Goal: Task Accomplishment & Management: Use online tool/utility

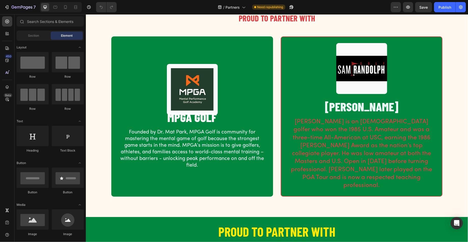
drag, startPoint x: 114, startPoint y: 37, endPoint x: 272, endPoint y: 48, distance: 158.7
click at [272, 0] on div at bounding box center [234, 0] width 468 height 0
click at [439, 8] on body "7 Version history / Partners Need republishing Preview Save Publish 450 Beta Se…" at bounding box center [234, 9] width 468 height 18
click at [447, 0] on div at bounding box center [234, 0] width 468 height 0
click at [443, 0] on div at bounding box center [234, 0] width 468 height 0
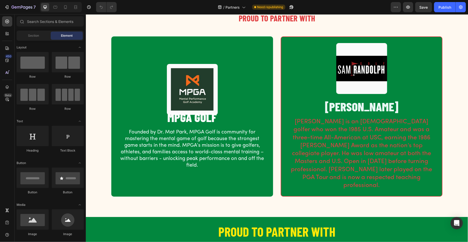
click at [418, 6] on body "7 Version history / Partners Need republishing Preview Save Publish 450 Beta Se…" at bounding box center [234, 3] width 468 height 6
click at [379, 0] on div at bounding box center [234, 0] width 468 height 0
click at [449, 9] on div "Publish" at bounding box center [444, 7] width 13 height 5
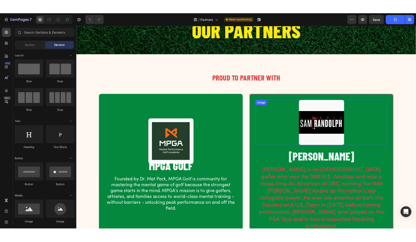
scroll to position [36, 0]
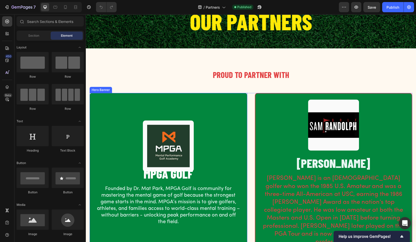
click at [161, 132] on img at bounding box center [168, 145] width 51 height 51
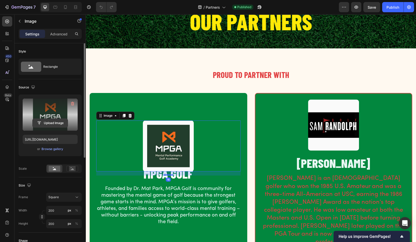
click at [49, 122] on input "file" at bounding box center [50, 123] width 35 height 9
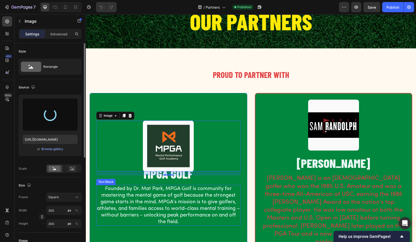
type input "https://cdn.shopify.com/s/files/1/0661/5413/5640/files/gempages_572788232438154…"
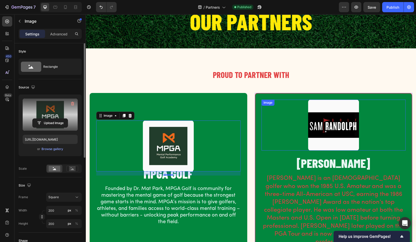
click at [316, 106] on img at bounding box center [333, 125] width 51 height 51
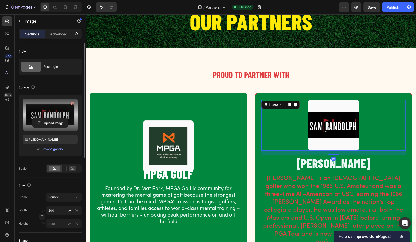
click at [57, 112] on label at bounding box center [50, 115] width 55 height 32
click at [57, 119] on input "file" at bounding box center [50, 123] width 35 height 9
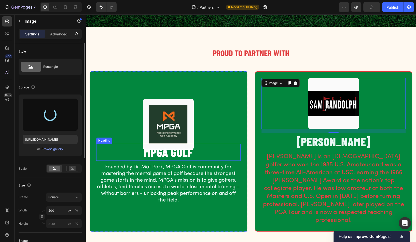
scroll to position [59, 0]
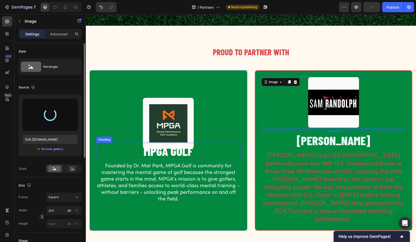
type input "https://cdn.shopify.com/s/files/1/0661/5413/5640/files/gempages_572788232438154…"
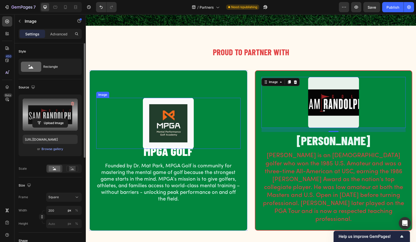
click at [152, 98] on img at bounding box center [168, 123] width 51 height 51
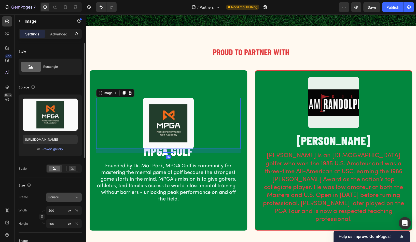
click at [75, 198] on icon at bounding box center [76, 196] width 5 height 5
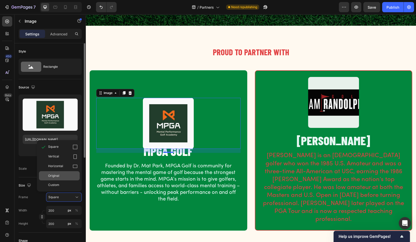
click at [60, 176] on div "Original" at bounding box center [63, 175] width 30 height 5
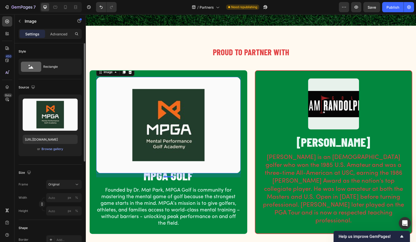
click at [157, 56] on h2 "PROUD TO PARTNER WITH" at bounding box center [251, 52] width 323 height 12
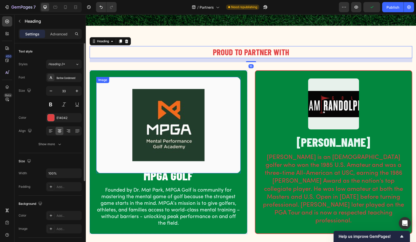
click at [151, 80] on img at bounding box center [168, 125] width 144 height 96
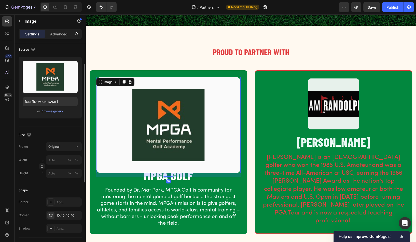
scroll to position [37, 0]
click at [58, 160] on input "px %" at bounding box center [64, 160] width 36 height 9
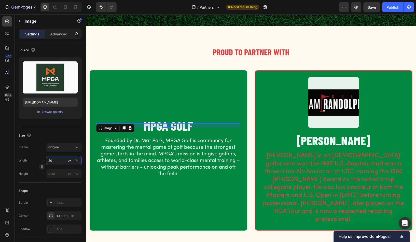
type input "300"
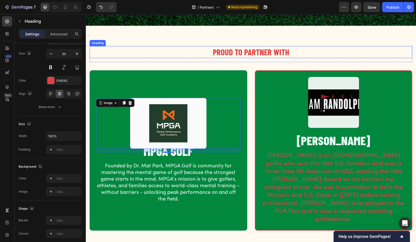
click at [140, 48] on h2 "PROUD TO PARTNER WITH" at bounding box center [251, 52] width 323 height 12
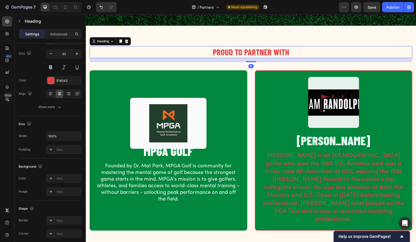
scroll to position [0, 0]
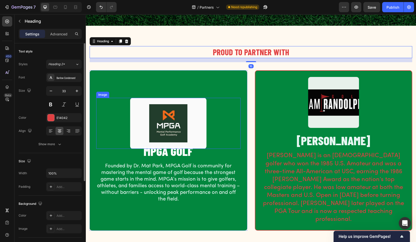
click at [152, 105] on img at bounding box center [168, 123] width 76 height 51
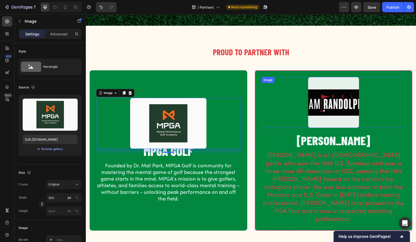
click at [321, 86] on img at bounding box center [333, 102] width 51 height 51
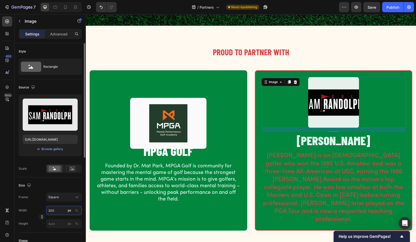
click at [60, 212] on input "200" at bounding box center [64, 210] width 36 height 9
type input "3"
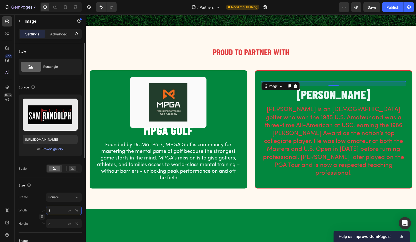
type input "30"
type input "300"
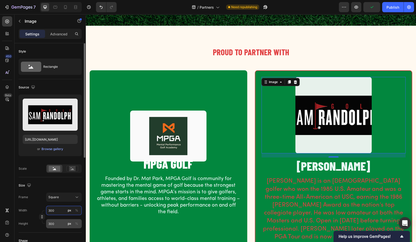
type input "300"
click at [57, 225] on input "300" at bounding box center [64, 223] width 36 height 9
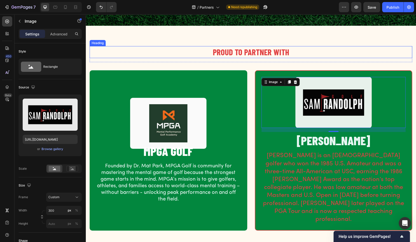
click at [166, 43] on div "PROUD TO PARTNER WITH Heading Row Image MPGA GOLF Heading Founded by Dr. Mat Pa…" at bounding box center [251, 138] width 330 height 225
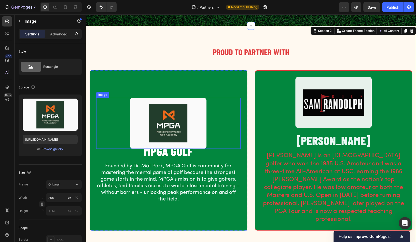
click at [179, 109] on img at bounding box center [168, 123] width 76 height 51
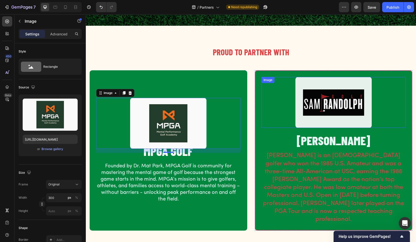
click at [320, 89] on img at bounding box center [333, 102] width 76 height 51
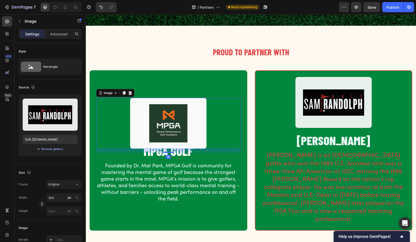
click at [150, 120] on img at bounding box center [168, 123] width 76 height 51
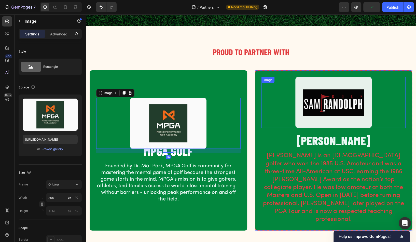
click at [322, 96] on img at bounding box center [333, 102] width 76 height 51
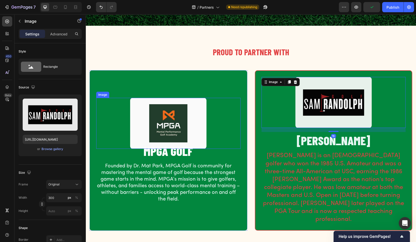
click at [164, 120] on img at bounding box center [168, 123] width 76 height 51
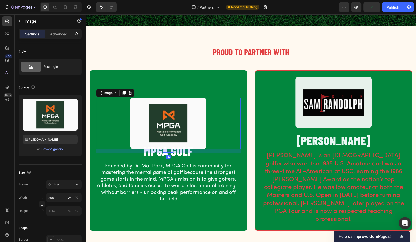
click at [214, 119] on div at bounding box center [168, 123] width 144 height 51
click at [198, 120] on img at bounding box center [168, 123] width 76 height 51
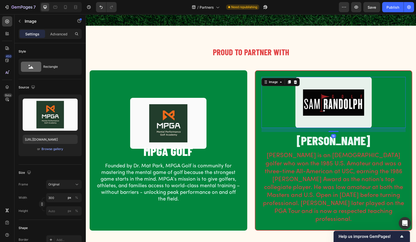
click at [341, 101] on img at bounding box center [333, 102] width 76 height 51
click at [188, 109] on img at bounding box center [168, 123] width 76 height 51
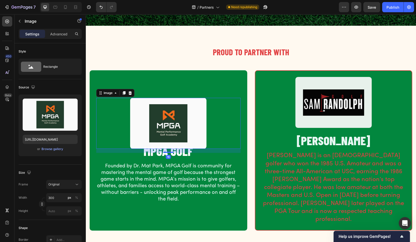
click at [169, 113] on img at bounding box center [168, 123] width 76 height 51
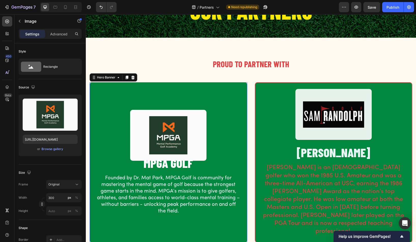
click at [147, 90] on div "Background Image" at bounding box center [168, 162] width 157 height 159
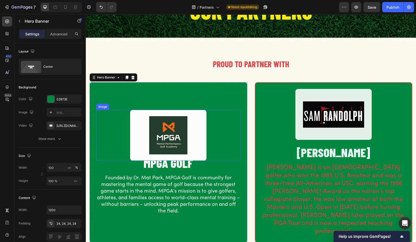
click at [153, 128] on img at bounding box center [168, 135] width 76 height 51
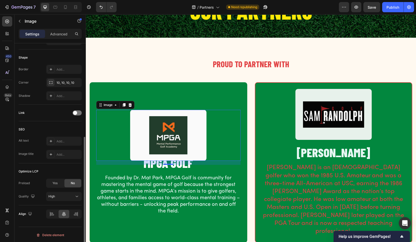
scroll to position [170, 0]
click at [51, 214] on icon at bounding box center [51, 214] width 5 height 5
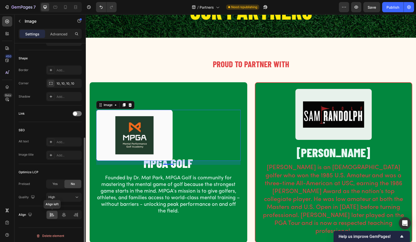
click at [56, 214] on div at bounding box center [52, 215] width 11 height 8
click at [61, 214] on div at bounding box center [64, 215] width 11 height 8
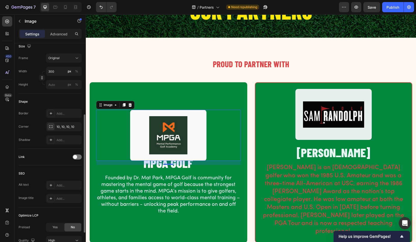
scroll to position [127, 0]
click at [65, 128] on div "10, 10, 10, 10" at bounding box center [64, 125] width 36 height 9
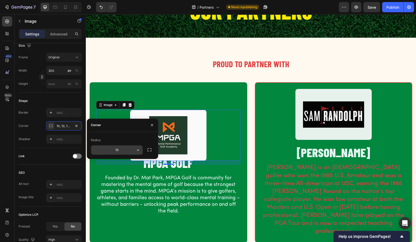
click at [117, 152] on input "10" at bounding box center [116, 149] width 51 height 9
click at [152, 125] on icon "button" at bounding box center [152, 125] width 2 height 2
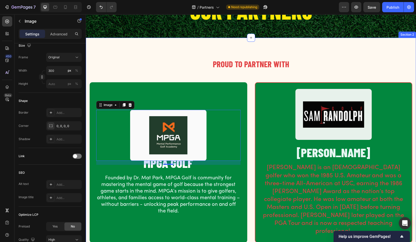
click at [121, 50] on div "PROUD TO PARTNER WITH Heading Row Image 16 MPGA GOLF Heading Founded by Dr. Mat…" at bounding box center [251, 150] width 330 height 225
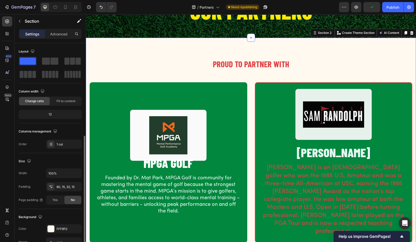
scroll to position [96, 0]
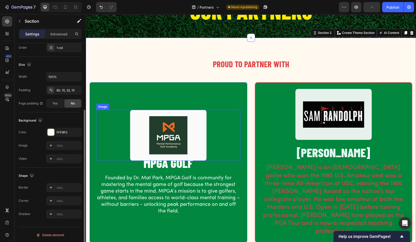
click at [132, 122] on img at bounding box center [168, 135] width 76 height 51
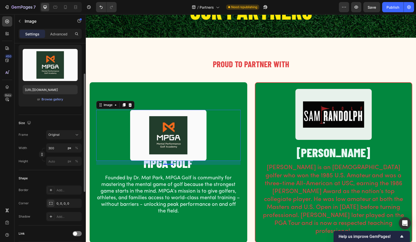
scroll to position [52, 0]
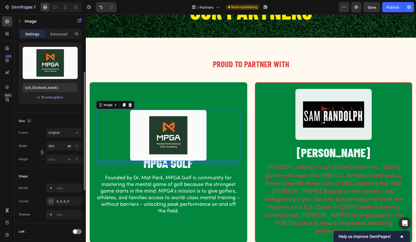
click at [111, 104] on div "Image" at bounding box center [115, 105] width 38 height 8
click at [107, 103] on div "Image" at bounding box center [108, 105] width 11 height 5
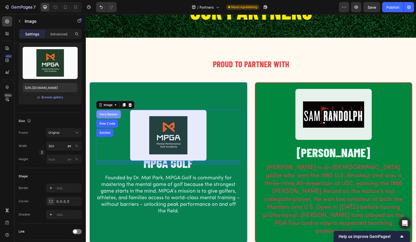
click at [102, 113] on div "Hero Banner" at bounding box center [109, 114] width 20 height 3
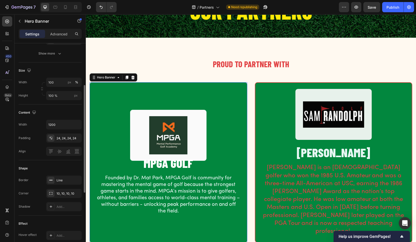
scroll to position [85, 0]
click at [62, 195] on div "10, 10, 10, 10" at bounding box center [64, 194] width 15 height 5
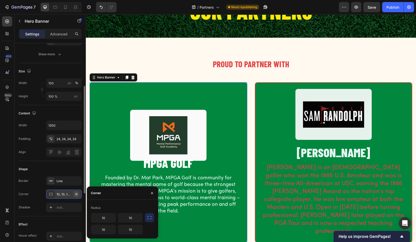
click at [77, 192] on icon "button" at bounding box center [76, 194] width 4 height 4
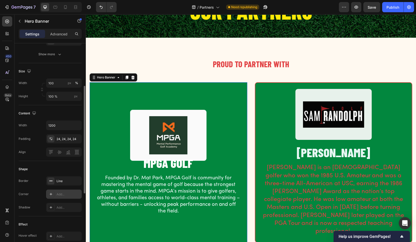
click at [67, 194] on div "Add..." at bounding box center [69, 194] width 24 height 5
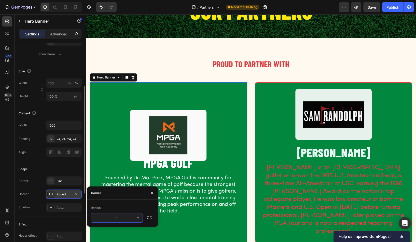
type input "10"
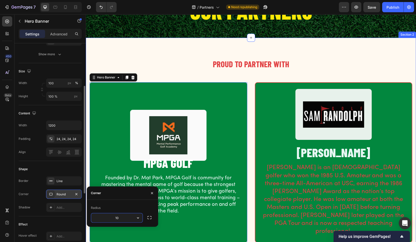
click at [147, 58] on h2 "PROUD TO PARTNER WITH" at bounding box center [251, 64] width 323 height 12
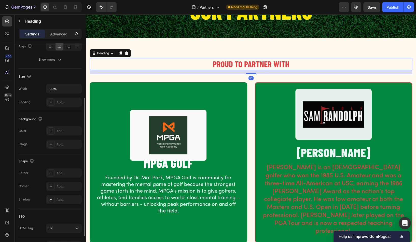
scroll to position [0, 0]
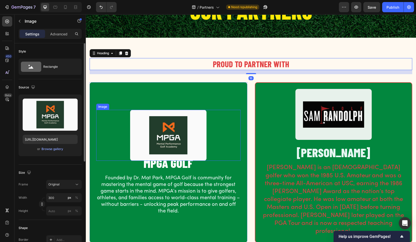
click at [158, 132] on img at bounding box center [168, 135] width 76 height 51
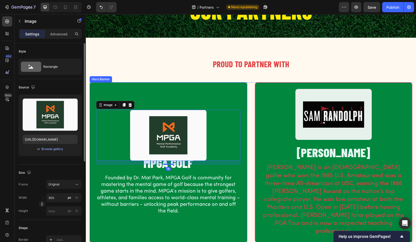
click at [156, 104] on div "Image 16 MPGA GOLF Heading Founded by Dr. Mat Park, MPGA Golf is community for …" at bounding box center [168, 162] width 157 height 117
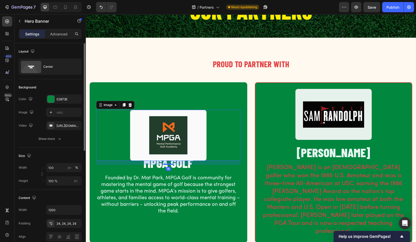
click at [146, 110] on img at bounding box center [168, 135] width 76 height 51
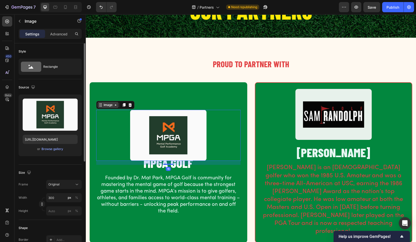
click at [115, 103] on icon at bounding box center [116, 105] width 4 height 4
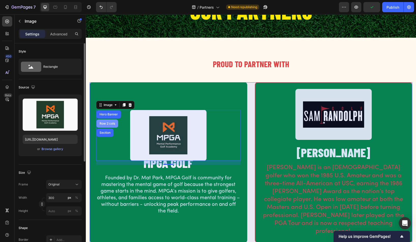
click at [108, 119] on div "Row 2 cols" at bounding box center [107, 123] width 22 height 8
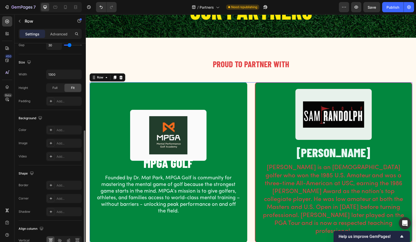
scroll to position [154, 0]
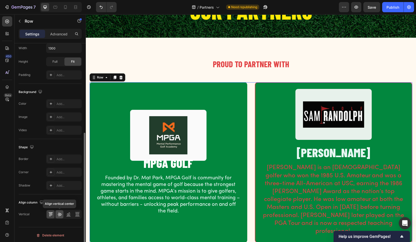
click at [58, 213] on icon at bounding box center [60, 215] width 4 height 4
click at [51, 213] on icon at bounding box center [51, 214] width 1 height 3
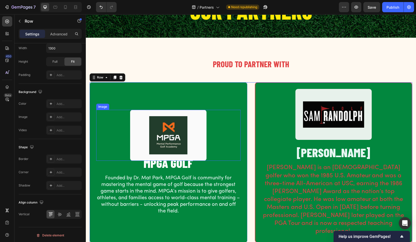
scroll to position [8, 0]
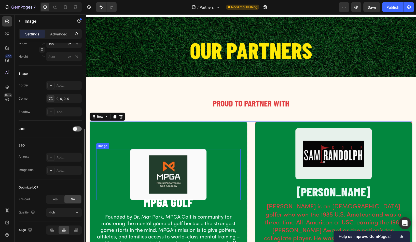
click at [140, 156] on img at bounding box center [168, 174] width 76 height 51
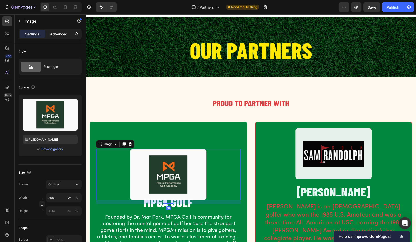
click at [53, 36] on p "Advanced" at bounding box center [58, 33] width 17 height 5
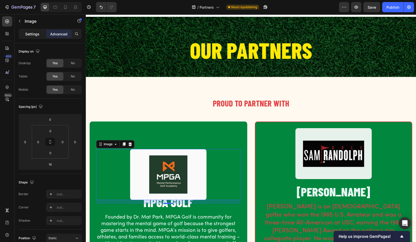
click at [29, 32] on p "Settings" at bounding box center [32, 33] width 14 height 5
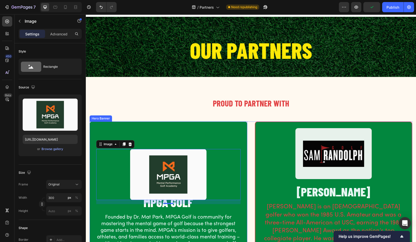
click at [125, 122] on div "Background Image" at bounding box center [168, 201] width 157 height 159
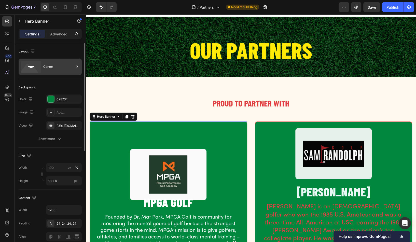
click at [36, 64] on icon at bounding box center [31, 67] width 20 height 12
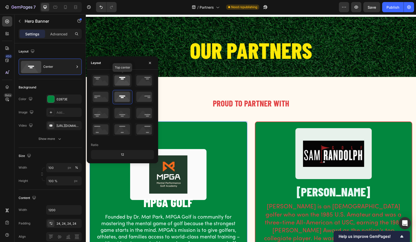
click at [120, 78] on icon at bounding box center [122, 80] width 19 height 13
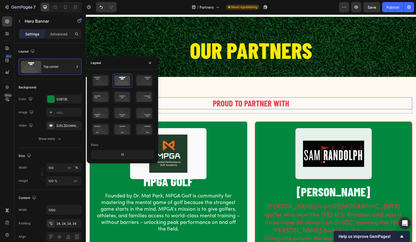
click at [178, 97] on h2 "PROUD TO PARTNER WITH" at bounding box center [251, 103] width 323 height 12
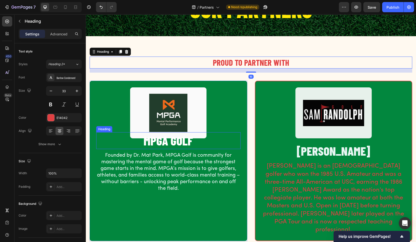
scroll to position [49, 0]
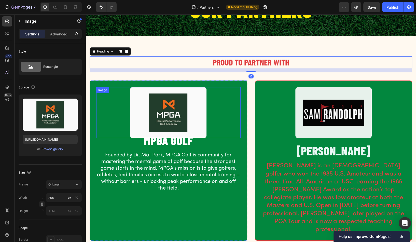
click at [170, 115] on img at bounding box center [168, 112] width 76 height 51
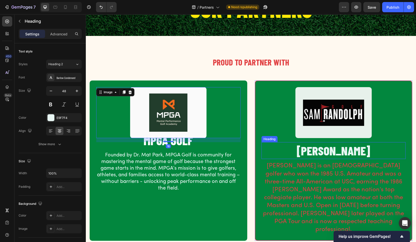
click at [316, 149] on h2 "[PERSON_NAME]" at bounding box center [333, 150] width 144 height 17
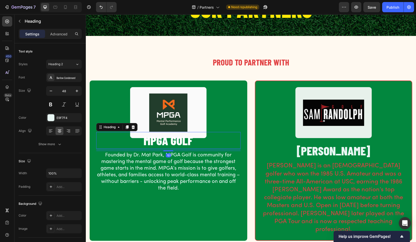
click at [173, 144] on h2 "MPGA GOLF" at bounding box center [168, 140] width 144 height 17
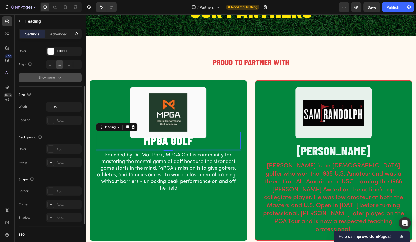
scroll to position [116, 0]
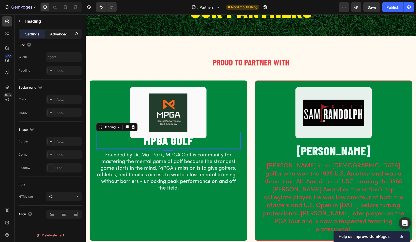
click at [58, 33] on p "Advanced" at bounding box center [58, 33] width 17 height 5
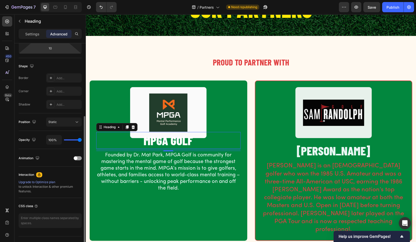
scroll to position [0, 0]
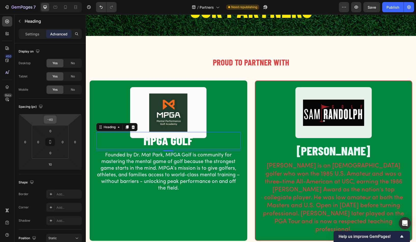
click at [53, 116] on input "-40" at bounding box center [50, 120] width 10 height 8
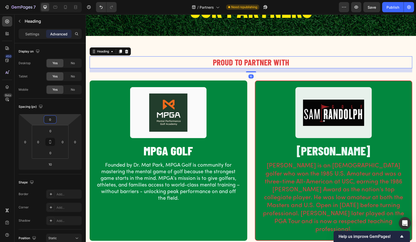
click at [131, 61] on h2 "PROUD TO PARTNER WITH" at bounding box center [251, 62] width 323 height 12
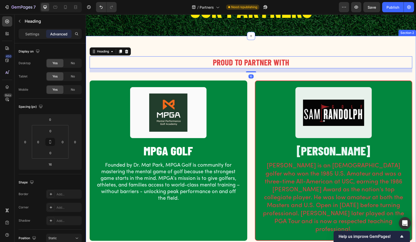
click at [157, 53] on div "PROUD TO PARTNER WITH Heading 16 Row Image MPGA GOLF Heading Founded by Dr. Mat…" at bounding box center [251, 148] width 330 height 225
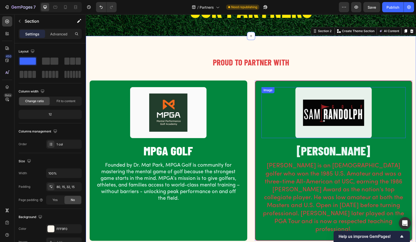
click at [329, 110] on img at bounding box center [333, 112] width 76 height 51
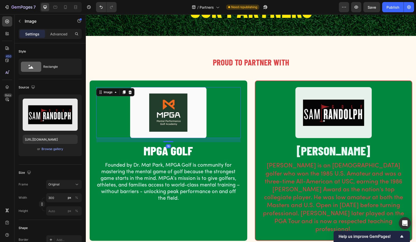
click at [192, 122] on img at bounding box center [168, 112] width 76 height 51
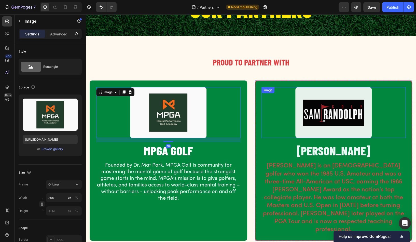
click at [313, 113] on img at bounding box center [333, 112] width 76 height 51
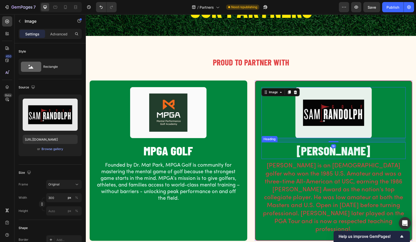
click at [311, 153] on h2 "[PERSON_NAME]" at bounding box center [333, 150] width 144 height 17
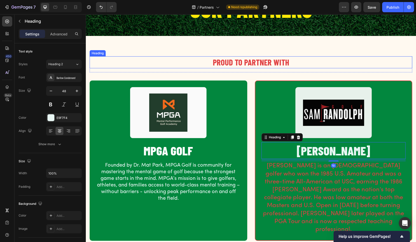
click at [184, 59] on h2 "PROUD TO PARTNER WITH" at bounding box center [251, 62] width 323 height 12
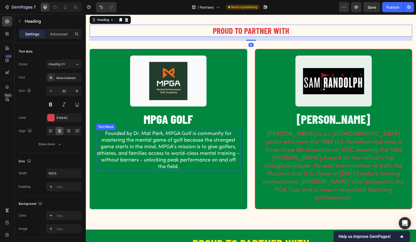
click at [194, 157] on p "Founded by Dr. Mat Park, MPGA Golf is community for mastering the mental game o…" at bounding box center [168, 150] width 143 height 40
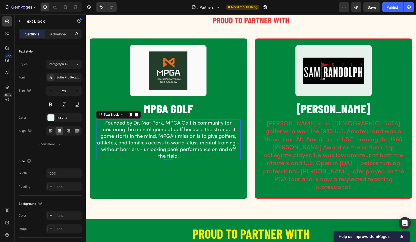
scroll to position [92, 0]
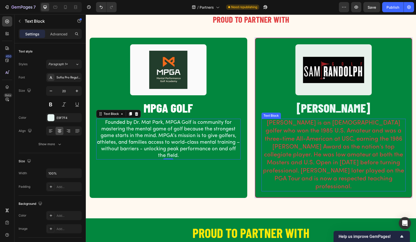
click at [319, 135] on p "[PERSON_NAME] is an [DEMOGRAPHIC_DATA] golfer who won the 1985 U.S. Amateur and…" at bounding box center [333, 155] width 143 height 72
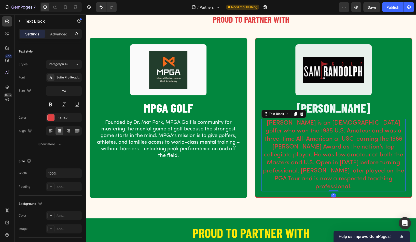
click at [205, 137] on p "Founded by Dr. Mat Park, MPGA Golf is community for mastering the mental game o…" at bounding box center [168, 139] width 143 height 40
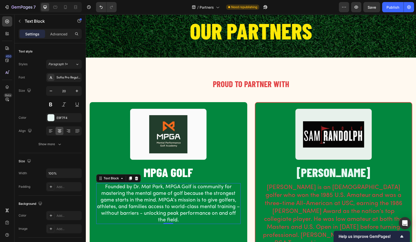
scroll to position [19, 0]
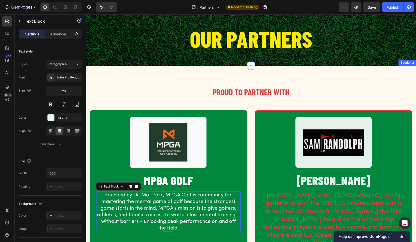
click at [247, 67] on div at bounding box center [251, 66] width 8 height 8
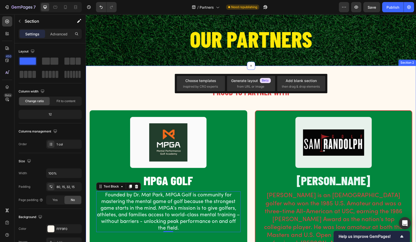
click at [135, 74] on div "PROUD TO PARTNER WITH Heading Row Image MPGA GOLF Heading Founded by Dr. Mat Pa…" at bounding box center [251, 178] width 330 height 225
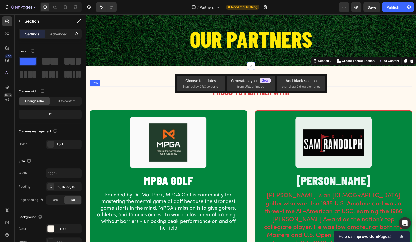
click at [203, 99] on div "PROUD TO PARTNER WITH Heading" at bounding box center [251, 94] width 323 height 16
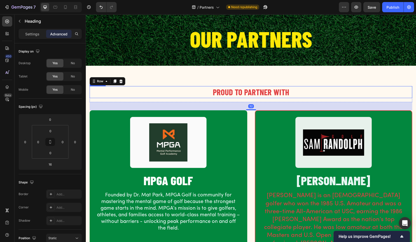
click at [242, 89] on h2 "PROUD TO PARTNER WITH" at bounding box center [251, 92] width 323 height 12
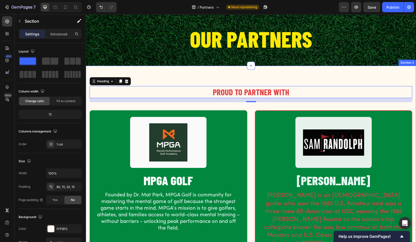
click at [188, 75] on div "PROUD TO PARTNER WITH Heading 16 Row Image MPGA GOLF Heading Founded by Dr. Mat…" at bounding box center [251, 178] width 330 height 225
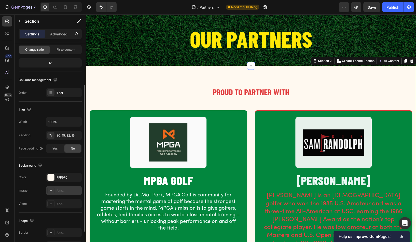
scroll to position [55, 0]
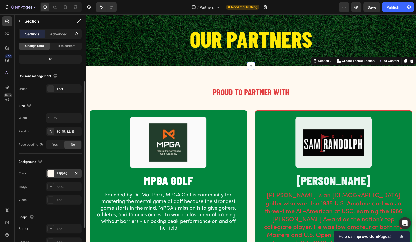
click at [69, 172] on div "FFF9F0" at bounding box center [64, 173] width 15 height 5
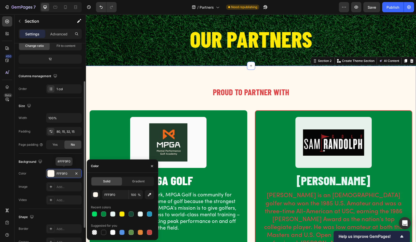
click at [64, 173] on div "FFF9F0" at bounding box center [64, 173] width 15 height 5
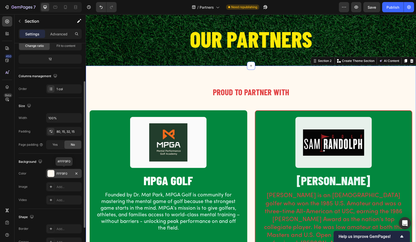
click at [64, 173] on div "FFF9F0" at bounding box center [64, 173] width 15 height 5
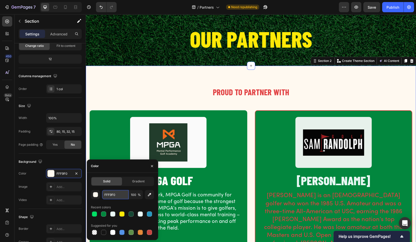
click at [119, 197] on input "FFF9F0" at bounding box center [115, 194] width 26 height 9
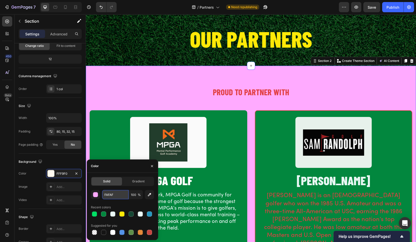
type input "FAFAFA"
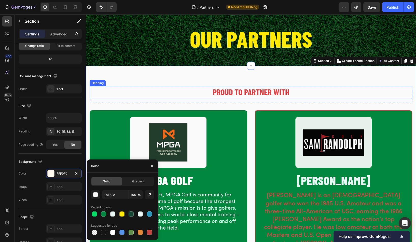
click at [129, 90] on h2 "PROUD TO PARTNER WITH" at bounding box center [251, 92] width 323 height 12
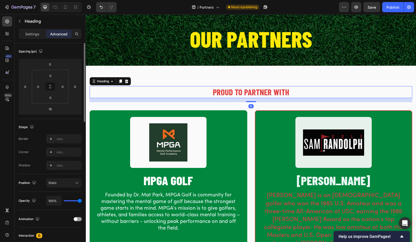
scroll to position [0, 0]
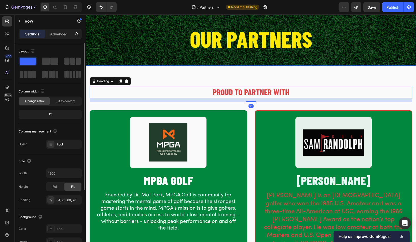
click at [157, 50] on div "OUR PARTNERS Heading Row" at bounding box center [251, 36] width 330 height 60
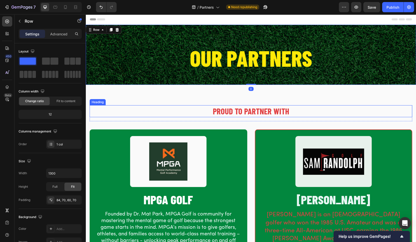
click at [242, 110] on h2 "PROUD TO PARTNER WITH" at bounding box center [251, 111] width 323 height 12
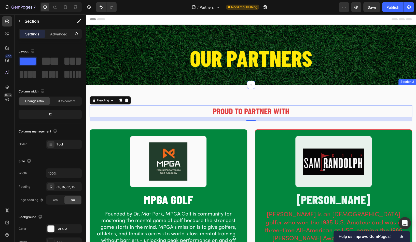
click at [404, 85] on div "PROUD TO PARTNER WITH Heading 16 Row Image MPGA GOLF Heading Founded by Dr. Mat…" at bounding box center [251, 197] width 330 height 225
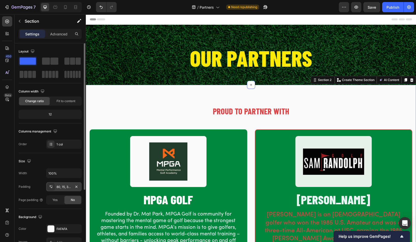
click at [64, 185] on div "80, 15, 32, 15" at bounding box center [64, 187] width 15 height 5
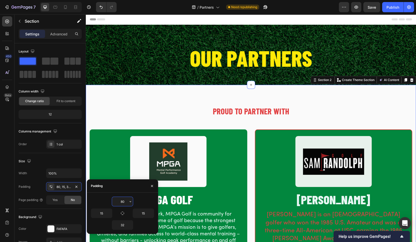
click at [126, 201] on input "80" at bounding box center [122, 201] width 21 height 9
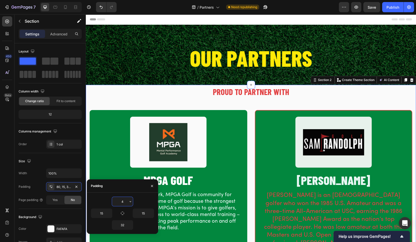
type input "40"
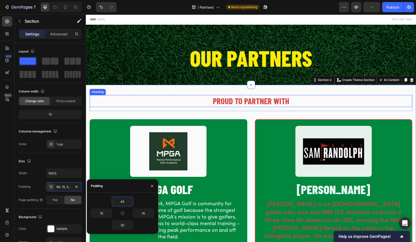
click at [233, 101] on h2 "PROUD TO PARTNER WITH" at bounding box center [251, 101] width 323 height 12
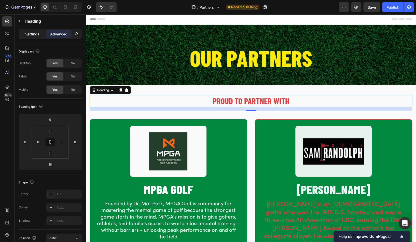
click at [26, 30] on div "Settings" at bounding box center [32, 34] width 25 height 8
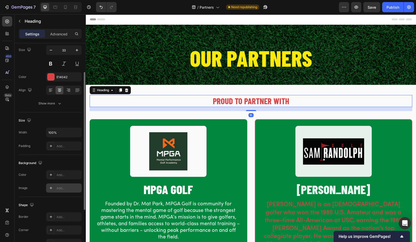
scroll to position [50, 0]
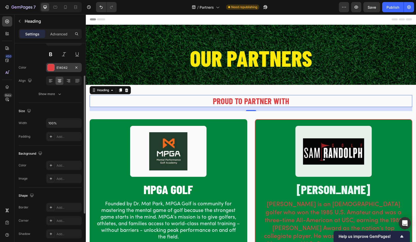
click at [50, 69] on div at bounding box center [51, 67] width 7 height 7
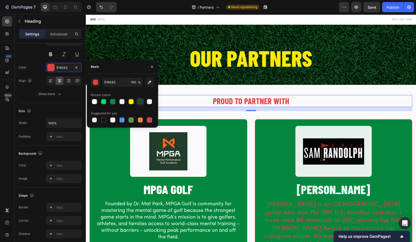
click at [140, 102] on div at bounding box center [140, 101] width 5 height 5
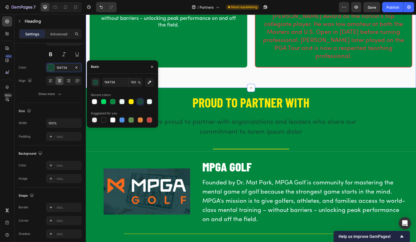
scroll to position [185, 0]
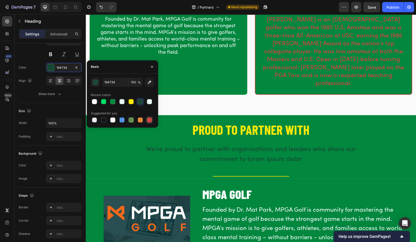
click at [150, 121] on div at bounding box center [149, 119] width 5 height 5
type input "C5453F"
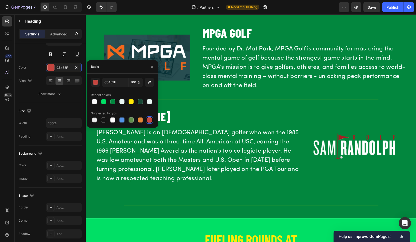
scroll to position [292, 0]
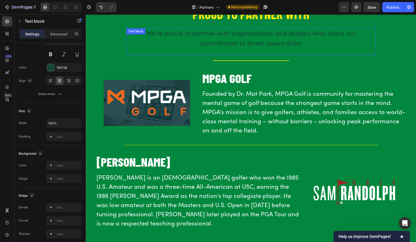
click at [202, 33] on p "We’re proud to partner with organizations and leaders who share our commitment …" at bounding box center [251, 39] width 248 height 20
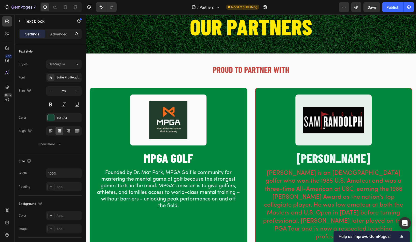
scroll to position [0, 0]
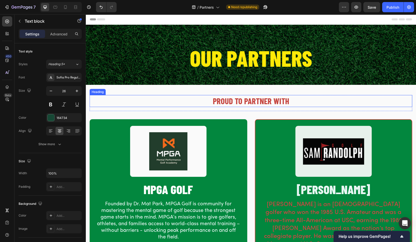
click at [229, 101] on h2 "PROUD TO PARTNER WITH" at bounding box center [251, 101] width 323 height 12
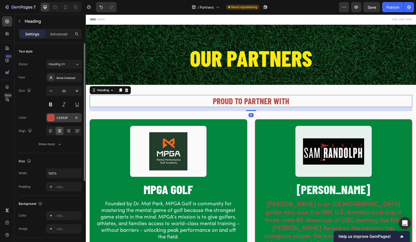
click at [61, 117] on div "C5453F" at bounding box center [64, 118] width 15 height 5
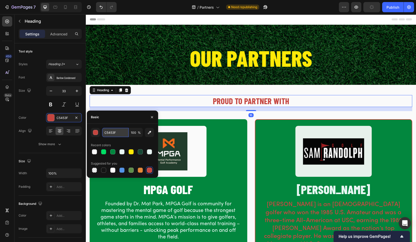
click at [116, 133] on input "C5453F" at bounding box center [115, 132] width 26 height 9
type input "164734"
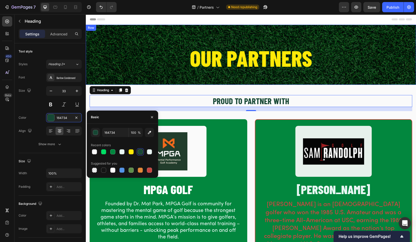
click at [166, 88] on div "PROUD TO PARTNER WITH Heading 16 Row Image MPGA GOLF Heading Founded by Dr. Mat…" at bounding box center [251, 192] width 330 height 215
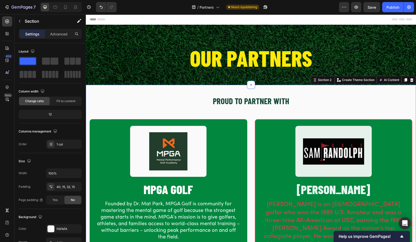
click at [217, 99] on h2 "PROUD TO PARTNER WITH" at bounding box center [251, 101] width 323 height 12
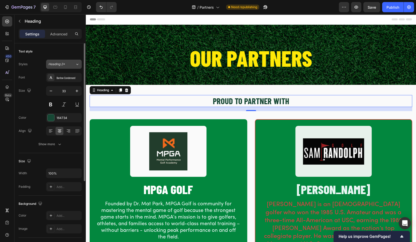
click at [66, 67] on button "Heading 2*" at bounding box center [64, 64] width 36 height 9
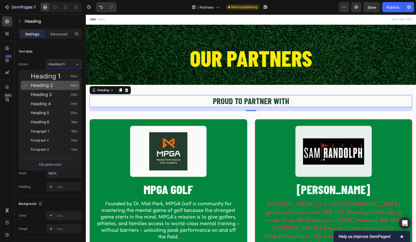
click at [60, 83] on div "Heading 2 48px" at bounding box center [54, 85] width 47 height 5
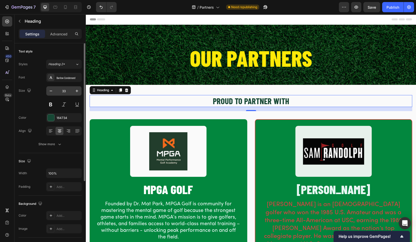
click at [58, 91] on input "33" at bounding box center [63, 90] width 17 height 9
click at [56, 79] on div "Barlow Condensed" at bounding box center [64, 77] width 36 height 9
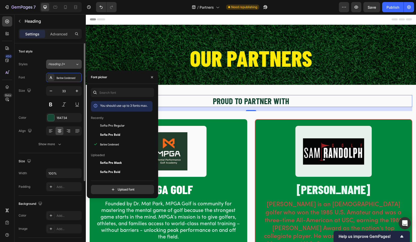
click at [57, 64] on span "Heading 2*" at bounding box center [56, 64] width 17 height 5
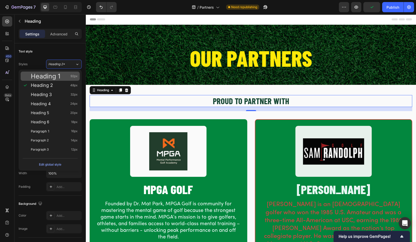
click at [59, 76] on span "Heading 1" at bounding box center [46, 76] width 30 height 5
type input "92"
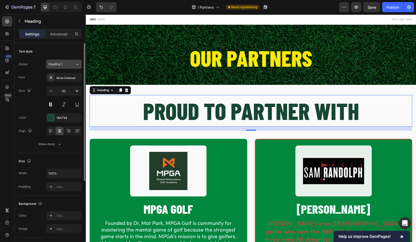
click at [57, 64] on span "Heading 1" at bounding box center [55, 64] width 14 height 5
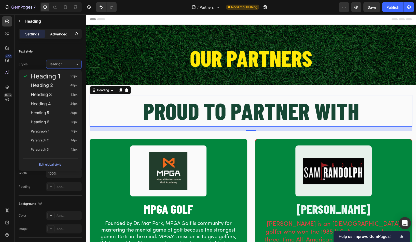
click at [57, 35] on p "Advanced" at bounding box center [58, 33] width 17 height 5
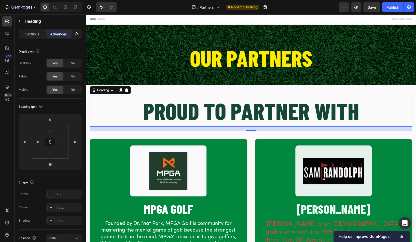
click at [210, 113] on h2 "PROUD TO PARTNER WITH" at bounding box center [251, 111] width 323 height 32
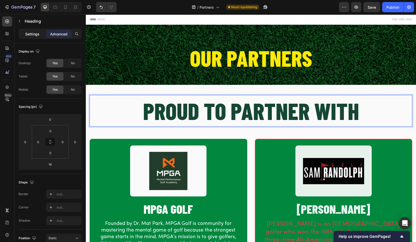
click at [28, 30] on div "Settings" at bounding box center [32, 34] width 25 height 8
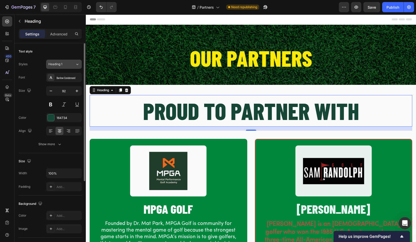
click at [57, 64] on span "Heading 1" at bounding box center [55, 64] width 14 height 5
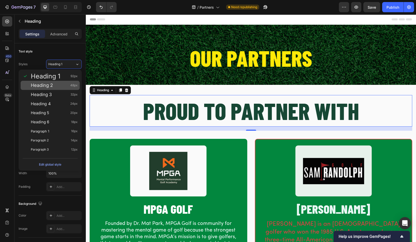
click at [57, 81] on div "Heading 2 48px" at bounding box center [50, 85] width 59 height 9
type input "48"
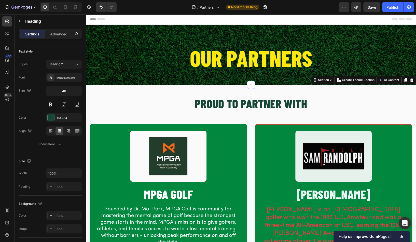
click at [186, 93] on div "PROUD TO PARTNER WITH Heading Row Image MPGA GOLF Heading Founded by Dr. Mat Pa…" at bounding box center [251, 195] width 330 height 220
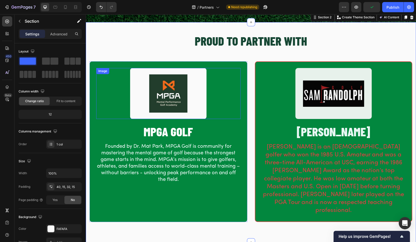
scroll to position [65, 0]
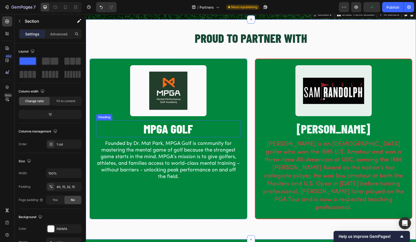
click at [170, 132] on h2 "MPGA GOLF" at bounding box center [168, 128] width 144 height 17
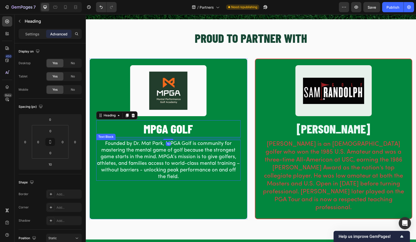
click at [172, 144] on p "Founded by Dr. Mat Park, MPGA Golf is community for mastering the mental game o…" at bounding box center [168, 160] width 143 height 40
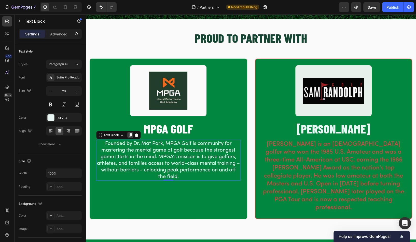
click at [132, 135] on icon at bounding box center [130, 135] width 4 height 4
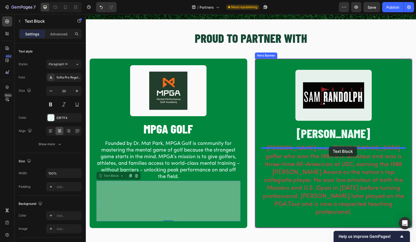
drag, startPoint x: 113, startPoint y: 175, endPoint x: 329, endPoint y: 146, distance: 217.5
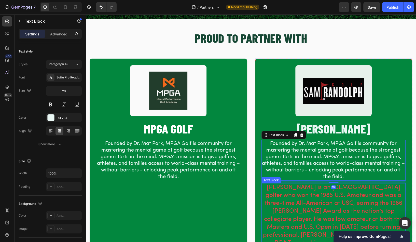
scroll to position [100, 0]
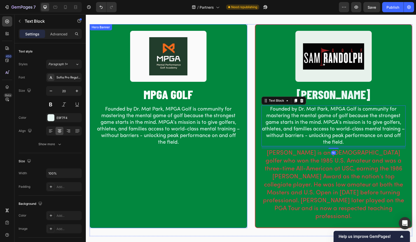
click at [229, 184] on div "Background Image" at bounding box center [168, 126] width 157 height 202
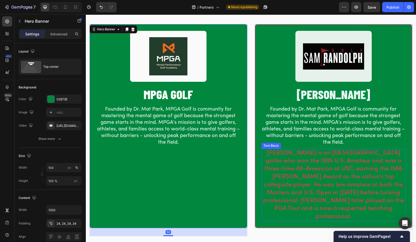
click at [303, 178] on p "[PERSON_NAME] is an [DEMOGRAPHIC_DATA] golfer who won the 1985 U.S. Amateur and…" at bounding box center [333, 185] width 143 height 72
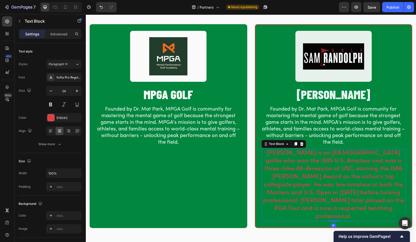
click at [290, 162] on p "[PERSON_NAME] is an [DEMOGRAPHIC_DATA] golfer who won the 1985 U.S. Amateur and…" at bounding box center [333, 185] width 143 height 72
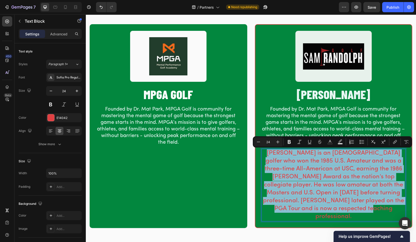
copy p "[PERSON_NAME] is an [DEMOGRAPHIC_DATA] golfer who won the 1985 U.S. Amateur and…"
click at [283, 115] on p "Founded by Dr. Mat Park, MPGA Golf is community for mastering the mental game o…" at bounding box center [333, 126] width 143 height 40
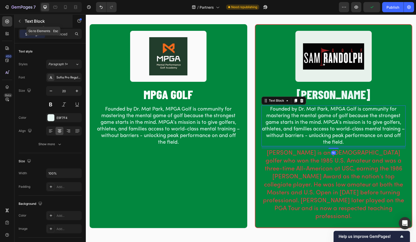
click at [25, 19] on p "Text Block" at bounding box center [46, 21] width 43 height 6
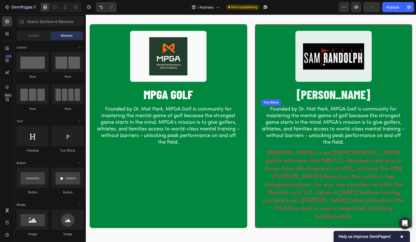
click at [302, 111] on p "Founded by Dr. Mat Park, MPGA Golf is community for mastering the mental game o…" at bounding box center [333, 126] width 143 height 40
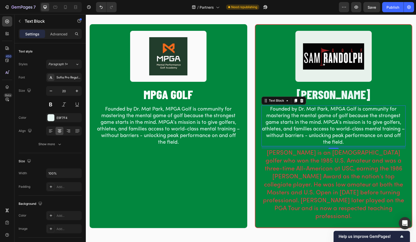
click at [310, 126] on p "Founded by Dr. Mat Park, MPGA Golf is community for mastering the mental game o…" at bounding box center [333, 126] width 143 height 40
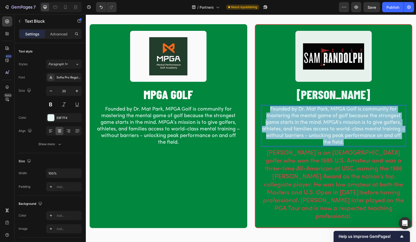
click at [310, 126] on p "Founded by Dr. Mat Park, MPGA Golf is community for mastering the mental game o…" at bounding box center [333, 126] width 143 height 40
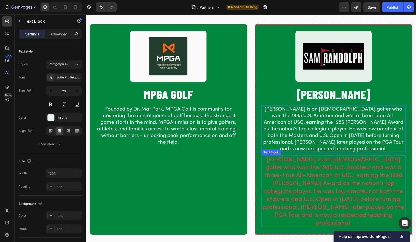
click at [284, 184] on p "[PERSON_NAME] is an [DEMOGRAPHIC_DATA] golfer who won the 1985 U.S. Amateur and…" at bounding box center [333, 192] width 143 height 72
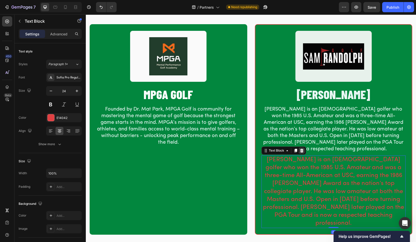
click at [301, 150] on icon at bounding box center [302, 150] width 4 height 4
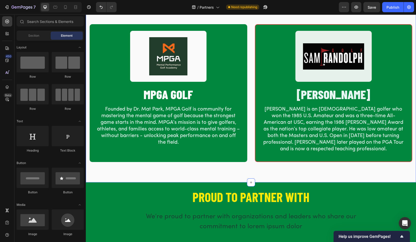
click at [262, 174] on div "PROUD TO PARTNER WITH Heading Row Image MPGA GOLF Heading Founded by Dr. Mat Pa…" at bounding box center [251, 83] width 330 height 197
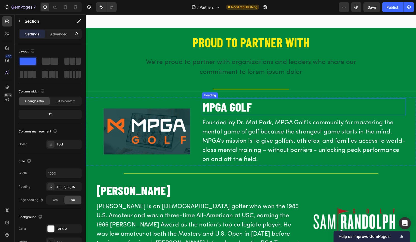
scroll to position [248, 0]
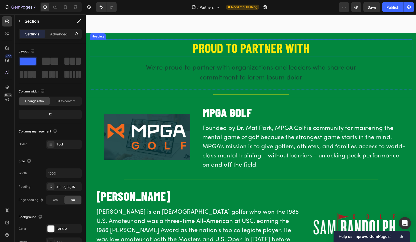
click at [231, 50] on h2 "PROUD TO PARTNER WITH" at bounding box center [251, 47] width 323 height 17
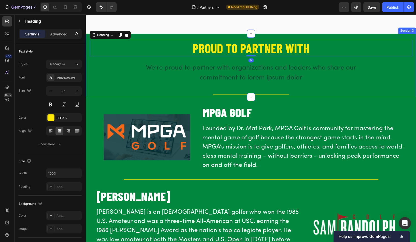
click at [394, 35] on div "PROUD TO PARTNER WITH Heading 0 We’re proud to partner with organizations and l…" at bounding box center [251, 65] width 330 height 63
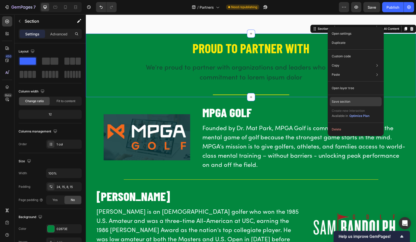
click at [356, 103] on div "Save section" at bounding box center [356, 101] width 52 height 9
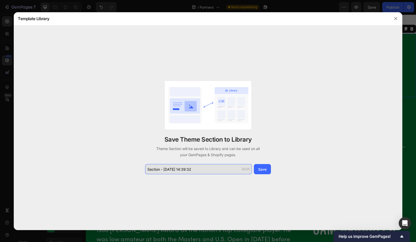
click at [213, 165] on input "Section - Sep 26 14:39:32" at bounding box center [198, 169] width 107 height 10
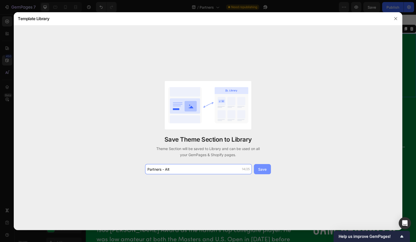
type input "Partners - Alt"
click at [261, 170] on div "Save" at bounding box center [262, 168] width 8 height 5
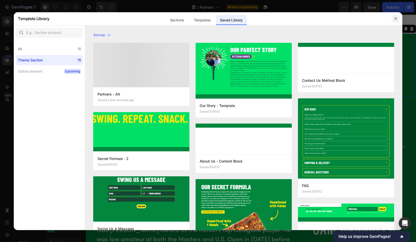
click at [395, 15] on button "button" at bounding box center [395, 19] width 8 height 8
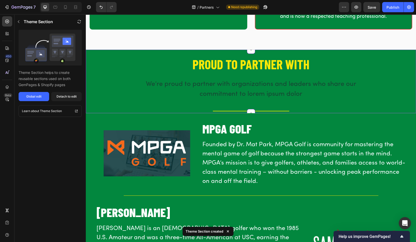
scroll to position [177, 0]
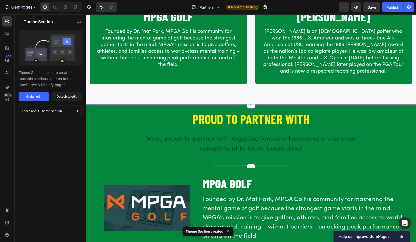
click at [408, 117] on h2 "PROUD TO PARTNER WITH" at bounding box center [251, 118] width 323 height 17
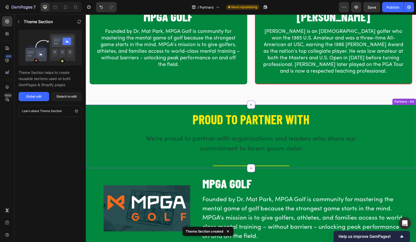
click at [404, 106] on div "PROUD TO PARTNER WITH Heading We’re proud to partner with organizations and lea…" at bounding box center [251, 136] width 330 height 63
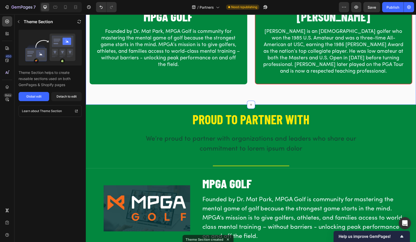
click at [371, 99] on div "PROUD TO PARTNER WITH Heading Row Image MPGA GOLF Heading Founded by Dr. Mat Pa…" at bounding box center [251, 5] width 330 height 197
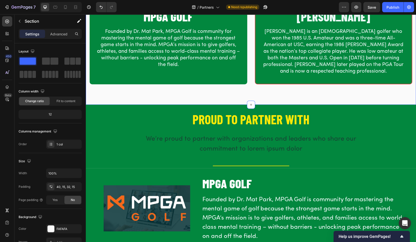
click at [373, 109] on div "PROUD TO PARTNER WITH Heading We’re proud to partner with organizations and lea…" at bounding box center [251, 136] width 330 height 63
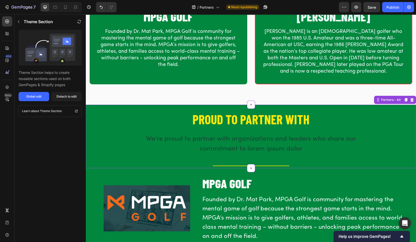
click at [411, 99] on icon at bounding box center [412, 100] width 4 height 4
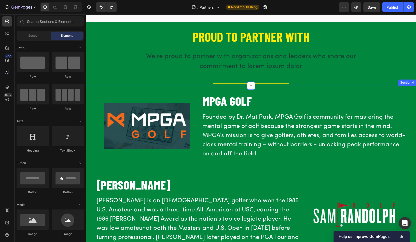
scroll to position [253, 0]
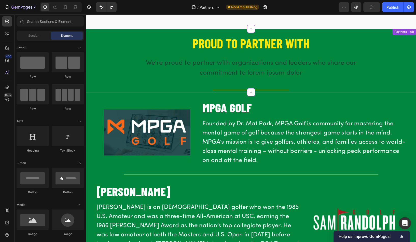
click at [311, 37] on h2 "PROUD TO PARTNER WITH" at bounding box center [251, 43] width 323 height 17
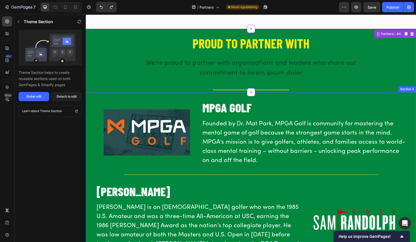
click at [342, 94] on div "Image MPGA GOLF Heading Founded by Dr. Mat Park, MPGA Golf is community for mas…" at bounding box center [251, 188] width 330 height 193
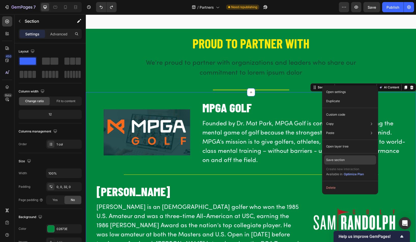
click at [342, 158] on p "Save section" at bounding box center [335, 160] width 19 height 5
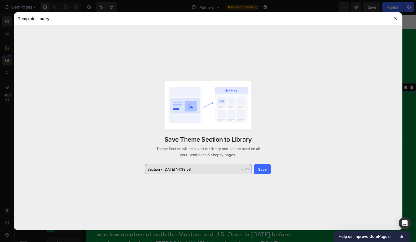
click at [214, 169] on input "Section - Sep 26 14:39:58" at bounding box center [198, 169] width 107 height 10
type input "a"
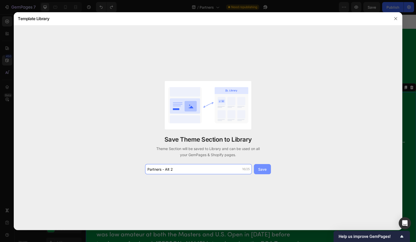
type input "Partners - Alt 2"
click at [260, 167] on div "Save" at bounding box center [262, 168] width 8 height 5
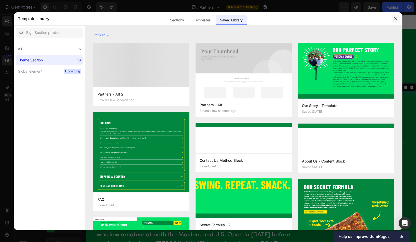
click at [394, 17] on icon "button" at bounding box center [396, 19] width 4 height 4
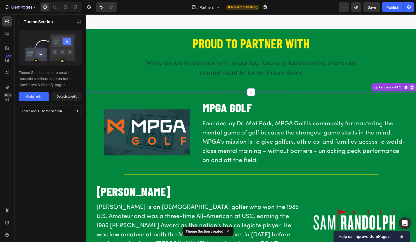
click at [411, 87] on icon at bounding box center [411, 88] width 3 height 4
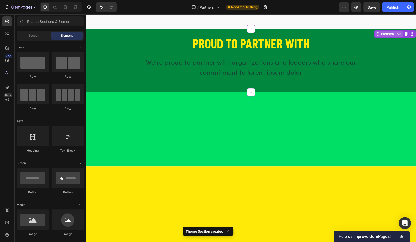
click at [397, 35] on div "PROUD TO PARTNER WITH Heading We’re proud to partner with organizations and lea…" at bounding box center [251, 60] width 330 height 63
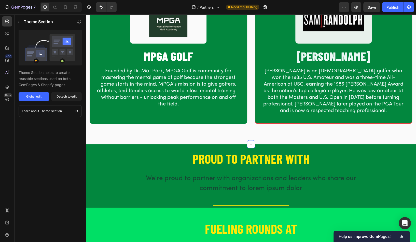
scroll to position [139, 0]
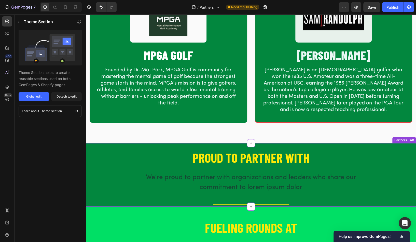
click at [397, 145] on div "PROUD TO PARTNER WITH Heading We’re proud to partner with organizations and lea…" at bounding box center [251, 174] width 330 height 63
click at [408, 140] on div "Partners - Alt" at bounding box center [404, 140] width 22 height 5
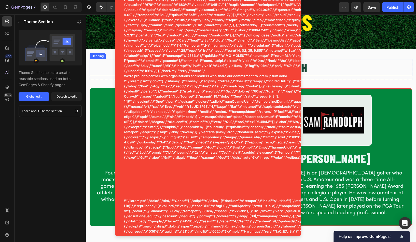
click at [348, 74] on h2 "PROUD TO PARTNER WITH" at bounding box center [251, 67] width 323 height 17
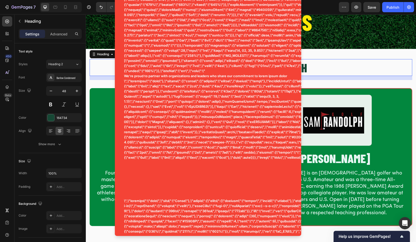
click at [81, 121] on div "164734" at bounding box center [64, 117] width 36 height 9
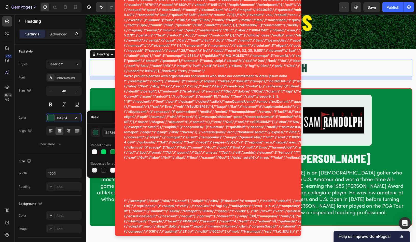
click at [97, 124] on div "164734 100 % Recent colors Suggested for you" at bounding box center [122, 151] width 71 height 54
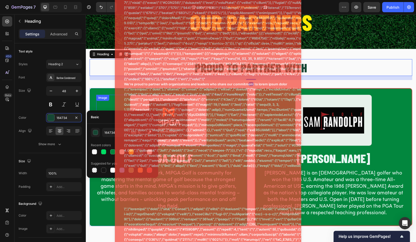
click at [103, 96] on div "Image" at bounding box center [102, 98] width 13 height 6
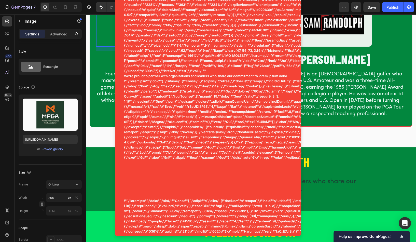
scroll to position [136, 0]
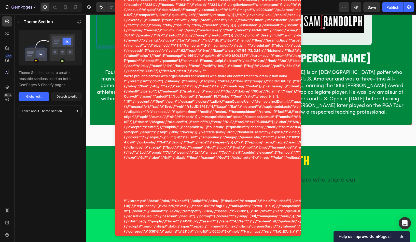
click at [321, 174] on div "We’re proud to partner with organizations and leaders who share our commitment …" at bounding box center [250, 184] width 249 height 21
click at [319, 187] on p "We’re proud to partner with organizations and leaders who share our commitment …" at bounding box center [251, 185] width 248 height 20
click at [316, 179] on p "We’re proud to partner with organizations and leaders who share our commitment …" at bounding box center [251, 185] width 248 height 20
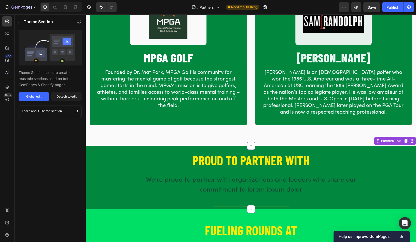
click at [263, 160] on h2 "PROUD TO PARTNER WITH" at bounding box center [251, 160] width 323 height 17
click at [242, 161] on h2 "PROUD TO PARTNER WITH" at bounding box center [251, 160] width 323 height 17
click at [268, 108] on p "[PERSON_NAME] is an [DEMOGRAPHIC_DATA] golfer who won the 1985 U.S. Amateur and…" at bounding box center [333, 92] width 143 height 46
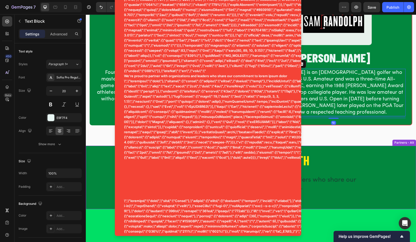
click at [357, 161] on h2 "PROUD TO PARTNER WITH" at bounding box center [251, 160] width 323 height 17
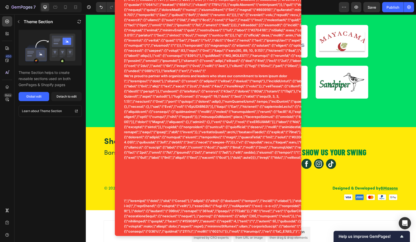
scroll to position [368, 0]
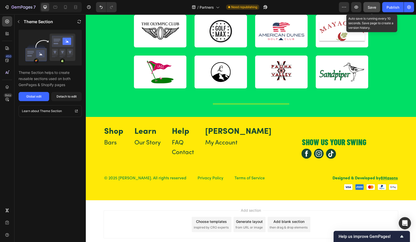
click at [367, 10] on button "Save" at bounding box center [371, 7] width 17 height 10
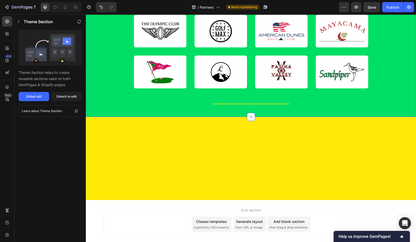
scroll to position [40, 0]
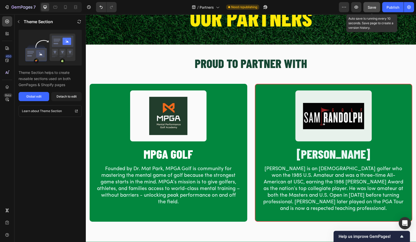
click at [369, 4] on button "Save" at bounding box center [371, 7] width 17 height 10
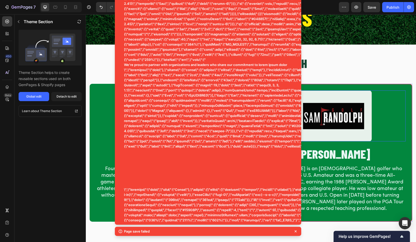
click at [321, 101] on img at bounding box center [333, 115] width 76 height 51
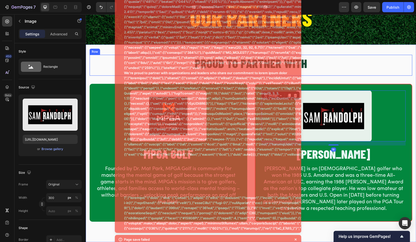
click at [328, 55] on h2 "PROUD TO PARTNER WITH" at bounding box center [251, 63] width 323 height 17
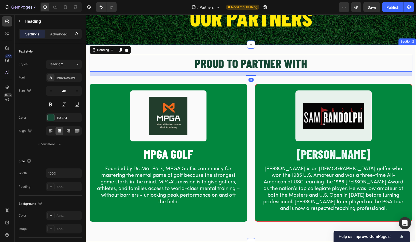
click at [279, 79] on div "PROUD TO PARTNER WITH Heading 16 Row Image MPGA GOLF Heading Founded by Dr. Mat…" at bounding box center [251, 144] width 323 height 179
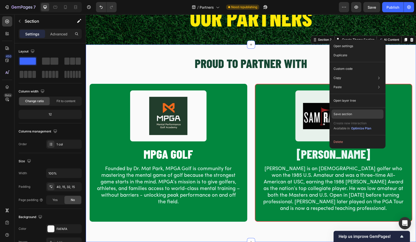
click at [343, 113] on p "Save section" at bounding box center [342, 114] width 19 height 5
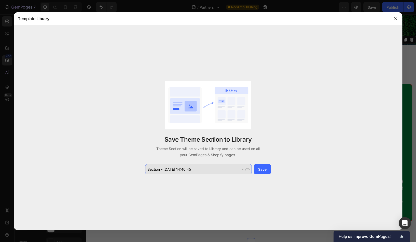
click at [203, 169] on input "Section - Sep 26 14:40:45" at bounding box center [198, 169] width 107 height 10
type input "a"
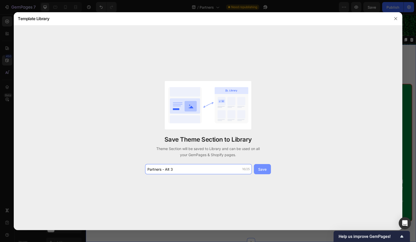
type input "Partners - Alt 3"
click at [263, 167] on div "Save" at bounding box center [262, 168] width 8 height 5
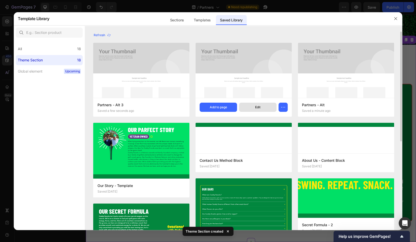
click at [262, 107] on button "Edit" at bounding box center [257, 107] width 37 height 9
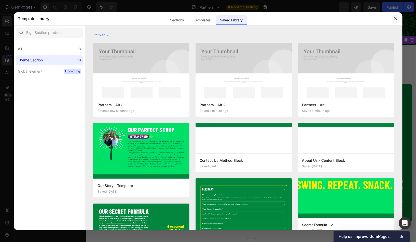
click at [396, 20] on icon "button" at bounding box center [396, 19] width 4 height 4
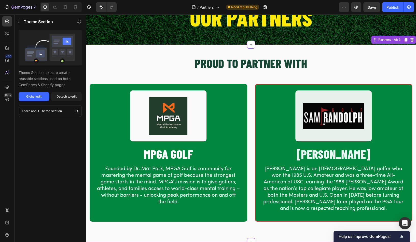
click at [387, 69] on h2 "PROUD TO PARTNER WITH" at bounding box center [251, 63] width 323 height 17
click at [371, 4] on button "Save" at bounding box center [371, 7] width 17 height 10
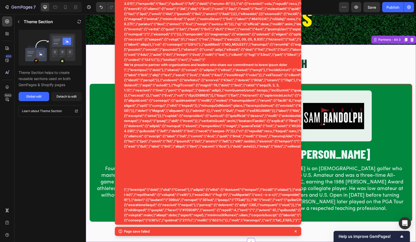
click at [369, 96] on img at bounding box center [333, 115] width 76 height 51
click at [343, 75] on div "PROUD TO PARTNER WITH Heading" at bounding box center [251, 65] width 323 height 21
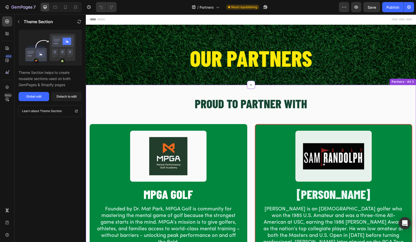
click at [219, 103] on h2 "PROUD TO PARTNER WITH" at bounding box center [251, 103] width 323 height 17
click at [273, 104] on h2 "PROUD TO PARTNER WITH" at bounding box center [251, 103] width 323 height 17
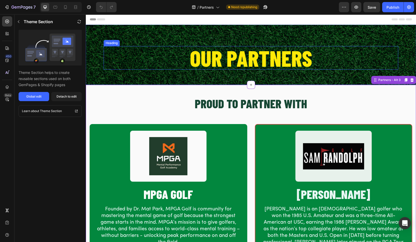
click at [222, 65] on h2 "OUR PARTNERS" at bounding box center [251, 57] width 295 height 23
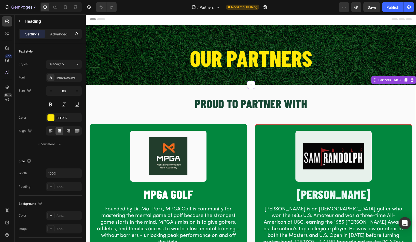
click at [234, 104] on h2 "PROUD TO PARTNER WITH" at bounding box center [251, 103] width 323 height 17
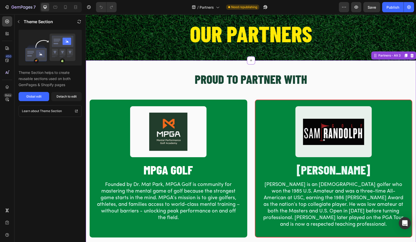
scroll to position [25, 0]
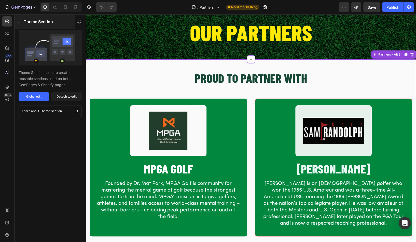
click at [22, 23] on button "button" at bounding box center [19, 22] width 8 height 8
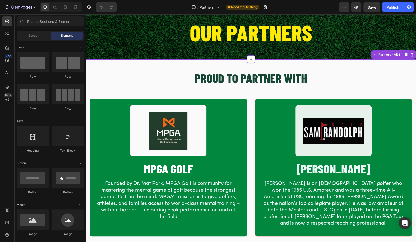
click at [207, 77] on h2 "PROUD TO PARTNER WITH" at bounding box center [251, 77] width 323 height 17
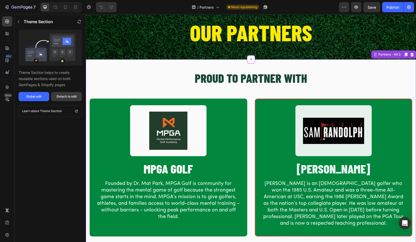
click at [69, 96] on div "Detach to edit" at bounding box center [67, 96] width 20 height 5
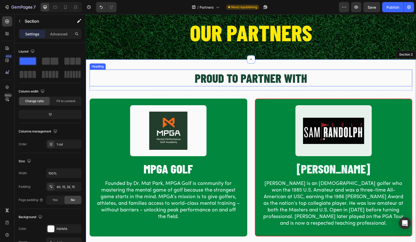
click at [203, 82] on h2 "PROUD TO PARTNER WITH" at bounding box center [251, 77] width 323 height 17
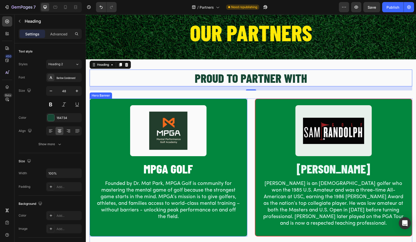
click at [249, 121] on div "Image MPGA GOLF Heading Founded by Dr. Mat Park, MPGA Golf is community for mas…" at bounding box center [251, 172] width 323 height 146
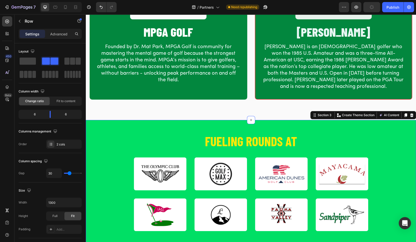
click at [172, 128] on div "FUELING ROUNDS AT Heading Image Image Image Image Row Image Image Image Image R…" at bounding box center [251, 190] width 330 height 140
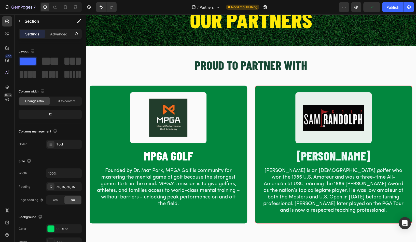
scroll to position [0, 0]
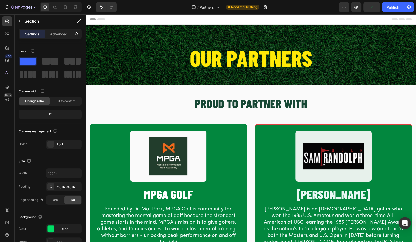
click at [70, 7] on div at bounding box center [61, 7] width 42 height 10
click at [64, 7] on icon at bounding box center [65, 7] width 3 height 4
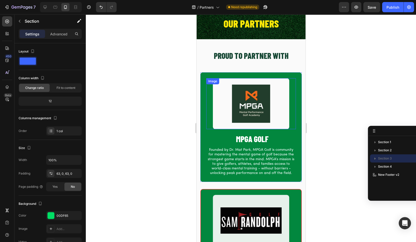
scroll to position [9, 0]
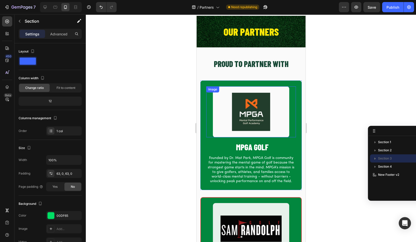
click at [247, 108] on img at bounding box center [251, 111] width 76 height 51
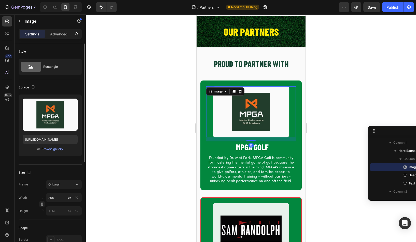
scroll to position [10, 0]
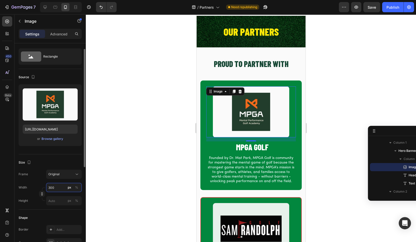
click at [57, 188] on input "300" at bounding box center [64, 187] width 36 height 9
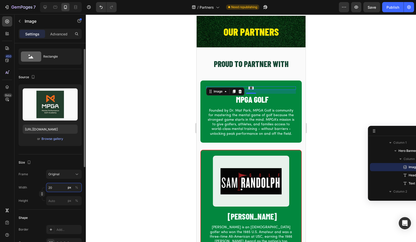
type input "2"
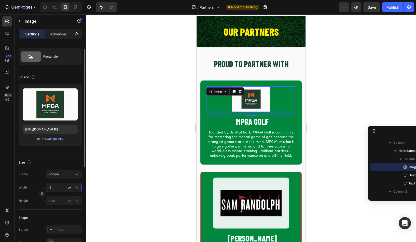
type input "1"
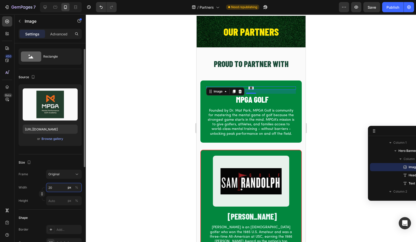
type input "200"
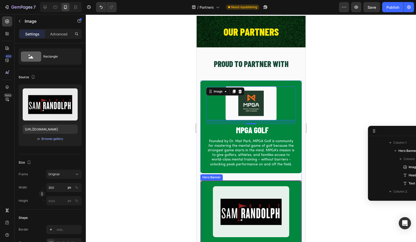
click at [229, 190] on div "Image" at bounding box center [251, 211] width 90 height 51
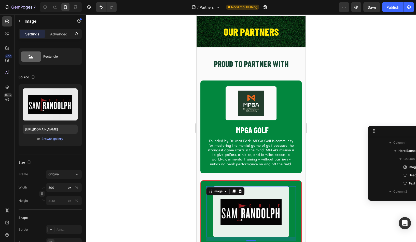
scroll to position [89, 0]
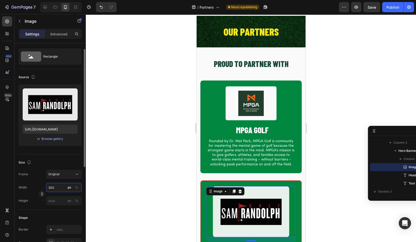
click at [50, 187] on input "300" at bounding box center [64, 187] width 36 height 9
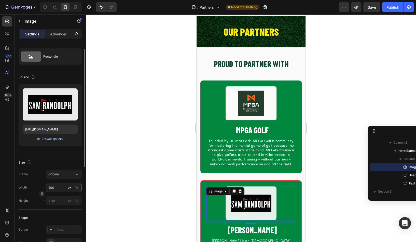
type input "200"
click at [109, 193] on div at bounding box center [251, 128] width 330 height 228
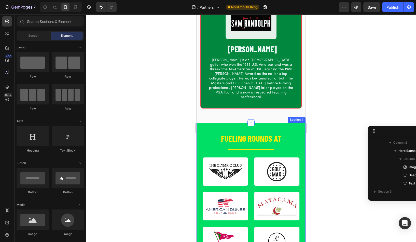
scroll to position [190, 0]
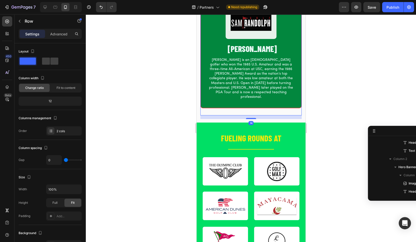
click at [221, 103] on div "Image [PERSON_NAME] Heading [PERSON_NAME] is an [DEMOGRAPHIC_DATA] golfer who w…" at bounding box center [250, 57] width 101 height 116
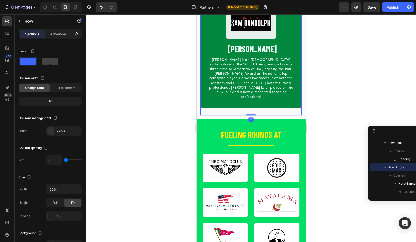
drag, startPoint x: 251, startPoint y: 109, endPoint x: 251, endPoint y: 93, distance: 16.0
click at [251, 93] on div "Image MPGA GOLF Heading Founded by Dr. Mat Park, MPGA Golf is community for mas…" at bounding box center [250, 7] width 101 height 216
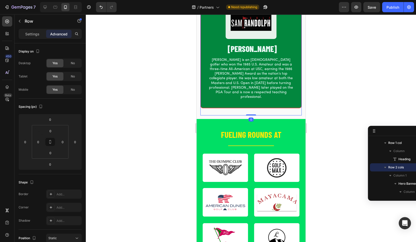
click at [151, 84] on div at bounding box center [251, 128] width 330 height 228
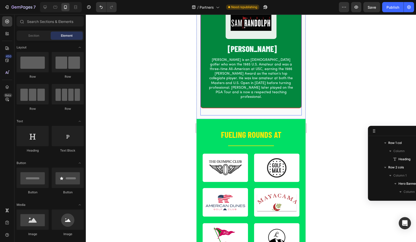
click at [221, 102] on div "Image [PERSON_NAME] Heading [PERSON_NAME] is an [DEMOGRAPHIC_DATA] golfer who w…" at bounding box center [250, 57] width 101 height 116
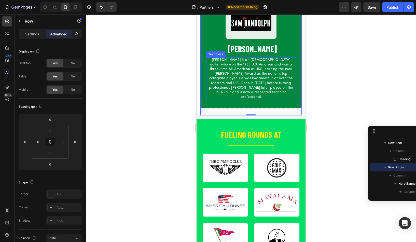
click at [243, 80] on p "[PERSON_NAME] is an [DEMOGRAPHIC_DATA] golfer who won the 1985 U.S. Amateur and…" at bounding box center [250, 79] width 89 height 42
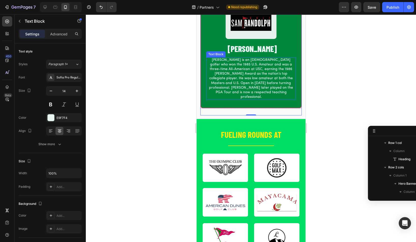
scroll to position [122, 0]
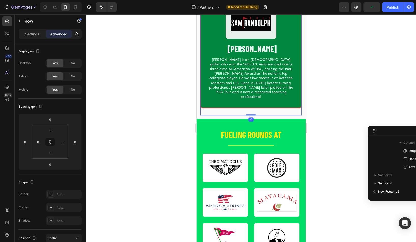
click at [211, 102] on div "Image [PERSON_NAME] Heading [PERSON_NAME] is an [DEMOGRAPHIC_DATA] golfer who w…" at bounding box center [250, 57] width 101 height 116
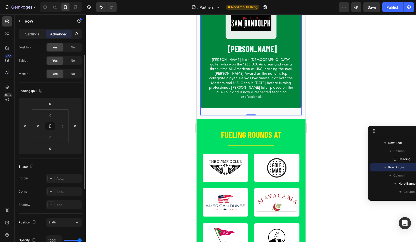
scroll to position [17, 0]
click at [52, 147] on input "0" at bounding box center [50, 148] width 10 height 8
type input "16"
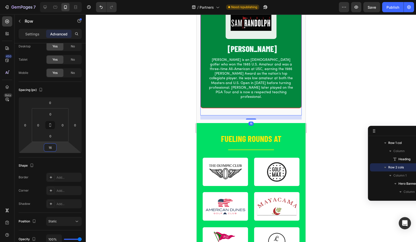
click at [125, 141] on div at bounding box center [251, 128] width 330 height 228
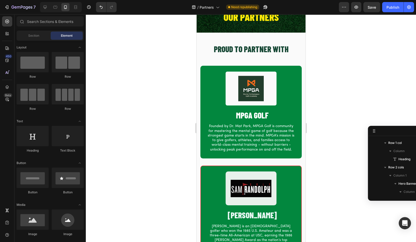
scroll to position [0, 0]
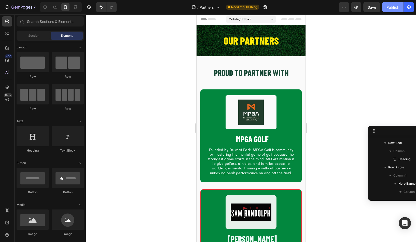
click at [390, 9] on div "Publish" at bounding box center [392, 7] width 13 height 5
click at [45, 7] on icon at bounding box center [45, 7] width 5 height 5
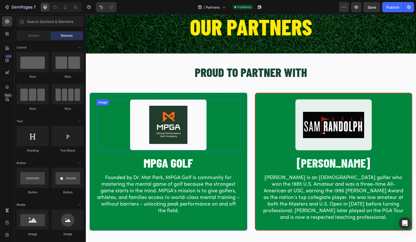
scroll to position [32, 0]
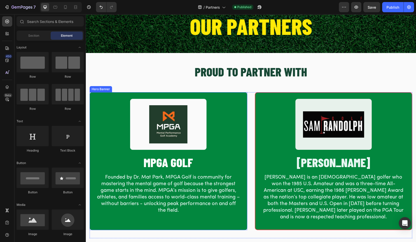
click at [165, 94] on div "Image MPGA GOLF Heading Founded by Dr. Mat Park, MPGA Golf is community for mas…" at bounding box center [168, 156] width 157 height 127
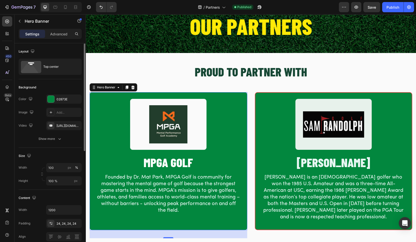
scroll to position [24, 0]
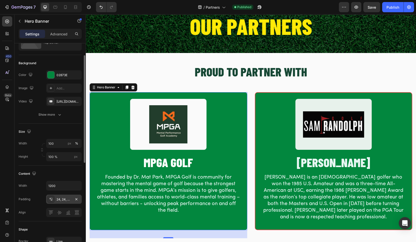
click at [62, 201] on div "24, 24, 24, 24" at bounding box center [64, 198] width 36 height 9
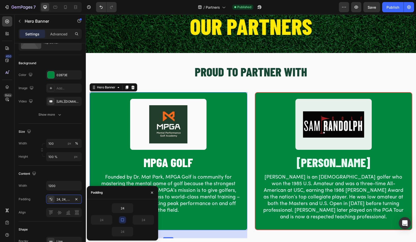
click at [124, 218] on icon "button" at bounding box center [122, 220] width 4 height 4
click at [105, 220] on input "24" at bounding box center [101, 219] width 21 height 9
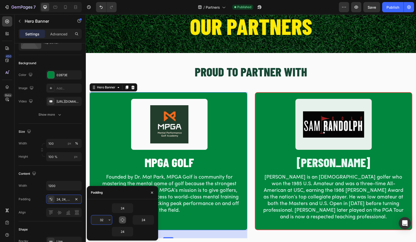
type input "3"
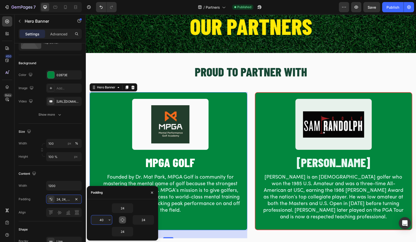
type input "40"
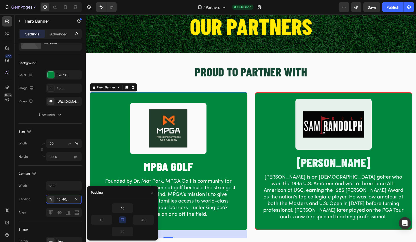
type input "24"
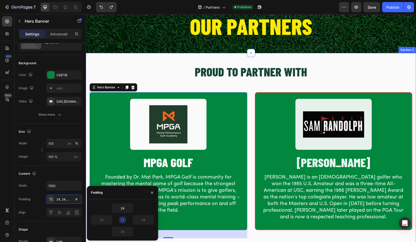
click at [141, 57] on div "PROUD TO PARTNER WITH Heading Row Image MPGA GOLF Heading Founded by Dr. Mat Pa…" at bounding box center [251, 151] width 330 height 197
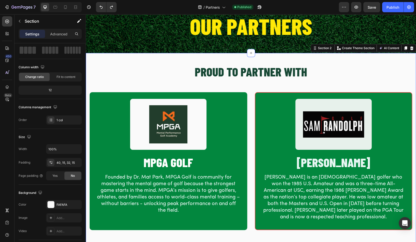
scroll to position [0, 0]
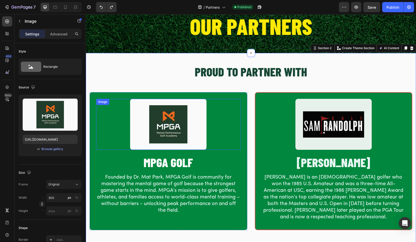
click at [112, 123] on div at bounding box center [168, 124] width 144 height 51
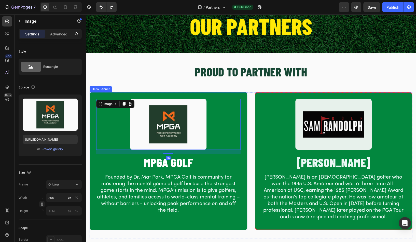
click at [97, 92] on div "Image 16 MPGA GOLF Heading Founded by Dr. Mat Park, MPGA Golf is community for …" at bounding box center [169, 160] width 158 height 137
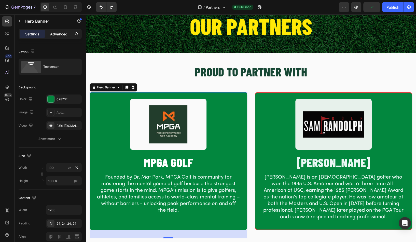
click at [56, 35] on p "Advanced" at bounding box center [58, 33] width 17 height 5
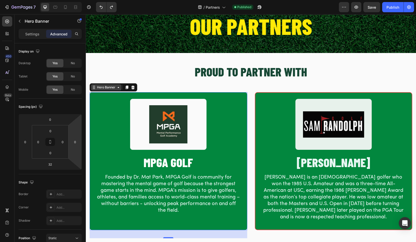
click at [103, 85] on div "Hero Banner" at bounding box center [106, 87] width 31 height 6
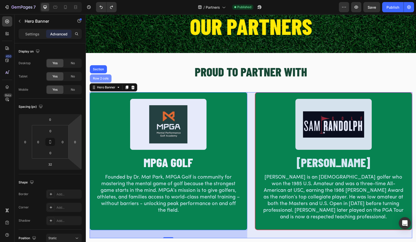
click at [95, 76] on div "Row 2 cols" at bounding box center [101, 78] width 22 height 8
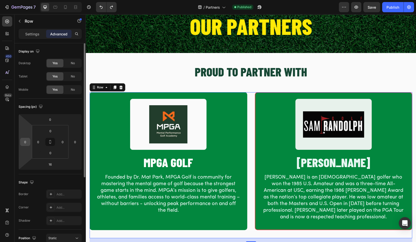
click at [27, 144] on input "0" at bounding box center [25, 142] width 8 height 8
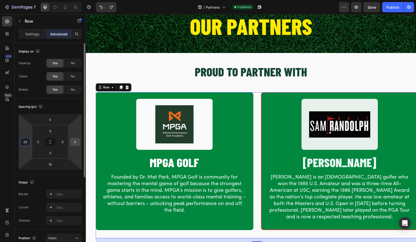
type input "24"
click at [75, 143] on input "0" at bounding box center [75, 142] width 8 height 8
type input "2"
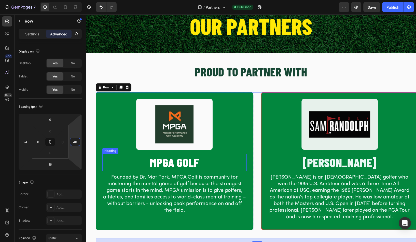
type input "4"
type input "1"
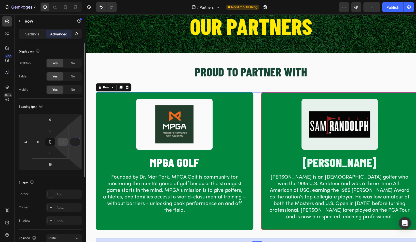
click at [63, 144] on input "0" at bounding box center [63, 142] width 8 height 8
type input "0"
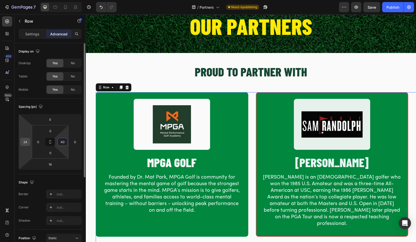
type input "40"
click at [26, 142] on input "24" at bounding box center [25, 142] width 8 height 8
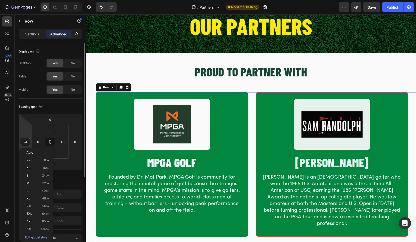
click at [26, 142] on input "24" at bounding box center [25, 142] width 8 height 8
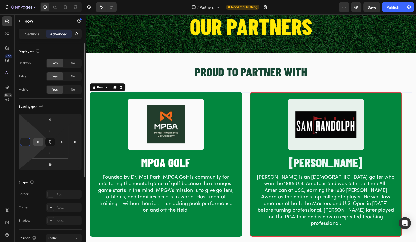
type input "0"
click at [39, 141] on input "0" at bounding box center [38, 142] width 8 height 8
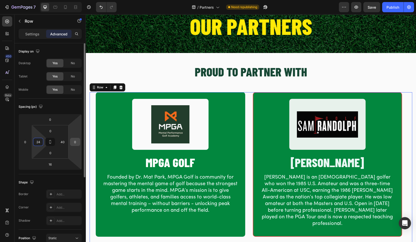
type input "24"
click at [78, 141] on input "0" at bounding box center [75, 142] width 8 height 8
type input "2"
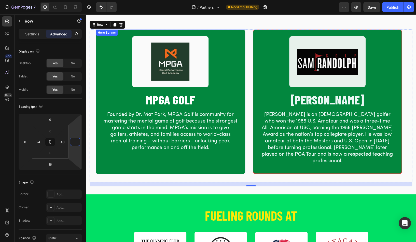
scroll to position [90, 0]
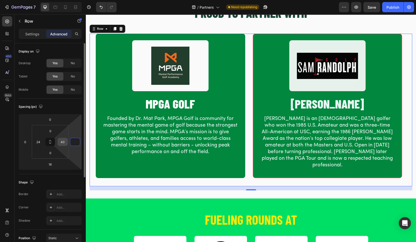
click at [64, 143] on input "40" at bounding box center [63, 142] width 8 height 8
type input "0"
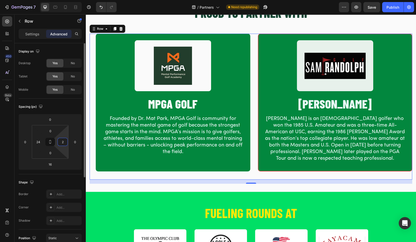
type input "24"
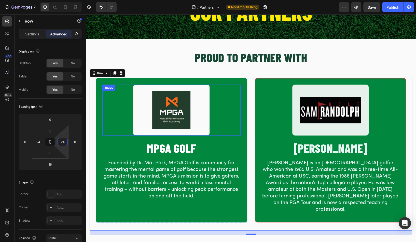
scroll to position [36, 0]
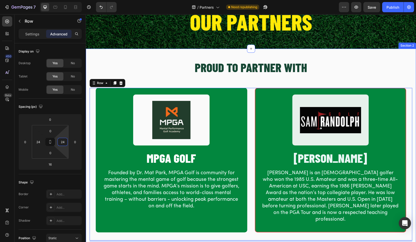
click at [129, 54] on div "PROUD TO PARTNER WITH Heading Row Image MPGA GOLF Heading Founded by Dr. Mat Pa…" at bounding box center [251, 151] width 330 height 204
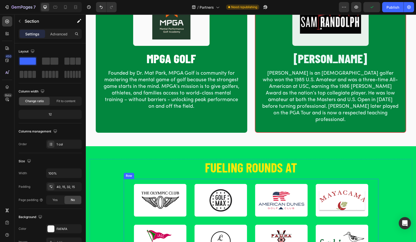
scroll to position [62, 0]
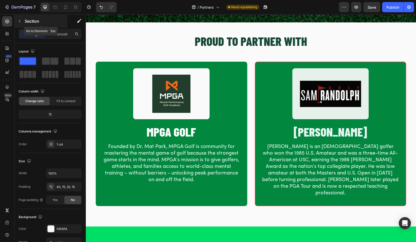
click at [19, 21] on icon "button" at bounding box center [20, 21] width 4 height 4
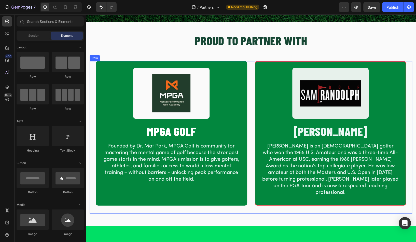
scroll to position [63, 0]
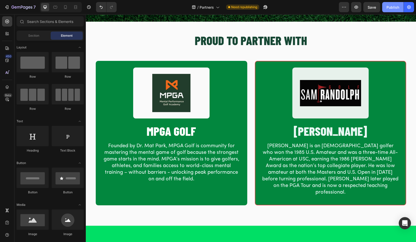
click at [391, 9] on div "Publish" at bounding box center [392, 7] width 13 height 5
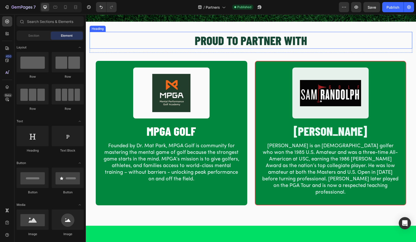
click at [122, 39] on h2 "PROUD TO PARTNER WITH" at bounding box center [251, 40] width 323 height 17
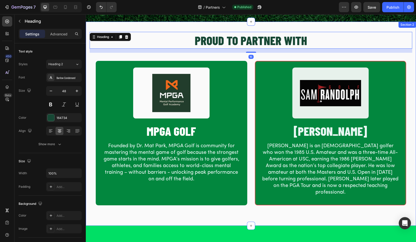
click at [109, 27] on div "PROUD TO PARTNER WITH Heading 16 Row Image MPGA GOLF Heading Founded by Dr. Mat…" at bounding box center [251, 124] width 330 height 204
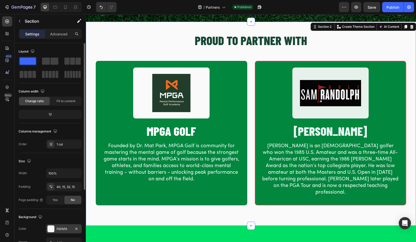
click at [66, 228] on div "FAFAFA" at bounding box center [64, 229] width 15 height 5
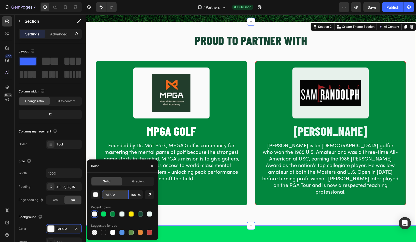
click at [116, 196] on input "FAFAFA" at bounding box center [115, 194] width 26 height 9
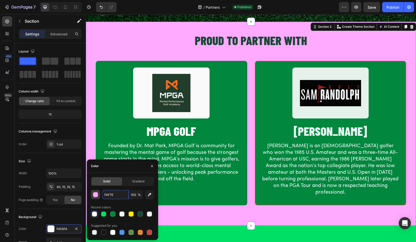
type input "FAF7EF"
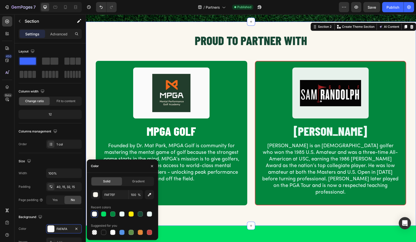
click at [177, 28] on div "PROUD TO PARTNER WITH Heading Row Image MPGA GOLF Heading Founded by Dr. Mat Pa…" at bounding box center [251, 124] width 330 height 204
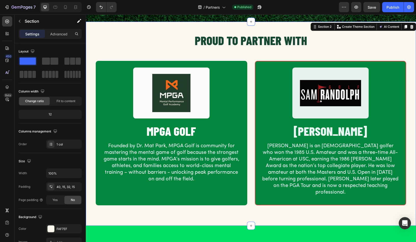
click at [229, 217] on div "PROUD TO PARTNER WITH Heading Row Image MPGA GOLF Heading Founded by Dr. Mat Pa…" at bounding box center [251, 124] width 330 height 204
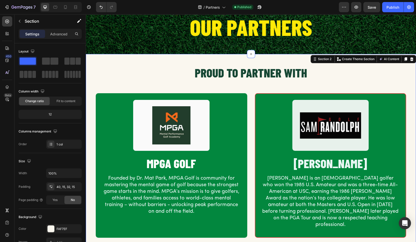
scroll to position [14, 0]
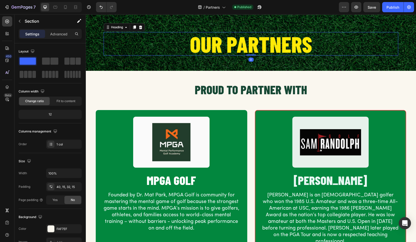
click at [159, 49] on h2 "OUR PARTNERS" at bounding box center [251, 43] width 295 height 23
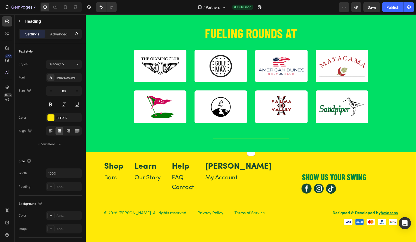
click at [200, 179] on div "Shop Text Block Bars Text Block Learn Text Block Our Story Text Block Help Text…" at bounding box center [201, 177] width 194 height 30
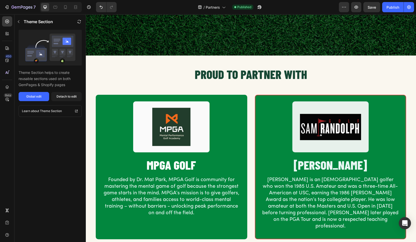
scroll to position [0, 0]
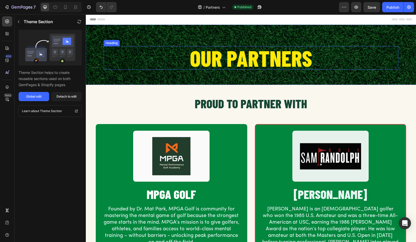
click at [156, 58] on h2 "OUR PARTNERS" at bounding box center [251, 57] width 295 height 23
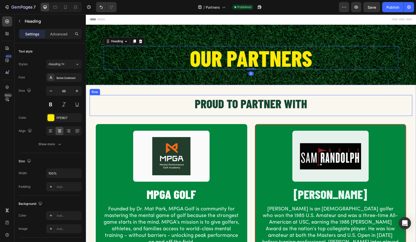
click at [206, 114] on div "PROUD TO PARTNER WITH Heading" at bounding box center [251, 105] width 323 height 21
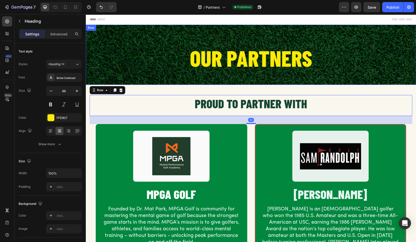
click at [158, 51] on h2 "OUR PARTNERS" at bounding box center [251, 57] width 295 height 23
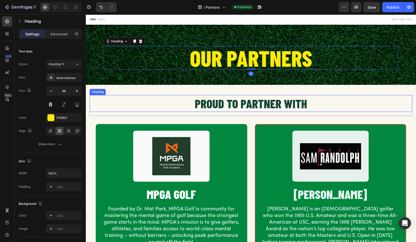
click at [212, 108] on h2 "PROUD TO PARTNER WITH" at bounding box center [251, 103] width 323 height 17
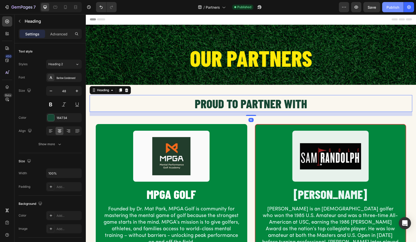
click at [390, 5] on div "Publish" at bounding box center [392, 7] width 13 height 5
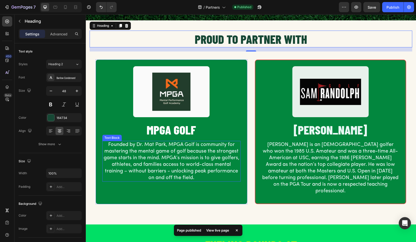
click at [169, 165] on p "Founded by Dr. Mat Park, MPGA Golf is community for mastering the mental game o…" at bounding box center [171, 161] width 137 height 40
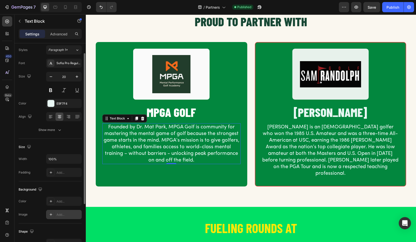
scroll to position [24, 0]
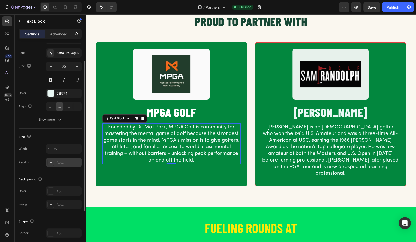
click at [57, 164] on div "Add..." at bounding box center [64, 162] width 36 height 9
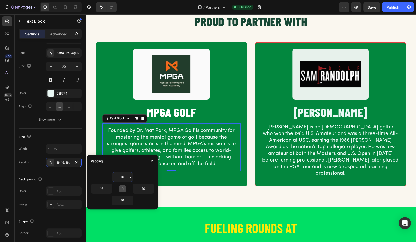
click at [120, 190] on button "button" at bounding box center [122, 188] width 7 height 7
click at [123, 189] on icon "button" at bounding box center [122, 189] width 4 height 4
click at [103, 188] on input "16" at bounding box center [101, 188] width 21 height 9
type input "24"
click at [146, 189] on input "16" at bounding box center [143, 188] width 21 height 9
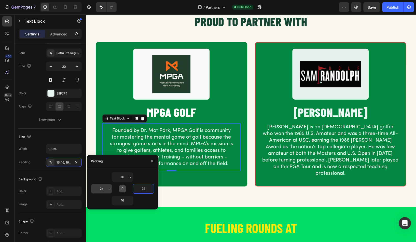
type input "24"
click at [105, 191] on input "24" at bounding box center [101, 188] width 21 height 9
type input "40"
click at [145, 189] on input "24" at bounding box center [143, 188] width 21 height 9
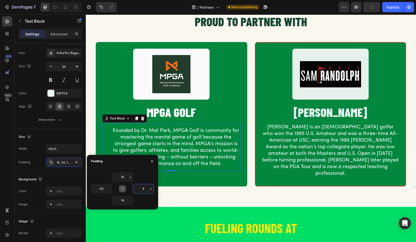
type input "40"
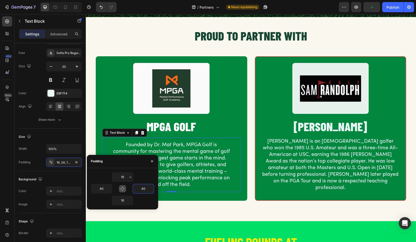
scroll to position [62, 0]
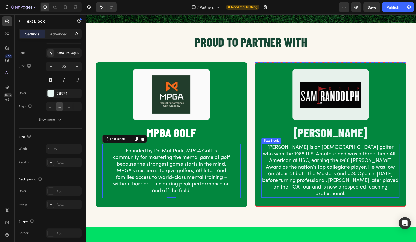
click at [327, 170] on p "[PERSON_NAME] is an [DEMOGRAPHIC_DATA] golfer who won the 1985 U.S. Amateur and…" at bounding box center [330, 170] width 137 height 53
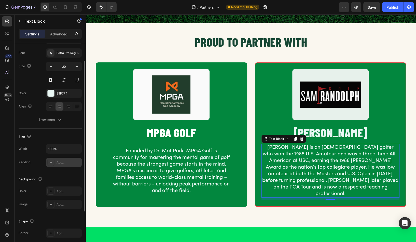
click at [58, 160] on div "Add..." at bounding box center [69, 162] width 24 height 5
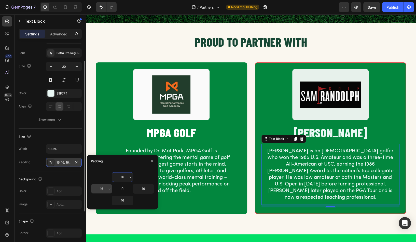
click at [105, 190] on input "16" at bounding box center [101, 188] width 21 height 9
click at [122, 188] on icon "button" at bounding box center [122, 189] width 4 height 4
click at [123, 188] on icon "button" at bounding box center [122, 189] width 4 height 4
click at [105, 188] on input "16" at bounding box center [101, 188] width 21 height 9
type input "1"
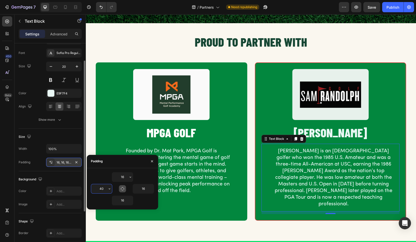
type input "40"
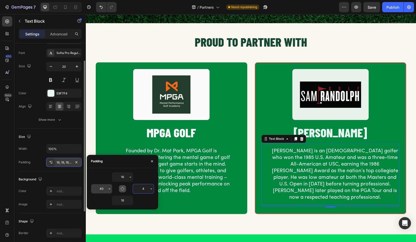
type input "40"
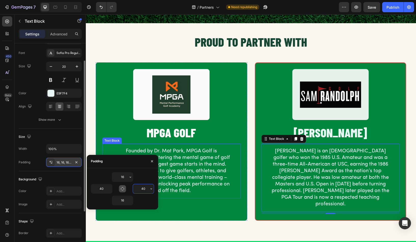
scroll to position [70, 0]
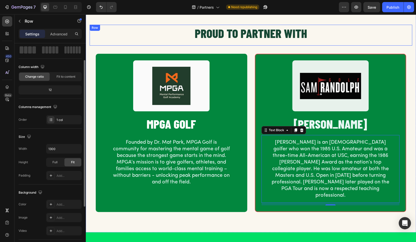
click at [98, 45] on div "PROUD TO PARTNER WITH Heading" at bounding box center [251, 35] width 323 height 21
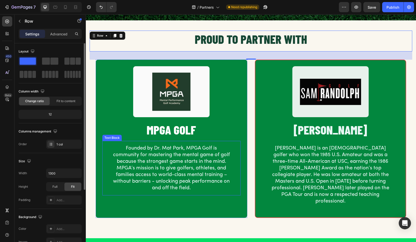
scroll to position [64, 0]
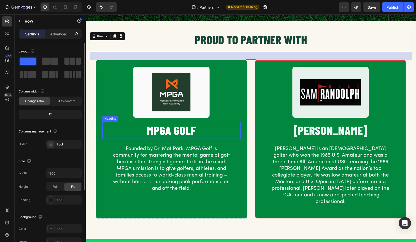
click at [167, 130] on h2 "MPGA GOLF" at bounding box center [171, 130] width 138 height 17
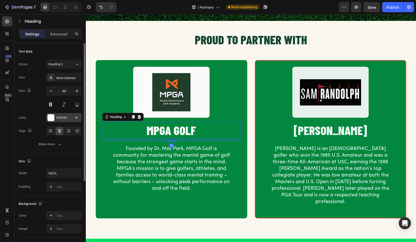
click at [49, 120] on div at bounding box center [51, 117] width 7 height 7
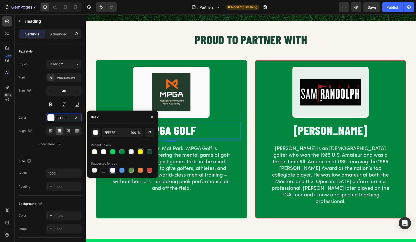
click at [143, 149] on div at bounding box center [140, 152] width 6 height 6
type input "FFE907"
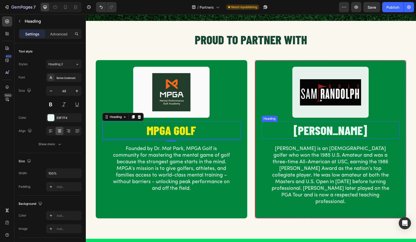
click at [309, 124] on h2 "[PERSON_NAME]" at bounding box center [330, 130] width 138 height 17
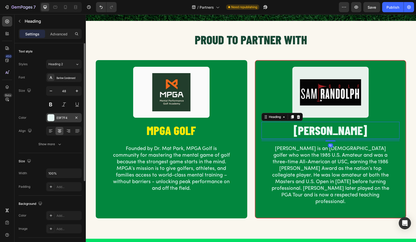
click at [53, 119] on div at bounding box center [51, 117] width 7 height 7
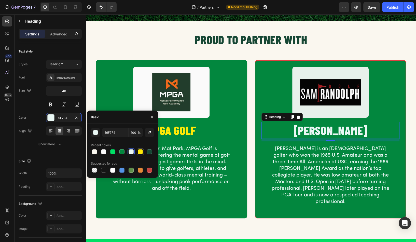
click at [142, 151] on div at bounding box center [140, 151] width 5 height 5
type input "FFE907"
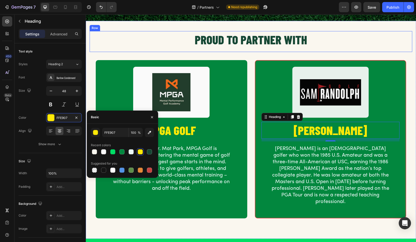
click at [129, 49] on div "PROUD TO PARTNER WITH Heading" at bounding box center [251, 41] width 323 height 21
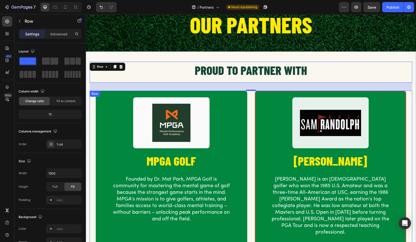
scroll to position [25, 0]
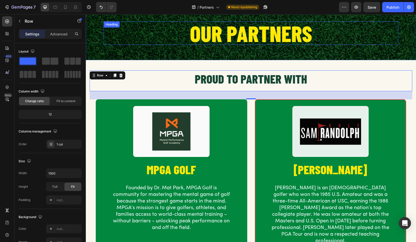
click at [157, 37] on h2 "OUR PARTNERS" at bounding box center [251, 32] width 295 height 23
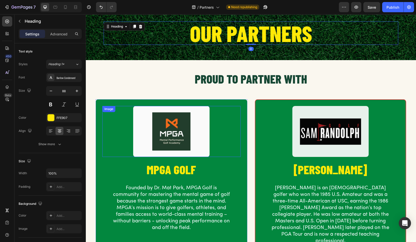
scroll to position [0, 0]
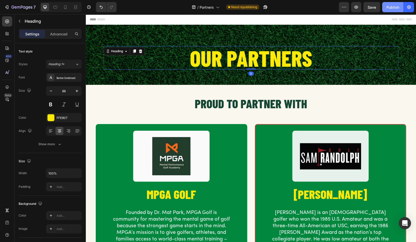
click at [392, 7] on div "Publish" at bounding box center [392, 7] width 13 height 5
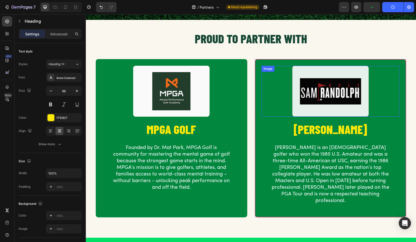
scroll to position [64, 0]
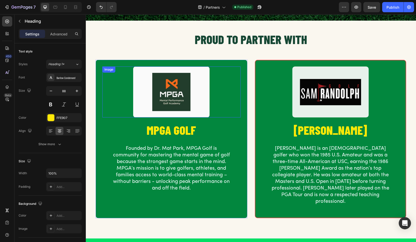
click at [143, 73] on img at bounding box center [171, 91] width 76 height 51
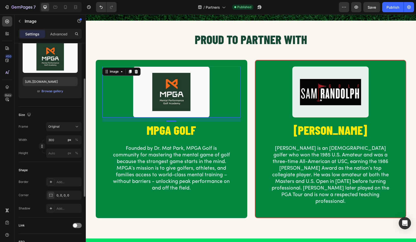
scroll to position [62, 0]
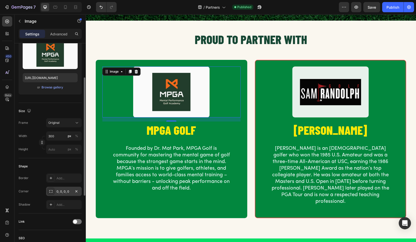
click at [57, 189] on div "0, 0, 0, 0" at bounding box center [64, 191] width 15 height 5
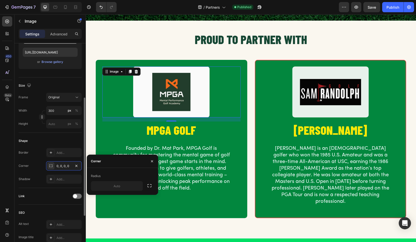
scroll to position [127, 0]
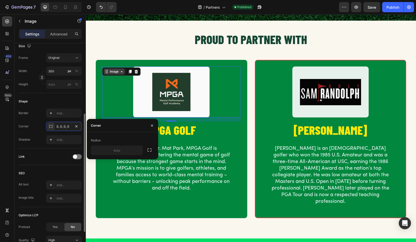
click at [119, 72] on div "Image" at bounding box center [114, 71] width 11 height 5
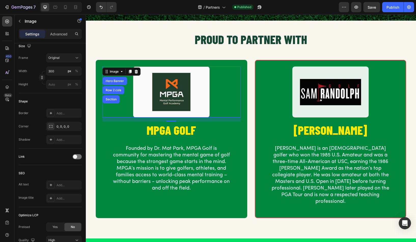
click at [153, 89] on img at bounding box center [171, 91] width 76 height 51
click at [128, 59] on div "PROUD TO PARTNER WITH Heading Row Image Hero Banner Row 2 cols Section 16 MPGA …" at bounding box center [251, 130] width 323 height 199
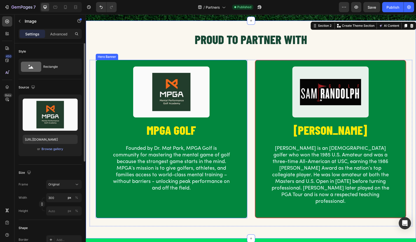
click at [155, 87] on img at bounding box center [171, 91] width 76 height 51
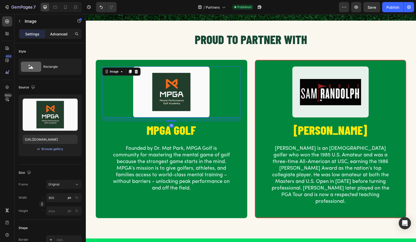
click at [50, 34] on div "Advanced" at bounding box center [58, 34] width 25 height 8
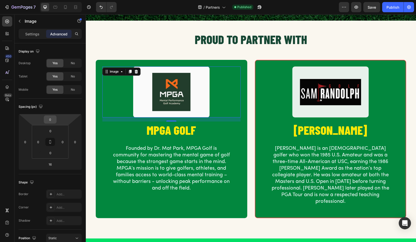
click at [54, 120] on input "0" at bounding box center [50, 120] width 10 height 8
click at [168, 62] on div "Image 16 MPGA GOLF Heading Founded by Dr. Mat Park, MPGA Golf is community for …" at bounding box center [171, 130] width 150 height 141
click at [159, 79] on img at bounding box center [171, 91] width 76 height 51
click at [113, 72] on div "Image" at bounding box center [114, 71] width 11 height 5
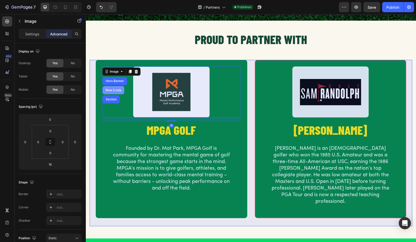
click at [115, 90] on div "Row 2 cols" at bounding box center [114, 90] width 18 height 3
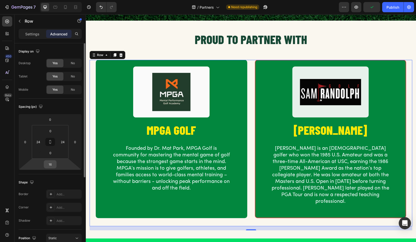
click at [53, 163] on input "16" at bounding box center [50, 164] width 10 height 8
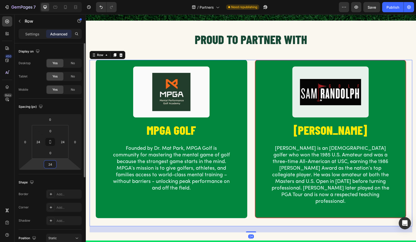
type input "2"
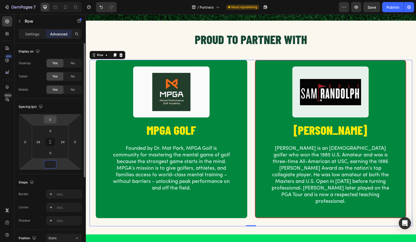
type input "0"
click at [51, 118] on input "0" at bounding box center [50, 120] width 10 height 8
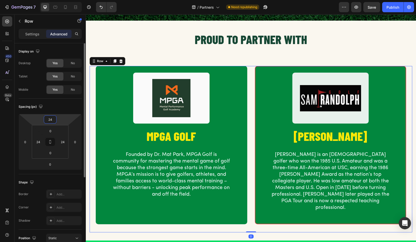
type input "2"
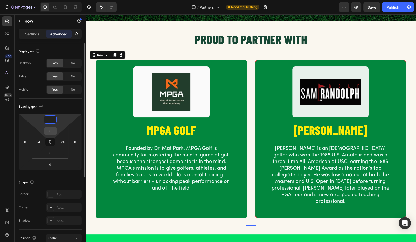
type input "0"
click at [52, 131] on input "0" at bounding box center [50, 131] width 10 height 8
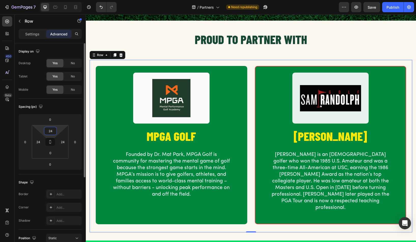
type input "2"
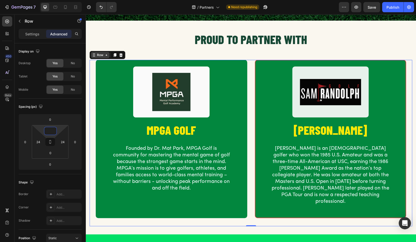
click at [102, 55] on div "Row" at bounding box center [100, 55] width 8 height 5
type input "0"
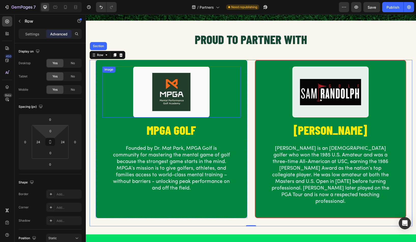
click at [117, 78] on div at bounding box center [171, 91] width 138 height 51
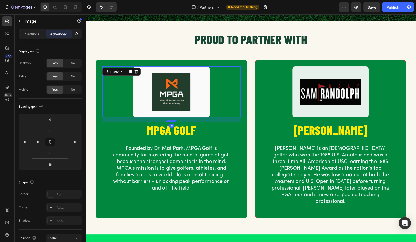
click at [160, 68] on img at bounding box center [171, 91] width 76 height 51
click at [114, 97] on div at bounding box center [171, 91] width 138 height 51
click at [143, 88] on img at bounding box center [171, 91] width 76 height 51
click at [115, 71] on div "Image" at bounding box center [114, 71] width 11 height 5
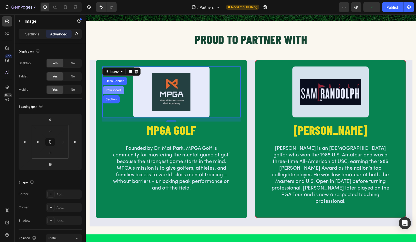
click at [113, 89] on div "Row 2 cols" at bounding box center [114, 90] width 18 height 3
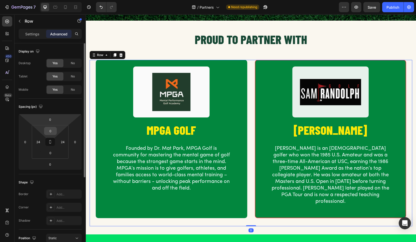
click at [53, 130] on input "0" at bounding box center [50, 131] width 10 height 8
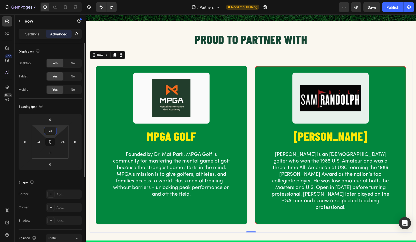
type input "0"
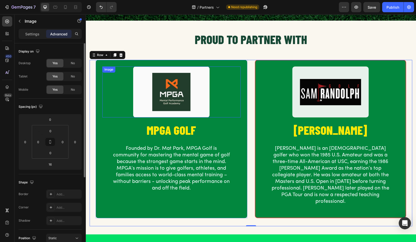
click at [149, 87] on img at bounding box center [171, 91] width 76 height 51
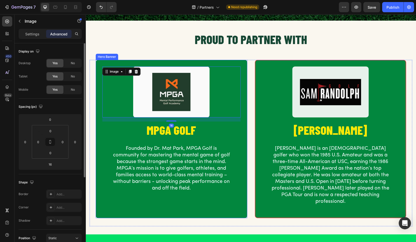
click at [118, 62] on div "Image 16 MPGA GOLF Heading Founded by Dr. Mat Park, MPGA Golf is community for …" at bounding box center [171, 130] width 150 height 141
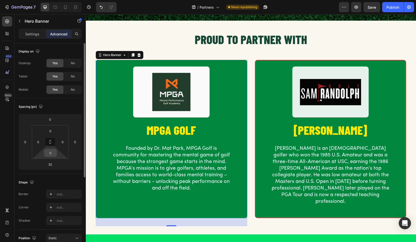
click at [53, 153] on input "0" at bounding box center [50, 153] width 10 height 8
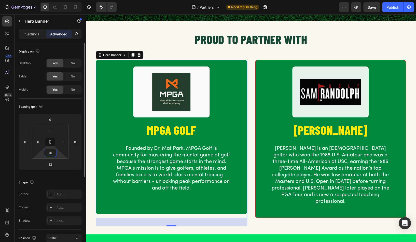
type input "1"
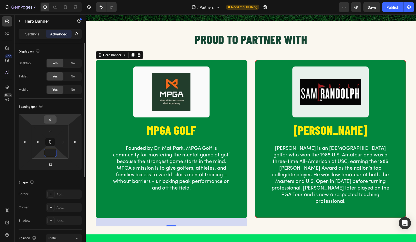
click at [51, 120] on input "0" at bounding box center [50, 120] width 10 height 8
type input "0"
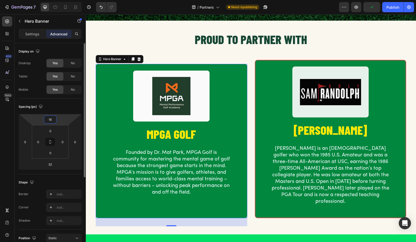
type input "1"
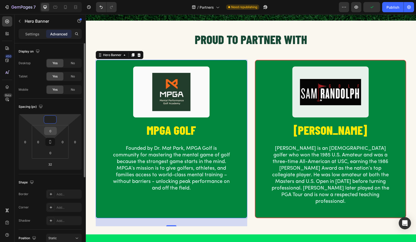
click at [52, 131] on input "0" at bounding box center [50, 131] width 10 height 8
type input "0"
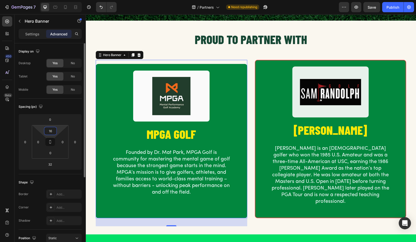
type input "1"
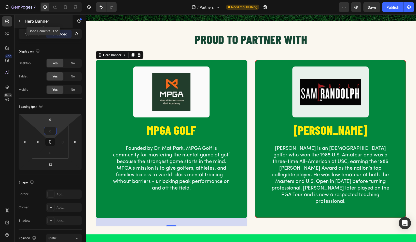
click at [19, 19] on icon "button" at bounding box center [20, 21] width 4 height 4
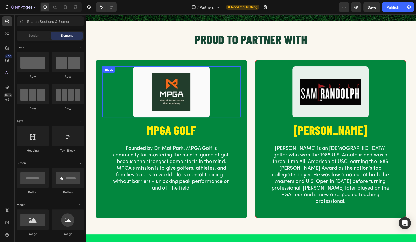
click at [122, 70] on div at bounding box center [171, 91] width 138 height 51
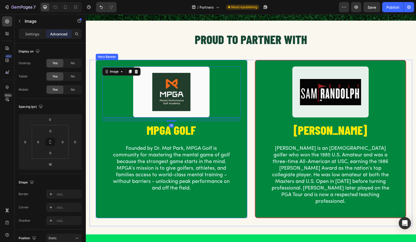
click at [106, 63] on div "Image 16 MPGA GOLF Heading Founded by Dr. Mat Park, MPGA Golf is community for …" at bounding box center [171, 130] width 150 height 141
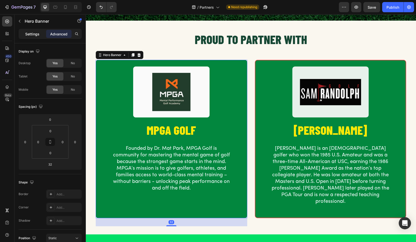
click at [29, 35] on p "Settings" at bounding box center [32, 33] width 14 height 5
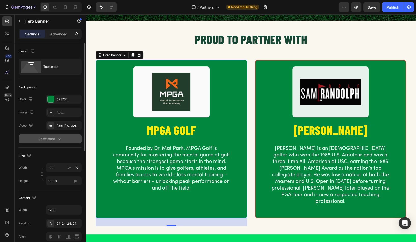
click at [58, 139] on icon "button" at bounding box center [59, 138] width 5 height 5
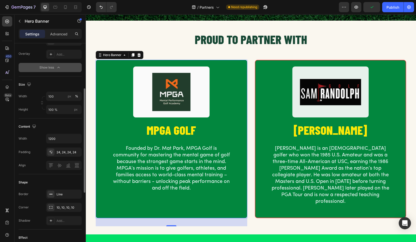
scroll to position [92, 0]
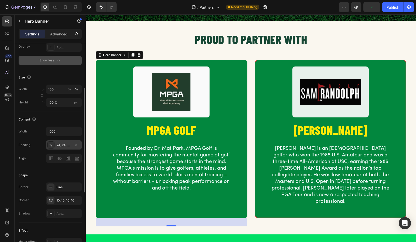
click at [61, 146] on div "24, 24, 24, 24" at bounding box center [64, 145] width 15 height 5
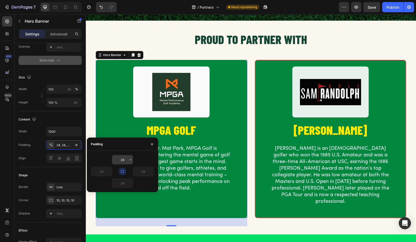
click at [126, 160] on input "24" at bounding box center [122, 159] width 21 height 9
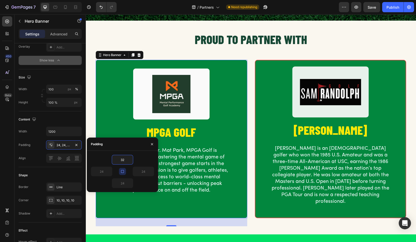
type input "32"
click at [124, 173] on button "button" at bounding box center [122, 171] width 7 height 7
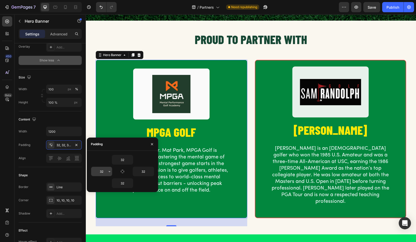
click at [104, 174] on input "32" at bounding box center [101, 171] width 21 height 9
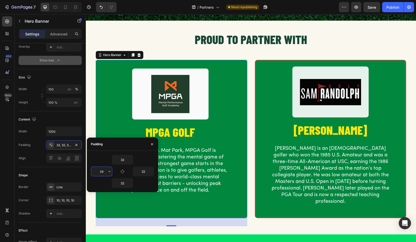
type input "2"
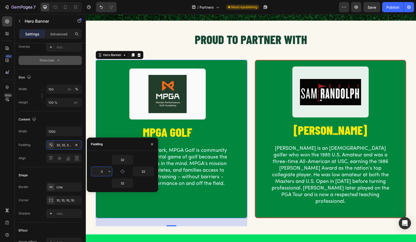
type input "32"
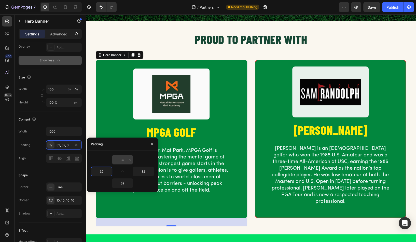
click at [124, 160] on input "32" at bounding box center [122, 159] width 21 height 9
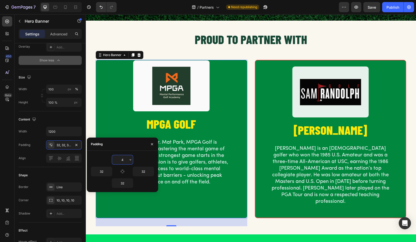
type input "40"
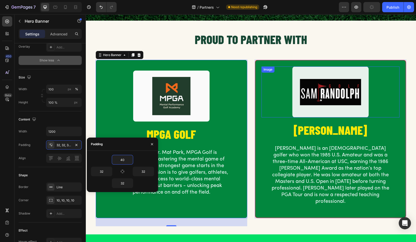
click at [331, 95] on img at bounding box center [330, 91] width 76 height 51
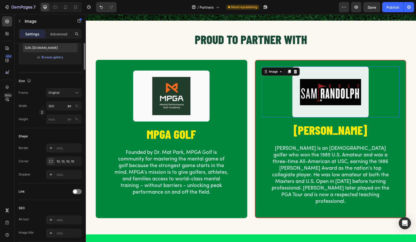
scroll to position [0, 0]
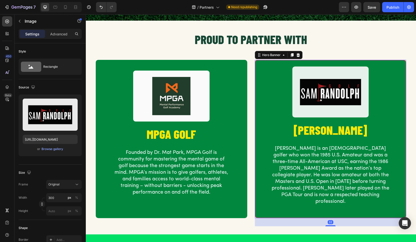
click at [270, 60] on div "Image [PERSON_NAME] Heading [PERSON_NAME] is an [DEMOGRAPHIC_DATA] golfer who w…" at bounding box center [330, 138] width 150 height 157
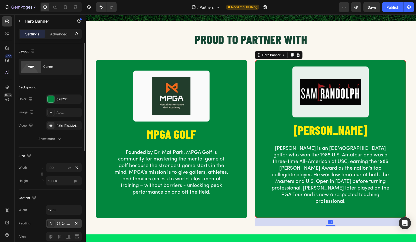
click at [60, 223] on div "24, 24, 24, 24" at bounding box center [64, 223] width 15 height 5
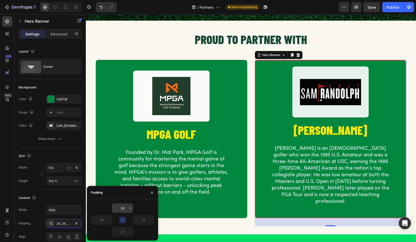
click at [126, 207] on input "24" at bounding box center [122, 207] width 21 height 9
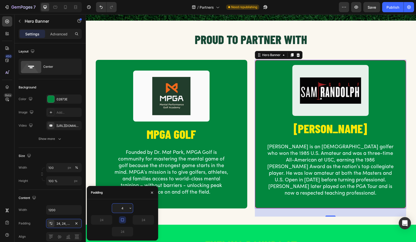
type input "40"
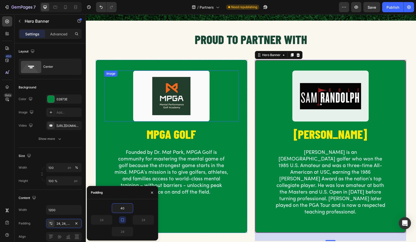
click at [130, 38] on h2 "PROUD TO PARTNER WITH" at bounding box center [251, 39] width 323 height 17
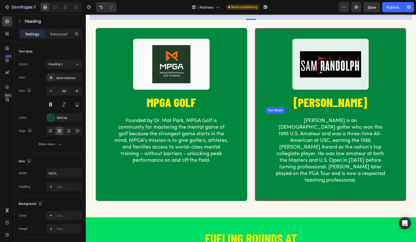
scroll to position [74, 0]
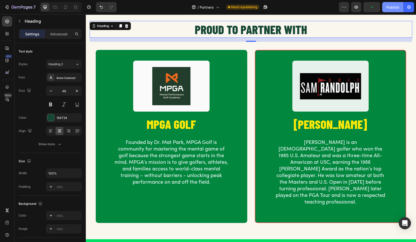
click at [395, 8] on div "Publish" at bounding box center [392, 7] width 13 height 5
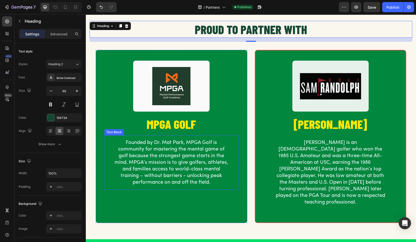
click at [162, 149] on p "Founded by Dr. Mat Park, MPGA Golf is community for mastering the mental game o…" at bounding box center [172, 162] width 114 height 46
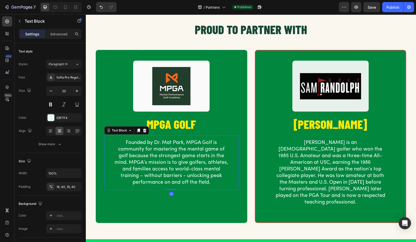
click at [197, 161] on p "Founded by Dr. Mat Park, MPGA Golf is community for mastering the mental game o…" at bounding box center [172, 162] width 114 height 46
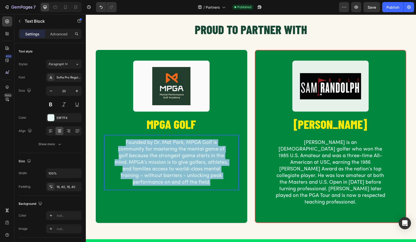
click at [197, 161] on p "Founded by Dr. Mat Park, MPGA Golf is community for mastering the mental game o…" at bounding box center [172, 162] width 114 height 46
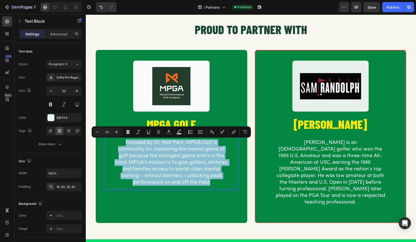
click at [170, 158] on p "Founded by Dr. Mat Park, MPGA Golf is community for mastering the mental game o…" at bounding box center [172, 162] width 114 height 46
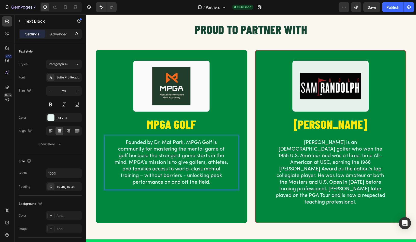
click at [184, 158] on p "Founded by Dr. Mat Park, MPGA Golf is community for mastering the mental game o…" at bounding box center [172, 162] width 114 height 46
click at [180, 158] on p "Founded by Dr. Mat Park, MPGA Golf is community for mastering the mental game o…" at bounding box center [172, 162] width 114 height 46
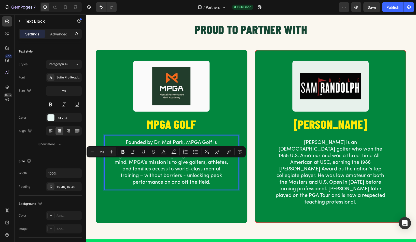
click at [122, 165] on p "Founded by Dr. Mat Park, MPGA Golf is community for mastering the mental game o…" at bounding box center [172, 162] width 114 height 46
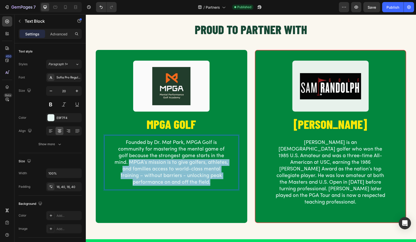
drag, startPoint x: 129, startPoint y: 163, endPoint x: 192, endPoint y: 185, distance: 66.5
click at [192, 185] on div "Founded by Dr. Mat Park, MPGA Golf is community for mastering the mental game o…" at bounding box center [171, 162] width 134 height 54
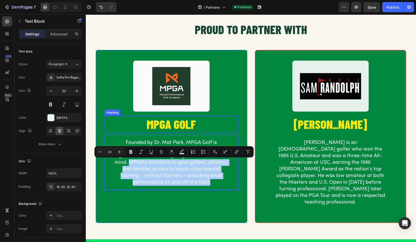
click at [215, 130] on h2 "MPGA GOLF" at bounding box center [171, 124] width 134 height 17
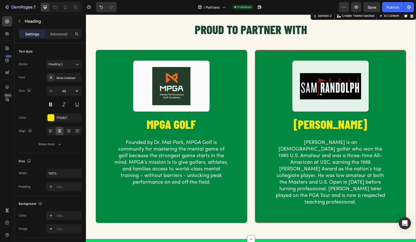
click at [282, 47] on div "PROUD TO PARTNER WITH Heading Row Image MPGA GOLF Heading Founded by Dr. Mat Pa…" at bounding box center [251, 126] width 323 height 210
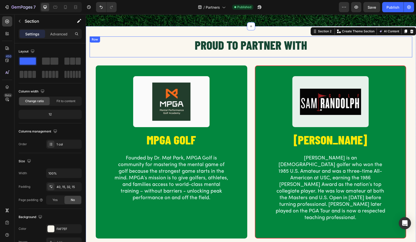
scroll to position [58, 0]
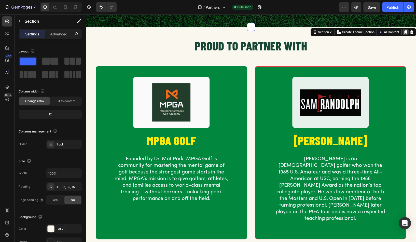
click at [405, 31] on icon at bounding box center [405, 32] width 3 height 4
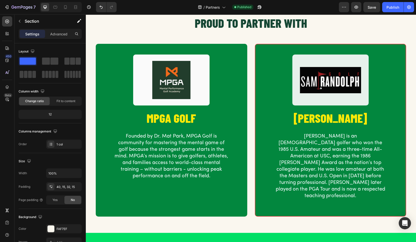
scroll to position [303, 0]
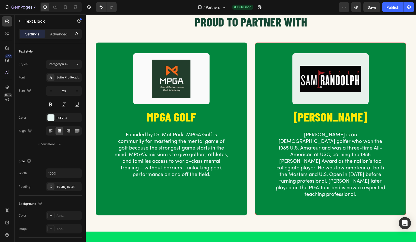
click at [201, 157] on p "Founded by Dr. Mat Park, MPGA Golf is community for mastering the mental game o…" at bounding box center [172, 155] width 114 height 46
click at [176, 156] on p "Founded by Dr. Mat Park, MPGA Golf is community for mastering the mental game o…" at bounding box center [172, 155] width 114 height 46
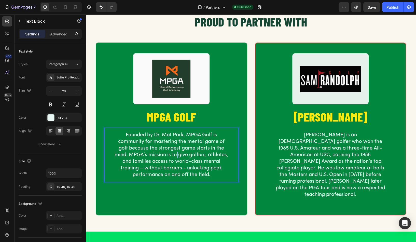
click at [176, 156] on p "Founded by Dr. Mat Park, MPGA Golf is community for mastering the mental game o…" at bounding box center [172, 155] width 114 height 46
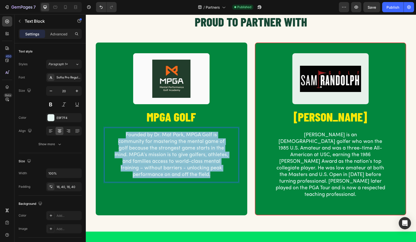
click at [159, 156] on p "Founded by Dr. Mat Park, MPGA Golf is community for mastering the mental game o…" at bounding box center [172, 155] width 114 height 46
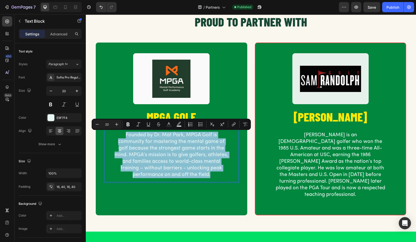
click at [137, 156] on p "Founded by Dr. Mat Park, MPGA Golf is community for mastering the mental game o…" at bounding box center [172, 155] width 114 height 46
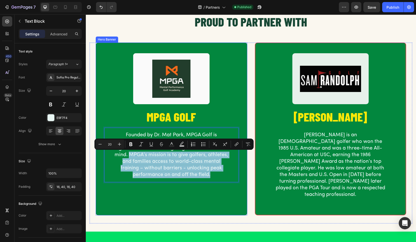
drag, startPoint x: 129, startPoint y: 154, endPoint x: 217, endPoint y: 182, distance: 92.4
click at [217, 182] on div "Image MPGA GOLF Heading Founded by Dr. Mat Park, MPGA Golf is community for mas…" at bounding box center [171, 116] width 150 height 147
copy p "MPGA’s mission is to give golfers, athletes, and families access to world-class…"
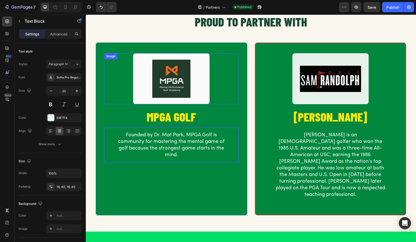
click at [128, 96] on div at bounding box center [171, 78] width 134 height 51
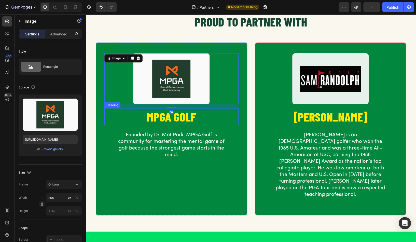
click at [151, 123] on h2 "MPGA GOLF" at bounding box center [171, 116] width 134 height 17
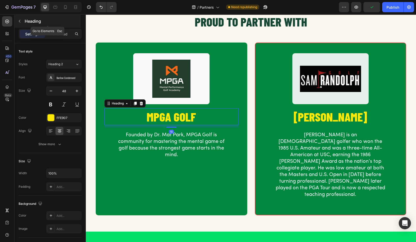
click at [20, 19] on icon "button" at bounding box center [20, 21] width 4 height 4
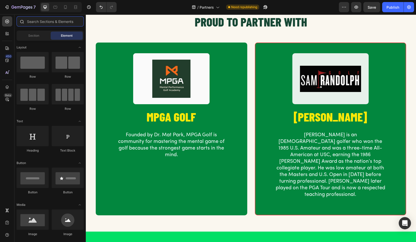
click at [47, 23] on input "text" at bounding box center [50, 21] width 67 height 10
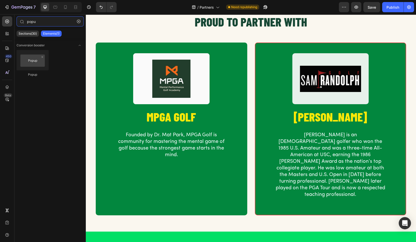
type input "popup"
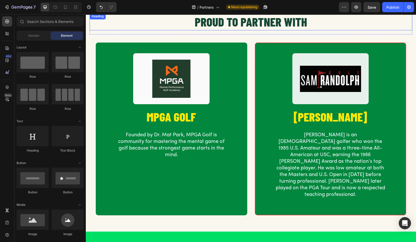
click at [225, 26] on h2 "PROUD TO PARTNER WITH" at bounding box center [251, 21] width 323 height 17
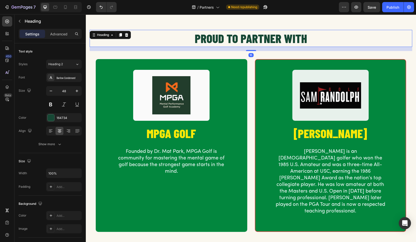
scroll to position [286, 0]
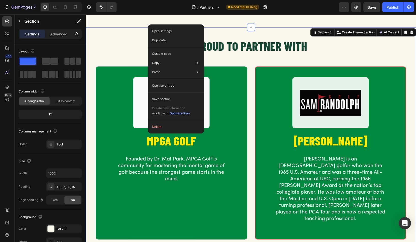
click at [122, 27] on div "PROUD TO PARTNER WITH Heading Row Image MPGA GOLF Heading Founded by Dr. Mat Pa…" at bounding box center [251, 141] width 330 height 228
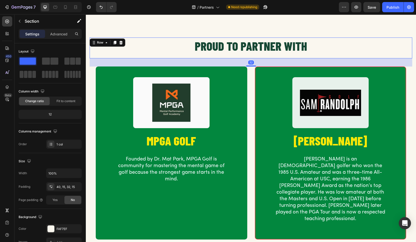
click at [188, 50] on div "PROUD TO PARTNER WITH Heading" at bounding box center [251, 47] width 323 height 21
click at [176, 37] on h2 "PROUD TO PARTNER WITH" at bounding box center [251, 45] width 323 height 17
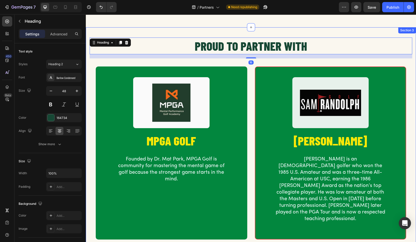
click at [176, 27] on div "PROUD TO PARTNER WITH Heading 16 Row Image MPGA GOLF Heading Founded by Dr. Mat…" at bounding box center [251, 141] width 330 height 228
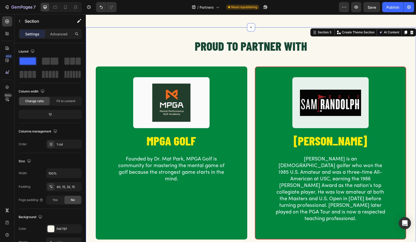
scroll to position [275, 0]
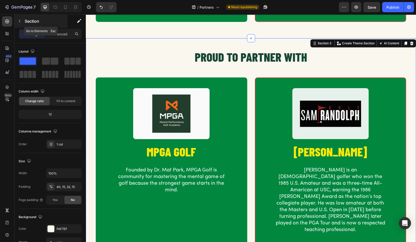
click at [19, 20] on icon "button" at bounding box center [20, 21] width 4 height 4
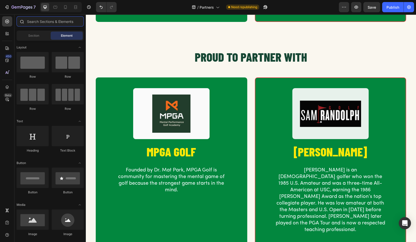
click at [58, 22] on input "text" at bounding box center [50, 21] width 67 height 10
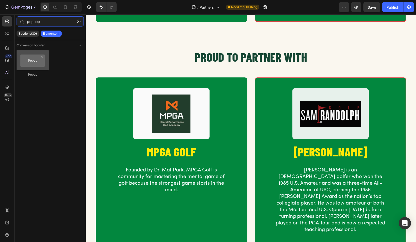
type input "popuop"
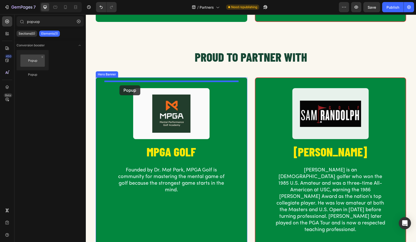
drag, startPoint x: 116, startPoint y: 80, endPoint x: 119, endPoint y: 85, distance: 6.2
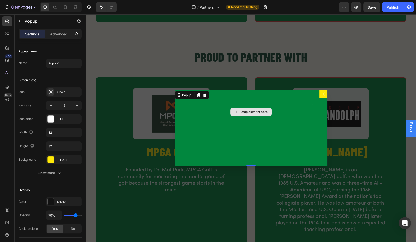
click at [262, 116] on div "Drop element here" at bounding box center [251, 111] width 124 height 15
click at [243, 115] on div "Drop element here" at bounding box center [250, 112] width 41 height 8
click at [324, 94] on icon "Dialog content" at bounding box center [323, 94] width 4 height 4
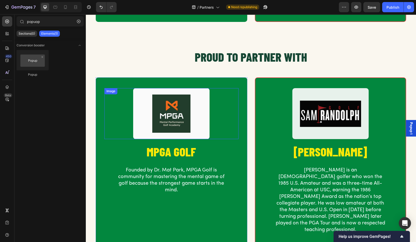
click at [166, 111] on img at bounding box center [171, 113] width 76 height 51
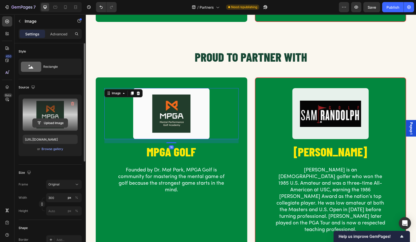
click at [37, 124] on input "file" at bounding box center [50, 123] width 35 height 9
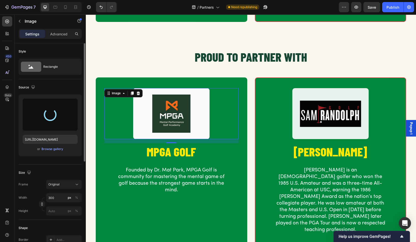
type input "https://cdn.shopify.com/s/files/1/0661/5413/5640/files/gempages_572788232438154…"
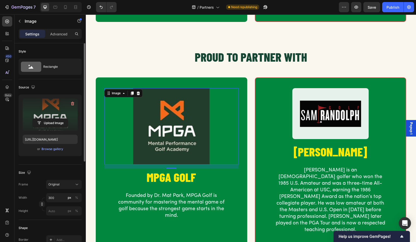
click at [162, 130] on img at bounding box center [171, 126] width 76 height 76
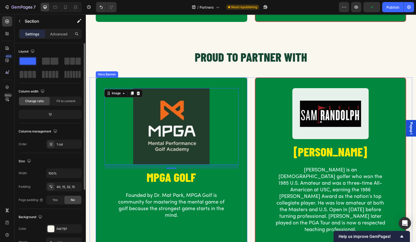
click at [155, 69] on div "PROUD TO PARTNER WITH Heading Row Image 16 MPGA GOLF Heading Founded by Dr. Mat…" at bounding box center [251, 153] width 323 height 210
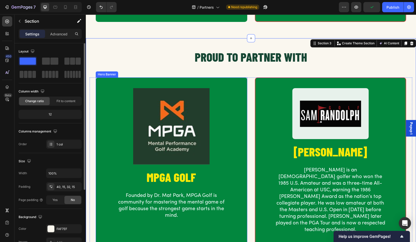
click at [156, 94] on img at bounding box center [171, 126] width 76 height 76
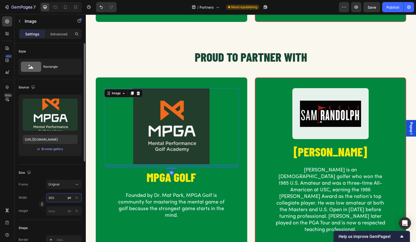
click at [53, 198] on input "300" at bounding box center [64, 197] width 36 height 9
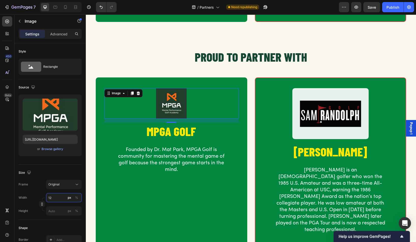
type input "1"
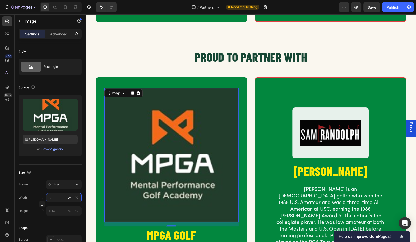
type input "120"
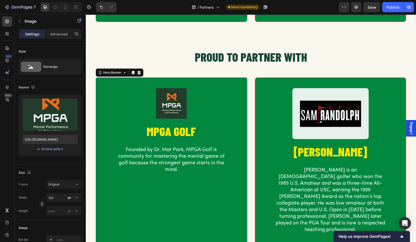
click at [139, 180] on div "Background Image" at bounding box center [171, 164] width 150 height 172
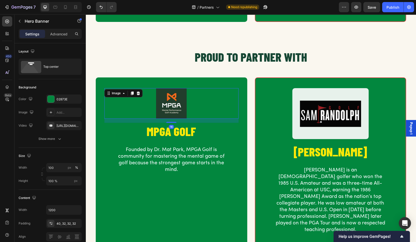
click at [171, 98] on img at bounding box center [171, 103] width 31 height 31
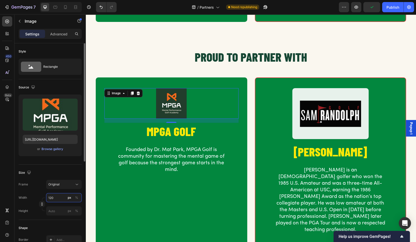
click at [55, 198] on input "120" at bounding box center [64, 197] width 36 height 9
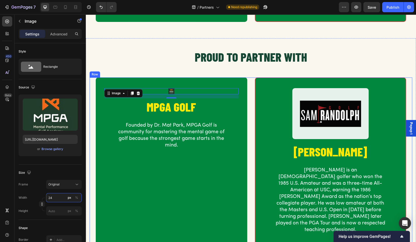
type input "2"
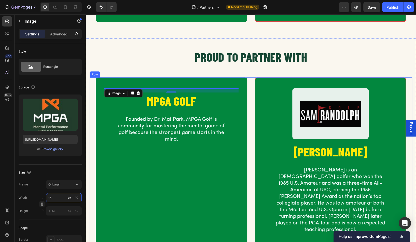
type input "150"
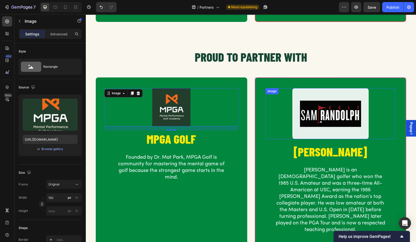
click at [325, 118] on img at bounding box center [330, 113] width 76 height 51
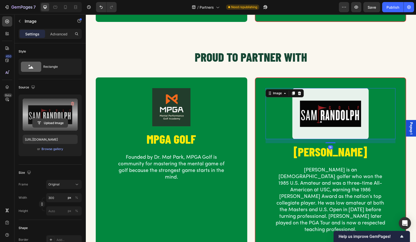
click at [50, 121] on input "file" at bounding box center [50, 123] width 35 height 9
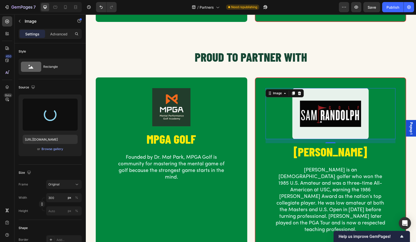
type input "https://cdn.shopify.com/s/files/1/0661/5413/5640/files/gempages_572788232438154…"
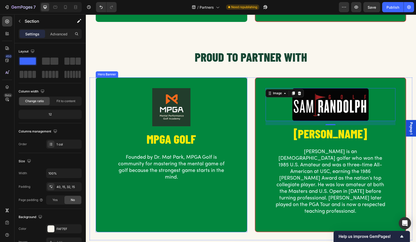
click at [146, 70] on div "PROUD TO PARTNER WITH Heading Row Image MPGA GOLF Heading Founded by Dr. Mat Pa…" at bounding box center [251, 144] width 323 height 192
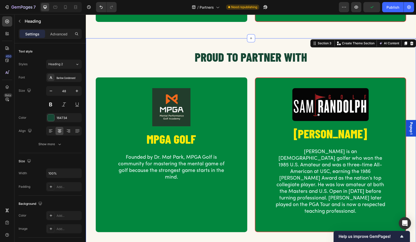
click at [144, 48] on h2 "PROUD TO PARTNER WITH" at bounding box center [251, 56] width 323 height 17
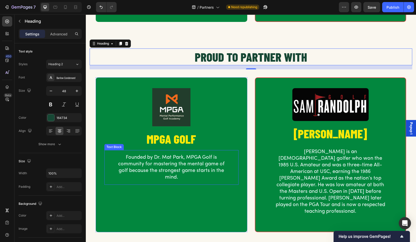
click at [183, 158] on p "Founded by Dr. Mat Park, MPGA Golf is community for mastering the mental game o…" at bounding box center [172, 167] width 114 height 26
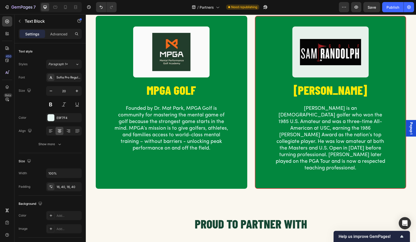
scroll to position [108, 0]
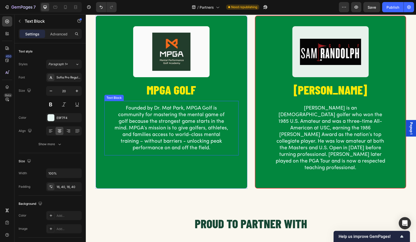
click at [176, 138] on p "Founded by Dr. Mat Park, MPGA Golf is community for mastering the mental game o…" at bounding box center [172, 128] width 114 height 46
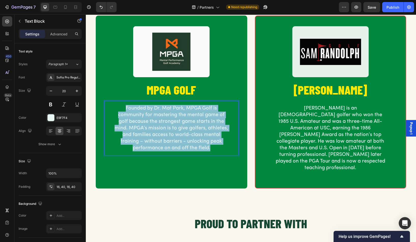
click at [176, 138] on p "Founded by Dr. Mat Park, MPGA Golf is community for mastering the mental game o…" at bounding box center [172, 128] width 114 height 46
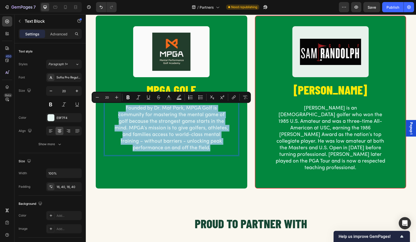
copy p "Founded by Dr. Mat Park, MPGA Golf is community for mastering the mental game o…"
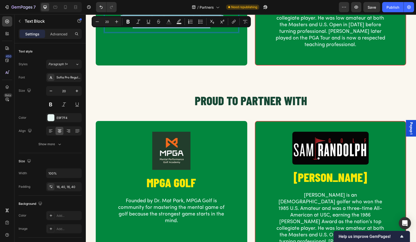
scroll to position [240, 0]
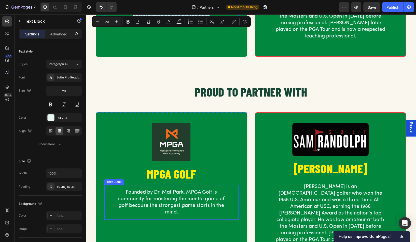
click at [180, 189] on p "Founded by Dr. Mat Park, MPGA Golf is community for mastering the mental game o…" at bounding box center [172, 202] width 114 height 26
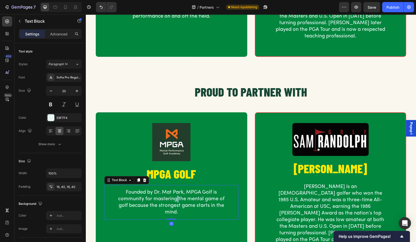
click at [175, 192] on p "Founded by Dr. Mat Park, MPGA Golf is community for mastering the mental game o…" at bounding box center [172, 202] width 114 height 26
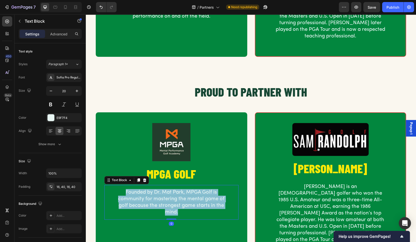
click at [175, 192] on p "Founded by Dr. Mat Park, MPGA Golf is community for mastering the mental game o…" at bounding box center [172, 202] width 114 height 26
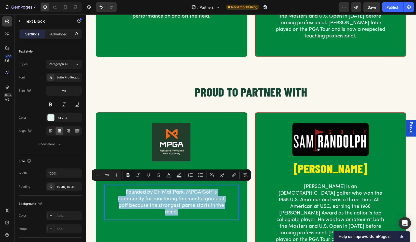
click at [183, 206] on p "Founded by Dr. Mat Park, MPGA Golf is community for mastering the mental game o…" at bounding box center [172, 202] width 114 height 26
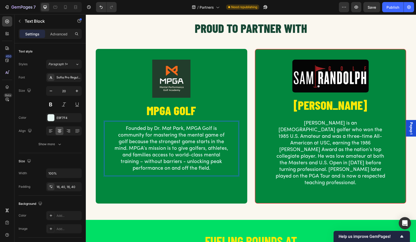
scroll to position [296, 0]
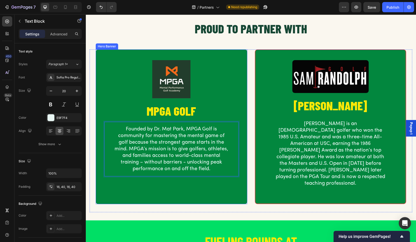
click at [108, 47] on div "Hero Banner" at bounding box center [107, 46] width 20 height 5
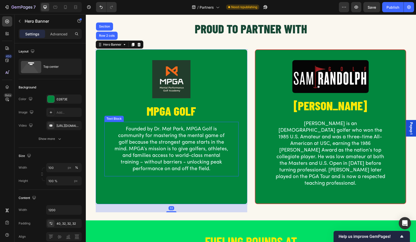
click at [172, 143] on p "Founded by Dr. Mat Park, MPGA Golf is community for mastering the mental game o…" at bounding box center [172, 149] width 114 height 46
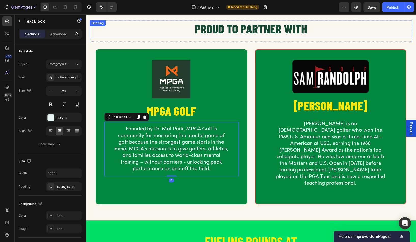
click at [175, 35] on h2 "PROUD TO PARTNER WITH" at bounding box center [251, 28] width 323 height 17
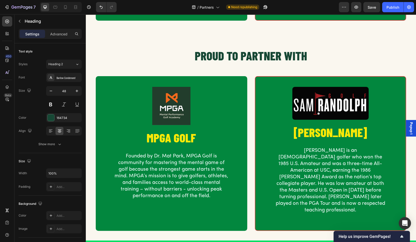
scroll to position [265, 0]
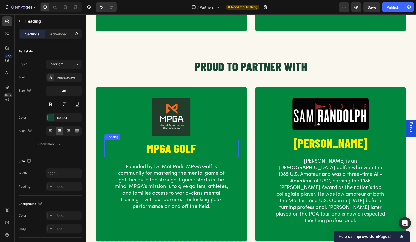
click at [176, 141] on h2 "MPGA GOLF" at bounding box center [171, 148] width 134 height 17
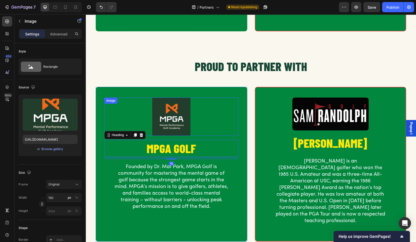
click at [175, 127] on img at bounding box center [171, 116] width 38 height 38
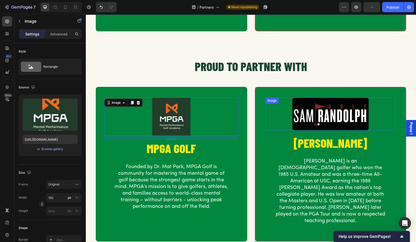
click at [306, 115] on img at bounding box center [330, 113] width 76 height 33
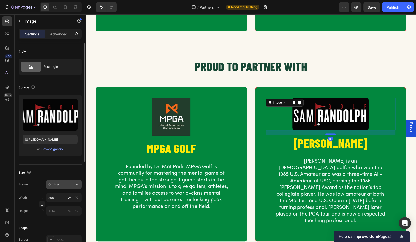
scroll to position [8, 0]
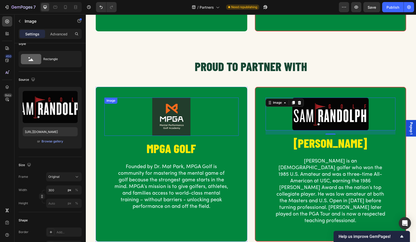
click at [169, 122] on img at bounding box center [171, 116] width 38 height 38
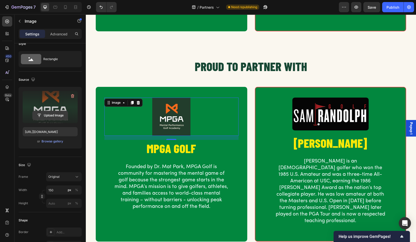
click at [40, 117] on input "file" at bounding box center [50, 115] width 35 height 9
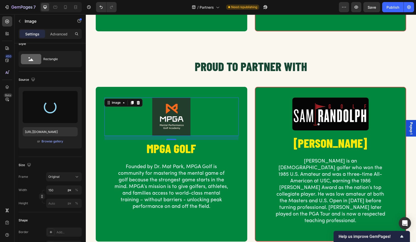
type input "[URL][DOMAIN_NAME]"
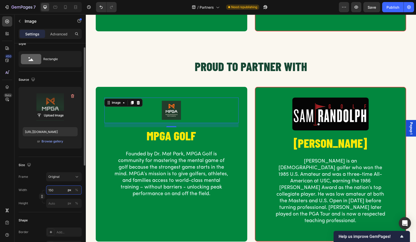
click at [54, 191] on input "150" at bounding box center [64, 189] width 36 height 9
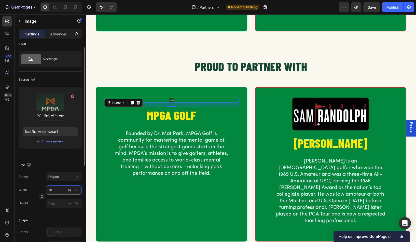
type input "300"
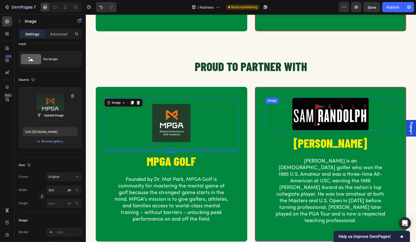
click at [320, 112] on img at bounding box center [330, 113] width 76 height 33
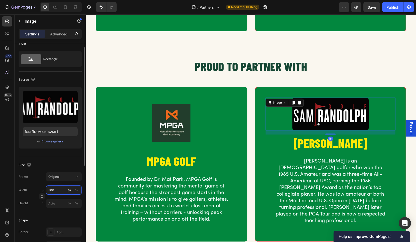
click at [58, 189] on input "300" at bounding box center [64, 189] width 36 height 9
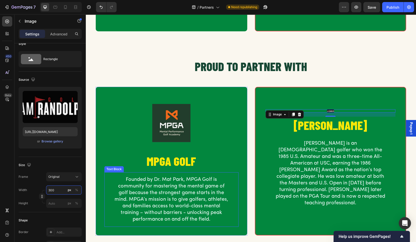
type input "30"
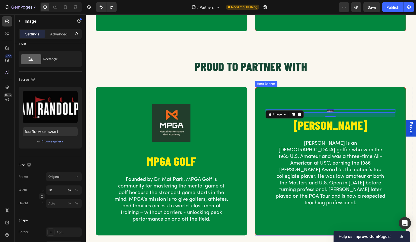
type input "300"
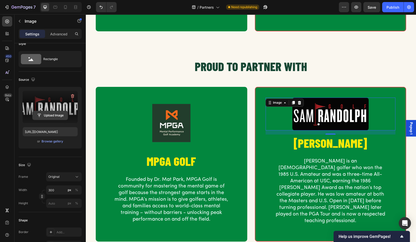
click at [46, 113] on input "file" at bounding box center [50, 115] width 35 height 9
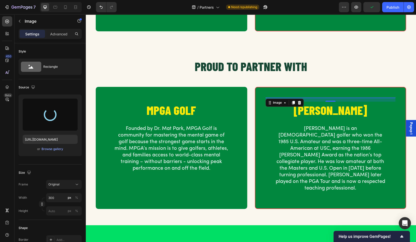
scroll to position [8, 0]
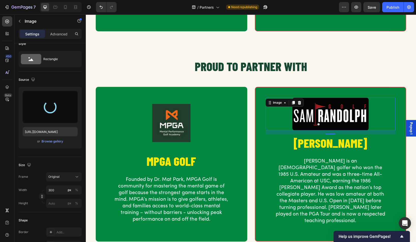
type input "https://cdn.shopify.com/s/files/1/0661/5413/5640/files/gempages_572788232438154…"
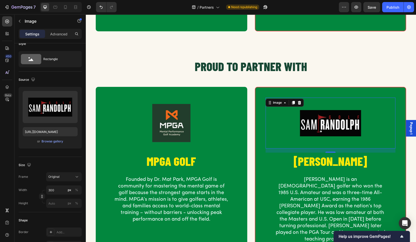
click at [331, 121] on img at bounding box center [330, 122] width 76 height 51
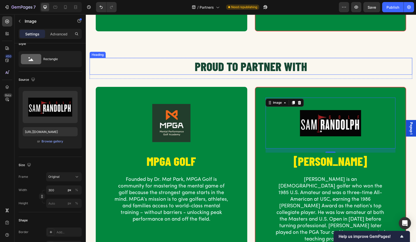
click at [136, 58] on h2 "PROUD TO PARTNER WITH" at bounding box center [251, 66] width 323 height 17
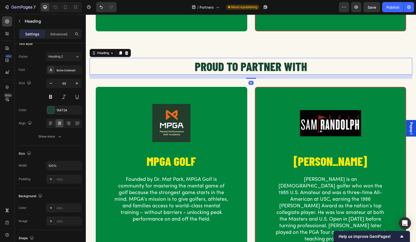
scroll to position [0, 0]
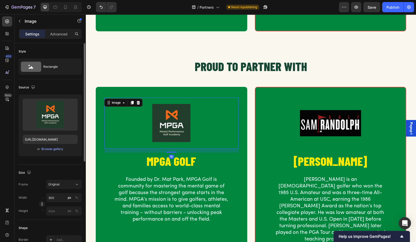
click at [191, 136] on img at bounding box center [171, 122] width 76 height 51
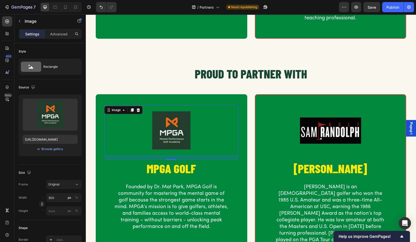
scroll to position [257, 0]
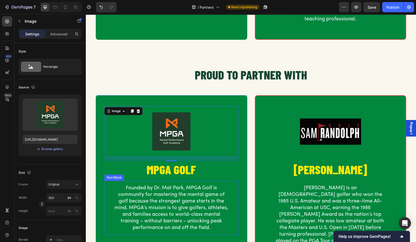
click at [187, 219] on p "Founded by Dr. Mat Park, MPGA Golf is community for mastering the mental game o…" at bounding box center [172, 208] width 114 height 46
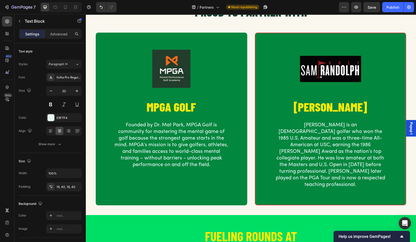
scroll to position [312, 0]
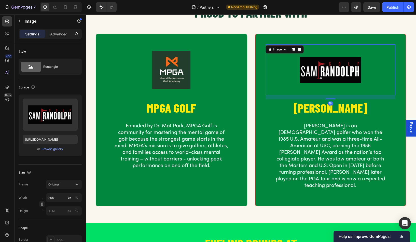
click at [306, 72] on img at bounding box center [330, 69] width 76 height 51
click at [175, 78] on img at bounding box center [171, 69] width 76 height 51
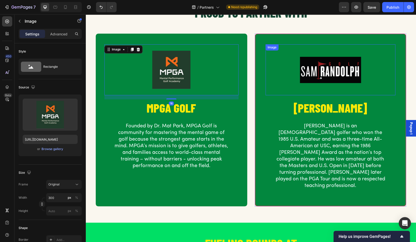
click at [316, 80] on img at bounding box center [330, 69] width 76 height 51
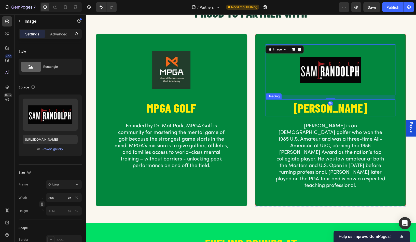
click at [318, 113] on h2 "[PERSON_NAME]" at bounding box center [330, 107] width 130 height 17
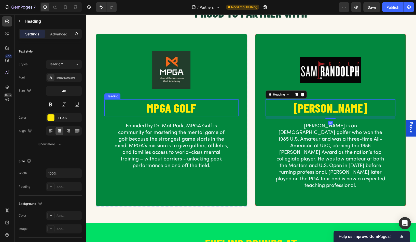
click at [173, 114] on h2 "MPGA GOLF" at bounding box center [171, 107] width 134 height 17
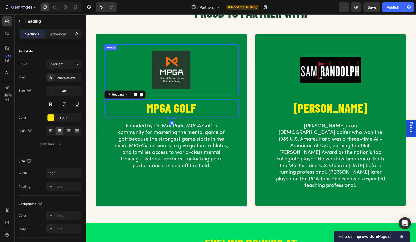
click at [168, 64] on img at bounding box center [171, 69] width 76 height 51
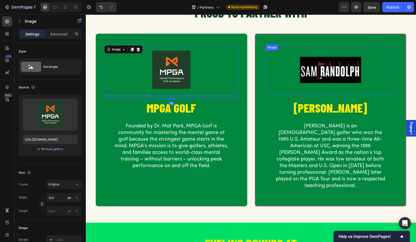
click at [304, 67] on img at bounding box center [330, 69] width 76 height 51
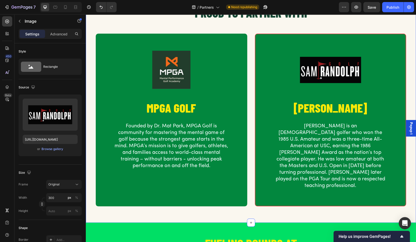
click at [133, 26] on div "PROUD TO PARTNER WITH Heading Row Image MPGA GOLF Heading Founded by Dr. Mat Pa…" at bounding box center [251, 109] width 323 height 210
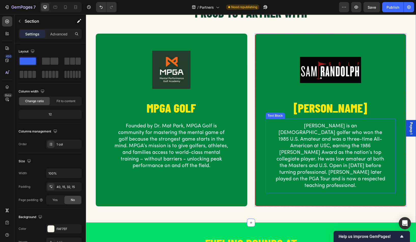
click at [308, 150] on p "[PERSON_NAME] is an [DEMOGRAPHIC_DATA] golfer who won the 1985 U.S. Amateur and…" at bounding box center [331, 156] width 110 height 66
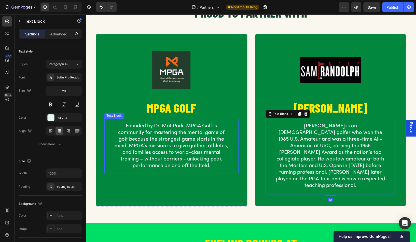
click at [181, 146] on p "Founded by Dr. Mat Park, MPGA Golf is community for mastering the mental game o…" at bounding box center [172, 146] width 114 height 46
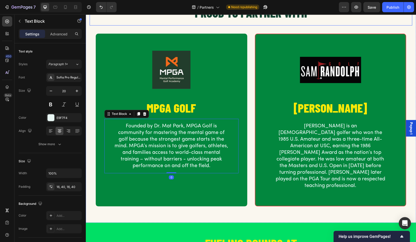
click at [137, 22] on div "PROUD TO PARTNER WITH Heading" at bounding box center [251, 14] width 323 height 21
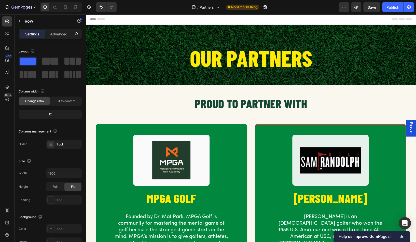
scroll to position [1, 0]
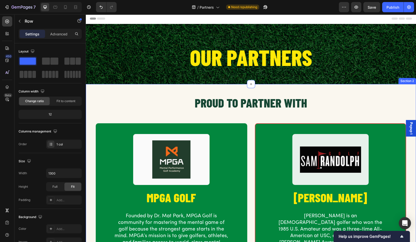
click at [359, 89] on div "PROUD TO PARTNER WITH Heading Row Image MPGA GOLF Heading Founded by Dr. Mat Pa…" at bounding box center [251, 198] width 330 height 228
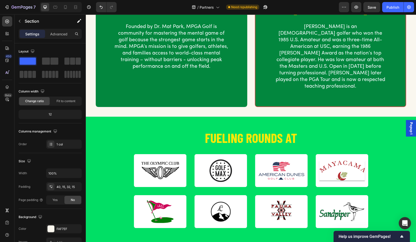
scroll to position [411, 0]
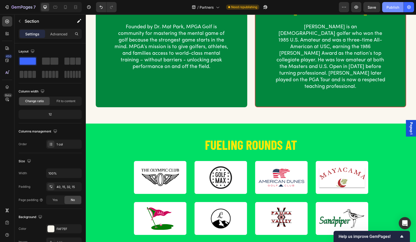
click at [386, 3] on button "Publish" at bounding box center [392, 7] width 21 height 10
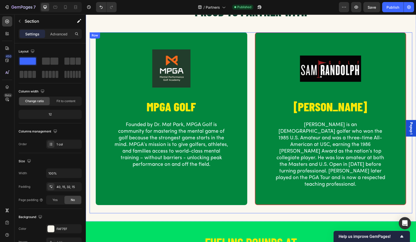
scroll to position [306, 0]
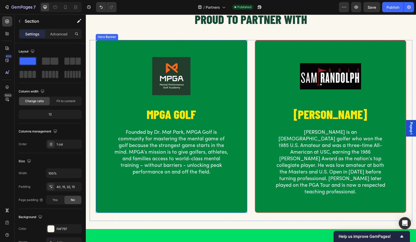
click at [115, 49] on div "Image MPGA GOLF Heading Founded by Dr. Mat Park, MPGA Golf is community for mas…" at bounding box center [171, 113] width 150 height 147
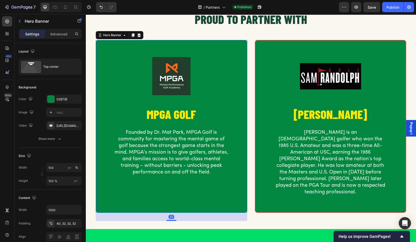
click at [109, 42] on div "Image MPGA GOLF Heading Founded by Dr. Mat Park, MPGA Golf is community for mas…" at bounding box center [171, 113] width 150 height 147
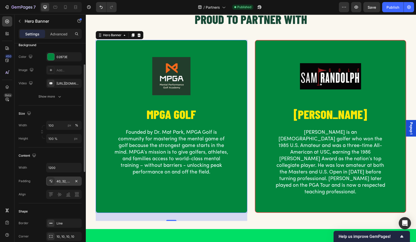
scroll to position [95, 0]
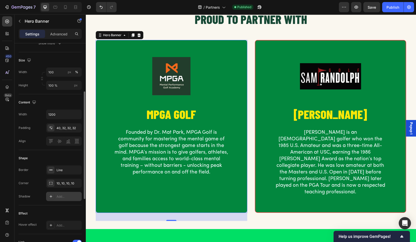
click at [64, 197] on div "Add..." at bounding box center [69, 196] width 24 height 5
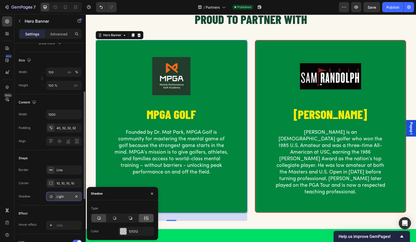
click at [149, 220] on div at bounding box center [146, 218] width 15 height 8
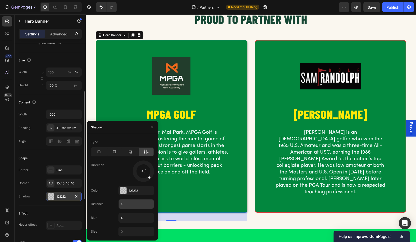
click at [127, 205] on input "4" at bounding box center [136, 203] width 35 height 9
type input "1"
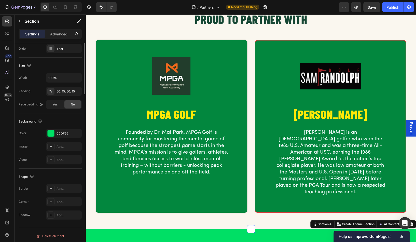
scroll to position [0, 0]
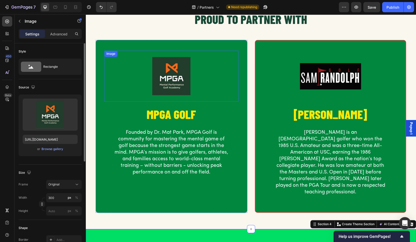
click at [108, 66] on div at bounding box center [171, 76] width 134 height 51
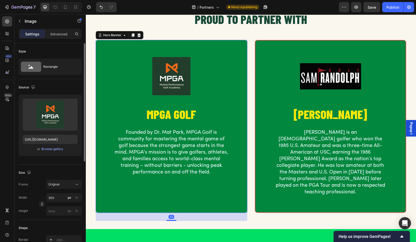
click at [98, 41] on div "Image MPGA GOLF Heading Founded by Dr. Mat Park, MPGA Golf is community for mas…" at bounding box center [171, 113] width 150 height 147
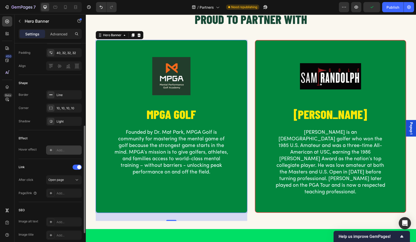
scroll to position [165, 0]
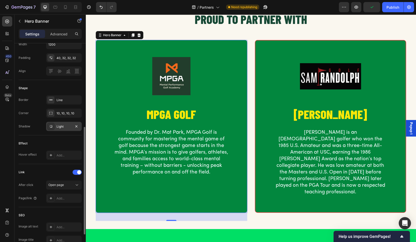
click at [61, 127] on div "Light" at bounding box center [64, 126] width 15 height 5
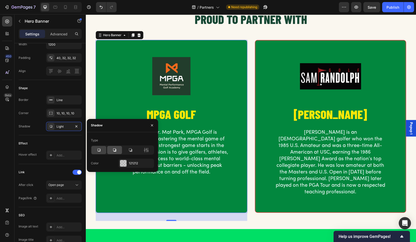
click at [114, 151] on icon at bounding box center [114, 149] width 3 height 3
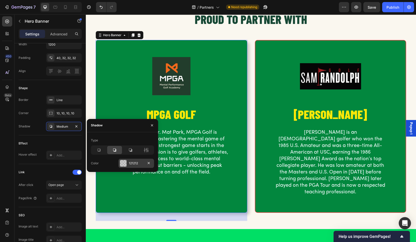
click at [124, 164] on div at bounding box center [123, 163] width 7 height 7
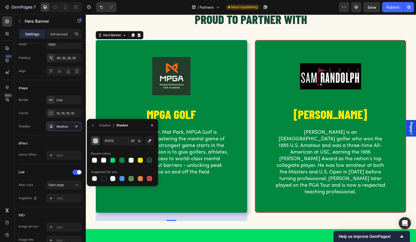
click at [95, 139] on div "button" at bounding box center [95, 140] width 5 height 5
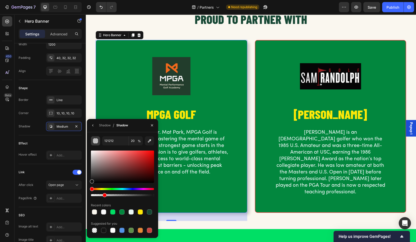
click at [96, 139] on div "button" at bounding box center [95, 140] width 5 height 5
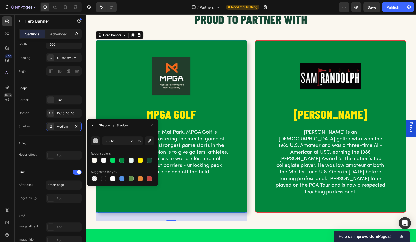
click at [101, 128] on div "Shadow" at bounding box center [105, 125] width 12 height 8
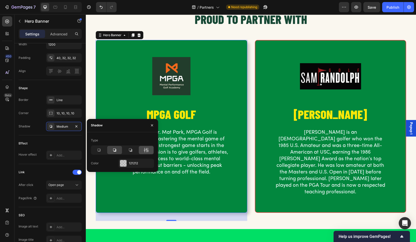
click at [148, 151] on icon at bounding box center [146, 149] width 5 height 5
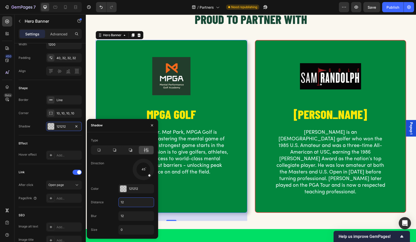
click at [129, 202] on input "12" at bounding box center [136, 202] width 35 height 9
type input "8"
type input "12"
click at [194, 216] on div "PROUD TO PARTNER WITH Heading Row Image MPGA GOLF Heading Founded by Dr. Mat Pa…" at bounding box center [251, 115] width 330 height 228
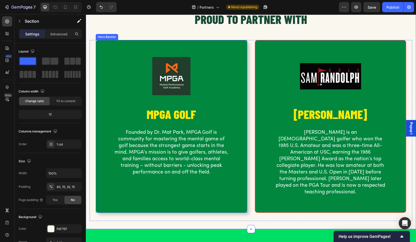
click at [181, 200] on div "Background Image" at bounding box center [171, 126] width 150 height 172
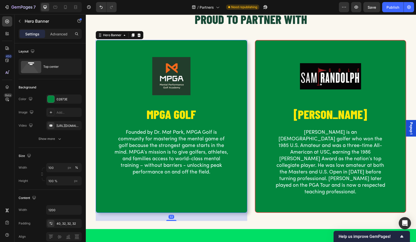
click at [108, 45] on div "Image MPGA GOLF Heading Founded by Dr. Mat Park, MPGA Golf is community for mas…" at bounding box center [171, 113] width 150 height 147
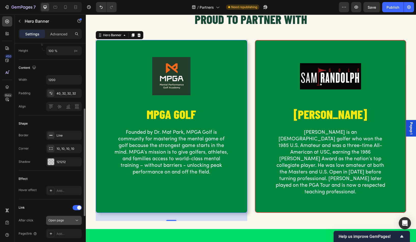
scroll to position [130, 0]
click at [59, 161] on div "121212" at bounding box center [64, 162] width 15 height 5
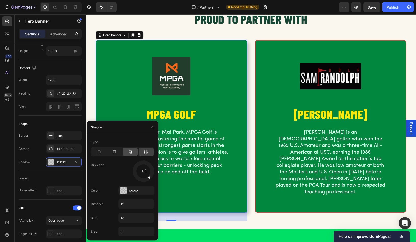
click at [131, 152] on icon at bounding box center [130, 151] width 3 height 3
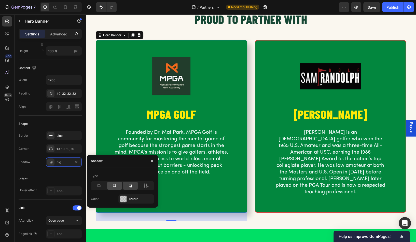
click at [115, 186] on icon at bounding box center [114, 185] width 3 height 3
click at [99, 186] on icon at bounding box center [98, 185] width 5 height 5
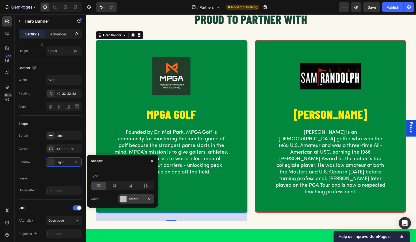
click at [140, 199] on div "121212" at bounding box center [136, 199] width 15 height 5
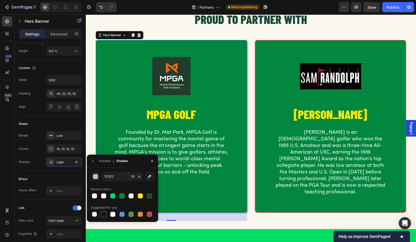
click at [104, 215] on div at bounding box center [103, 214] width 5 height 5
type input "151515"
type input "100"
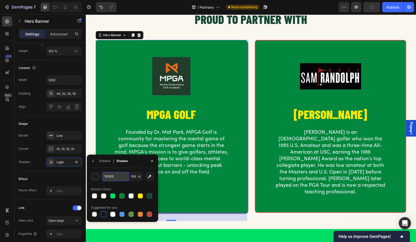
click at [114, 178] on input "151515" at bounding box center [115, 176] width 26 height 9
type input "121212"
type input "20"
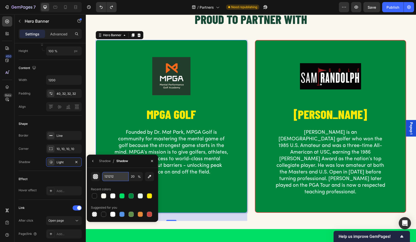
click at [114, 177] on input "121212" at bounding box center [115, 176] width 26 height 9
click at [135, 177] on input "20" at bounding box center [136, 176] width 14 height 9
type input "4"
type input "5"
type input "40"
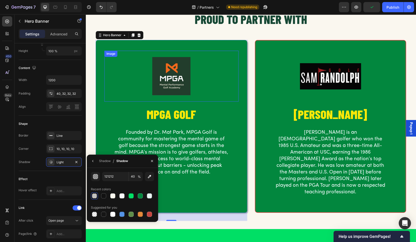
click at [117, 86] on div at bounding box center [171, 76] width 134 height 51
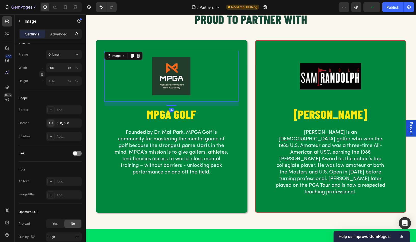
scroll to position [0, 0]
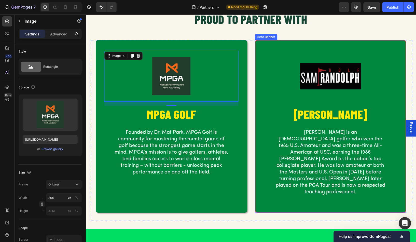
click at [261, 198] on div "Image [PERSON_NAME] Heading [PERSON_NAME] is an [DEMOGRAPHIC_DATA] golfer who w…" at bounding box center [330, 126] width 150 height 172
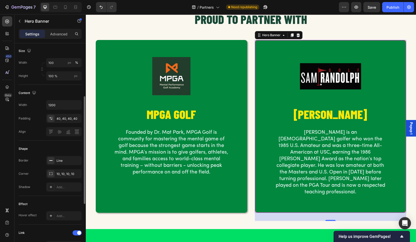
scroll to position [105, 0]
click at [60, 188] on div "Add..." at bounding box center [64, 187] width 36 height 9
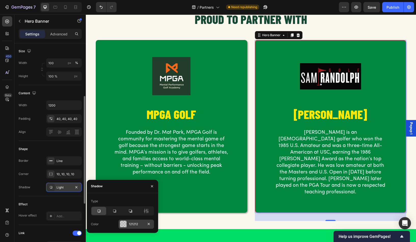
click at [139, 224] on div "121212" at bounding box center [136, 224] width 15 height 5
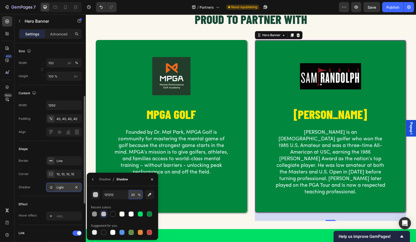
click at [133, 194] on input "20" at bounding box center [136, 194] width 14 height 9
type input "40"
click at [191, 218] on div "PROUD TO PARTNER WITH Heading Row Image MPGA GOLF Heading Founded by Dr. Mat Pa…" at bounding box center [251, 115] width 330 height 228
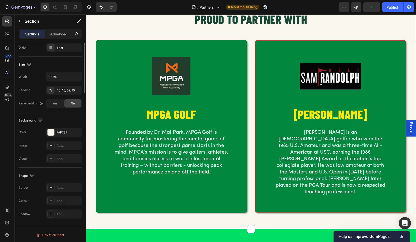
scroll to position [0, 0]
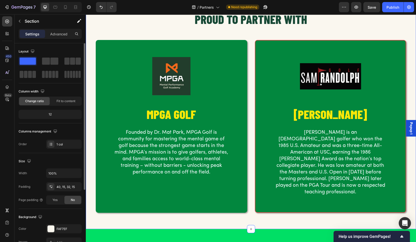
click at [110, 35] on div "PROUD TO PARTNER WITH Heading Row Image MPGA GOLF Heading Founded by Dr. Mat Pa…" at bounding box center [251, 116] width 323 height 210
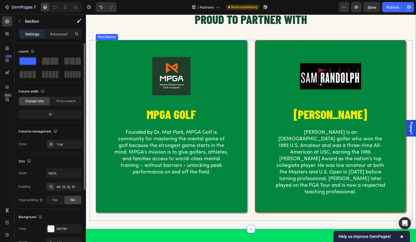
click at [179, 45] on div "Image MPGA GOLF Heading Founded by Dr. Mat Park, MPGA Golf is community for mas…" at bounding box center [171, 113] width 150 height 147
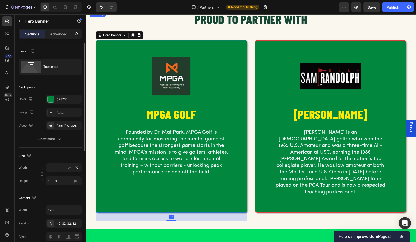
click at [159, 24] on h2 "PROUD TO PARTNER WITH" at bounding box center [251, 19] width 323 height 17
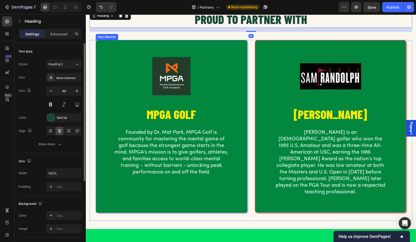
click at [216, 46] on div "Image MPGA GOLF Heading Founded by Dr. Mat Park, MPGA Golf is community for mas…" at bounding box center [171, 113] width 150 height 147
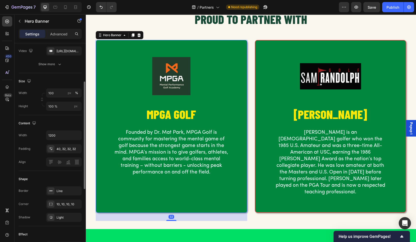
scroll to position [74, 0]
click at [77, 190] on icon "button" at bounding box center [76, 191] width 4 height 4
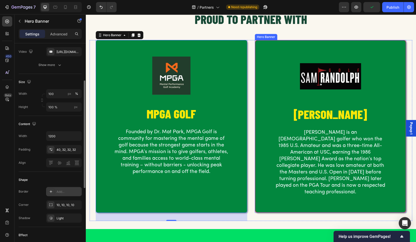
click at [280, 44] on div "Image [PERSON_NAME] Heading [PERSON_NAME] is an [DEMOGRAPHIC_DATA] golfer who w…" at bounding box center [330, 126] width 150 height 172
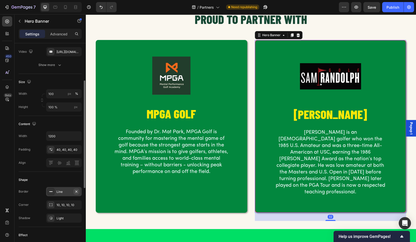
click at [76, 190] on icon "button" at bounding box center [76, 191] width 4 height 4
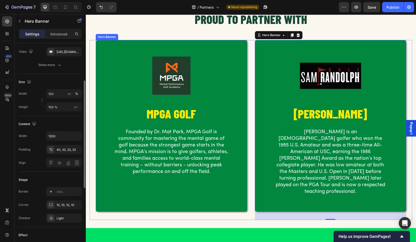
click at [131, 201] on div "Background Image" at bounding box center [171, 126] width 151 height 172
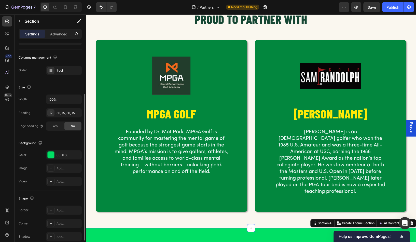
scroll to position [0, 0]
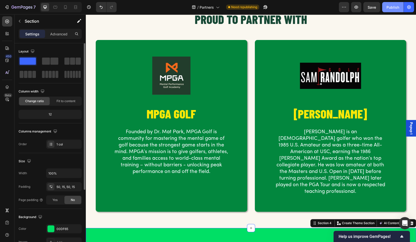
click at [396, 5] on div "Publish" at bounding box center [392, 7] width 13 height 5
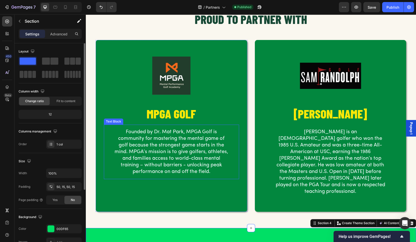
click at [176, 165] on p "Founded by Dr. Mat Park, MPGA Golf is community for mastering the mental game o…" at bounding box center [171, 152] width 115 height 46
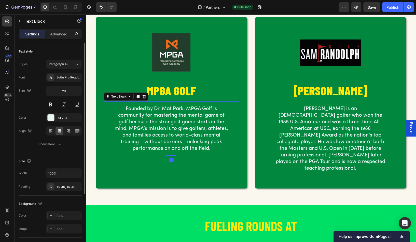
scroll to position [335, 0]
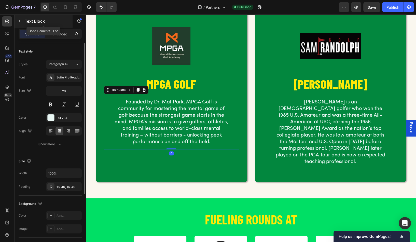
click at [19, 18] on button "button" at bounding box center [20, 21] width 8 height 8
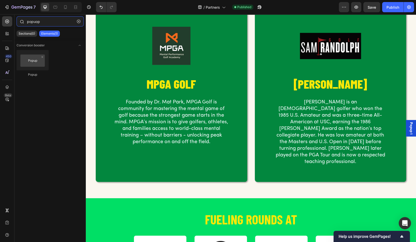
click at [39, 21] on input "popuop" at bounding box center [50, 21] width 67 height 10
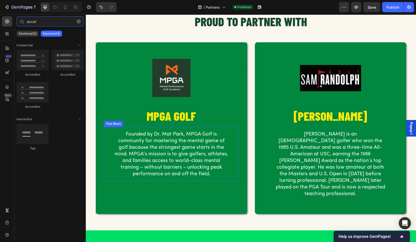
scroll to position [291, 0]
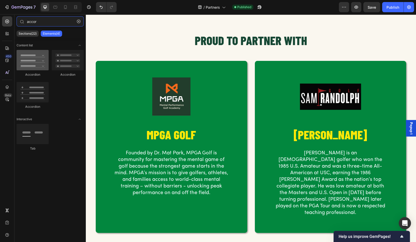
type input "accor"
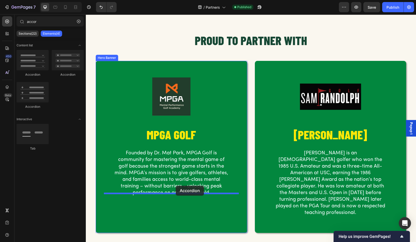
drag, startPoint x: 116, startPoint y: 73, endPoint x: 175, endPoint y: 189, distance: 130.1
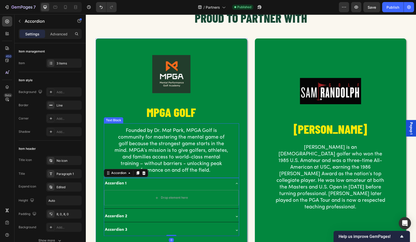
scroll to position [319, 0]
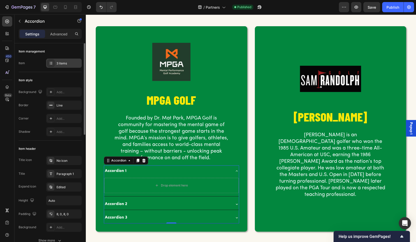
click at [50, 62] on icon at bounding box center [51, 62] width 2 height 0
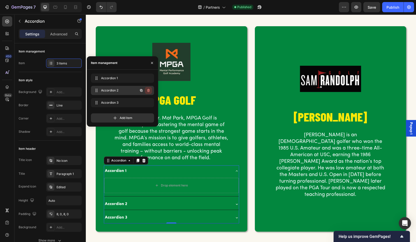
click at [148, 89] on icon "button" at bounding box center [148, 90] width 3 height 3
click at [146, 90] on div "Delete" at bounding box center [144, 90] width 9 height 5
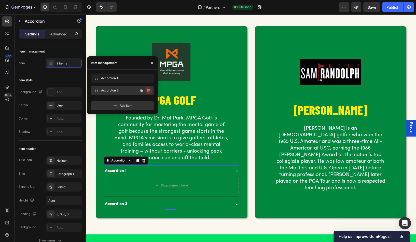
click at [148, 90] on icon "button" at bounding box center [148, 90] width 3 height 3
click at [146, 88] on div "Delete" at bounding box center [144, 90] width 9 height 5
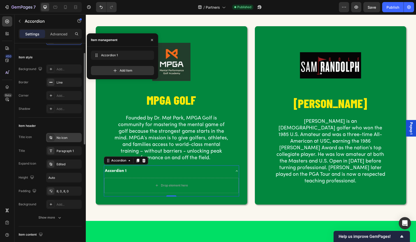
scroll to position [26, 0]
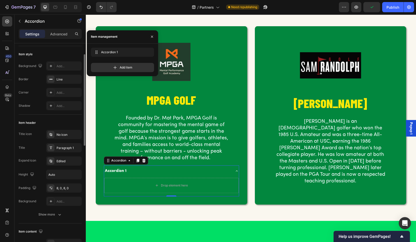
click at [113, 170] on div "Accordion 1" at bounding box center [115, 170] width 23 height 7
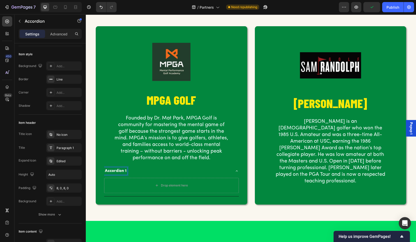
click at [115, 170] on p "Accordion 1" at bounding box center [116, 171] width 22 height 6
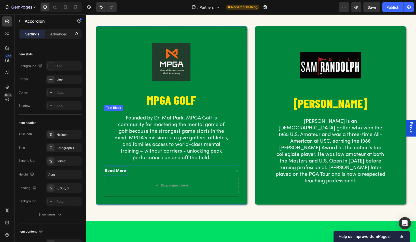
click at [162, 128] on p "Founded by Dr. Mat Park, MPGA Golf is community for mastering the mental game o…" at bounding box center [171, 138] width 115 height 46
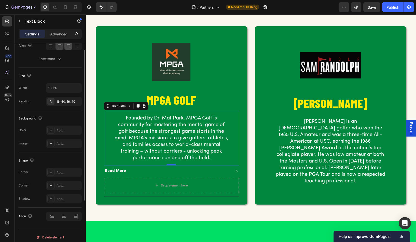
scroll to position [88, 0]
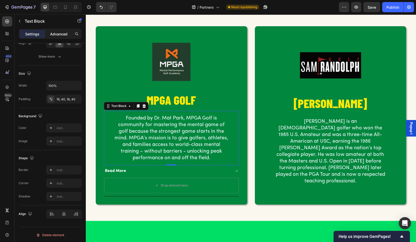
click at [58, 37] on div "Advanced" at bounding box center [58, 34] width 25 height 8
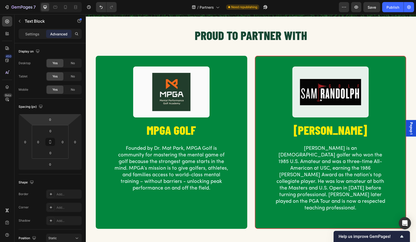
scroll to position [52, 0]
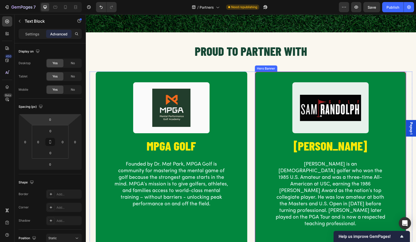
click at [274, 73] on div "Image [PERSON_NAME] Heading [PERSON_NAME] is an [DEMOGRAPHIC_DATA] golfer who w…" at bounding box center [330, 158] width 150 height 172
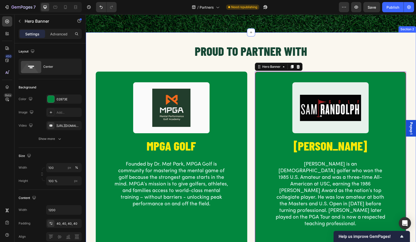
click at [363, 66] on div "PROUD TO PARTNER WITH Heading Row Image MPGA GOLF Heading Founded by Dr. Mat Pa…" at bounding box center [251, 148] width 323 height 210
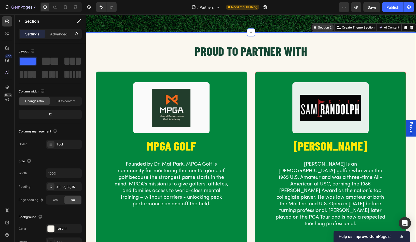
click at [324, 27] on div "Section 2" at bounding box center [325, 27] width 16 height 5
click at [64, 7] on icon at bounding box center [65, 7] width 5 height 5
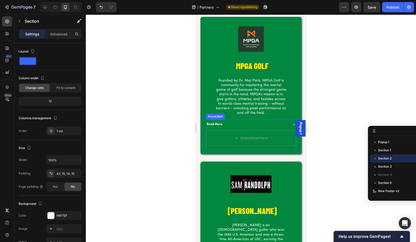
scroll to position [353, 0]
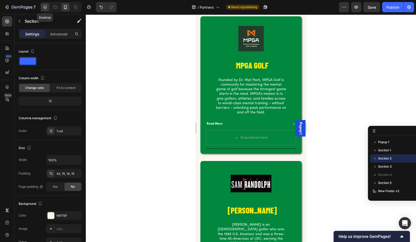
click at [46, 7] on icon at bounding box center [45, 7] width 3 height 3
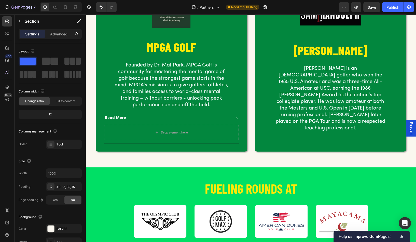
scroll to position [345, 0]
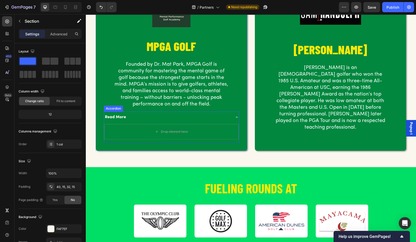
click at [134, 117] on div "Read More" at bounding box center [167, 117] width 127 height 7
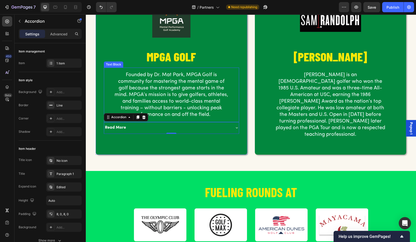
scroll to position [330, 0]
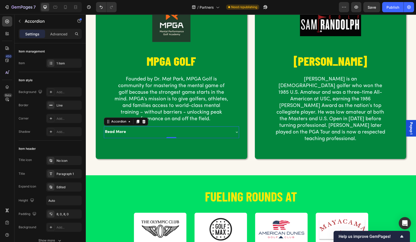
click at [170, 136] on div "Read More" at bounding box center [171, 131] width 135 height 11
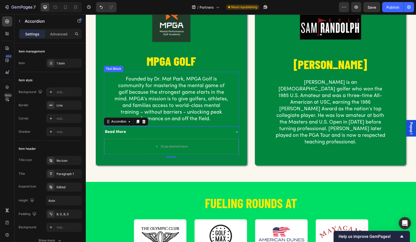
click at [147, 83] on p "Founded by Dr. Mat Park, MPGA Golf is community for mastering the mental game o…" at bounding box center [171, 99] width 115 height 46
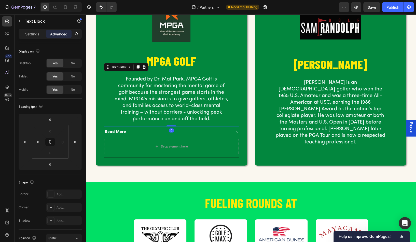
click at [147, 83] on p "Founded by Dr. Mat Park, MPGA Golf is community for mastering the mental game o…" at bounding box center [171, 99] width 115 height 46
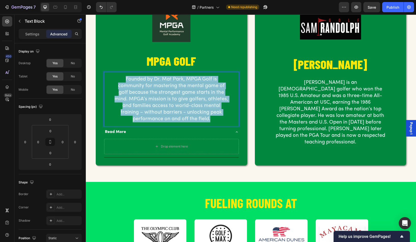
click at [147, 83] on p "Founded by Dr. Mat Park, MPGA Golf is community for mastering the mental game o…" at bounding box center [171, 99] width 115 height 46
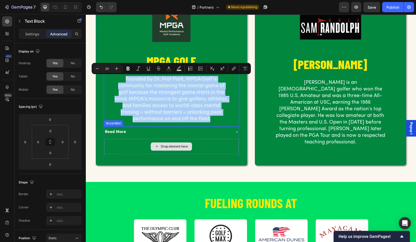
click at [120, 152] on div "Drop element here" at bounding box center [171, 146] width 135 height 15
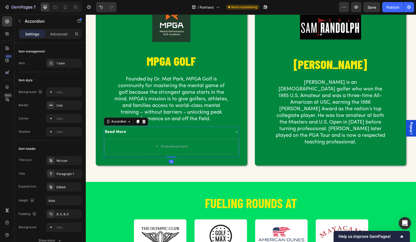
click at [112, 134] on p "Read More" at bounding box center [115, 132] width 21 height 6
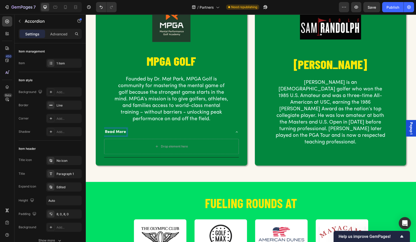
click at [116, 131] on p "Read More" at bounding box center [115, 132] width 21 height 6
click at [137, 147] on div "Drop element here" at bounding box center [171, 146] width 135 height 15
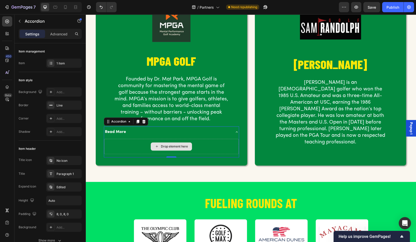
click at [123, 142] on div "Drop element here" at bounding box center [171, 146] width 135 height 15
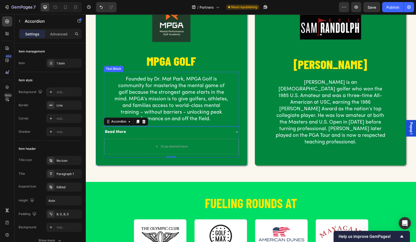
click at [146, 104] on p "Founded by Dr. Mat Park, MPGA Golf is community for mastering the mental game o…" at bounding box center [171, 99] width 115 height 46
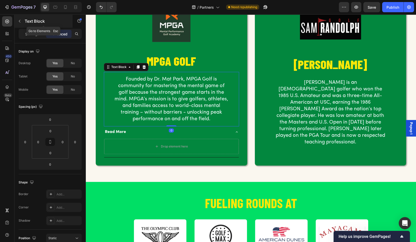
click at [18, 21] on icon "button" at bounding box center [20, 21] width 4 height 4
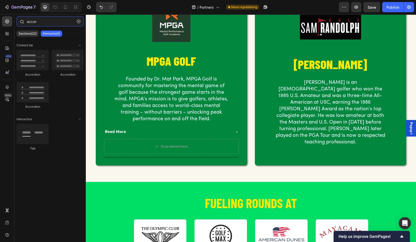
click at [41, 21] on input "accor" at bounding box center [50, 21] width 67 height 10
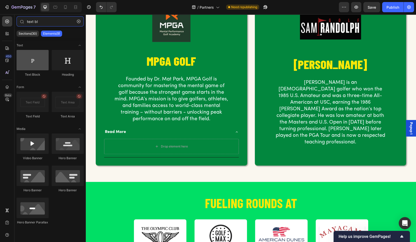
type input "text bl"
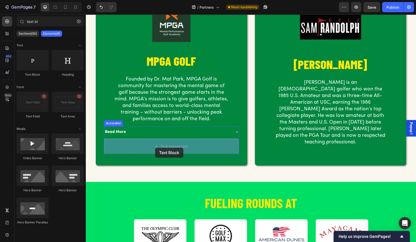
drag, startPoint x: 119, startPoint y: 76, endPoint x: 155, endPoint y: 148, distance: 80.5
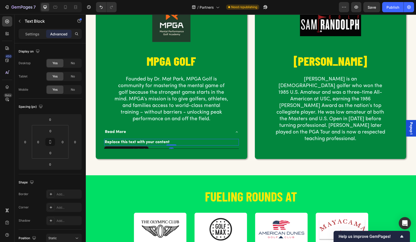
click at [142, 141] on div "Replace this text with your content" at bounding box center [171, 142] width 135 height 7
click at [142, 141] on p "Replace this text with your content" at bounding box center [172, 142] width 134 height 6
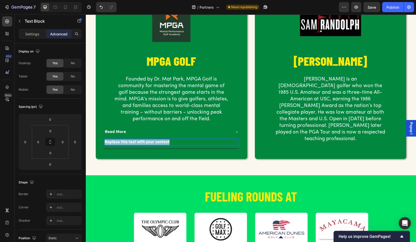
click at [142, 141] on p "Replace this text with your content" at bounding box center [172, 142] width 134 height 6
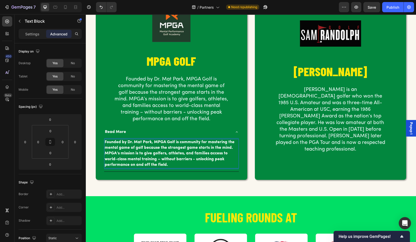
click at [101, 122] on div "Image MPGA GOLF Heading Founded by Dr. Mat Park, MPGA Golf is community for mas…" at bounding box center [171, 83] width 151 height 192
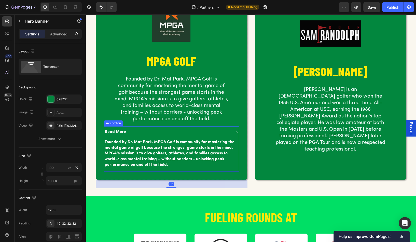
click at [237, 131] on icon at bounding box center [237, 132] width 4 height 4
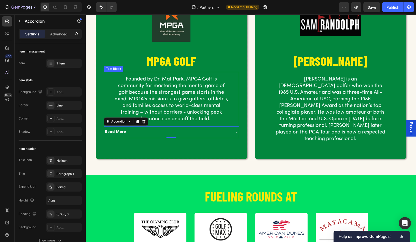
click at [151, 95] on p "Founded by Dr. Mat Park, MPGA Golf is community for mastering the mental game o…" at bounding box center [171, 99] width 115 height 46
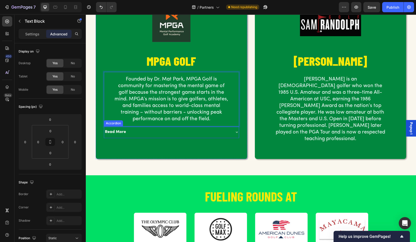
click at [121, 133] on p "Read More" at bounding box center [115, 132] width 21 height 6
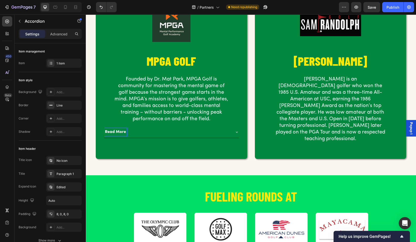
click at [114, 130] on p "Read More" at bounding box center [115, 132] width 21 height 6
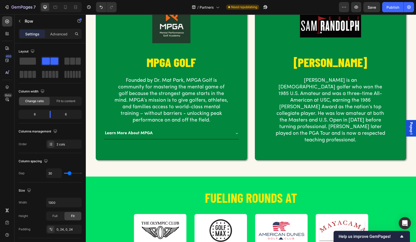
click at [92, 132] on div "Image MPGA GOLF Heading Founded by Dr. Mat Park, MPGA Golf is community for mas…" at bounding box center [251, 79] width 323 height 180
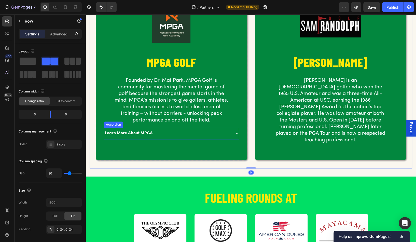
click at [115, 134] on p "Learn More About MPGA" at bounding box center [129, 133] width 48 height 6
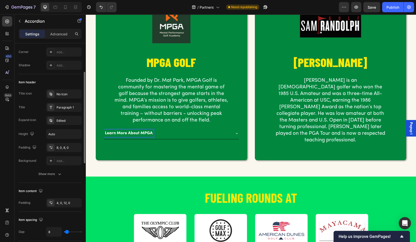
scroll to position [75, 0]
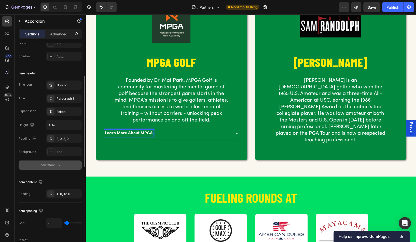
click at [54, 160] on button "Show more" at bounding box center [50, 164] width 63 height 9
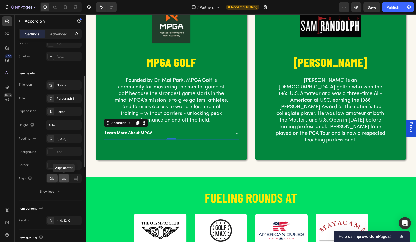
click at [65, 178] on icon at bounding box center [63, 178] width 5 height 5
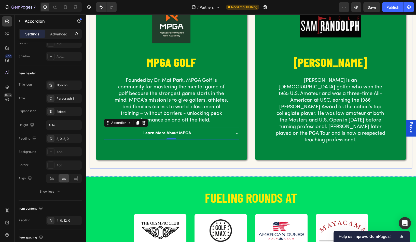
click at [107, 159] on div "Image MPGA GOLF Heading Founded by Dr. Mat Park, MPGA Golf is community for mas…" at bounding box center [171, 79] width 151 height 180
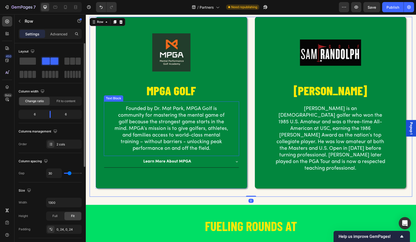
scroll to position [295, 0]
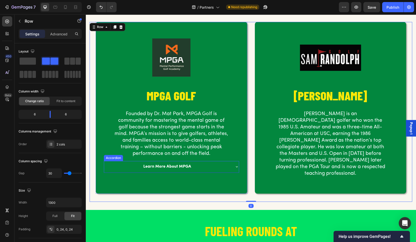
click at [159, 170] on div "Learn More About MPGA" at bounding box center [171, 166] width 135 height 11
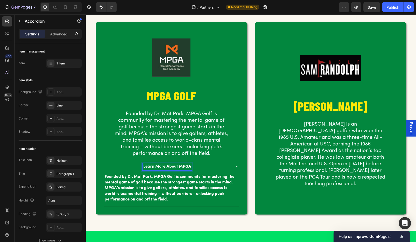
click at [236, 165] on icon at bounding box center [237, 166] width 4 height 4
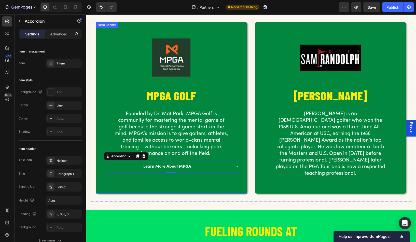
click at [113, 178] on div "Image MPGA GOLF Heading Founded by Dr. Mat Park, MPGA Golf is community for mas…" at bounding box center [171, 101] width 151 height 159
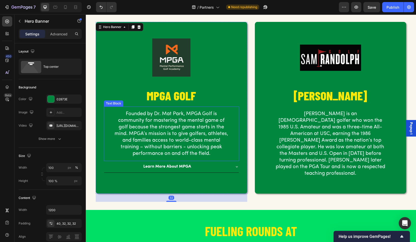
click at [151, 143] on p "Founded by Dr. Mat Park, MPGA Golf is community for mastering the mental game o…" at bounding box center [171, 133] width 115 height 46
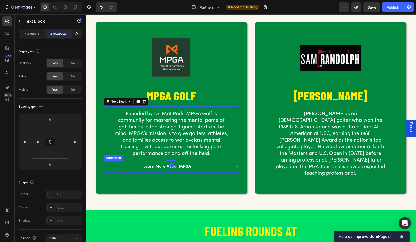
click at [156, 167] on p "Learn More About MPGA" at bounding box center [167, 167] width 48 height 6
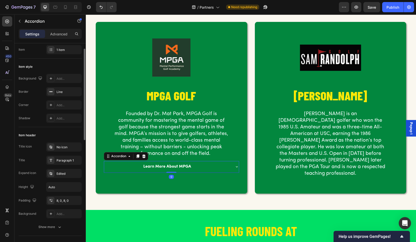
scroll to position [31, 0]
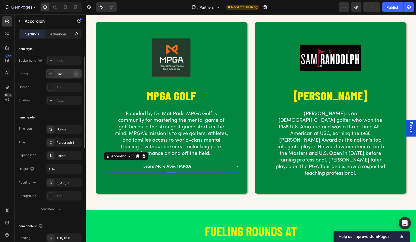
click at [76, 73] on icon "button" at bounding box center [76, 74] width 4 height 4
click at [157, 129] on p "Founded by Dr. Mat Park, MPGA Golf is community for mastering the mental game o…" at bounding box center [171, 133] width 115 height 46
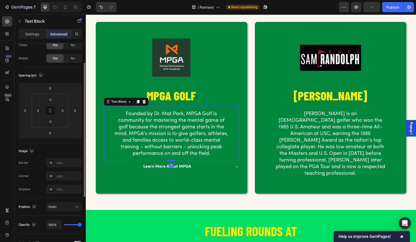
scroll to position [0, 0]
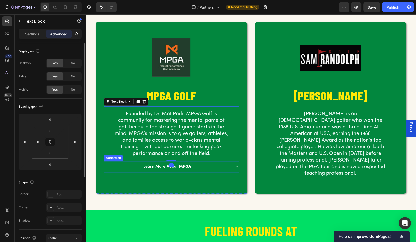
click at [133, 179] on div "Image MPGA GOLF Heading Founded by Dr. Mat Park, MPGA Golf is community for mas…" at bounding box center [171, 101] width 151 height 159
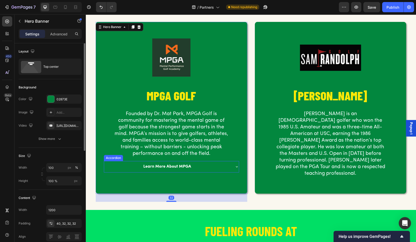
click at [184, 166] on p "Learn More About MPGA" at bounding box center [167, 167] width 48 height 6
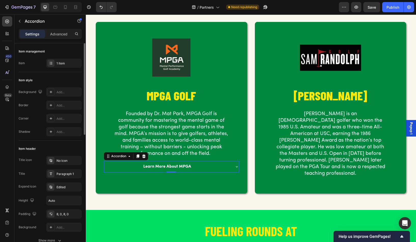
click at [138, 156] on icon at bounding box center [137, 156] width 3 height 4
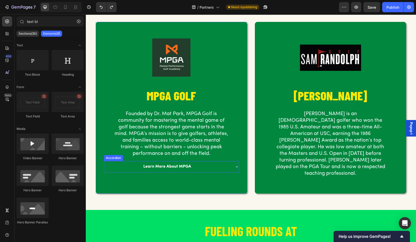
click at [153, 168] on p "Learn More About MPGA" at bounding box center [167, 167] width 48 height 6
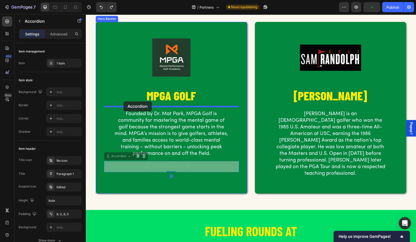
drag, startPoint x: 108, startPoint y: 156, endPoint x: 123, endPoint y: 105, distance: 53.3
click at [123, 105] on div "Header PROUD TO PARTNER WITH Heading Row Image MPGA GOLF Heading Founded by Dr.…" at bounding box center [251, 112] width 330 height 787
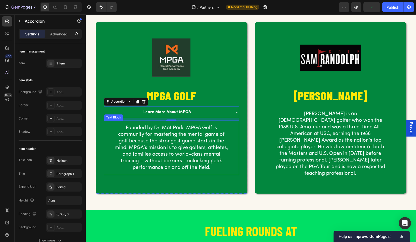
click at [169, 156] on p "Founded by Dr. Mat Park, MPGA Golf is community for mastering the mental game o…" at bounding box center [171, 147] width 115 height 46
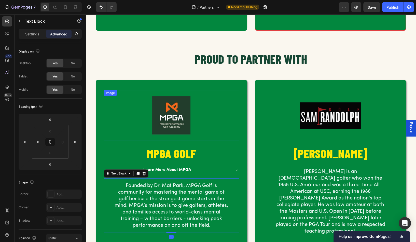
scroll to position [233, 0]
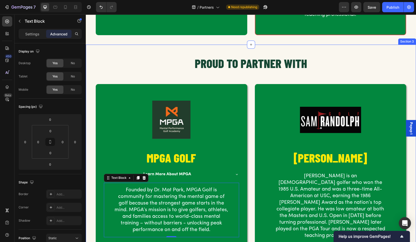
click at [286, 89] on div "Image [PERSON_NAME] Heading [PERSON_NAME] is an [DEMOGRAPHIC_DATA] golfer who w…" at bounding box center [330, 170] width 151 height 172
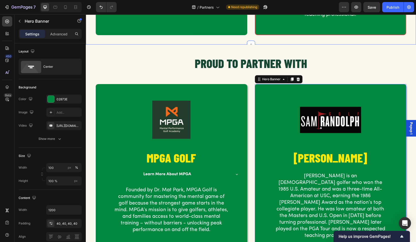
click at [285, 66] on h2 "PROUD TO PARTNER WITH" at bounding box center [251, 63] width 323 height 17
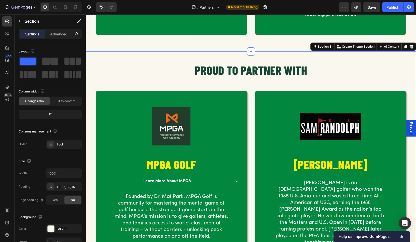
click at [329, 51] on div "PROUD TO PARTNER WITH Heading Row Image MPGA GOLF Heading Learn More About MPGA…" at bounding box center [251, 164] width 330 height 227
click at [405, 45] on icon at bounding box center [405, 47] width 3 height 4
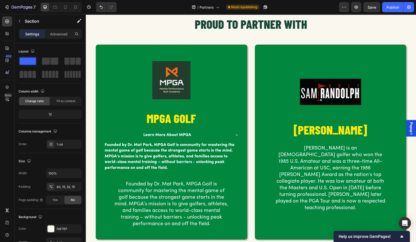
scroll to position [558, 0]
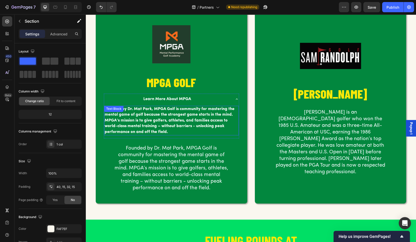
click at [195, 114] on p "Founded by Dr. Mat Park, MPGA Golf is community for mastering the mental game o…" at bounding box center [172, 120] width 134 height 29
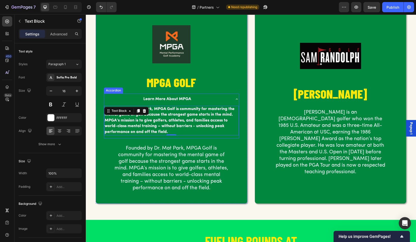
click at [236, 99] on icon at bounding box center [237, 98] width 2 height 1
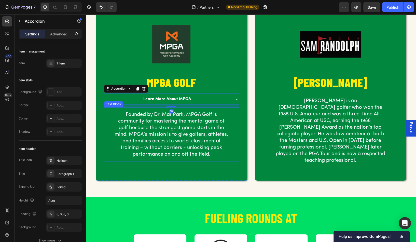
click at [206, 132] on p "Founded by Dr. Mat Park, MPGA Golf is community for mastering the mental game o…" at bounding box center [171, 134] width 115 height 46
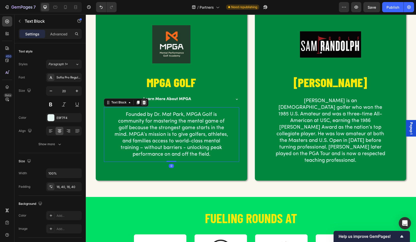
click at [141, 101] on div at bounding box center [144, 102] width 6 height 6
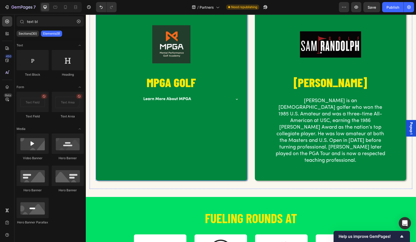
click at [169, 144] on div "Background Image" at bounding box center [171, 95] width 151 height 172
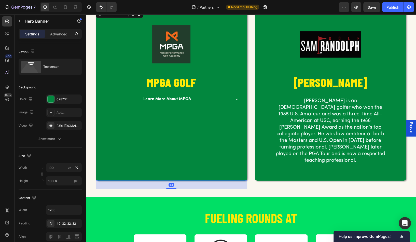
scroll to position [535, 0]
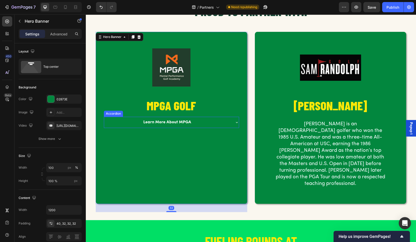
click at [167, 120] on p "Learn More About MPGA" at bounding box center [167, 122] width 48 height 6
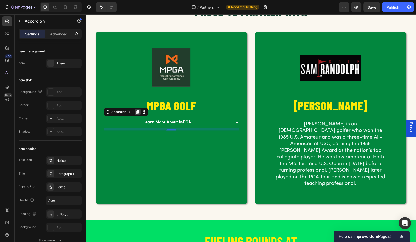
click at [137, 110] on icon at bounding box center [137, 112] width 3 height 4
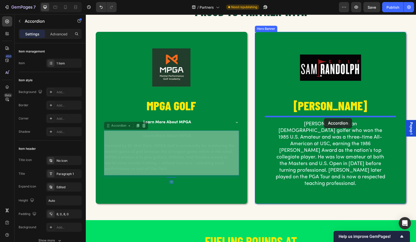
drag, startPoint x: 118, startPoint y: 122, endPoint x: 323, endPoint y: 118, distance: 205.4
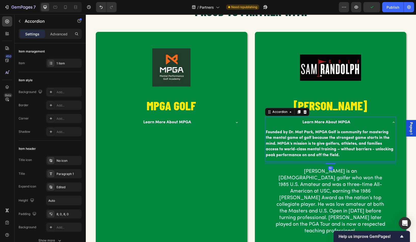
click at [394, 122] on icon at bounding box center [393, 122] width 4 height 4
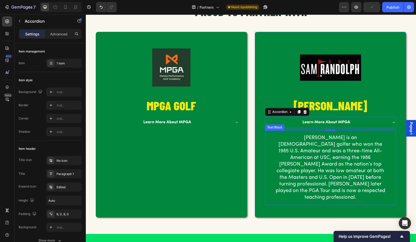
click at [337, 165] on p "[PERSON_NAME] is an [DEMOGRAPHIC_DATA] golfer who won the 1985 U.S. Amateur and…" at bounding box center [330, 167] width 111 height 66
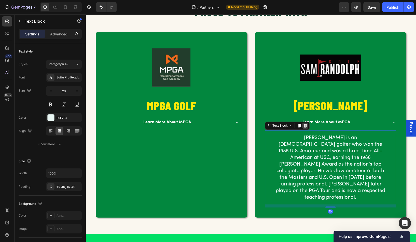
click at [307, 125] on icon at bounding box center [305, 125] width 4 height 4
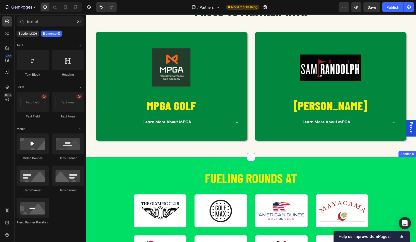
scroll to position [525, 0]
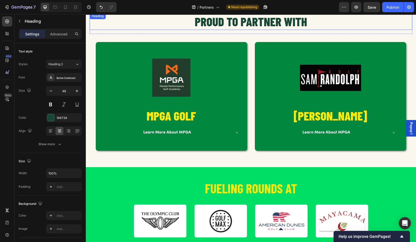
click at [116, 23] on h2 "PROUD TO PARTNER WITH" at bounding box center [251, 21] width 323 height 17
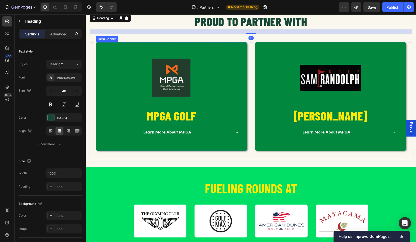
click at [98, 61] on div "Image MPGA GOLF Heading Learn More About MPGA Accordion" at bounding box center [171, 95] width 151 height 107
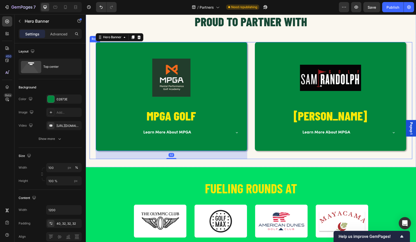
click at [89, 61] on div "PROUD TO PARTNER WITH Heading Row Image MPGA GOLF Heading Learn More About MPGA…" at bounding box center [251, 85] width 330 height 164
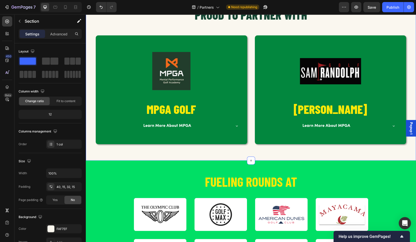
scroll to position [529, 0]
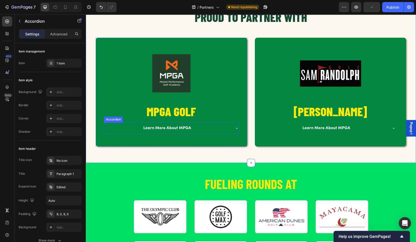
click at [235, 127] on icon at bounding box center [237, 128] width 4 height 4
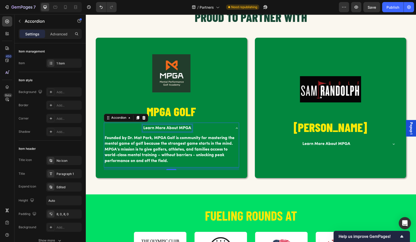
click at [173, 130] on div "Learn More About MPGA" at bounding box center [167, 127] width 49 height 7
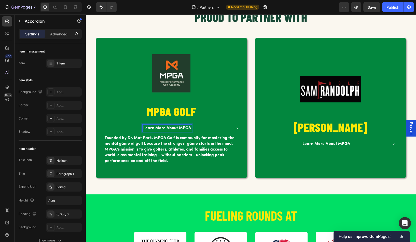
click at [236, 127] on icon at bounding box center [237, 128] width 4 height 4
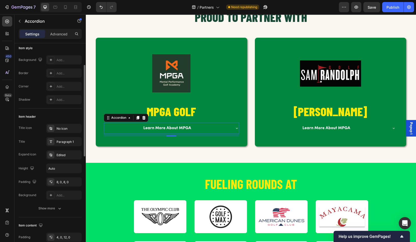
scroll to position [38, 0]
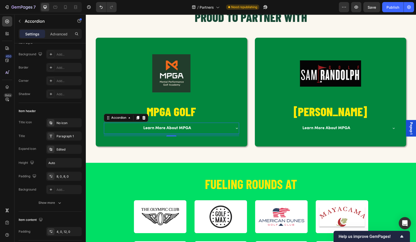
click at [167, 126] on p "Learn More About MPGA" at bounding box center [167, 128] width 48 height 6
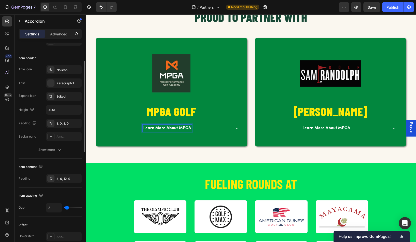
scroll to position [94, 0]
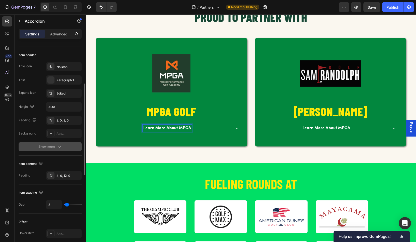
click at [47, 149] on button "Show more" at bounding box center [50, 146] width 63 height 9
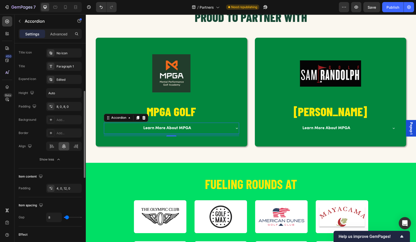
scroll to position [111, 0]
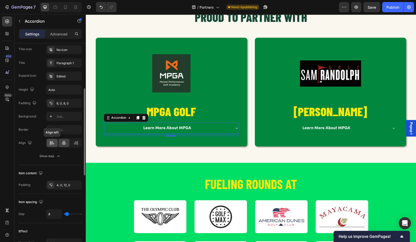
click at [51, 143] on icon at bounding box center [51, 142] width 5 height 5
click at [60, 143] on div at bounding box center [64, 143] width 11 height 8
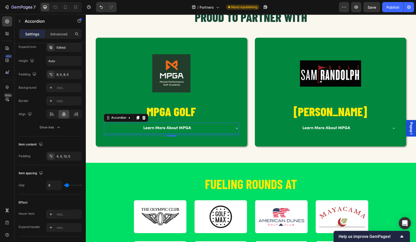
scroll to position [0, 0]
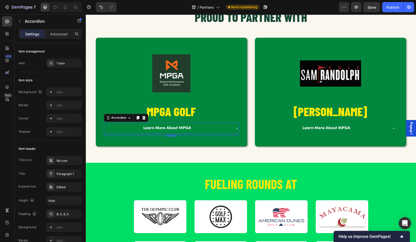
click at [236, 127] on icon at bounding box center [237, 128] width 4 height 4
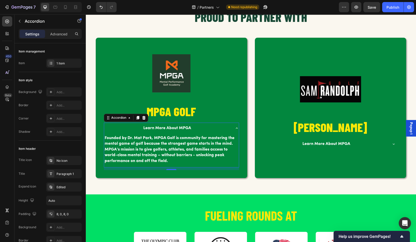
click at [236, 127] on icon at bounding box center [237, 128] width 4 height 4
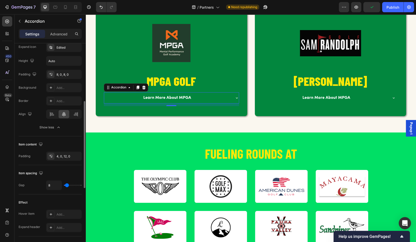
scroll to position [140, 0]
click at [61, 155] on div "4, 0, 12, 0" at bounding box center [64, 155] width 15 height 5
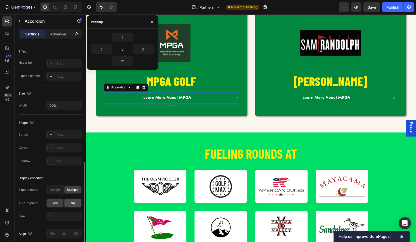
scroll to position [310, 0]
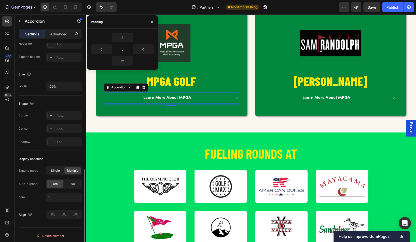
click at [52, 170] on span "Single" at bounding box center [55, 170] width 9 height 5
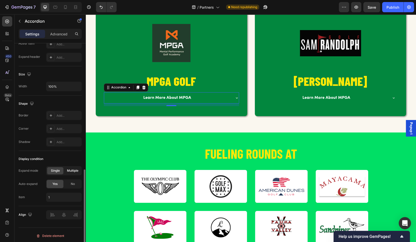
click at [74, 168] on span "Multiple" at bounding box center [72, 170] width 11 height 5
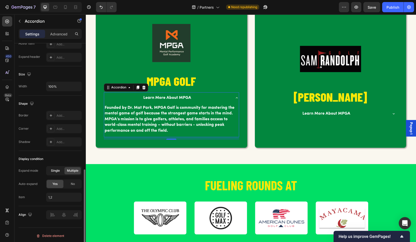
click at [58, 168] on span "Single" at bounding box center [55, 170] width 9 height 5
click at [75, 170] on span "Multiple" at bounding box center [72, 170] width 11 height 5
click at [58, 170] on span "Single" at bounding box center [55, 170] width 9 height 5
click at [236, 97] on icon at bounding box center [237, 98] width 4 height 4
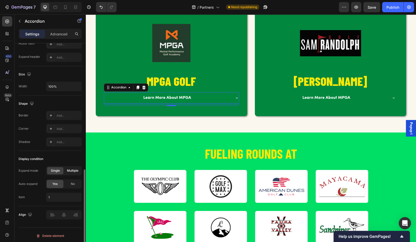
click at [75, 169] on span "Multiple" at bounding box center [72, 170] width 11 height 5
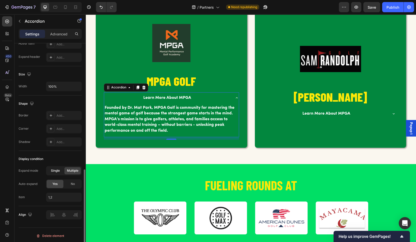
click at [57, 171] on span "Single" at bounding box center [55, 170] width 9 height 5
type input "1"
click at [236, 96] on icon at bounding box center [237, 98] width 4 height 4
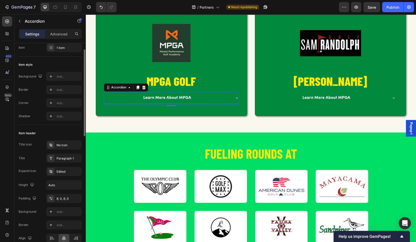
scroll to position [0, 0]
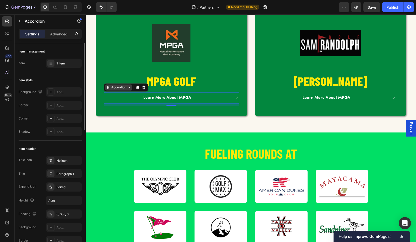
click at [124, 88] on div "Accordion" at bounding box center [118, 87] width 17 height 5
click at [117, 87] on div "Accordion" at bounding box center [118, 87] width 17 height 5
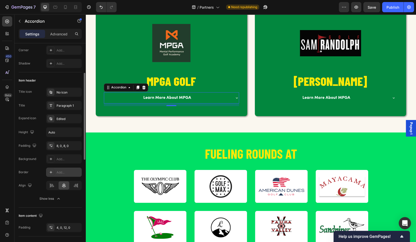
scroll to position [96, 0]
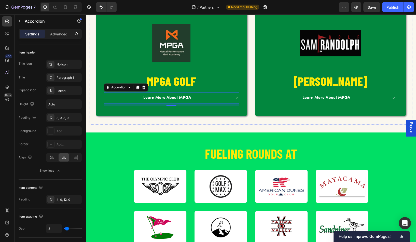
click at [236, 99] on icon at bounding box center [237, 98] width 4 height 4
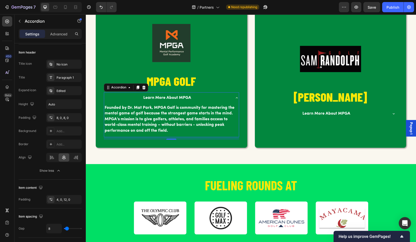
click at [236, 96] on icon at bounding box center [237, 98] width 4 height 4
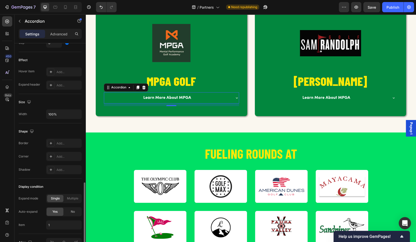
scroll to position [310, 0]
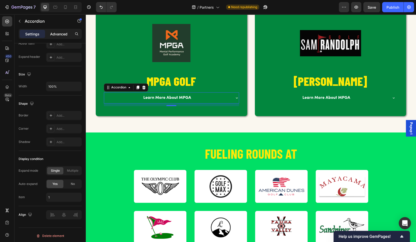
click at [57, 36] on p "Advanced" at bounding box center [58, 33] width 17 height 5
type input "100%"
type input "100"
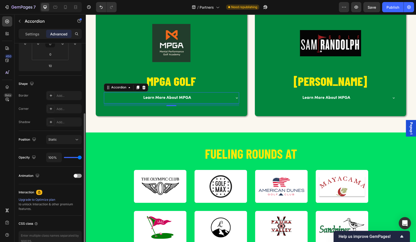
scroll to position [103, 0]
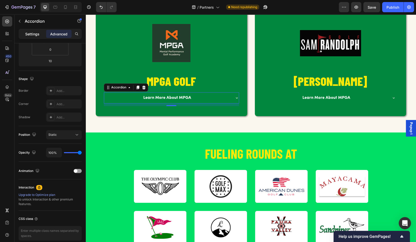
click at [38, 33] on p "Settings" at bounding box center [32, 33] width 14 height 5
type input "8"
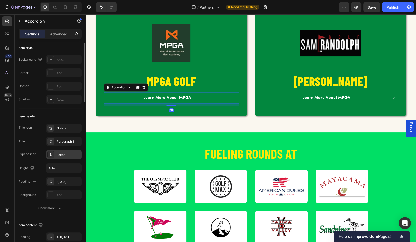
scroll to position [0, 0]
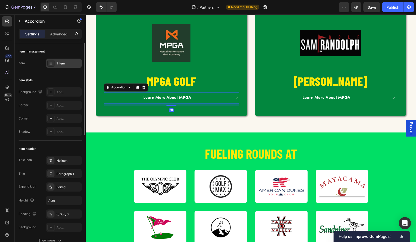
click at [48, 62] on div at bounding box center [50, 63] width 7 height 7
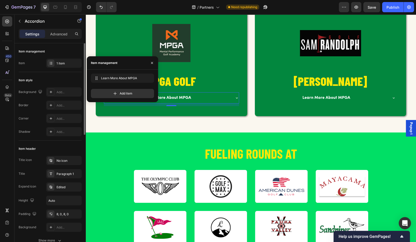
click at [29, 92] on div "Background" at bounding box center [31, 92] width 25 height 7
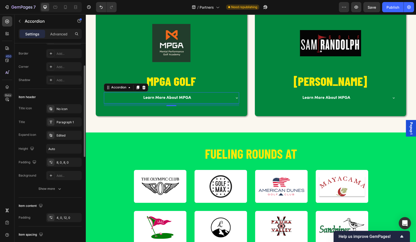
scroll to position [54, 0]
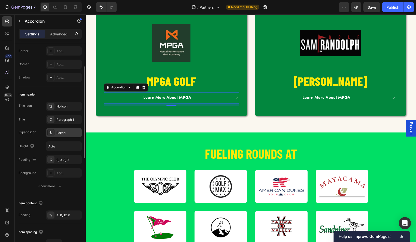
click at [61, 133] on div "Edited" at bounding box center [69, 133] width 24 height 5
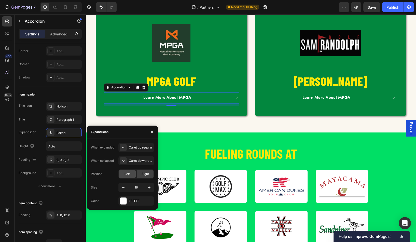
click at [127, 173] on span "Left" at bounding box center [127, 174] width 6 height 5
click at [145, 174] on span "Right" at bounding box center [144, 174] width 7 height 5
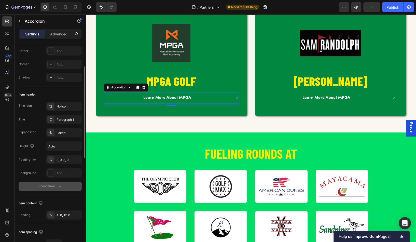
click at [59, 186] on icon "button" at bounding box center [59, 187] width 3 height 2
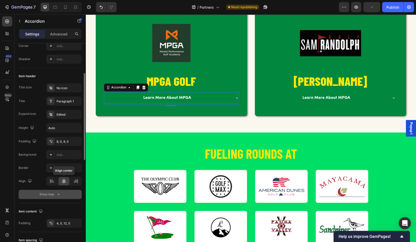
scroll to position [73, 0]
click at [54, 181] on div at bounding box center [52, 181] width 11 height 8
click at [63, 181] on icon at bounding box center [63, 180] width 5 height 5
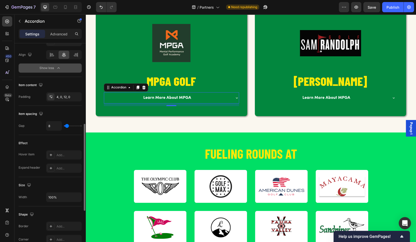
scroll to position [199, 0]
click at [61, 195] on input "100%" at bounding box center [63, 196] width 35 height 9
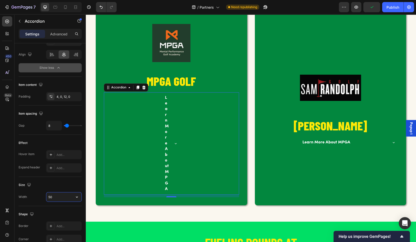
type input "50%"
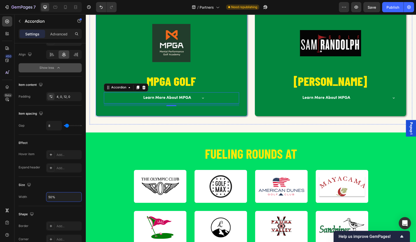
click at [133, 69] on div "Image MPGA GOLF Heading Learn More About MPGA Accordion 10" at bounding box center [171, 62] width 135 height 88
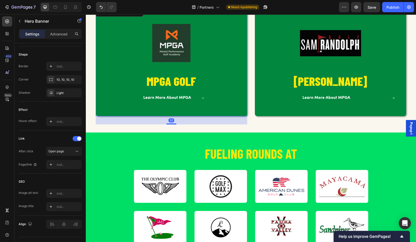
scroll to position [0, 0]
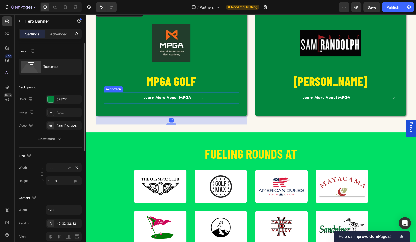
click at [167, 97] on p "Learn More About MPGA" at bounding box center [167, 98] width 48 height 6
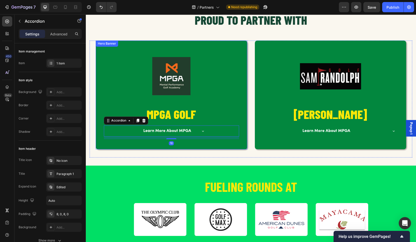
scroll to position [525, 0]
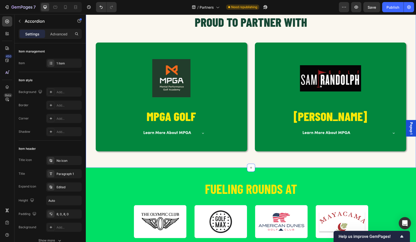
click at [89, 65] on div "PROUD TO PARTNER WITH Heading Row Image MPGA GOLF Heading Learn More About MPGA…" at bounding box center [251, 85] width 330 height 164
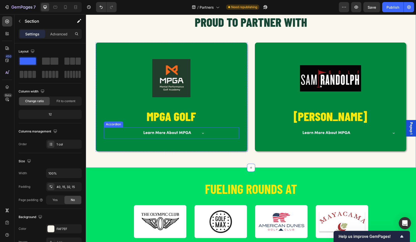
click at [182, 131] on p "Learn More About MPGA" at bounding box center [167, 133] width 48 height 6
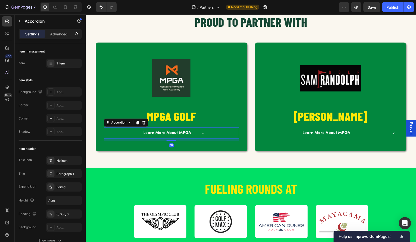
click at [203, 133] on icon at bounding box center [203, 133] width 4 height 4
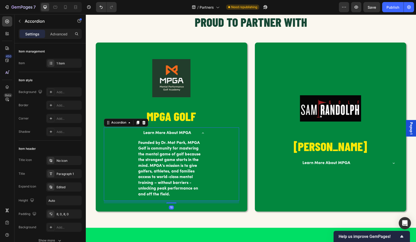
click at [203, 133] on icon at bounding box center [203, 133] width 4 height 4
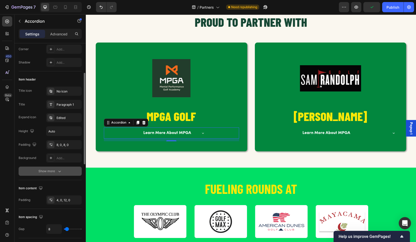
click at [48, 169] on div "Show more" at bounding box center [50, 171] width 24 height 5
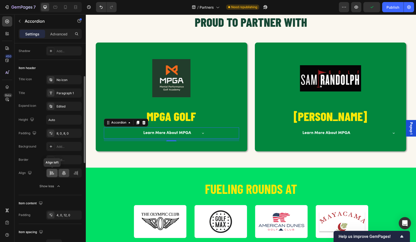
scroll to position [101, 0]
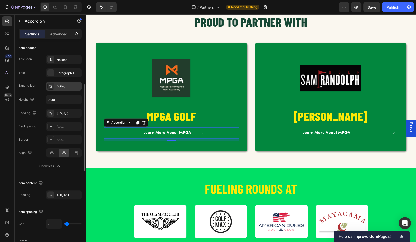
click at [61, 88] on div "Edited" at bounding box center [64, 85] width 36 height 9
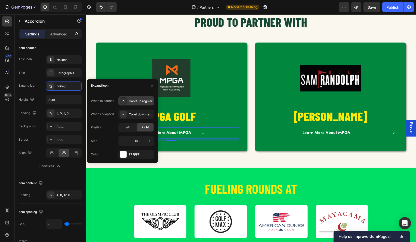
click at [133, 102] on div "Caret up regular" at bounding box center [141, 101] width 24 height 5
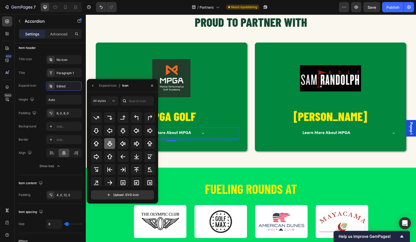
scroll to position [0, 0]
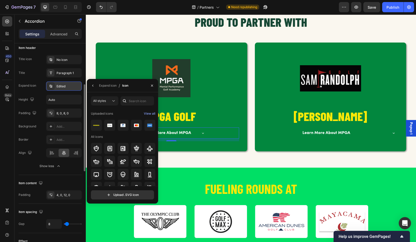
click at [53, 86] on div at bounding box center [50, 85] width 7 height 7
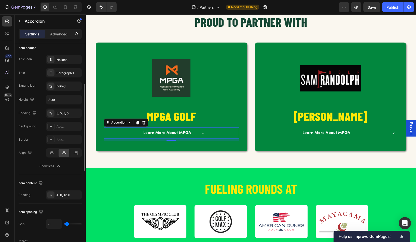
click at [33, 86] on div "Expand icon" at bounding box center [28, 85] width 18 height 5
click at [55, 86] on div "Edited" at bounding box center [64, 85] width 36 height 9
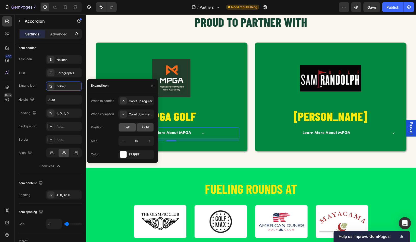
click at [129, 127] on span "Left" at bounding box center [127, 127] width 6 height 5
click at [143, 125] on span "Right" at bounding box center [144, 127] width 7 height 5
click at [123, 140] on icon "button" at bounding box center [123, 140] width 5 height 5
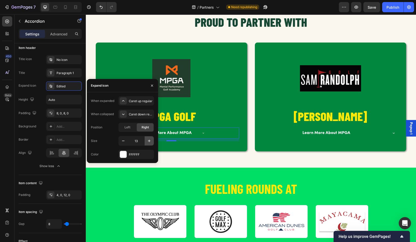
click at [148, 142] on icon "button" at bounding box center [149, 140] width 5 height 5
type input "16"
click at [101, 100] on div "When expanded" at bounding box center [102, 101] width 23 height 5
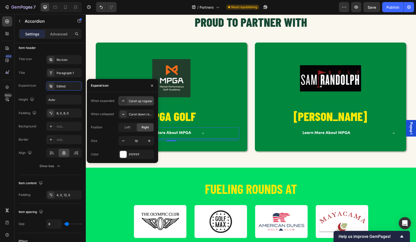
click at [122, 102] on icon at bounding box center [123, 100] width 5 height 5
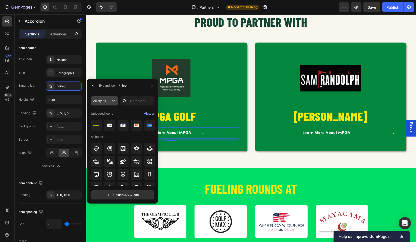
click at [117, 100] on button "All styles" at bounding box center [104, 100] width 27 height 9
click at [139, 102] on input "text" at bounding box center [137, 100] width 34 height 9
type input "no"
click at [31, 87] on div "Expand icon" at bounding box center [28, 85] width 18 height 5
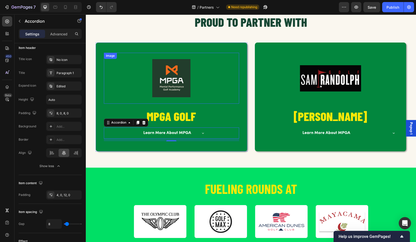
click at [121, 50] on div "Image MPGA GOLF Heading Learn More About MPGA Accordion 10" at bounding box center [171, 96] width 151 height 107
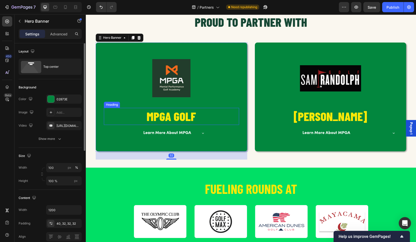
scroll to position [500, 0]
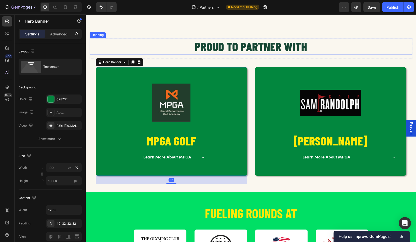
click at [157, 42] on h2 "PROUD TO PARTNER WITH" at bounding box center [251, 46] width 323 height 17
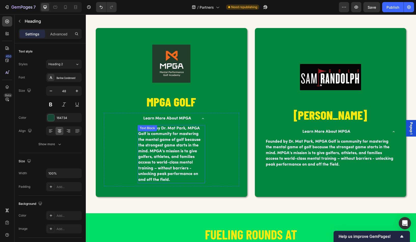
scroll to position [548, 0]
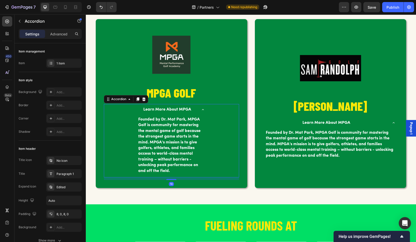
click at [203, 109] on icon at bounding box center [203, 109] width 2 height 1
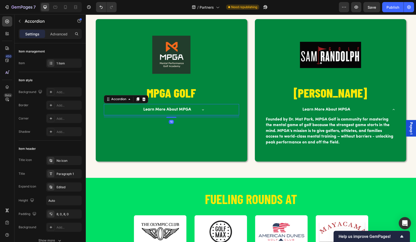
click at [203, 109] on icon at bounding box center [203, 109] width 4 height 4
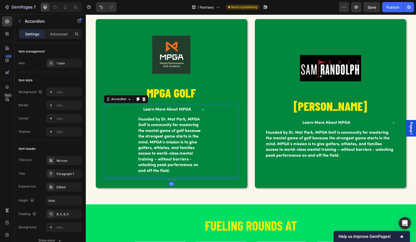
click at [203, 109] on icon at bounding box center [203, 109] width 4 height 4
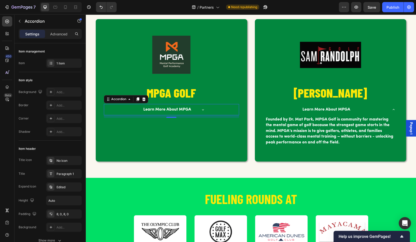
click at [201, 107] on icon at bounding box center [203, 109] width 4 height 4
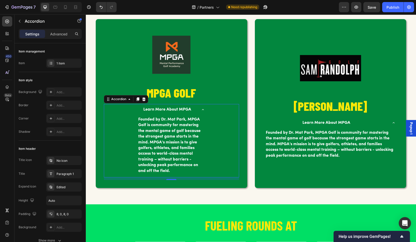
click at [201, 107] on icon at bounding box center [203, 109] width 4 height 4
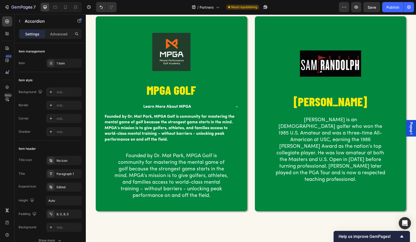
scroll to position [310, 0]
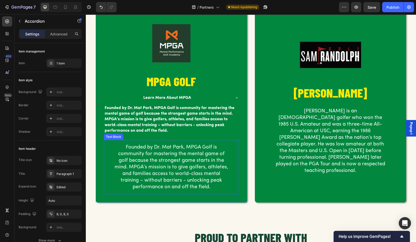
click at [182, 145] on p "Founded by Dr. Mat Park, MPGA Golf is community for mastering the mental game o…" at bounding box center [171, 167] width 115 height 46
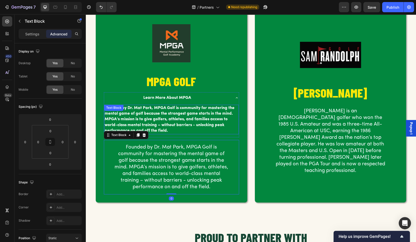
click at [177, 113] on p "Founded by Dr. Mat Park, MPGA Golf is community for mastering the mental game o…" at bounding box center [172, 119] width 134 height 29
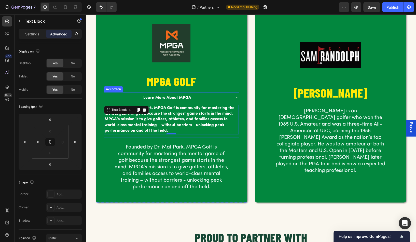
click at [199, 96] on div "Learn More About MPGA" at bounding box center [167, 97] width 127 height 7
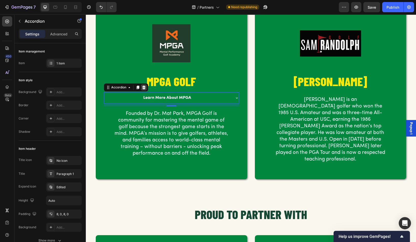
click at [143, 87] on icon at bounding box center [143, 88] width 3 height 4
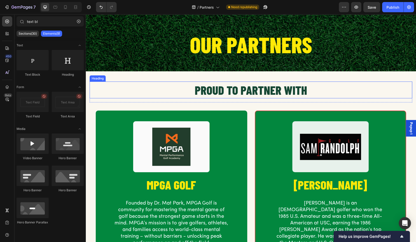
scroll to position [0, 0]
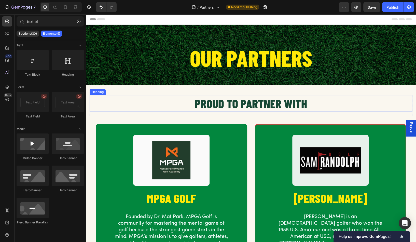
click at [223, 101] on h2 "PROUD TO PARTNER WITH" at bounding box center [251, 103] width 323 height 17
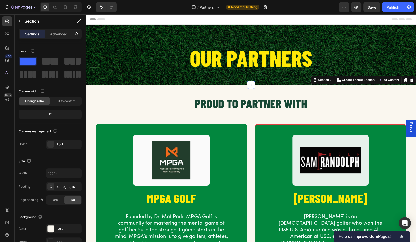
click at [223, 88] on div "PROUD TO PARTNER WITH Heading Row Image MPGA GOLF Heading Founded by Dr. Mat Pa…" at bounding box center [251, 199] width 330 height 228
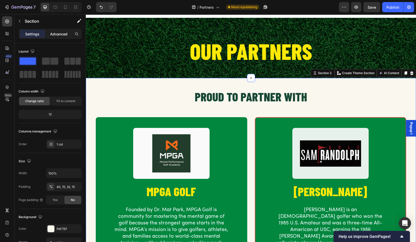
click at [59, 32] on p "Advanced" at bounding box center [58, 33] width 17 height 5
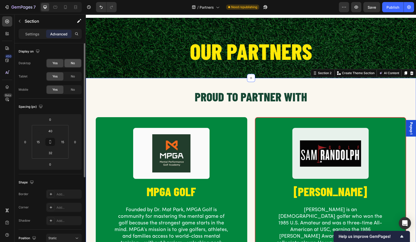
click at [71, 63] on span "No" at bounding box center [73, 63] width 4 height 5
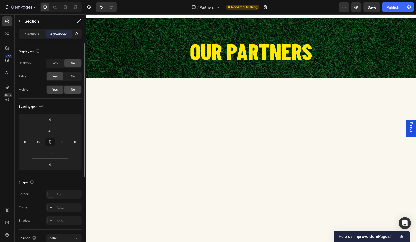
click at [72, 89] on span "No" at bounding box center [73, 89] width 4 height 5
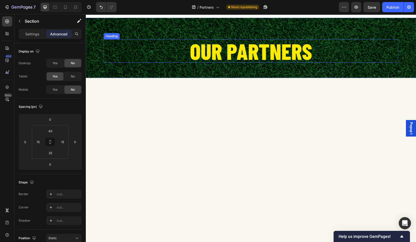
click at [180, 55] on h2 "OUR PARTNERS" at bounding box center [251, 50] width 295 height 23
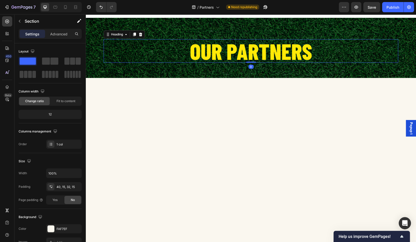
click at [187, 99] on div at bounding box center [251, 188] width 330 height 221
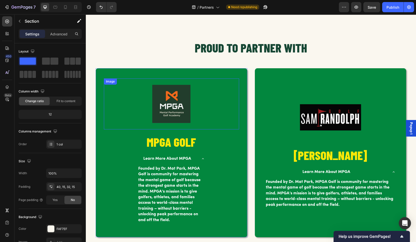
scroll to position [284, 0]
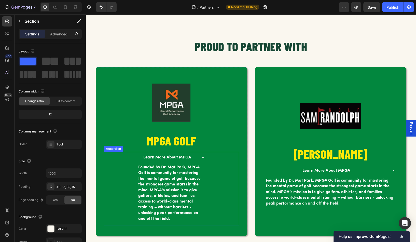
click at [202, 155] on icon at bounding box center [203, 157] width 4 height 4
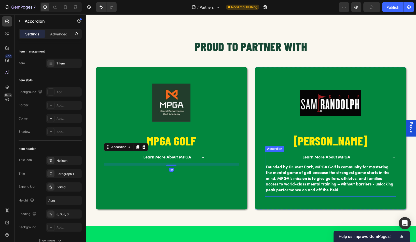
click at [393, 157] on icon at bounding box center [393, 157] width 2 height 1
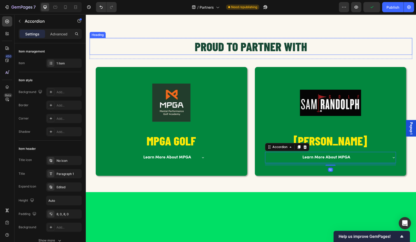
click at [119, 38] on div "PROUD TO PARTNER WITH Heading" at bounding box center [251, 46] width 323 height 17
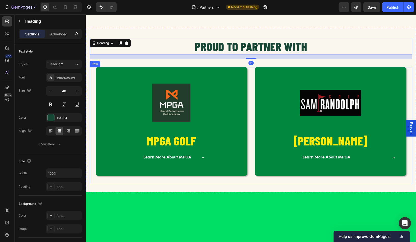
click at [136, 174] on div "Image MPGA GOLF Heading Learn More About MPGA Accordion Hero Banner" at bounding box center [171, 125] width 151 height 117
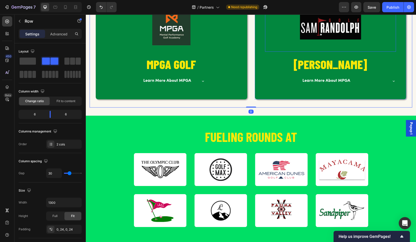
scroll to position [352, 0]
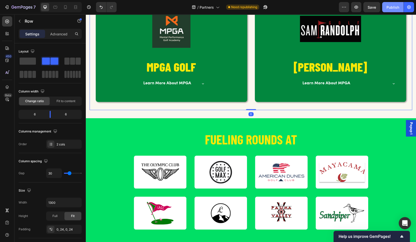
click at [391, 7] on div "Publish" at bounding box center [392, 7] width 13 height 5
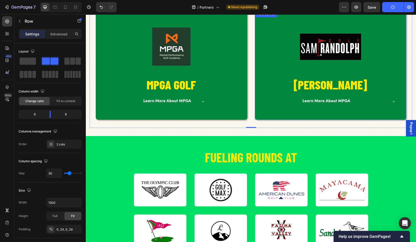
scroll to position [321, 0]
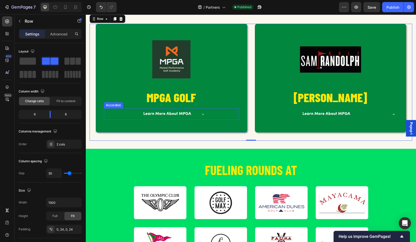
click at [146, 115] on p "Learn More About MPGA" at bounding box center [167, 114] width 48 height 6
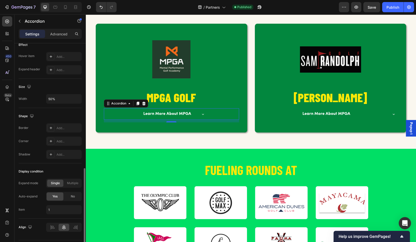
scroll to position [283, 0]
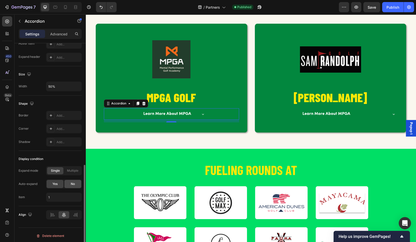
click at [74, 183] on span "No" at bounding box center [73, 183] width 4 height 5
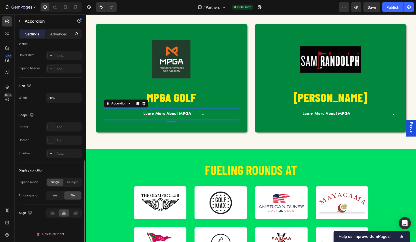
scroll to position [270, 0]
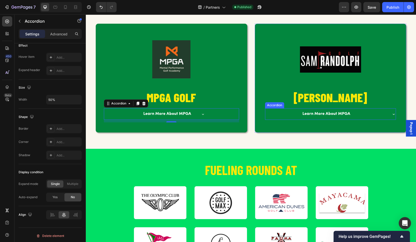
click at [318, 113] on p "Learn More About MPGA" at bounding box center [326, 114] width 48 height 6
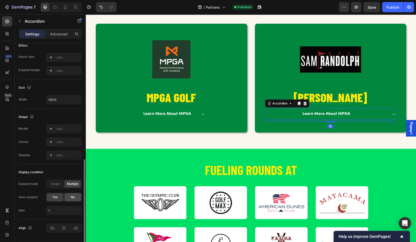
click at [70, 195] on div "No" at bounding box center [72, 197] width 17 height 8
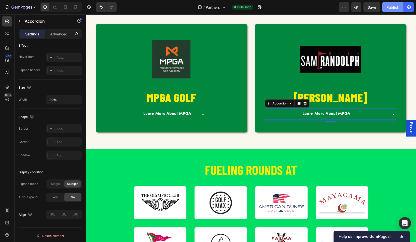
click at [387, 7] on div "Publish" at bounding box center [392, 7] width 13 height 5
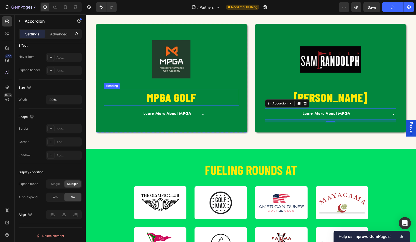
scroll to position [292, 0]
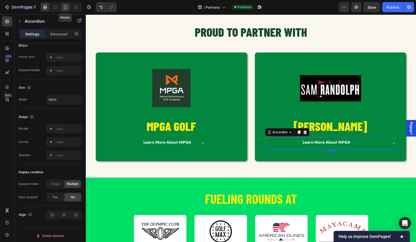
click at [65, 6] on icon at bounding box center [65, 7] width 3 height 4
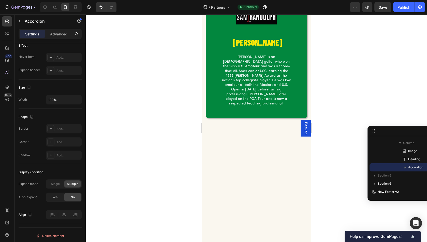
scroll to position [53, 0]
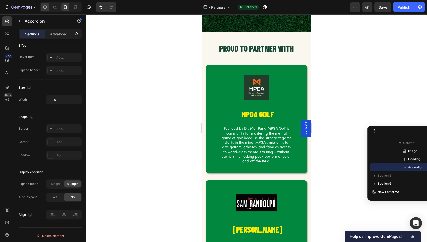
click at [45, 7] on icon at bounding box center [45, 7] width 5 height 5
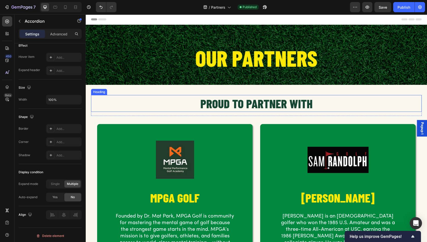
scroll to position [27, 0]
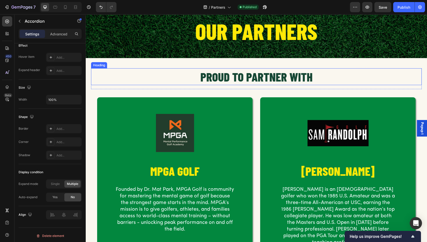
click at [241, 70] on h2 "PROUD TO PARTNER WITH" at bounding box center [256, 76] width 331 height 17
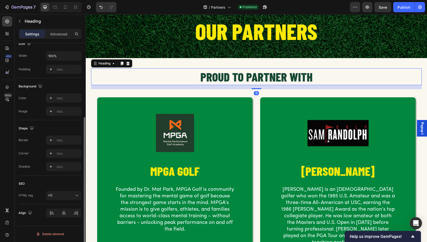
scroll to position [0, 0]
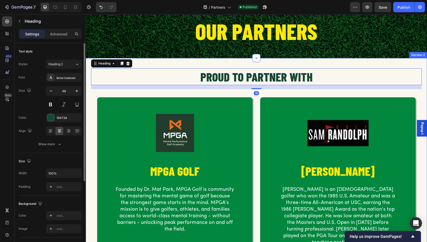
click at [291, 93] on div "PROUD TO PARTNER WITH Heading 16 Row Image MPGA GOLF Heading Founded by Dr. Mat…" at bounding box center [257, 169] width 334 height 202
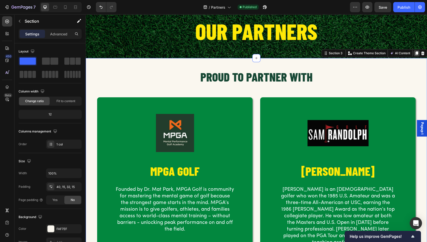
click at [416, 54] on icon at bounding box center [417, 53] width 3 height 4
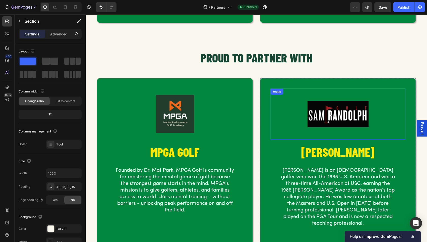
scroll to position [266, 0]
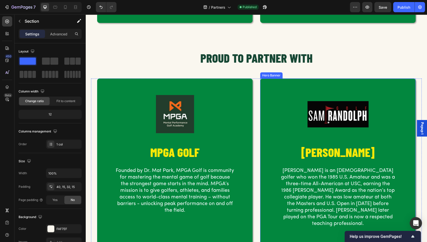
click at [404, 78] on div "Image [PERSON_NAME] Heading [PERSON_NAME] is an [DEMOGRAPHIC_DATA] golfer who w…" at bounding box center [338, 160] width 156 height 165
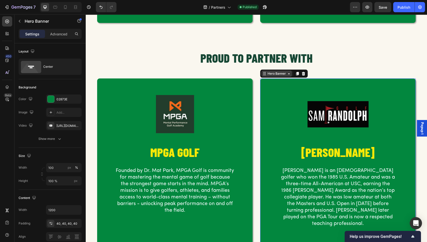
click at [273, 71] on div "Hero Banner" at bounding box center [277, 74] width 31 height 6
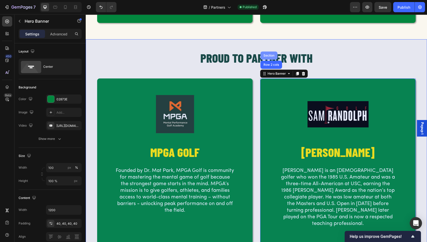
click at [267, 54] on div "Section" at bounding box center [269, 55] width 13 height 3
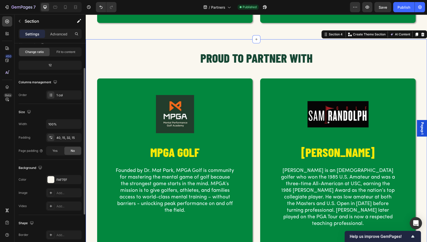
scroll to position [55, 0]
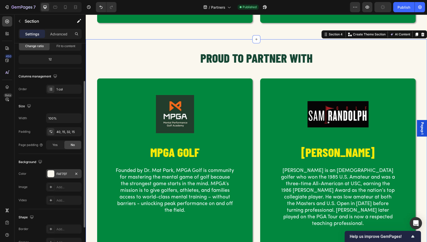
click at [50, 171] on div at bounding box center [51, 173] width 7 height 7
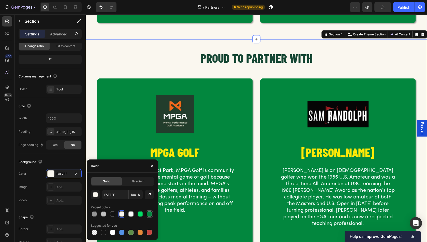
click at [149, 211] on div at bounding box center [149, 213] width 5 height 5
type input "02873E"
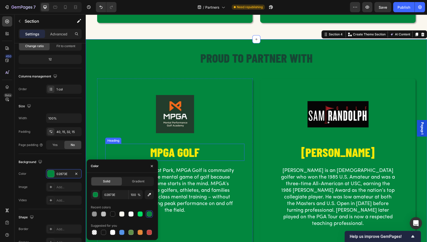
click at [241, 149] on h2 "MPGA GOLF" at bounding box center [174, 152] width 139 height 17
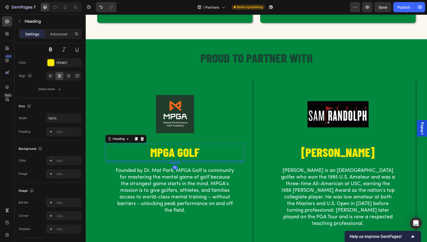
scroll to position [0, 0]
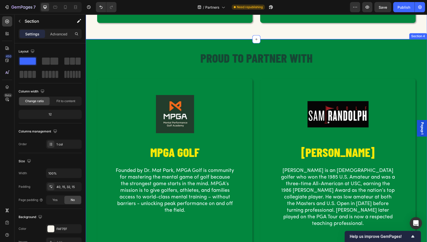
click at [134, 49] on h2 "PROUD TO PARTNER WITH" at bounding box center [256, 57] width 331 height 17
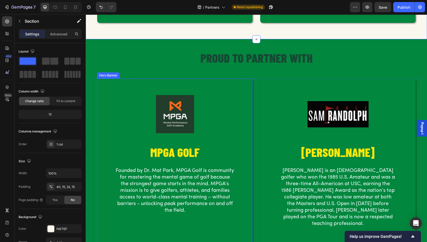
click at [197, 78] on div "Image MPGA GOLF Heading Founded by Dr. Mat Park, MPGA Golf is community for mas…" at bounding box center [175, 151] width 156 height 147
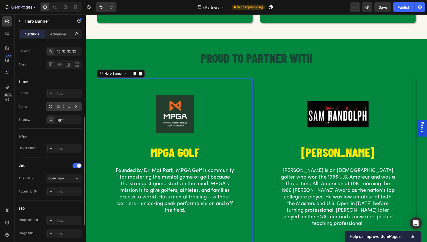
scroll to position [172, 0]
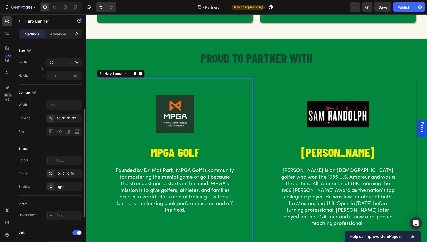
scroll to position [118, 0]
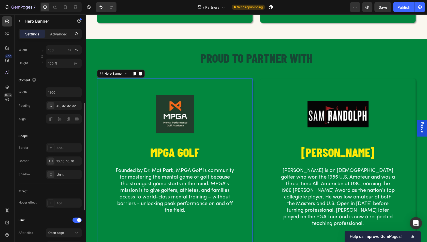
drag, startPoint x: 63, startPoint y: 149, endPoint x: 63, endPoint y: 152, distance: 2.8
click at [63, 149] on div "Add..." at bounding box center [64, 147] width 36 height 9
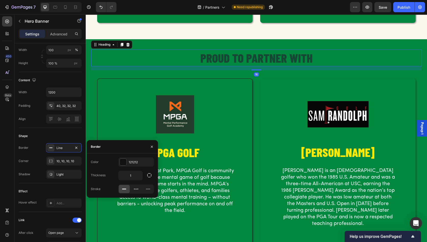
click at [131, 49] on h2 "PROUD TO PARTNER WITH" at bounding box center [256, 57] width 331 height 17
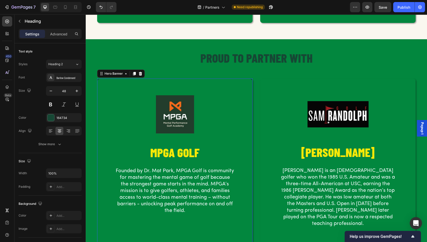
click at [141, 78] on div "Image MPGA GOLF Heading Founded by Dr. Mat Park, MPGA Golf is community for mas…" at bounding box center [175, 160] width 156 height 165
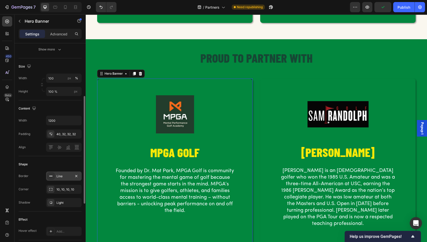
scroll to position [94, 0]
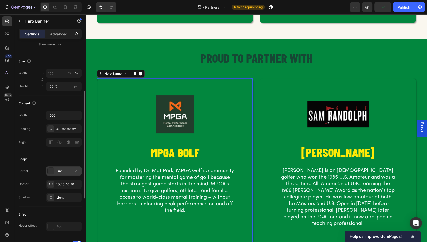
click at [58, 171] on div "Line" at bounding box center [64, 171] width 15 height 5
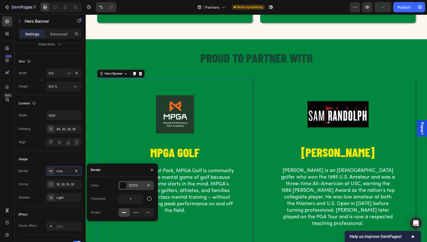
click at [122, 185] on div at bounding box center [123, 185] width 7 height 7
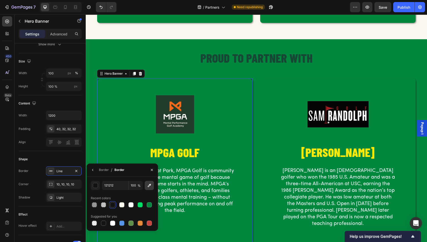
click at [148, 188] on button "button" at bounding box center [149, 185] width 9 height 9
type input "FFE906"
click at [103, 129] on div "Image MPGA GOLF Heading Founded by Dr. Mat Park, MPGA Golf is community for mas…" at bounding box center [174, 152] width 155 height 147
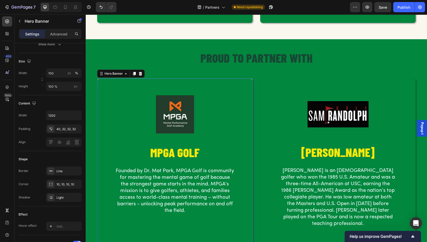
click at [151, 59] on h2 "PROUD TO PARTNER WITH" at bounding box center [256, 57] width 331 height 17
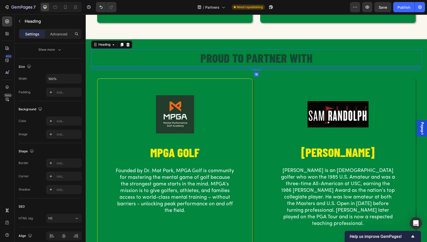
scroll to position [0, 0]
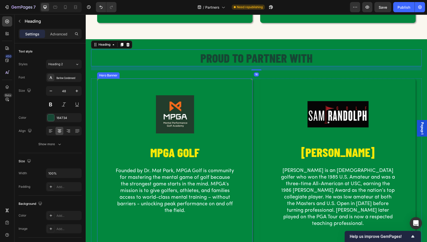
click at [155, 79] on div "Image MPGA GOLF Heading Founded by Dr. Mat Park, MPGA Golf is community for mas…" at bounding box center [174, 152] width 155 height 147
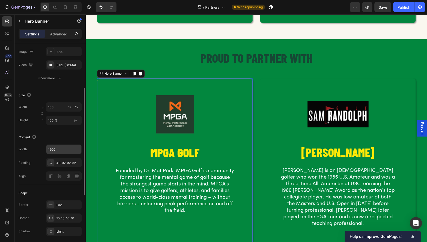
scroll to position [101, 0]
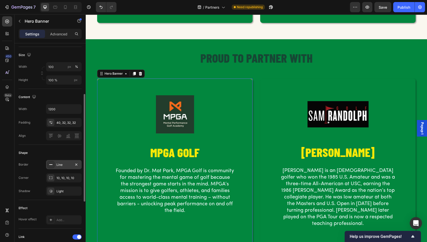
click at [50, 161] on div at bounding box center [50, 164] width 7 height 7
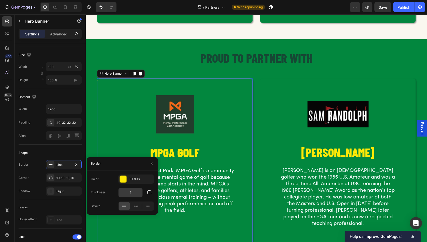
click at [132, 191] on input "1" at bounding box center [131, 192] width 24 height 9
type input "2"
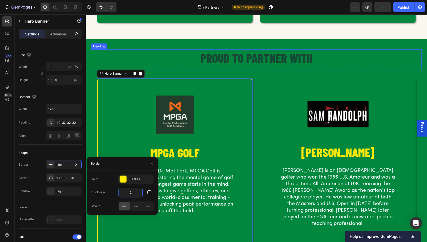
click at [159, 49] on h2 "PROUD TO PARTNER WITH" at bounding box center [256, 57] width 331 height 17
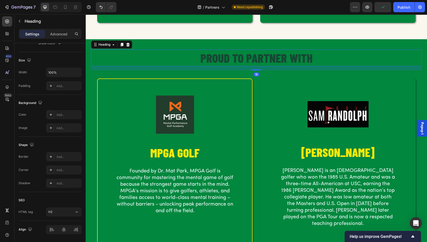
scroll to position [0, 0]
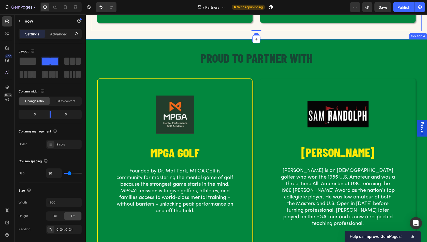
click at [173, 39] on div "PROUD TO PARTNER WITH Heading Row Image MPGA GOLF Heading Founded by Dr. Mat Pa…" at bounding box center [257, 149] width 342 height 221
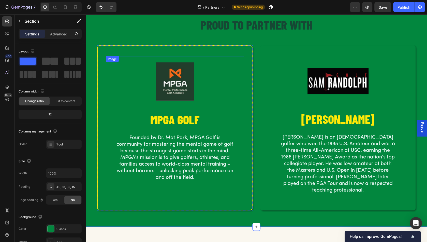
scroll to position [293, 0]
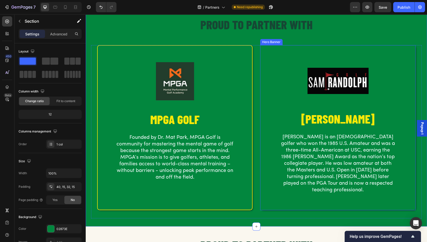
click at [275, 46] on div "Image [PERSON_NAME] Heading [PERSON_NAME] is an [DEMOGRAPHIC_DATA] golfer who w…" at bounding box center [338, 127] width 156 height 165
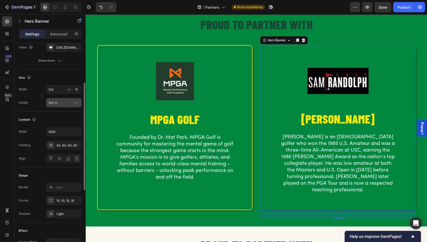
scroll to position [86, 0]
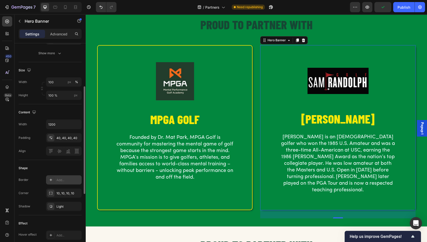
click at [64, 178] on div "Add..." at bounding box center [69, 180] width 24 height 5
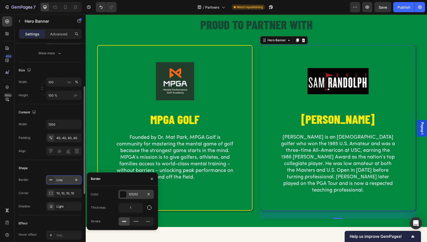
click at [127, 197] on div "121212" at bounding box center [136, 194] width 36 height 9
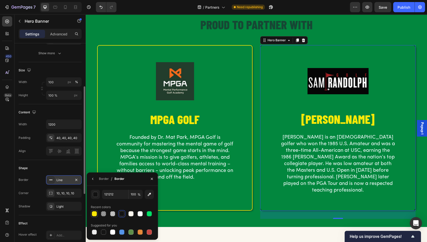
click at [92, 215] on div at bounding box center [94, 214] width 6 height 6
type input "FFE906"
click at [102, 179] on div "Border" at bounding box center [104, 178] width 10 height 5
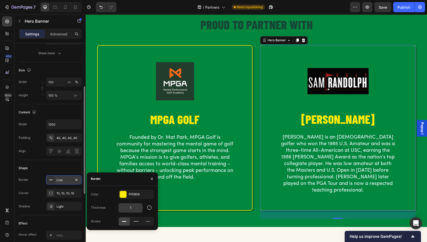
click at [132, 207] on input "1" at bounding box center [131, 207] width 24 height 9
type input "2"
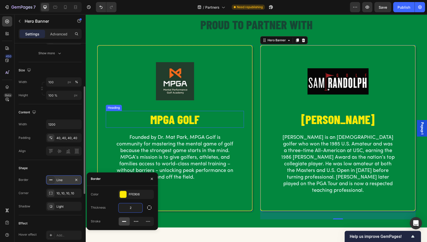
click at [158, 111] on h2 "MPGA GOLF" at bounding box center [175, 119] width 138 height 17
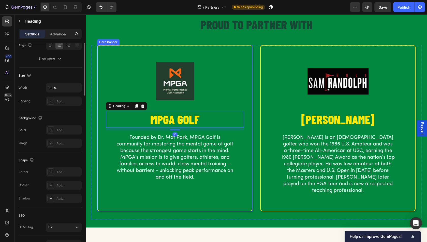
scroll to position [0, 0]
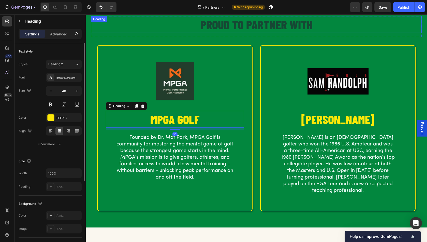
click at [150, 24] on h2 "PROUD TO PARTNER WITH" at bounding box center [256, 24] width 331 height 17
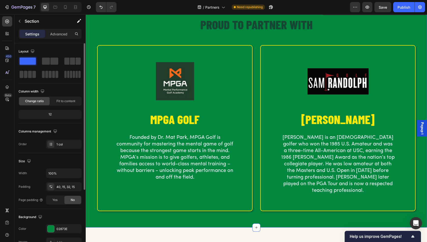
click at [345, 40] on div "PROUD TO PARTNER WITH Heading Row Image MPGA GOLF Heading Founded by Dr. Mat Pa…" at bounding box center [257, 117] width 334 height 203
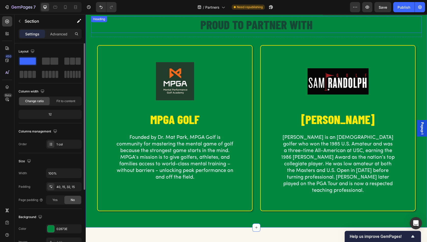
click at [273, 27] on h2 "PROUD TO PARTNER WITH" at bounding box center [256, 24] width 331 height 17
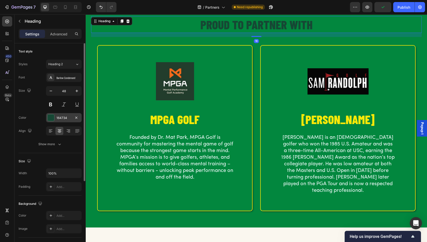
click at [52, 121] on div "164734" at bounding box center [64, 117] width 36 height 9
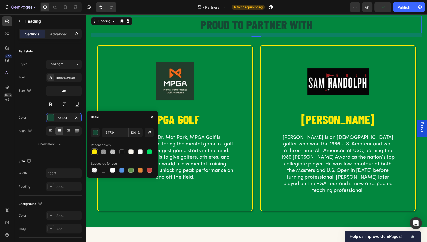
click at [94, 155] on div at bounding box center [94, 151] width 7 height 7
type input "FFE906"
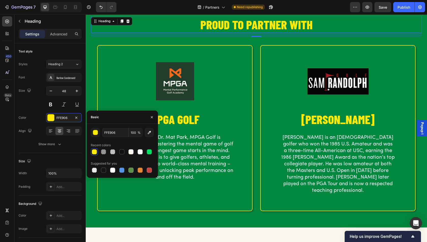
click at [94, 149] on div at bounding box center [94, 152] width 6 height 6
click at [148, 89] on img at bounding box center [175, 81] width 76 height 51
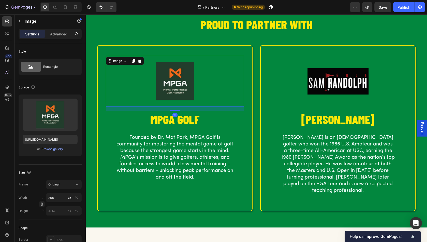
scroll to position [247, 0]
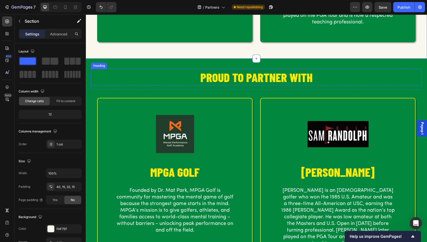
scroll to position [253, 0]
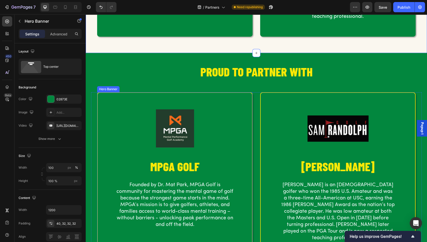
click at [159, 92] on div "Image MPGA GOLF Heading Founded by Dr. Mat Park, MPGA Golf is community for mas…" at bounding box center [175, 175] width 156 height 166
click at [406, 8] on div "Publish" at bounding box center [404, 7] width 13 height 5
click at [108, 85] on div "Hero Banner" at bounding box center [114, 87] width 20 height 5
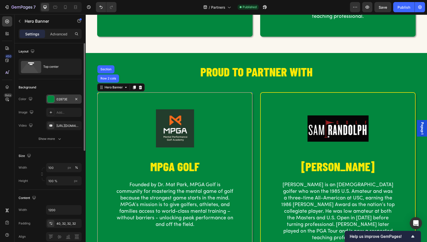
click at [53, 96] on div at bounding box center [51, 99] width 7 height 7
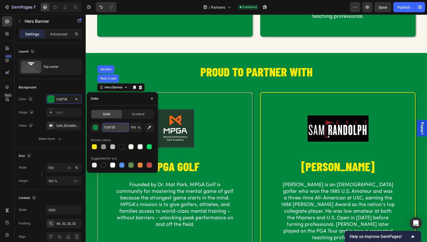
click at [117, 128] on input "02873E" at bounding box center [115, 127] width 26 height 9
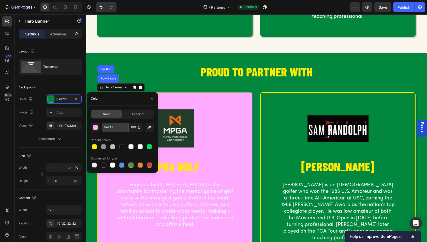
type input "FAFAFA"
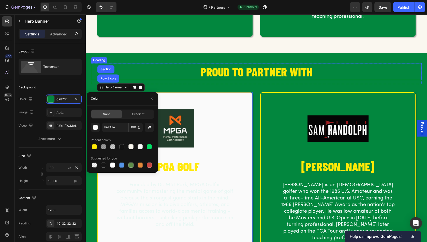
click at [167, 71] on h2 "PROUD TO PARTNER WITH" at bounding box center [256, 71] width 331 height 17
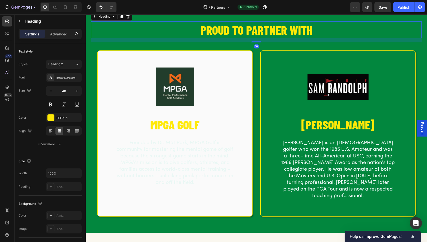
scroll to position [291, 0]
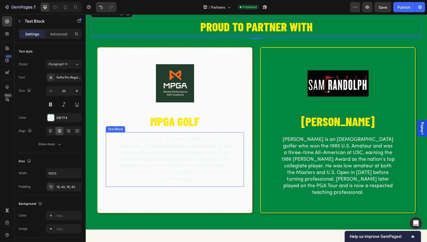
click at [177, 159] on p "Founded by Dr. Mat Park, MPGA Golf is community for mastering the mental game o…" at bounding box center [175, 159] width 118 height 46
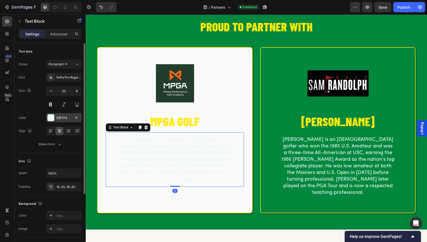
click at [47, 115] on div at bounding box center [50, 117] width 7 height 7
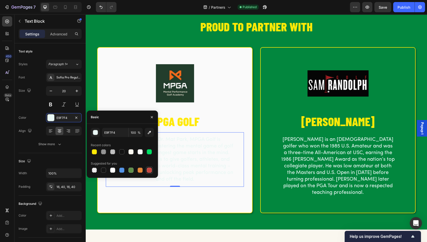
click at [150, 169] on div at bounding box center [149, 169] width 5 height 5
type input "C5453F"
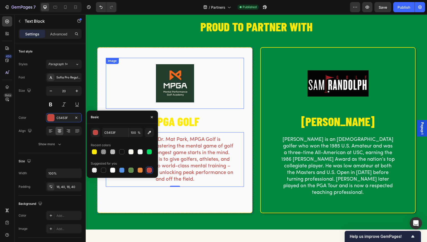
click at [133, 87] on div at bounding box center [175, 83] width 138 height 51
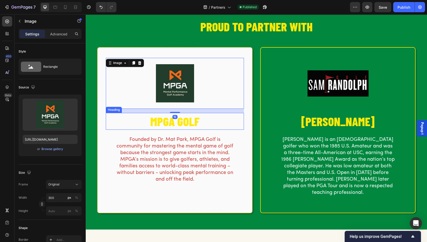
click at [166, 124] on h2 "MPGA GOLF" at bounding box center [175, 121] width 138 height 17
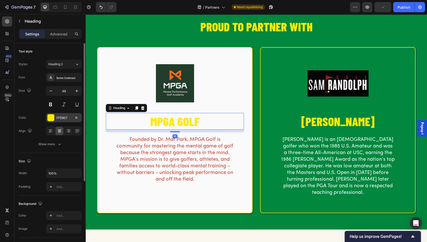
click at [52, 116] on div at bounding box center [51, 117] width 7 height 7
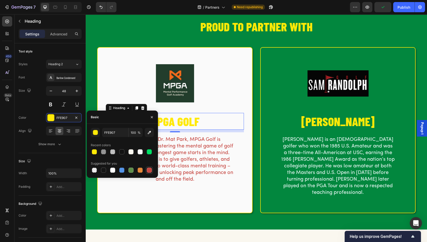
click at [150, 171] on div at bounding box center [149, 169] width 5 height 5
type input "C5453F"
click at [209, 111] on div "Image MPGA GOLF Heading 10 Founded by Dr. Mat Park, MPGA Golf is community for …" at bounding box center [175, 122] width 138 height 129
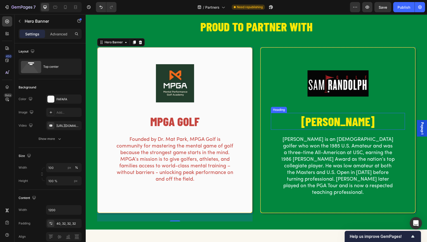
click at [322, 119] on h2 "[PERSON_NAME]" at bounding box center [338, 121] width 134 height 17
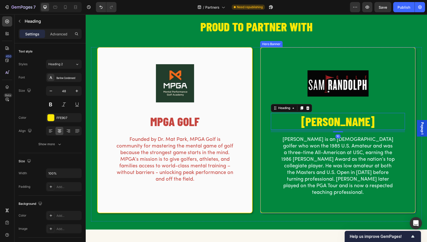
click at [267, 74] on div "Image [PERSON_NAME] Heading 10 [PERSON_NAME] is an [DEMOGRAPHIC_DATA] golfer wh…" at bounding box center [338, 130] width 155 height 165
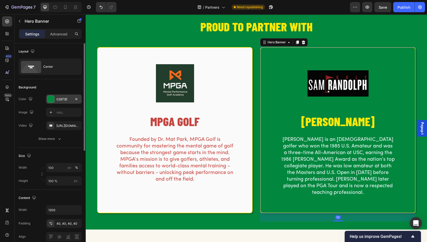
click at [50, 96] on div at bounding box center [51, 99] width 7 height 7
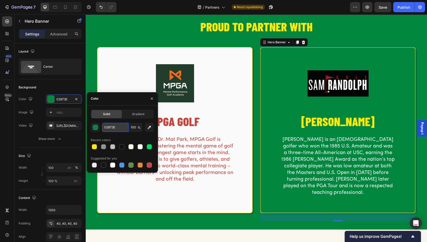
click at [116, 128] on input "02873E" at bounding box center [115, 127] width 26 height 9
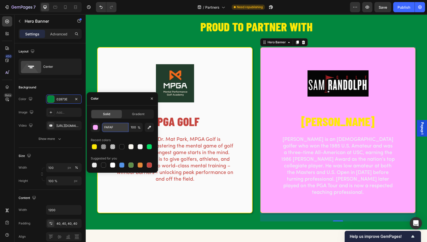
type input "FAFAFA"
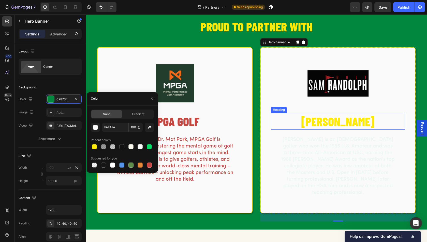
click at [339, 119] on h2 "[PERSON_NAME]" at bounding box center [338, 121] width 134 height 17
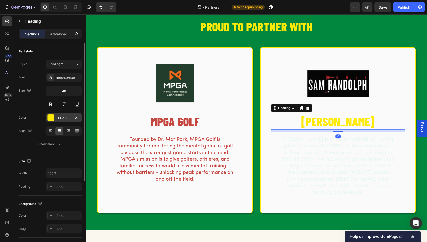
click at [49, 118] on div at bounding box center [51, 117] width 7 height 7
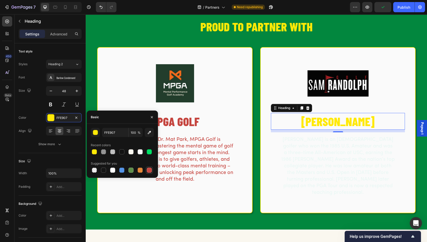
click at [150, 171] on div at bounding box center [149, 169] width 5 height 5
type input "C5453F"
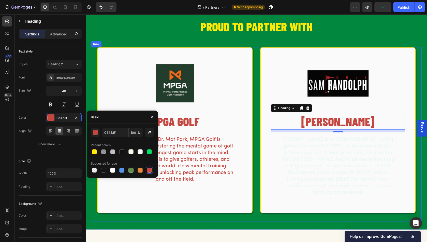
click at [304, 158] on p "[PERSON_NAME] is an [DEMOGRAPHIC_DATA] golfer who won the 1985 U.S. Amateur and…" at bounding box center [338, 166] width 114 height 60
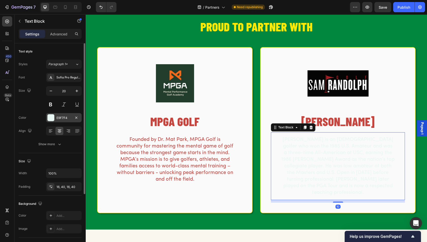
click at [49, 118] on div at bounding box center [51, 117] width 7 height 7
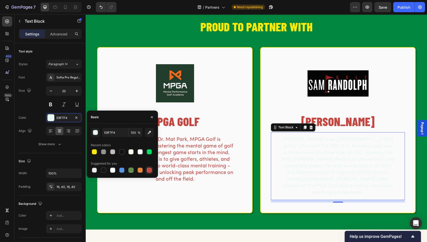
click at [150, 171] on div at bounding box center [149, 169] width 5 height 5
type input "C5453F"
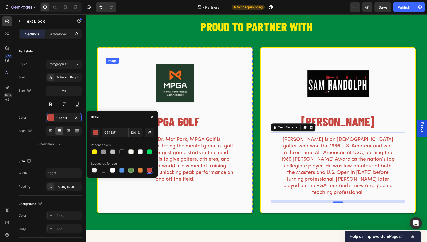
click at [178, 69] on img at bounding box center [175, 83] width 76 height 51
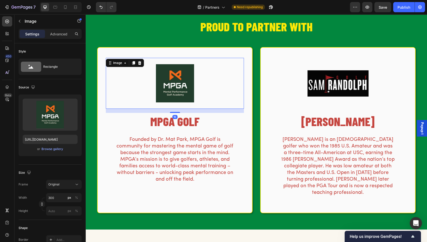
click at [146, 29] on h2 "PROUD TO PARTNER WITH" at bounding box center [256, 26] width 331 height 17
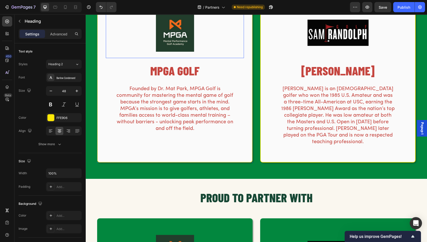
scroll to position [394, 0]
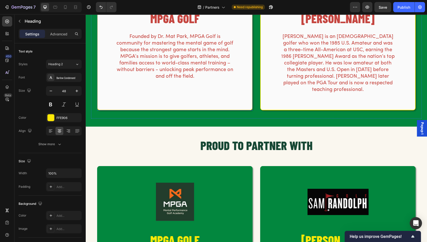
click at [133, 103] on div "Image MPGA GOLF Heading Founded by Dr. Mat Park, MPGA Golf is community for mas…" at bounding box center [175, 27] width 156 height 166
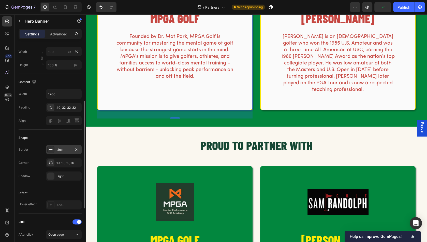
scroll to position [115, 0]
click at [53, 146] on div at bounding box center [50, 149] width 7 height 7
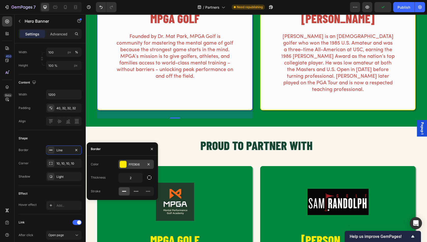
click at [122, 163] on div at bounding box center [123, 164] width 7 height 7
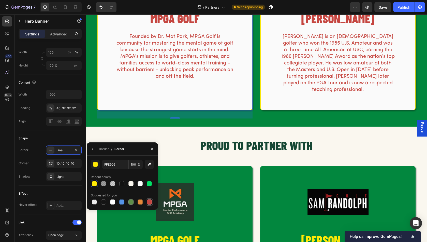
click at [150, 203] on div at bounding box center [149, 201] width 5 height 5
type input "C5453F"
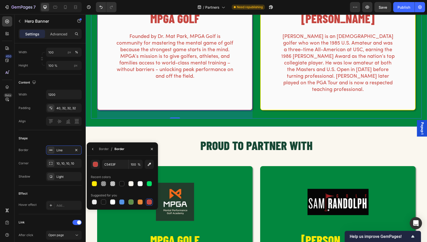
click at [276, 103] on div "Image [PERSON_NAME] Heading [PERSON_NAME] is an [DEMOGRAPHIC_DATA] golfer who w…" at bounding box center [338, 31] width 156 height 174
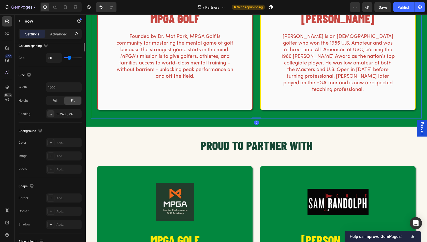
scroll to position [0, 0]
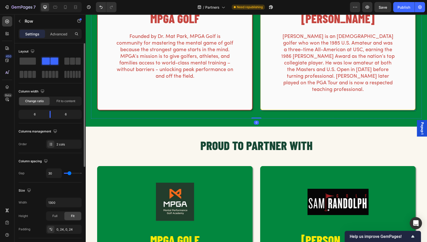
click at [272, 101] on div "Image [PERSON_NAME] Heading [PERSON_NAME] is an [DEMOGRAPHIC_DATA] golfer who w…" at bounding box center [338, 27] width 155 height 165
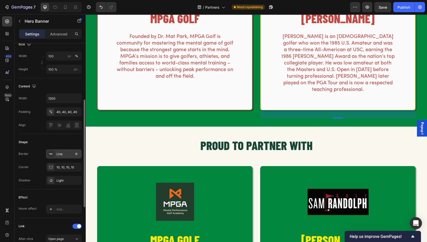
scroll to position [112, 0]
click at [54, 149] on div "Line" at bounding box center [64, 153] width 36 height 9
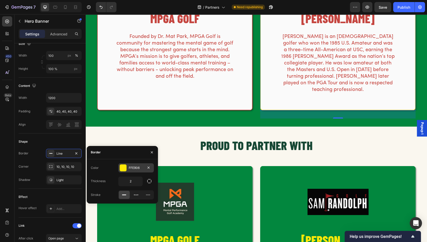
click at [123, 165] on div at bounding box center [123, 167] width 7 height 7
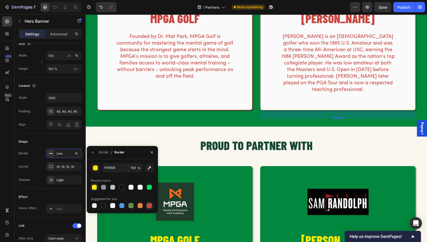
click at [150, 205] on div at bounding box center [149, 205] width 5 height 5
type input "C5453F"
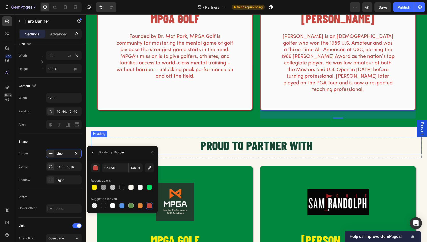
click at [206, 137] on h2 "PROUD TO PARTNER WITH" at bounding box center [256, 145] width 331 height 17
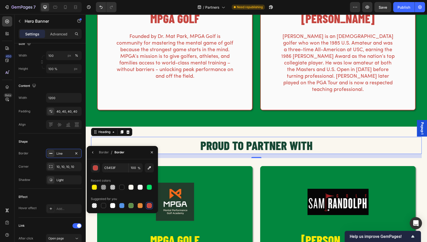
scroll to position [0, 0]
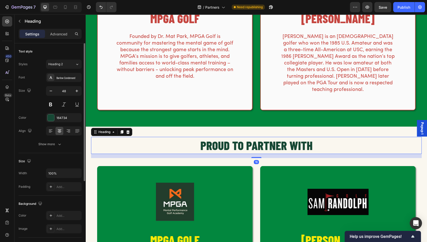
click at [165, 137] on h2 "PROUD TO PARTNER WITH" at bounding box center [256, 145] width 331 height 17
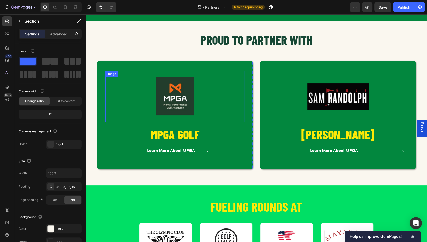
scroll to position [489, 0]
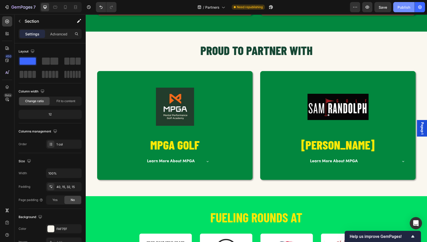
click at [402, 7] on div "Publish" at bounding box center [404, 7] width 13 height 5
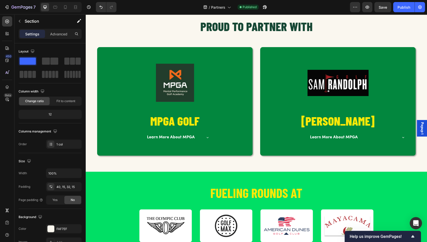
scroll to position [490, 0]
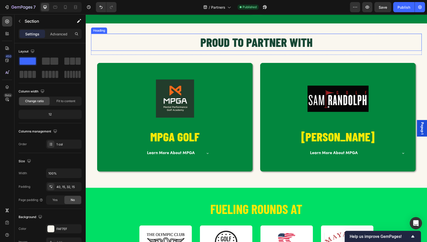
click at [248, 44] on h2 "PROUD TO PARTNER WITH" at bounding box center [256, 42] width 331 height 17
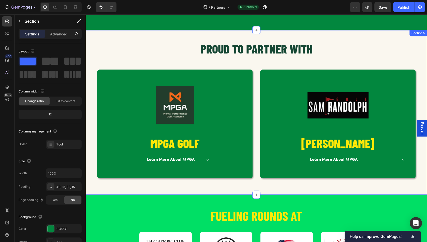
click at [249, 30] on div "PROUD TO PARTNER WITH Heading Row Image MPGA GOLF Heading Learn More About MPGA…" at bounding box center [257, 112] width 342 height 164
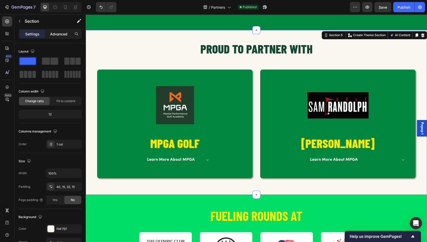
click at [50, 36] on p "Advanced" at bounding box center [58, 33] width 17 height 5
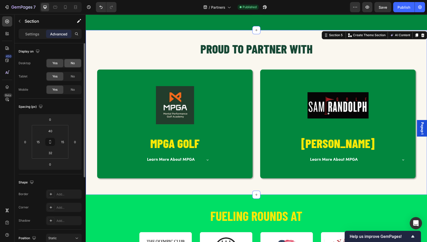
click at [72, 63] on span "No" at bounding box center [73, 63] width 4 height 5
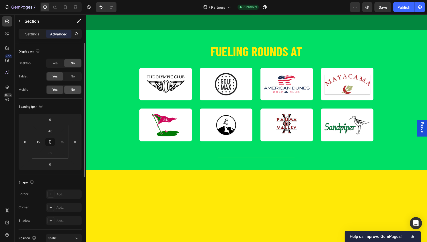
click at [76, 89] on div "No" at bounding box center [72, 90] width 17 height 8
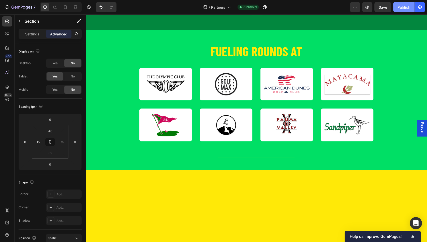
click at [406, 8] on div "Publish" at bounding box center [404, 7] width 13 height 5
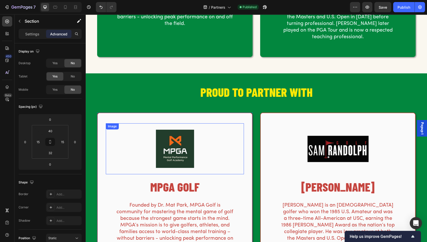
scroll to position [246, 0]
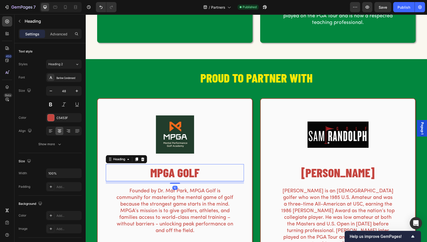
click at [164, 164] on h2 "MPGA GOLF" at bounding box center [175, 172] width 138 height 17
click at [61, 116] on div "C5453F" at bounding box center [64, 118] width 15 height 5
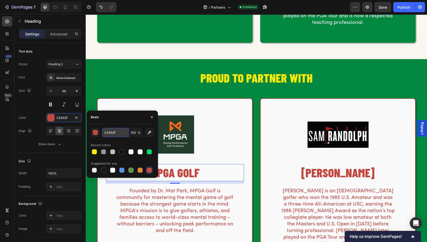
click at [119, 133] on input "C5453F" at bounding box center [115, 132] width 26 height 9
type input "135436"
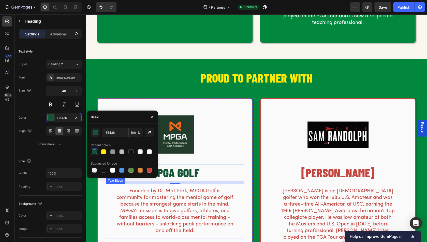
click at [212, 203] on p "Founded by Dr. Mat Park, MPGA Golf is community for mastering the mental game o…" at bounding box center [175, 211] width 118 height 46
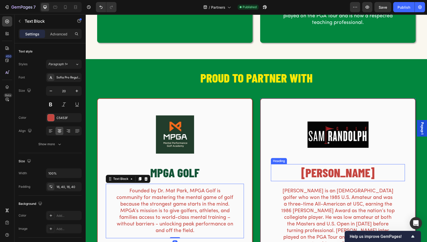
click at [326, 166] on h2 "[PERSON_NAME]" at bounding box center [338, 172] width 134 height 17
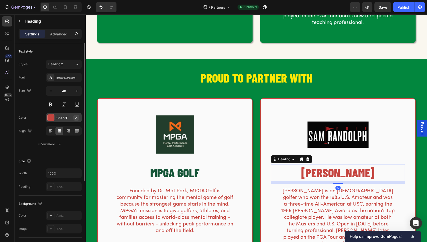
click at [74, 118] on button "button" at bounding box center [76, 118] width 6 height 6
click at [68, 117] on div "Add..." at bounding box center [69, 118] width 24 height 5
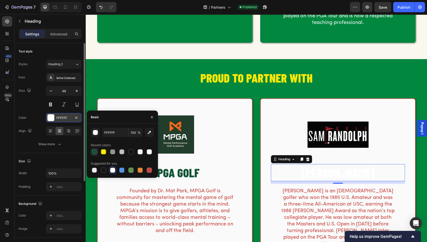
click at [94, 151] on div at bounding box center [94, 151] width 5 height 5
type input "135436"
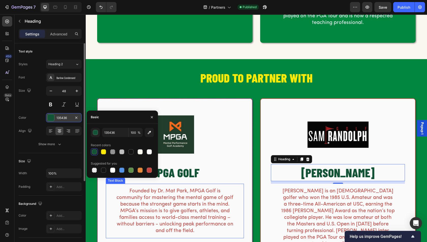
click at [129, 218] on p "Founded by Dr. Mat Park, MPGA Golf is community for mastering the mental game o…" at bounding box center [175, 211] width 118 height 46
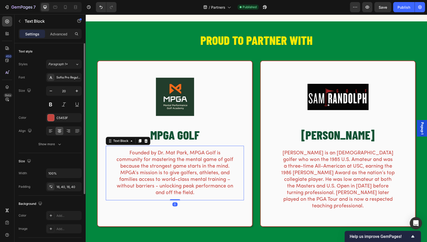
scroll to position [316, 0]
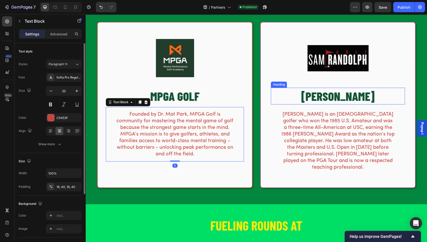
click at [320, 95] on h2 "[PERSON_NAME]" at bounding box center [338, 96] width 134 height 17
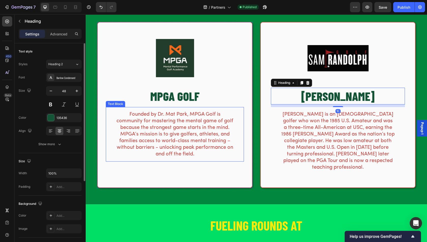
click at [142, 130] on p "Founded by Dr. Mat Park, MPGA Golf is community for mastering the mental game o…" at bounding box center [175, 134] width 118 height 46
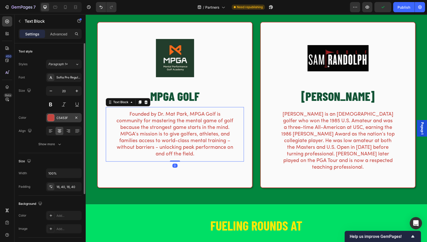
click at [52, 116] on div at bounding box center [51, 117] width 7 height 7
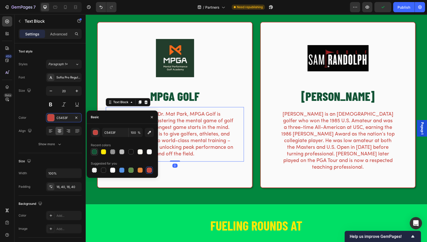
click at [95, 151] on div at bounding box center [94, 151] width 5 height 5
type input "135436"
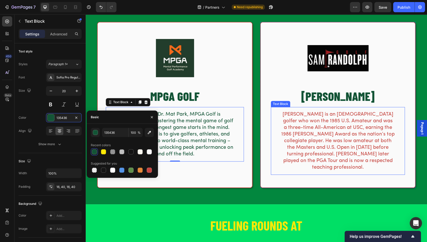
click at [299, 138] on p "[PERSON_NAME] is an [DEMOGRAPHIC_DATA] golfer who won the 1985 U.S. Amateur and…" at bounding box center [338, 141] width 114 height 60
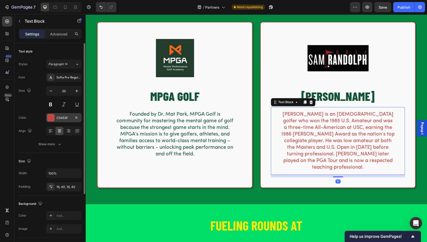
click at [48, 116] on div at bounding box center [51, 117] width 7 height 7
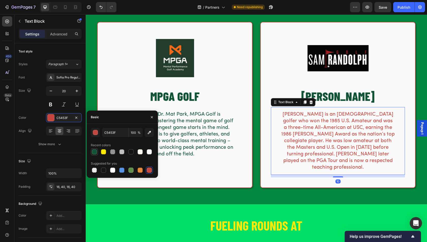
click at [94, 151] on div at bounding box center [94, 151] width 5 height 5
type input "135436"
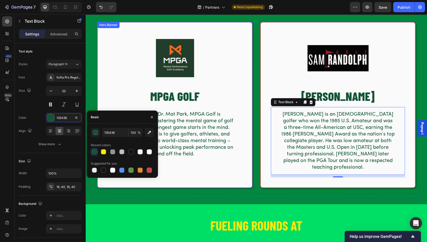
click at [253, 161] on div "Image MPGA GOLF Heading Founded by Dr. Mat Park, MPGA Golf is community for mas…" at bounding box center [175, 105] width 156 height 166
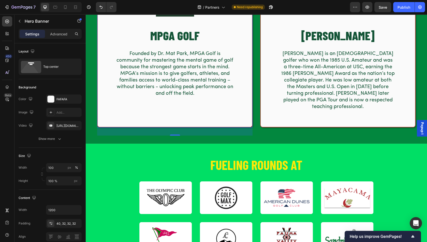
scroll to position [380, 0]
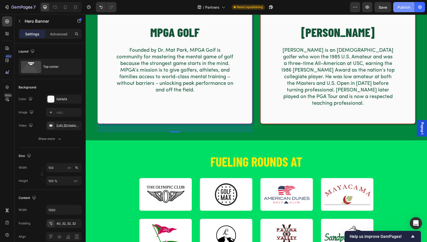
click at [399, 8] on div "Publish" at bounding box center [404, 7] width 13 height 5
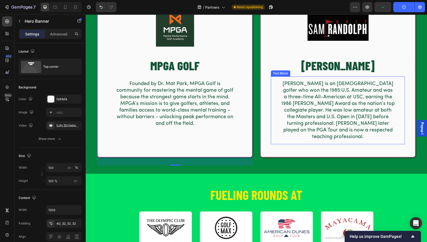
scroll to position [329, 0]
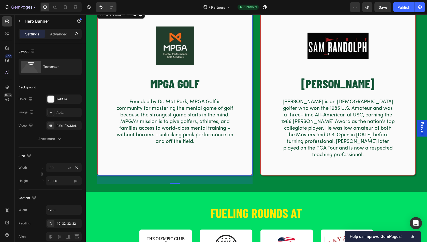
click at [134, 71] on div "Image MPGA GOLF Heading Founded by Dr. Mat Park, MPGA Golf is community for mas…" at bounding box center [175, 84] width 138 height 129
click at [62, 96] on div "FAFAFA" at bounding box center [64, 98] width 36 height 9
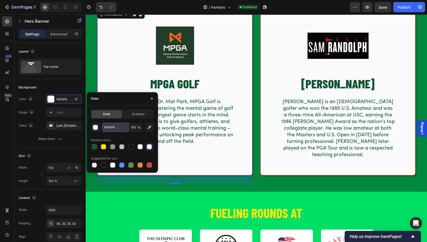
click at [114, 129] on input "FAFAFA" at bounding box center [115, 127] width 26 height 9
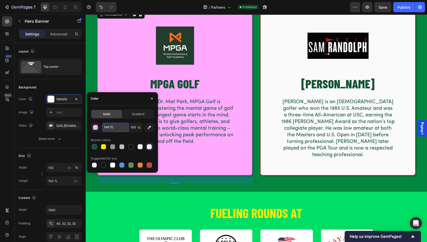
type input "FAF7Ef"
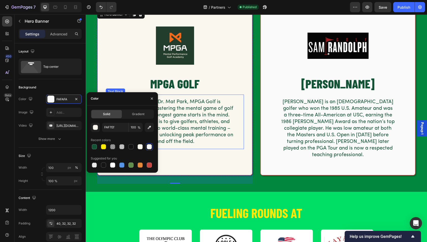
click at [231, 136] on p "Founded by Dr. Mat Park, MPGA Golf is community for mastering the mental game o…" at bounding box center [175, 122] width 118 height 46
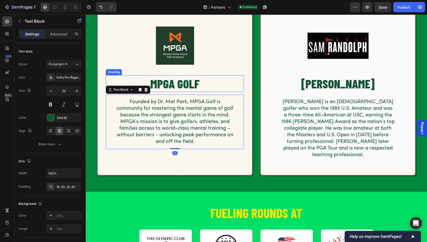
click at [238, 77] on h2 "MPGA GOLF" at bounding box center [175, 83] width 138 height 17
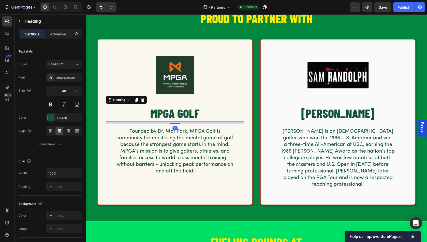
scroll to position [297, 0]
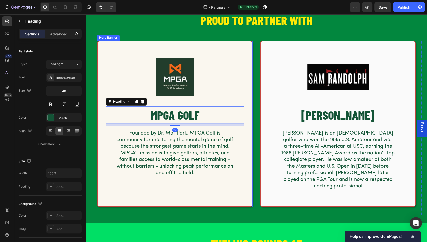
click at [233, 49] on div "Image MPGA GOLF Heading 10 Founded by Dr. Mat Park, MPGA Golf is community for …" at bounding box center [175, 114] width 155 height 147
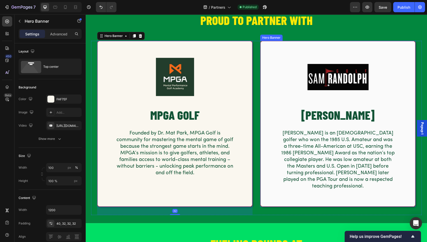
click at [295, 48] on div "Image [PERSON_NAME] Heading [PERSON_NAME] is an [DEMOGRAPHIC_DATA] golfer who w…" at bounding box center [338, 123] width 155 height 165
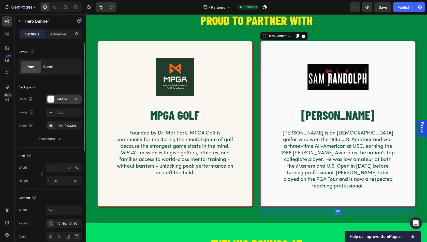
click at [58, 96] on div "FAFAFA" at bounding box center [64, 98] width 36 height 9
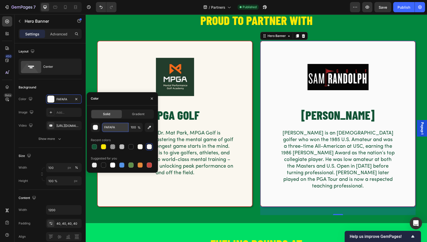
click at [110, 128] on input "FAFAFA" at bounding box center [115, 127] width 26 height 9
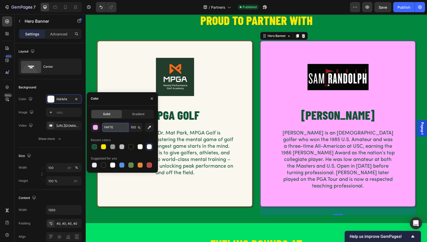
type input "FAF7EF"
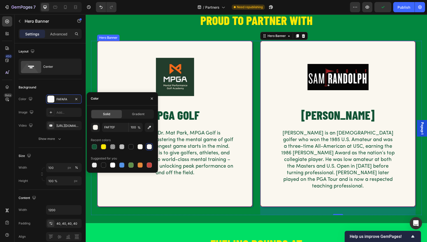
click at [168, 49] on div "Image MPGA GOLF Heading Founded by Dr. Mat Park, MPGA Golf is community for mas…" at bounding box center [175, 114] width 155 height 147
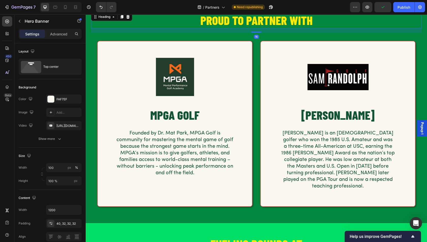
click at [150, 28] on div "PROUD TO PARTNER WITH Heading 16" at bounding box center [256, 20] width 331 height 17
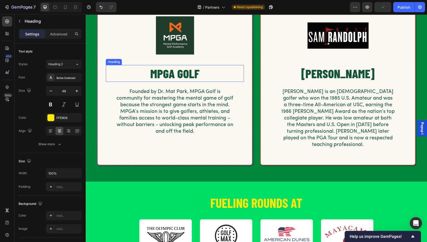
scroll to position [374, 0]
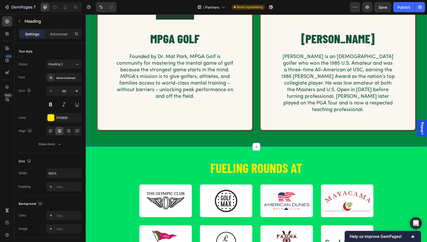
click at [193, 130] on div "Image MPGA GOLF Heading Founded by Dr. Mat Park, MPGA Golf is community for mas…" at bounding box center [175, 51] width 156 height 174
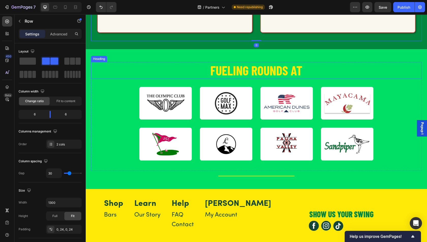
scroll to position [482, 0]
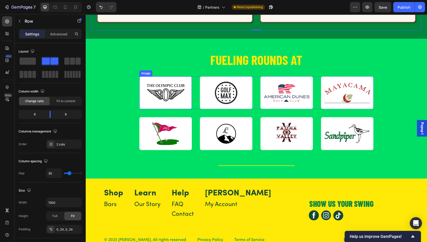
click at [176, 96] on img at bounding box center [165, 92] width 52 height 33
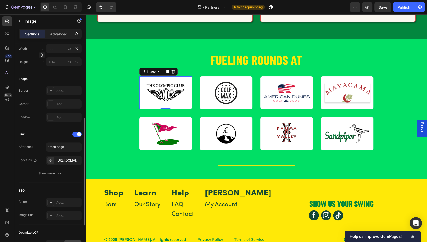
scroll to position [148, 0]
click at [58, 116] on div "Add..." at bounding box center [69, 118] width 24 height 5
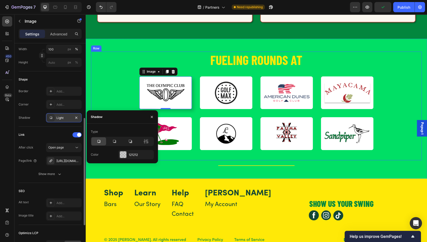
click at [109, 96] on div "FUELING ROUNDS AT Heading Image 0 Image Image Image Row Image Image Image Image…" at bounding box center [256, 105] width 331 height 109
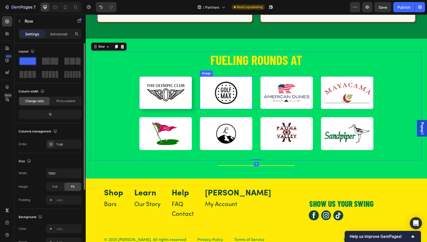
click at [204, 93] on img at bounding box center [226, 92] width 52 height 33
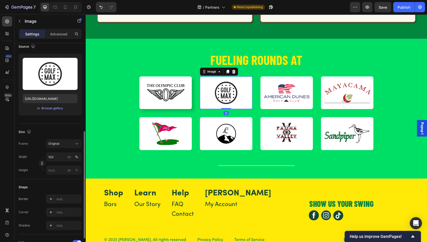
scroll to position [120, 0]
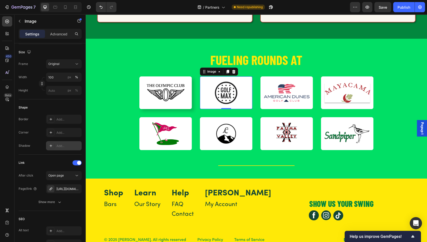
click at [59, 144] on div "Add..." at bounding box center [69, 146] width 24 height 5
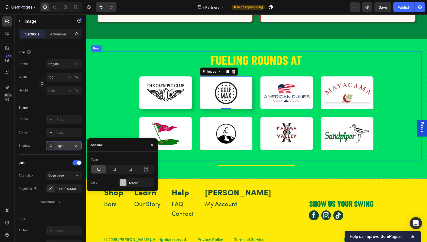
click at [113, 108] on div "FUELING ROUNDS AT Heading Image Image 0 Image Image Row Image Image Image Image…" at bounding box center [256, 105] width 331 height 109
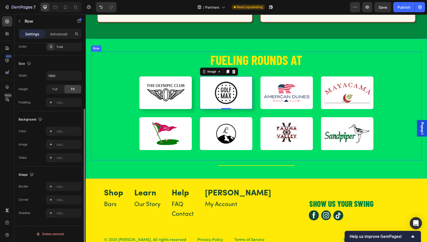
scroll to position [0, 0]
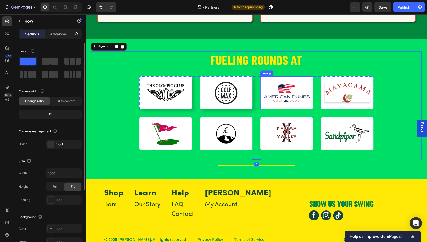
click at [277, 78] on img at bounding box center [287, 92] width 52 height 33
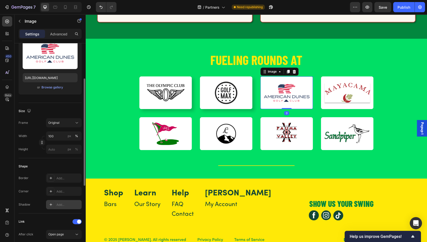
scroll to position [64, 0]
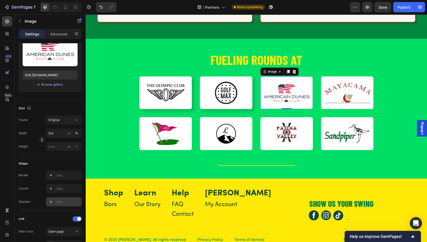
click at [62, 203] on div "Add..." at bounding box center [69, 202] width 24 height 5
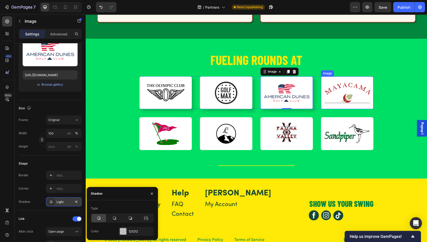
click at [337, 80] on img at bounding box center [347, 92] width 52 height 33
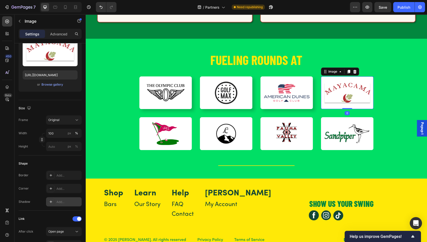
click at [60, 204] on div "Add..." at bounding box center [64, 201] width 36 height 9
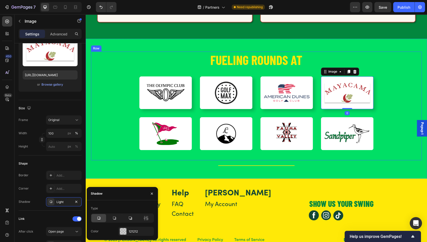
click at [120, 107] on div "FUELING ROUNDS AT Heading Image Image Image Image 0 Row Image Image Image Image…" at bounding box center [256, 105] width 331 height 109
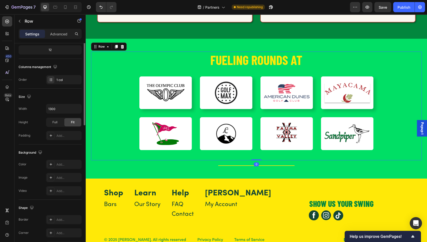
scroll to position [0, 0]
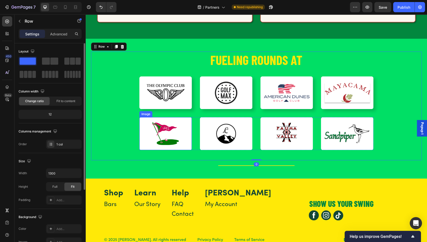
click at [151, 124] on img at bounding box center [165, 133] width 52 height 33
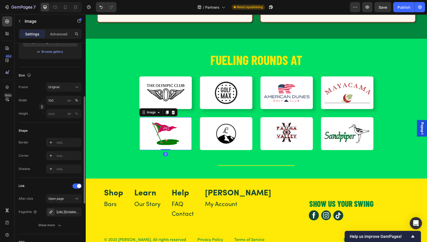
scroll to position [100, 0]
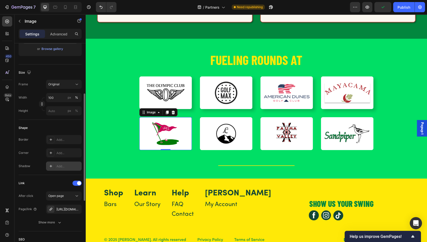
click at [57, 164] on div "Add..." at bounding box center [69, 166] width 24 height 5
click at [217, 117] on img at bounding box center [226, 133] width 52 height 33
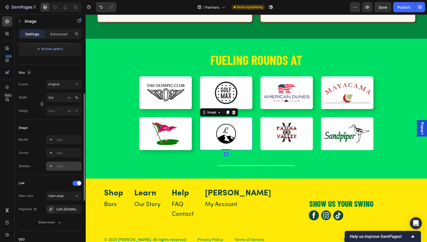
click at [65, 165] on div "Add..." at bounding box center [69, 166] width 24 height 5
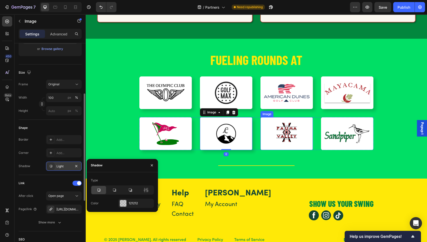
click at [278, 126] on img at bounding box center [287, 133] width 52 height 33
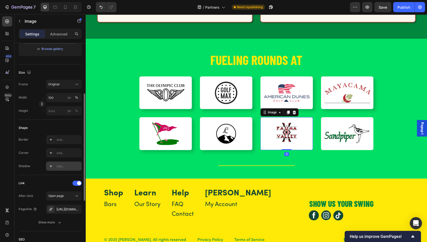
click at [62, 164] on div "Add..." at bounding box center [69, 166] width 24 height 5
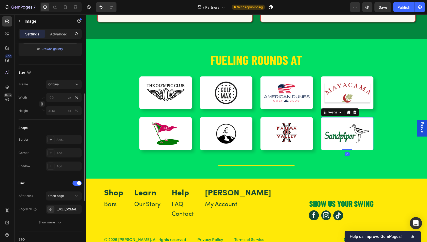
click at [337, 128] on img at bounding box center [347, 133] width 52 height 33
click at [64, 164] on div "Add..." at bounding box center [69, 166] width 24 height 5
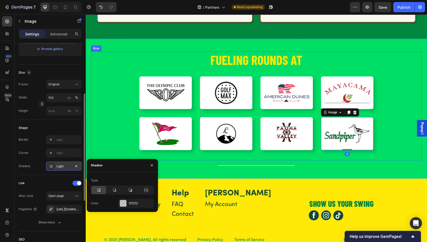
click at [114, 150] on div "FUELING ROUNDS AT Heading Image Image Image Image Row Image Image Image Image 0…" at bounding box center [256, 105] width 331 height 109
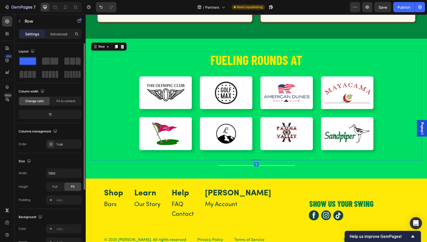
click at [111, 100] on div "FUELING ROUNDS AT Heading Image Image Image Image Row Image Image Image Image R…" at bounding box center [256, 105] width 331 height 109
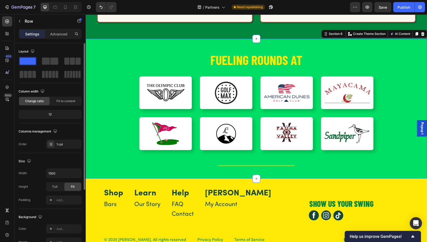
click at [158, 39] on div "FUELING ROUNDS AT Heading Image Image Image Image Row Image Image Image Image R…" at bounding box center [257, 109] width 342 height 140
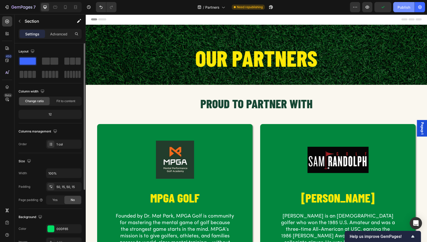
click at [403, 5] on div "Publish" at bounding box center [404, 7] width 13 height 5
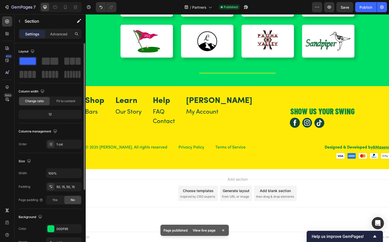
scroll to position [566, 0]
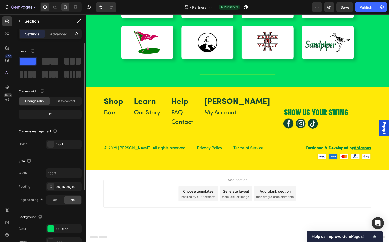
click at [66, 9] on icon at bounding box center [65, 7] width 5 height 5
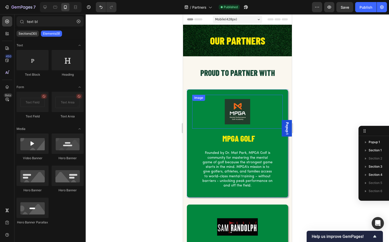
click at [211, 96] on div at bounding box center [237, 112] width 91 height 34
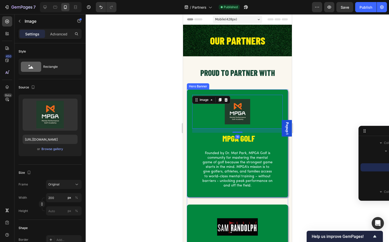
click at [199, 88] on div "PROUD TO PARTNER WITH Heading Row Image 16 MPGA GOLF Heading Founded by Dr. Mat…" at bounding box center [237, 203] width 101 height 273
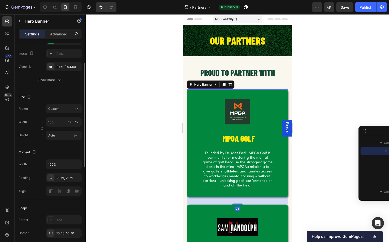
scroll to position [59, 0]
click at [63, 178] on div "21, 21, 21, 21" at bounding box center [64, 177] width 15 height 5
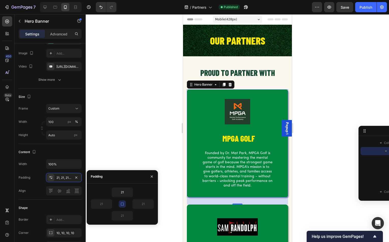
click at [123, 202] on icon "button" at bounding box center [122, 204] width 4 height 4
click at [104, 204] on input "21" at bounding box center [101, 203] width 21 height 9
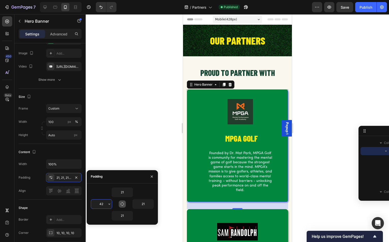
type input "42"
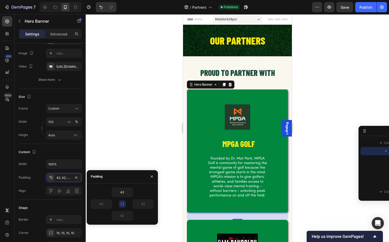
type input "21"
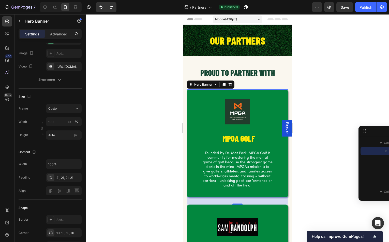
click at [144, 165] on div at bounding box center [238, 128] width 304 height 228
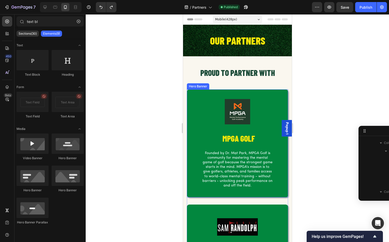
click at [191, 90] on div "Image MPGA GOLF Heading Founded by Dr. Mat Park, MPGA Golf is community for mas…" at bounding box center [237, 143] width 101 height 108
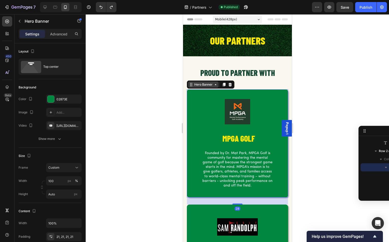
click at [195, 83] on div "Hero Banner" at bounding box center [203, 84] width 20 height 5
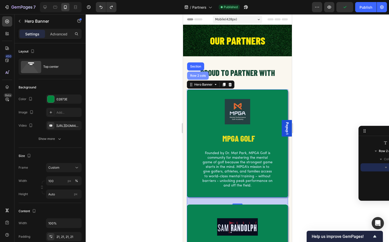
click at [194, 73] on div "Row 2 cols" at bounding box center [198, 76] width 22 height 8
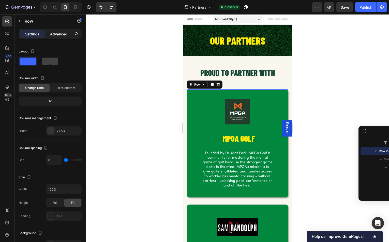
click at [59, 35] on p "Advanced" at bounding box center [58, 33] width 17 height 5
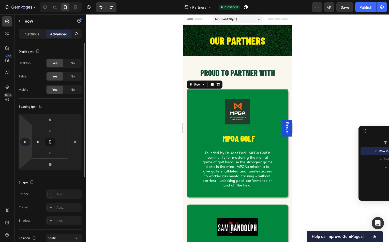
click at [26, 142] on input "0" at bounding box center [25, 142] width 8 height 8
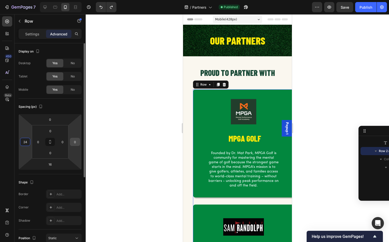
type input "24"
click at [76, 143] on input "0" at bounding box center [75, 142] width 8 height 8
type input "2"
click at [27, 142] on input "24" at bounding box center [25, 142] width 8 height 8
type input "0"
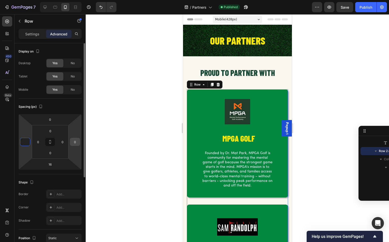
type input "0"
click at [76, 141] on input "0" at bounding box center [75, 142] width 8 height 8
type input "2"
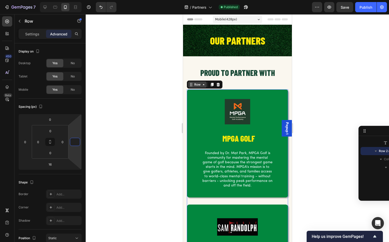
type input "0"
click at [197, 83] on div "Row" at bounding box center [197, 84] width 8 height 5
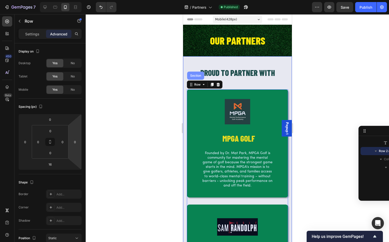
click at [196, 74] on div "Section" at bounding box center [195, 75] width 13 height 3
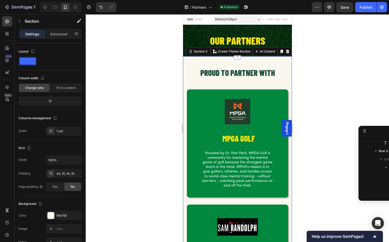
scroll to position [0, 0]
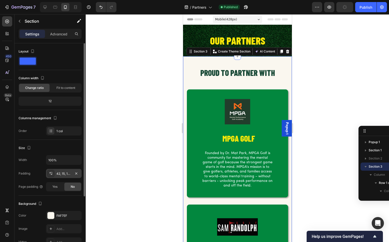
click at [59, 172] on div "42, 15, 14, 15" at bounding box center [64, 173] width 15 height 5
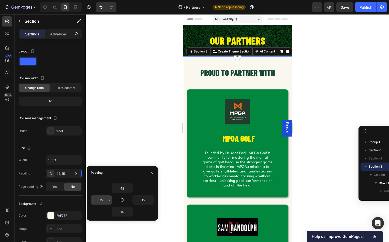
click at [105, 201] on input "15" at bounding box center [101, 199] width 21 height 9
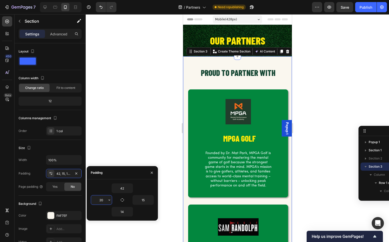
type input "2"
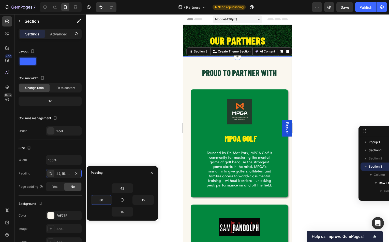
type input "3"
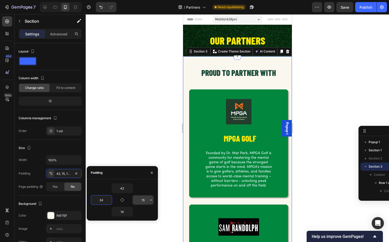
type input "24"
click at [146, 199] on input "15" at bounding box center [143, 199] width 21 height 9
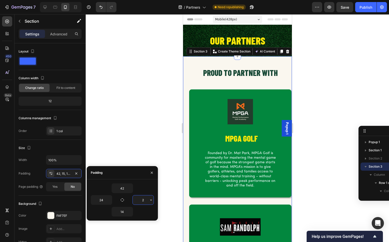
type input "24"
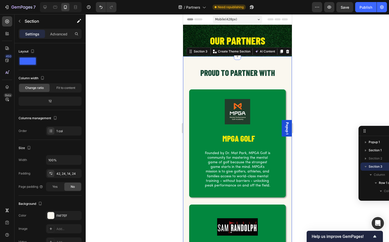
click at [148, 139] on div at bounding box center [238, 128] width 304 height 228
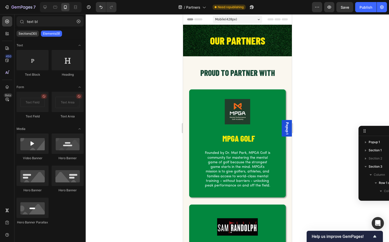
scroll to position [1, 0]
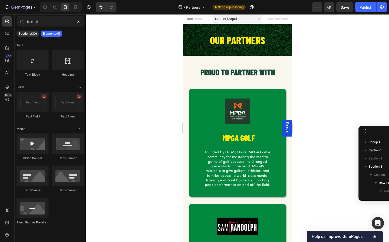
click at [155, 101] on div at bounding box center [238, 128] width 304 height 228
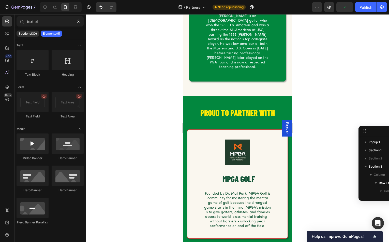
scroll to position [258, 0]
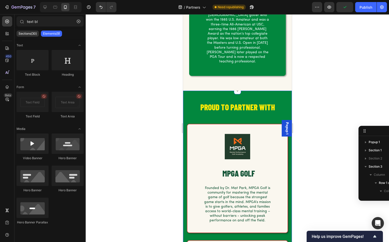
click at [214, 91] on div "PROUD TO PARTNER WITH Heading Row Image MPGA GOLF Heading Founded by Dr. Mat Pa…" at bounding box center [237, 231] width 109 height 280
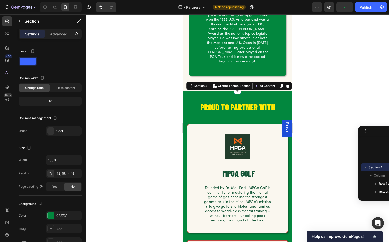
scroll to position [277, 0]
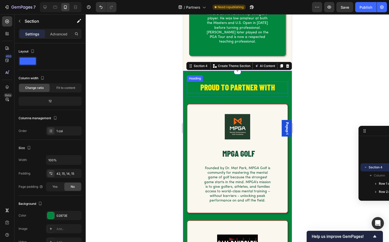
click at [212, 81] on h2 "PROUD TO PARTNER WITH" at bounding box center [237, 87] width 101 height 12
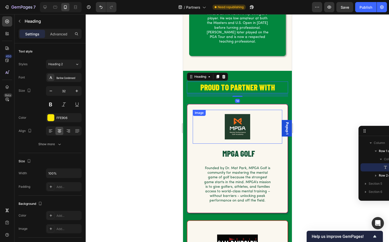
click at [210, 110] on div "Image" at bounding box center [238, 127] width 90 height 34
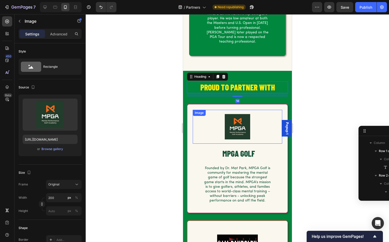
scroll to position [219, 0]
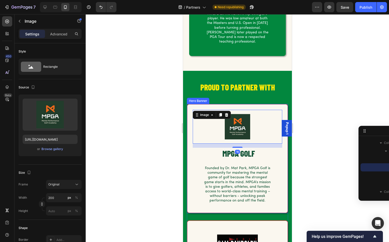
click at [204, 104] on div "Image 16 MPGA GOLF Heading Founded by Dr. Mat Park, MPGA Golf is community for …" at bounding box center [237, 158] width 100 height 108
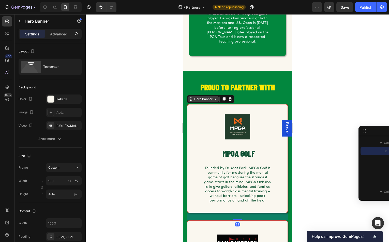
click at [197, 97] on div "Hero Banner" at bounding box center [203, 99] width 20 height 5
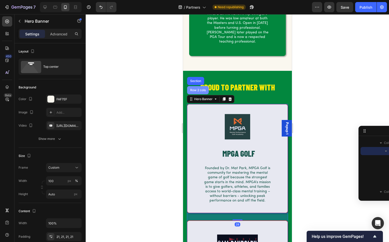
click at [197, 86] on div "Row 2 cols" at bounding box center [198, 90] width 22 height 8
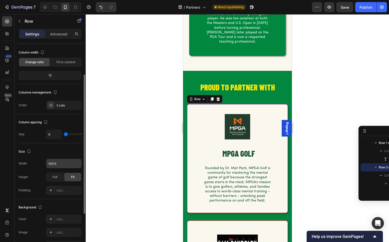
scroll to position [48, 0]
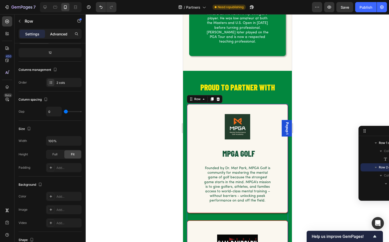
click at [57, 33] on p "Advanced" at bounding box center [58, 33] width 17 height 5
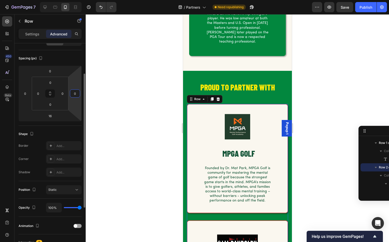
click at [77, 93] on input "0" at bounding box center [75, 94] width 8 height 8
type input "2"
click at [65, 92] on input "0" at bounding box center [63, 94] width 8 height 8
type input "0"
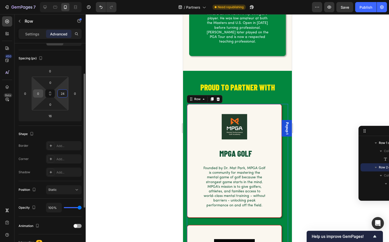
type input "24"
click at [39, 93] on input "0" at bounding box center [38, 94] width 8 height 8
type input "24"
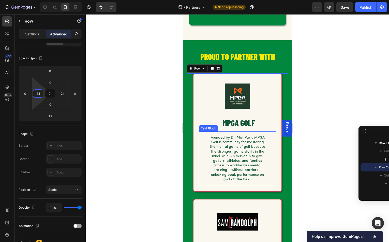
scroll to position [311, 0]
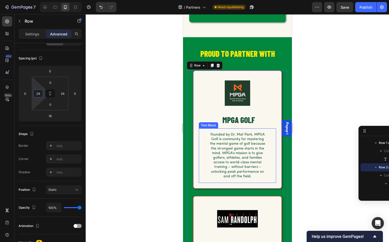
click at [225, 132] on p "Founded by Dr. Mat Park, MPGA Golf is community for mastering the mental game o…" at bounding box center [237, 155] width 57 height 46
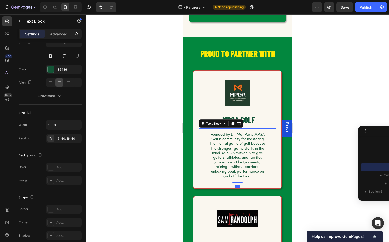
scroll to position [0, 0]
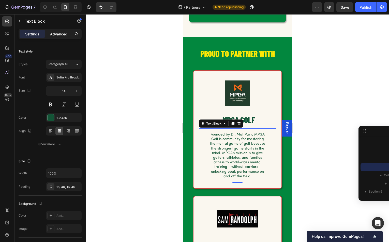
click at [54, 32] on p "Advanced" at bounding box center [58, 33] width 17 height 5
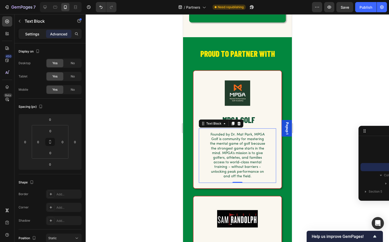
click at [33, 33] on p "Settings" at bounding box center [32, 33] width 14 height 5
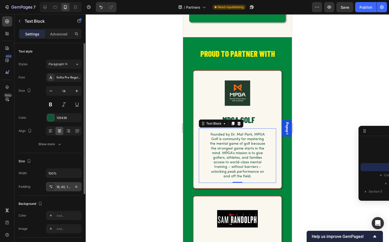
click at [65, 186] on div "16, 40, 16, 40" at bounding box center [64, 187] width 15 height 5
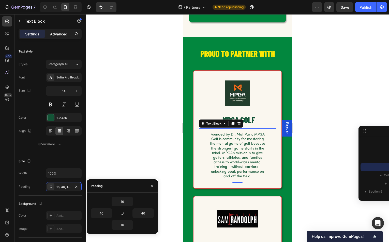
click at [56, 34] on p "Advanced" at bounding box center [58, 33] width 17 height 5
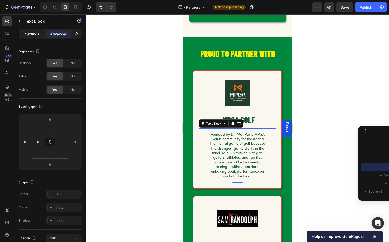
click at [32, 34] on p "Settings" at bounding box center [32, 33] width 14 height 5
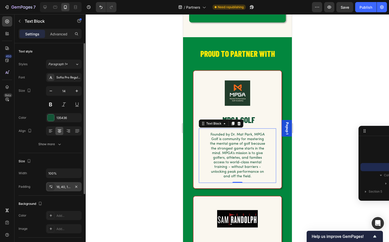
click at [67, 186] on div "16, 40, 16, 40" at bounding box center [64, 187] width 15 height 5
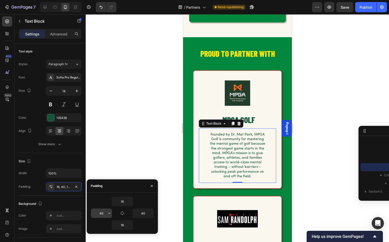
click at [103, 214] on input "40" at bounding box center [101, 212] width 21 height 9
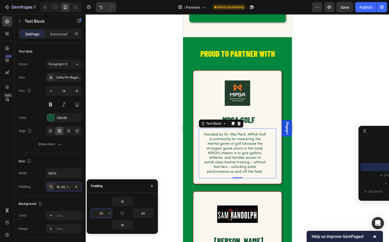
type input "20"
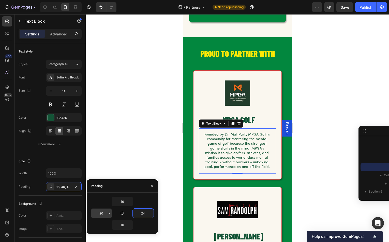
type input "24"
click at [105, 213] on input "20" at bounding box center [101, 212] width 21 height 9
type input "4"
type input "16"
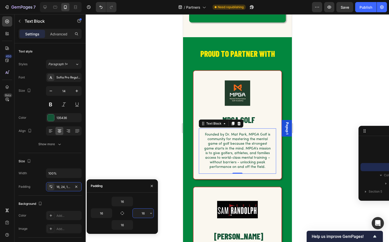
click at [157, 136] on div at bounding box center [238, 128] width 304 height 228
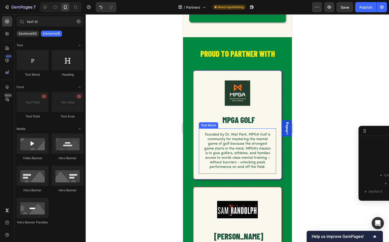
scroll to position [312, 0]
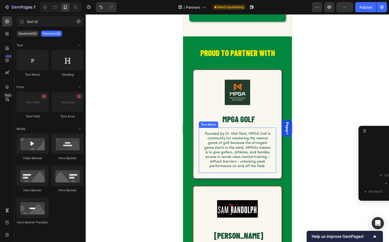
click at [238, 142] on p "Founded by Dr. Mat Park, MPGA Golf is community for mastering the mental game o…" at bounding box center [237, 150] width 69 height 37
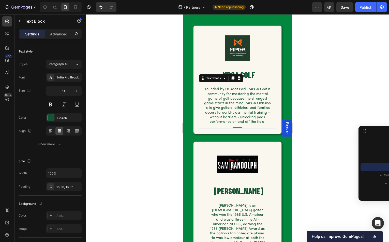
scroll to position [352, 0]
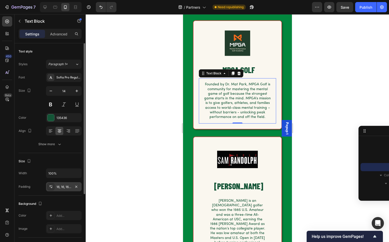
click at [62, 187] on div "16, 16, 16, 16" at bounding box center [64, 187] width 15 height 5
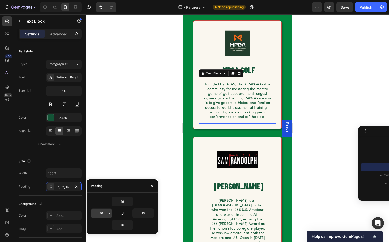
click at [104, 213] on input "16" at bounding box center [101, 212] width 21 height 9
type input "24"
click at [145, 212] on input "16" at bounding box center [143, 212] width 21 height 9
type input "24"
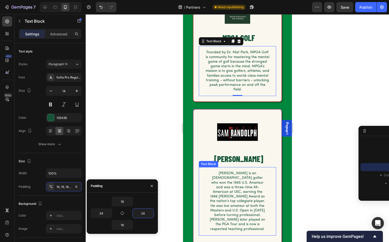
scroll to position [387, 0]
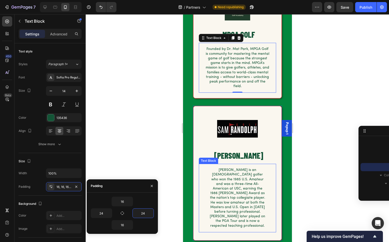
click at [226, 191] on p "Sam Randolph Jr. is an American golfer who won the 1985 U.S. Amateur and was a …" at bounding box center [237, 198] width 57 height 60
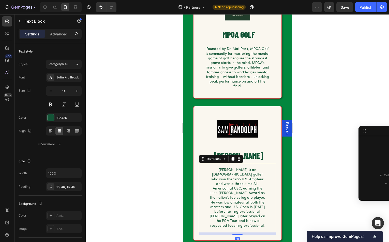
scroll to position [285, 0]
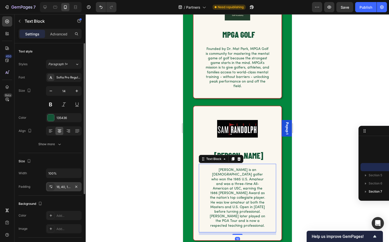
click at [62, 185] on div "16, 40, 16, 40" at bounding box center [64, 187] width 15 height 5
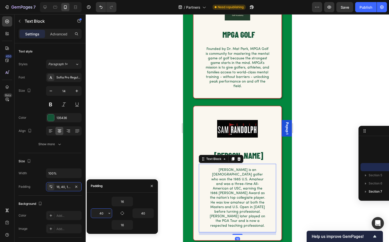
click at [106, 212] on input "40" at bounding box center [101, 212] width 21 height 9
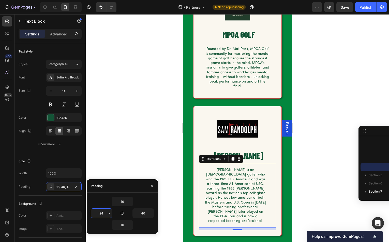
type input "24"
click at [141, 160] on div at bounding box center [238, 128] width 304 height 228
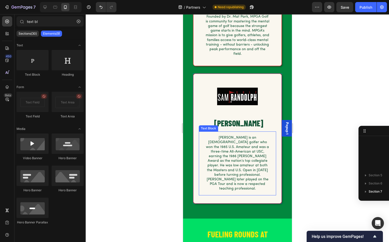
scroll to position [445, 0]
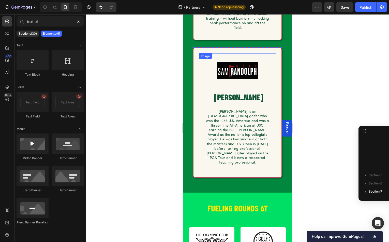
click at [235, 65] on img at bounding box center [237, 70] width 51 height 34
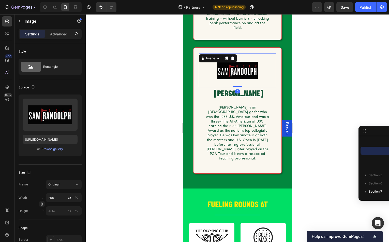
drag, startPoint x: 238, startPoint y: 86, endPoint x: 236, endPoint y: 74, distance: 12.6
click at [236, 74] on div "Image 0" at bounding box center [237, 70] width 77 height 34
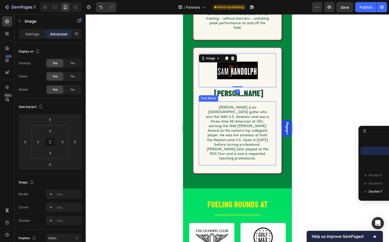
click at [244, 105] on p "Sam Randolph Jr. is an American golfer who won the 1985 U.S. Amateur and was a …" at bounding box center [237, 132] width 65 height 55
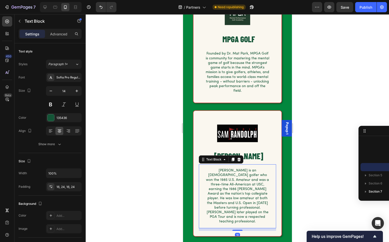
scroll to position [372, 0]
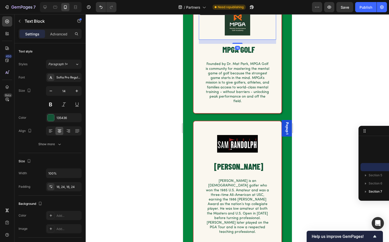
click at [237, 32] on img at bounding box center [237, 23] width 51 height 34
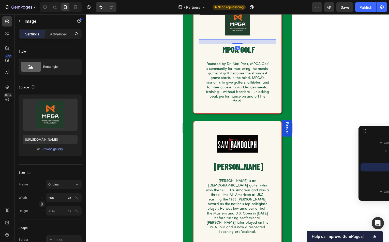
scroll to position [371, 0]
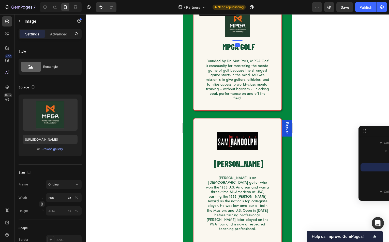
drag, startPoint x: 239, startPoint y: 44, endPoint x: 237, endPoint y: 28, distance: 15.7
click at [237, 29] on div "Image 0" at bounding box center [237, 24] width 77 height 34
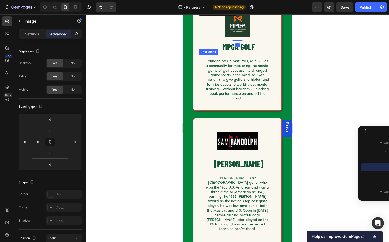
click at [229, 79] on p "Founded by Dr. Mat Park, MPGA Golf is community for mastering the mental game o…" at bounding box center [237, 80] width 65 height 42
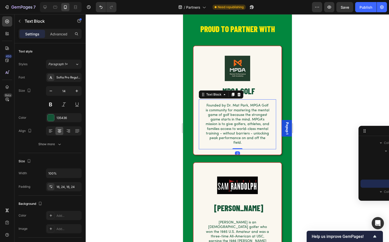
scroll to position [328, 0]
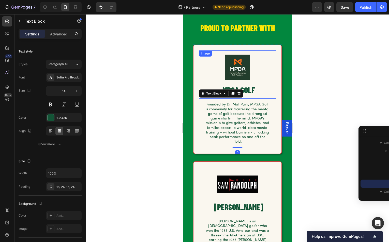
click at [232, 58] on img at bounding box center [237, 67] width 51 height 34
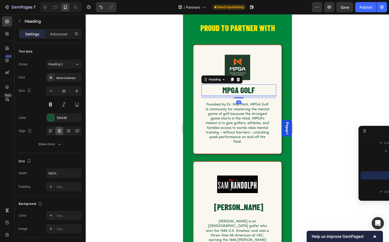
click at [242, 90] on h2 "MPGA GOLF" at bounding box center [238, 90] width 75 height 12
click at [246, 125] on p "Founded by Dr. Mat Park, MPGA Golf is community for mastering the mental game o…" at bounding box center [237, 123] width 65 height 42
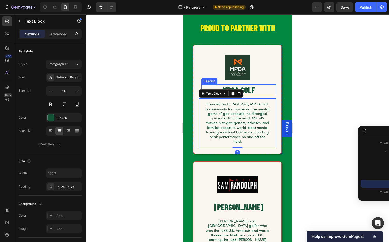
click at [260, 88] on h2 "MPGA GOLF" at bounding box center [238, 90] width 75 height 12
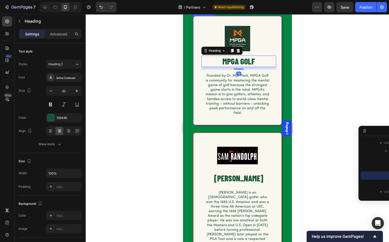
scroll to position [358, 0]
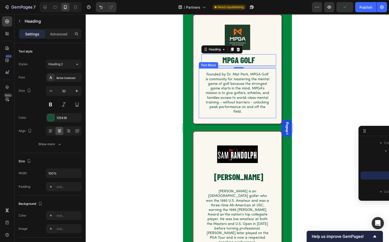
click at [240, 97] on p "Founded by Dr. Mat Park, MPGA Golf is community for mastering the mental game o…" at bounding box center [237, 93] width 65 height 42
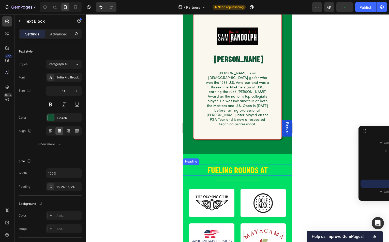
scroll to position [475, 0]
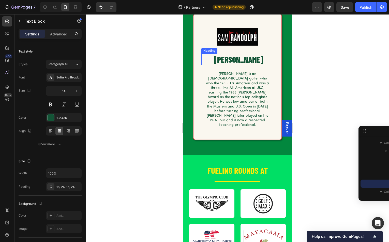
click at [230, 56] on h2 "SAM RANDOLPH" at bounding box center [238, 60] width 75 height 12
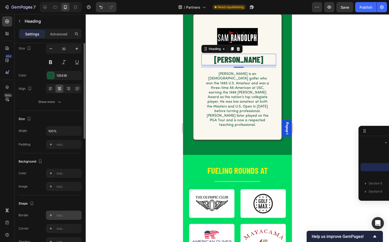
scroll to position [0, 0]
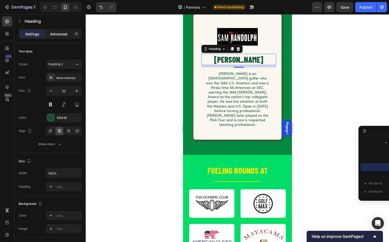
click at [54, 31] on p "Advanced" at bounding box center [58, 33] width 17 height 5
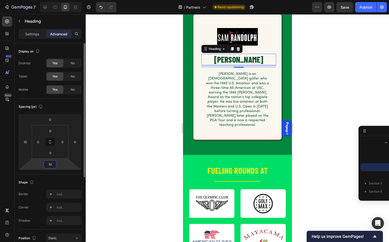
click at [54, 164] on input "10" at bounding box center [50, 164] width 10 height 8
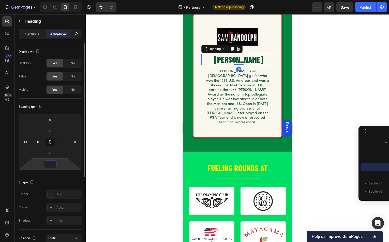
type input "8"
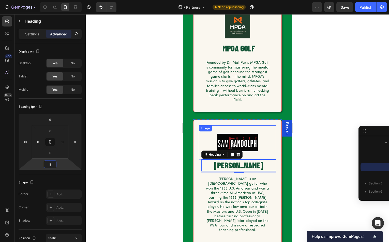
scroll to position [362, 0]
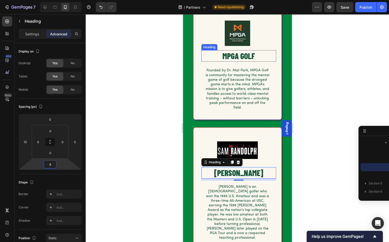
click at [234, 54] on h2 "MPGA GOLF" at bounding box center [238, 56] width 75 height 12
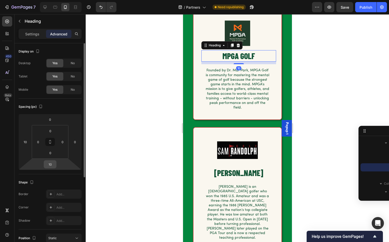
click at [53, 164] on input "10" at bounding box center [50, 164] width 10 height 8
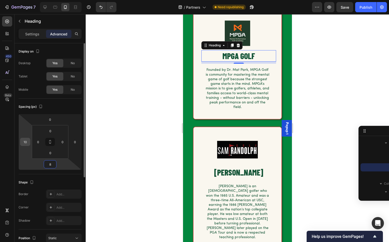
type input "8"
click at [26, 142] on input "10" at bounding box center [25, 142] width 8 height 8
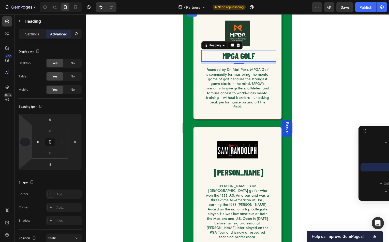
type input "0"
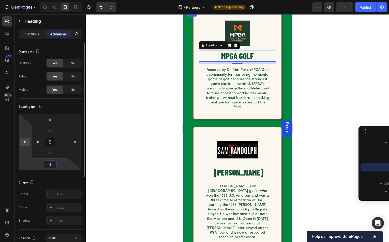
click at [28, 141] on input "0" at bounding box center [25, 142] width 8 height 8
type input "1"
click at [63, 138] on input "0" at bounding box center [63, 142] width 8 height 8
type input "0"
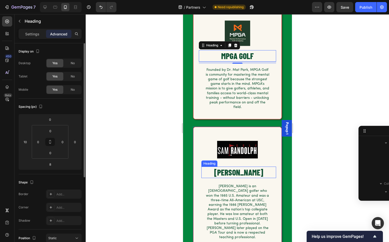
click at [228, 166] on h2 "SAM RANDOLPH" at bounding box center [238, 172] width 75 height 12
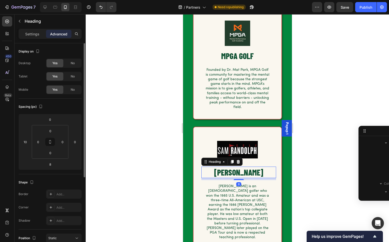
scroll to position [276, 0]
click at [26, 142] on input "10" at bounding box center [25, 142] width 8 height 8
type input "0"
click at [45, 152] on div "0" at bounding box center [50, 153] width 13 height 8
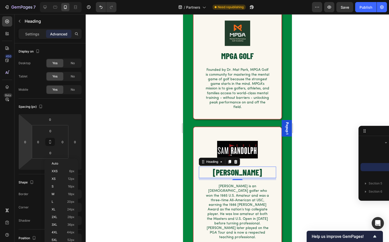
click at [143, 170] on div at bounding box center [238, 128] width 304 height 228
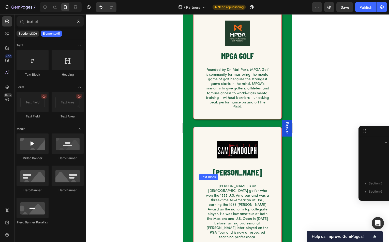
click at [215, 196] on p "Sam Randolph Jr. is an American golfer who won the 1985 U.S. Amateur and was a …" at bounding box center [237, 211] width 65 height 55
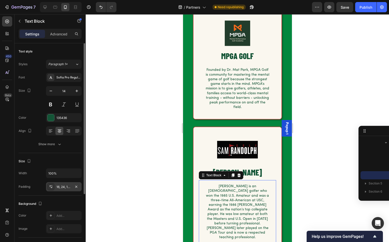
click at [61, 188] on div "16, 24, 16, 24" at bounding box center [64, 187] width 15 height 5
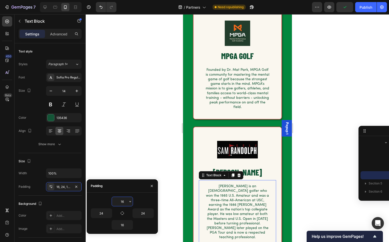
click at [125, 202] on input "16" at bounding box center [122, 201] width 21 height 9
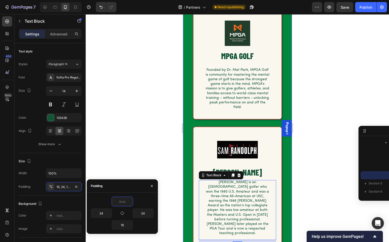
click at [163, 132] on div at bounding box center [238, 128] width 304 height 228
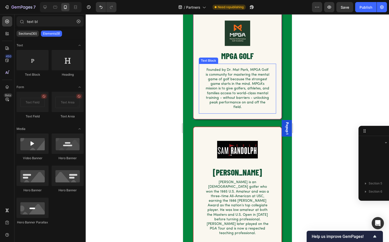
click at [221, 89] on p "Founded by Dr. Mat Park, MPGA Golf is community for mastering the mental game o…" at bounding box center [237, 89] width 65 height 42
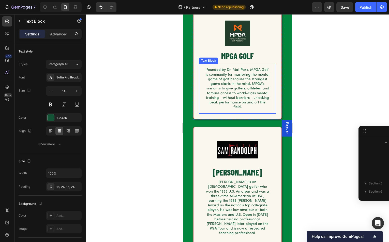
scroll to position [236, 0]
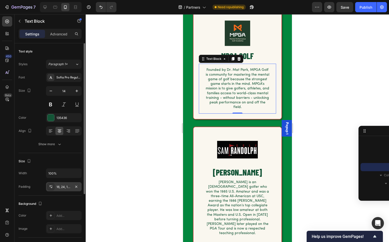
click at [64, 188] on div "16, 24, 16, 24" at bounding box center [64, 187] width 15 height 5
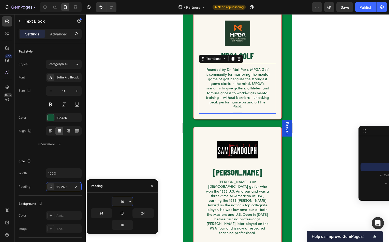
click at [125, 202] on input "16" at bounding box center [122, 201] width 21 height 9
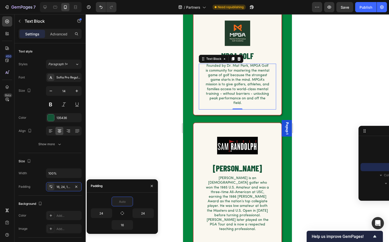
type input "0"
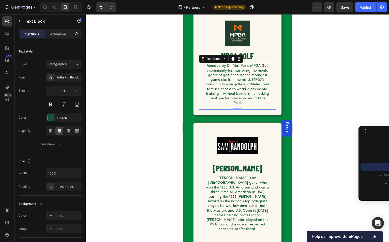
click at [133, 122] on div at bounding box center [238, 128] width 304 height 228
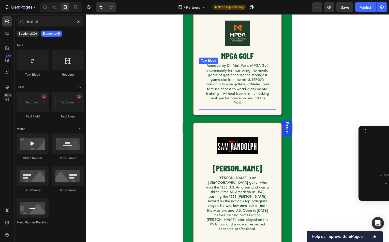
click at [226, 77] on p "Founded by Dr. Mat Park, MPGA Golf is community for mastering the mental game o…" at bounding box center [237, 85] width 65 height 42
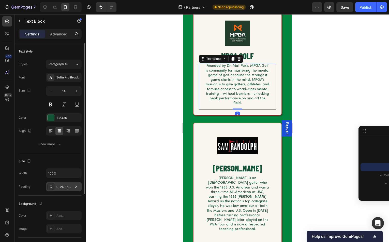
click at [71, 188] on div "0, 24, 16, 24" at bounding box center [64, 187] width 15 height 5
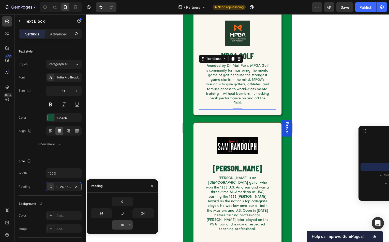
click at [124, 226] on input "16" at bounding box center [122, 224] width 21 height 9
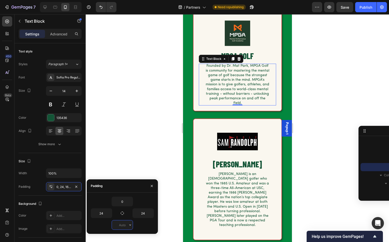
type input "0"
click at [245, 190] on p "Sam Randolph Jr. is an American golfer who won the 1985 U.S. Amateur and was a …" at bounding box center [237, 199] width 65 height 55
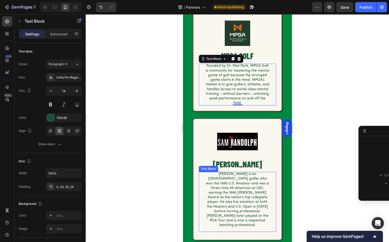
scroll to position [285, 0]
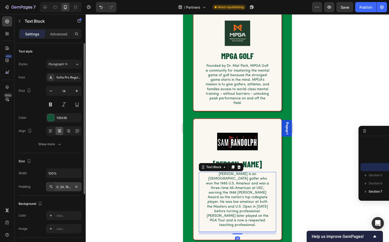
click at [76, 190] on div "0, 24, 16, 24" at bounding box center [64, 186] width 36 height 9
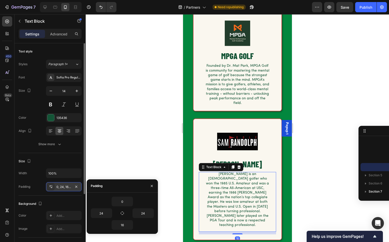
click at [63, 186] on div "0, 24, 16, 24" at bounding box center [64, 187] width 15 height 5
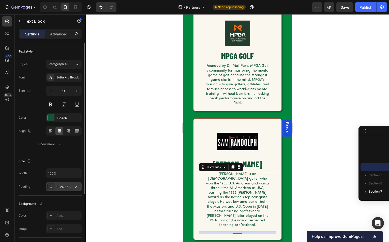
click at [56, 187] on div "0, 24, 16, 24" at bounding box center [64, 186] width 36 height 9
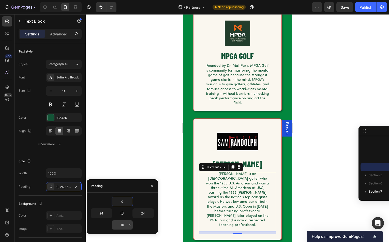
click at [125, 226] on input "16" at bounding box center [122, 224] width 21 height 9
type input "0"
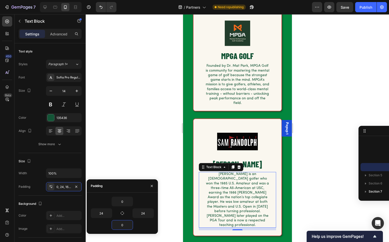
click at [150, 130] on div at bounding box center [238, 128] width 304 height 228
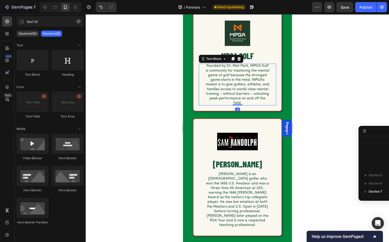
click at [216, 77] on p "Founded by Dr. Mat Park, MPGA Golf is community for mastering the mental game o…" at bounding box center [237, 85] width 65 height 42
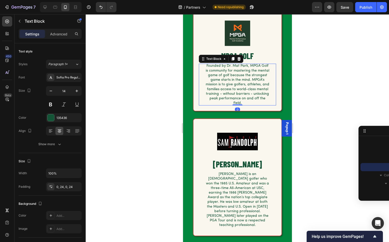
click at [52, 38] on div "Settings Advanced" at bounding box center [50, 34] width 63 height 10
click at [56, 34] on p "Advanced" at bounding box center [58, 33] width 17 height 5
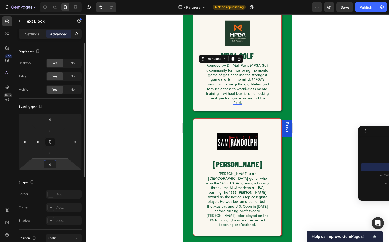
click at [54, 166] on input "0" at bounding box center [50, 164] width 10 height 8
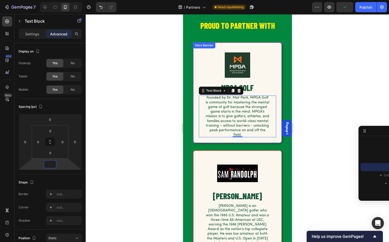
scroll to position [329, 0]
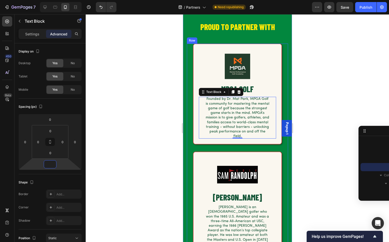
click at [164, 104] on div at bounding box center [238, 128] width 304 height 228
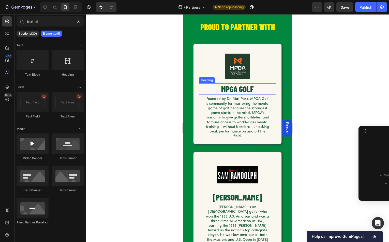
click at [226, 89] on h2 "MPGA GOLF" at bounding box center [237, 89] width 77 height 12
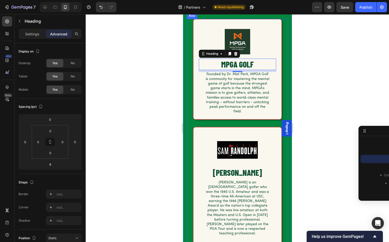
scroll to position [354, 0]
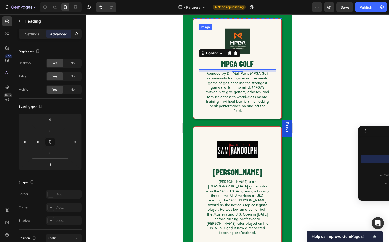
click at [240, 38] on img at bounding box center [237, 41] width 51 height 34
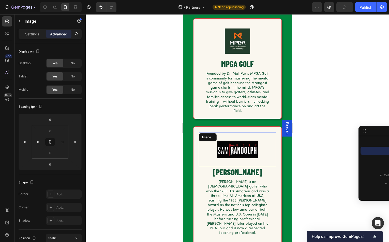
click at [246, 145] on img at bounding box center [237, 149] width 51 height 34
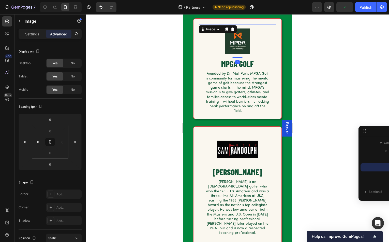
click at [234, 44] on img at bounding box center [237, 41] width 51 height 34
click at [241, 146] on img at bounding box center [237, 149] width 51 height 34
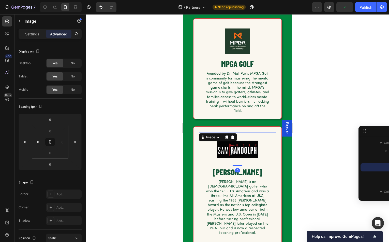
scroll to position [268, 0]
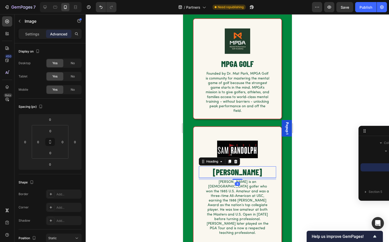
click at [224, 171] on h2 "SAM RANDOLPH" at bounding box center [237, 172] width 77 height 12
click at [29, 32] on p "Settings" at bounding box center [32, 33] width 14 height 5
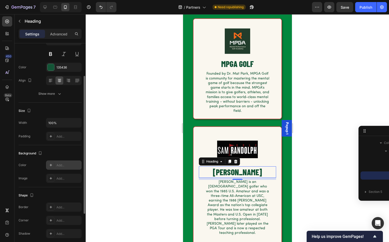
scroll to position [50, 0]
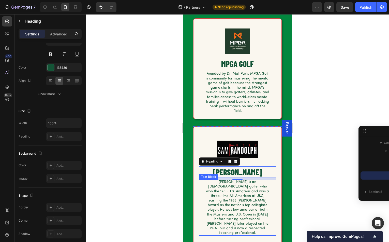
click at [170, 201] on div at bounding box center [238, 128] width 304 height 228
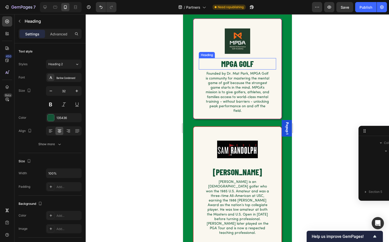
click at [232, 63] on h2 "MPGA GOLF" at bounding box center [237, 64] width 77 height 12
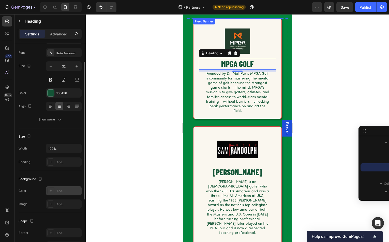
scroll to position [23, 0]
click at [56, 33] on p "Advanced" at bounding box center [58, 33] width 17 height 5
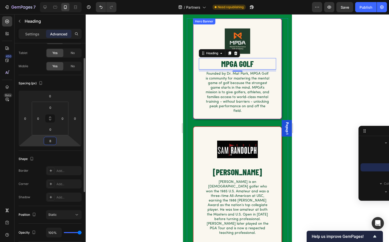
click at [50, 140] on input "8" at bounding box center [50, 141] width 10 height 8
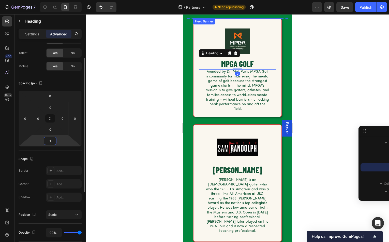
type input "16"
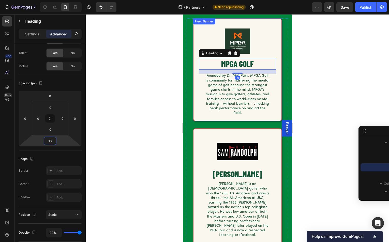
click at [146, 157] on div at bounding box center [238, 128] width 304 height 228
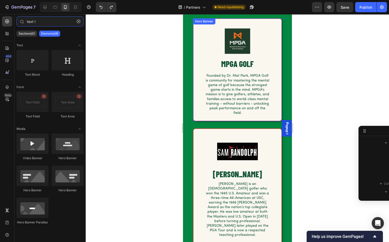
type input "text l"
click at [146, 157] on div at bounding box center [238, 128] width 304 height 228
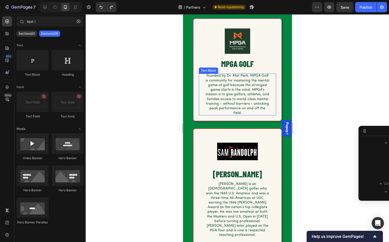
click at [249, 86] on p "Founded by Dr. Mat Park, MPGA Golf is community for mastering the mental game o…" at bounding box center [237, 95] width 65 height 42
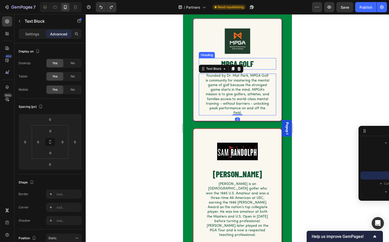
click at [244, 63] on h2 "MPGA GOLF" at bounding box center [237, 64] width 77 height 12
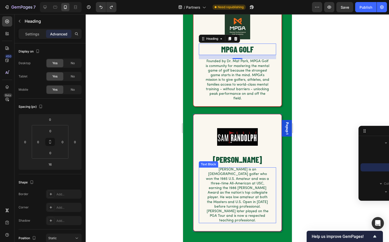
scroll to position [380, 0]
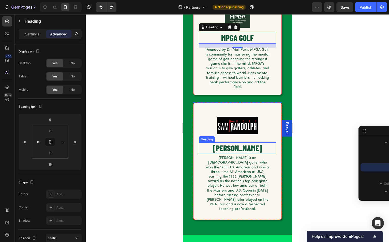
click at [240, 144] on h2 "SAM RANDOLPH" at bounding box center [237, 148] width 77 height 12
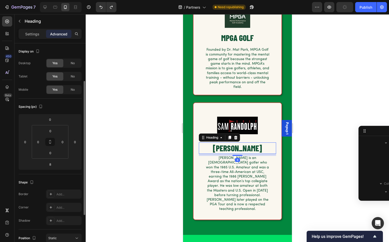
scroll to position [276, 0]
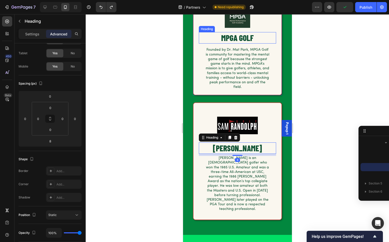
click at [232, 41] on h2 "MPGA GOLF" at bounding box center [237, 38] width 77 height 12
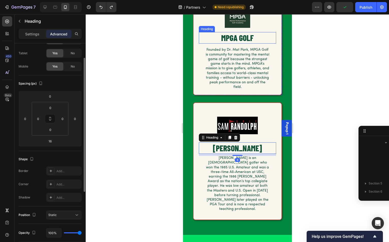
scroll to position [227, 0]
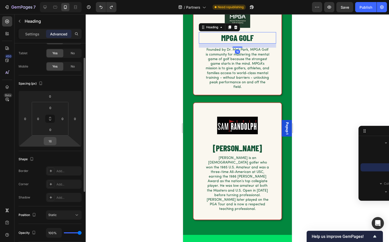
click at [53, 141] on input "16" at bounding box center [50, 141] width 10 height 8
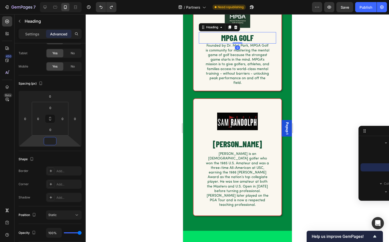
type input "8"
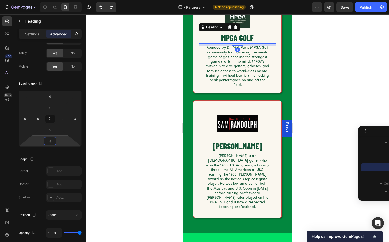
click at [152, 146] on div at bounding box center [238, 128] width 304 height 228
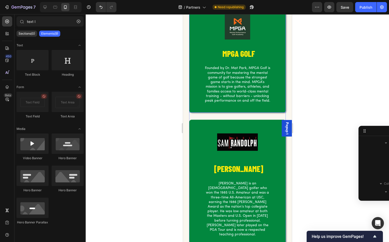
scroll to position [0, 0]
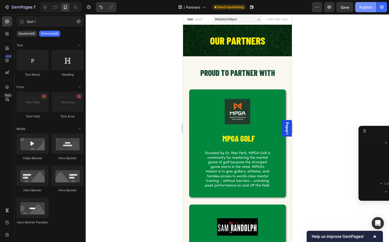
click at [364, 8] on div "Publish" at bounding box center [366, 7] width 13 height 5
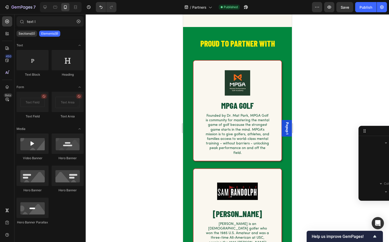
scroll to position [321, 0]
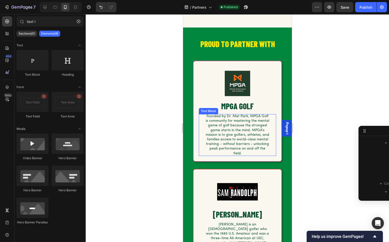
click at [222, 132] on p "Founded by Dr. Mat Park, MPGA Golf is community for mastering the mental game o…" at bounding box center [237, 135] width 65 height 42
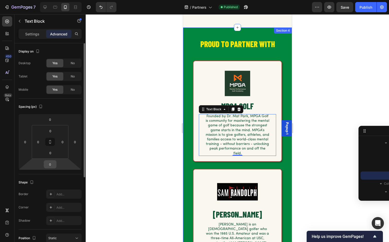
click at [52, 165] on input "0" at bounding box center [50, 164] width 10 height 8
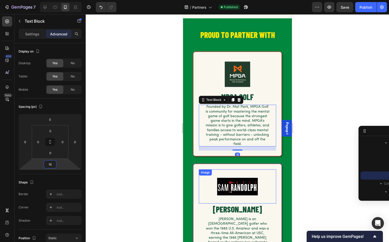
scroll to position [369, 0]
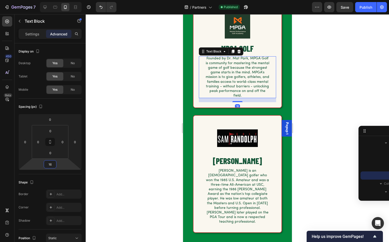
type input "1"
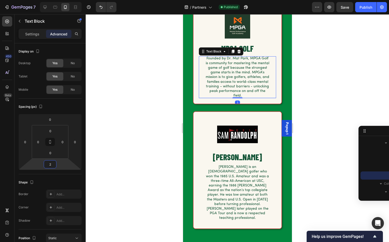
type input "24"
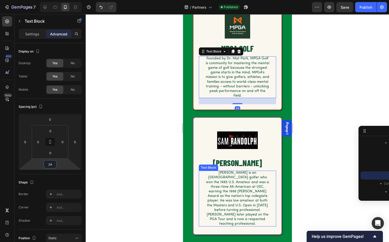
click at [227, 177] on p "Sam Randolph Jr. is an American golfer who won the 1985 U.S. Amateur and was a …" at bounding box center [237, 198] width 65 height 55
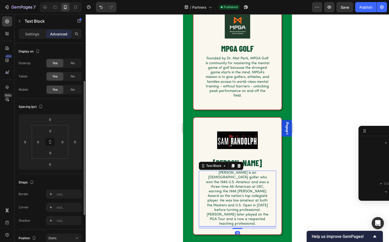
scroll to position [285, 0]
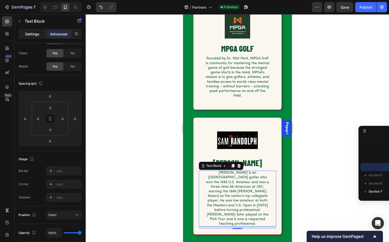
click at [32, 34] on p "Settings" at bounding box center [32, 33] width 14 height 5
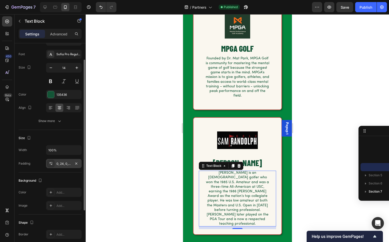
click at [61, 160] on div "0, 24, 0, 24" at bounding box center [64, 163] width 36 height 9
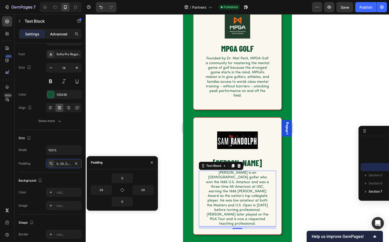
click at [57, 33] on p "Advanced" at bounding box center [58, 33] width 17 height 5
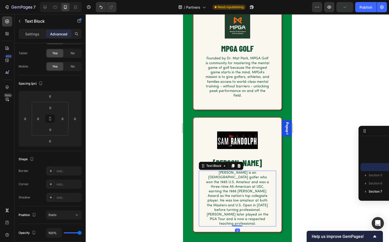
drag, startPoint x: 238, startPoint y: 214, endPoint x: 235, endPoint y: 195, distance: 19.0
click at [235, 195] on div "Sam Randolph Jr. is an American golfer who won the 1985 U.S. Amateur and was a …" at bounding box center [237, 198] width 77 height 55
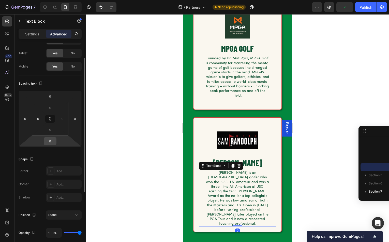
click at [52, 142] on input "0" at bounding box center [50, 141] width 10 height 8
type input "24"
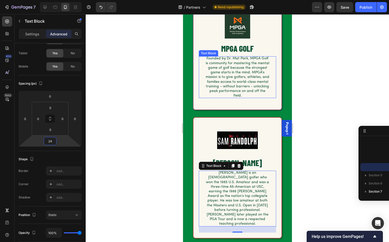
click at [229, 83] on p "Founded by Dr. Mat Park, MPGA Golf is community for mastering the mental game o…" at bounding box center [237, 77] width 65 height 42
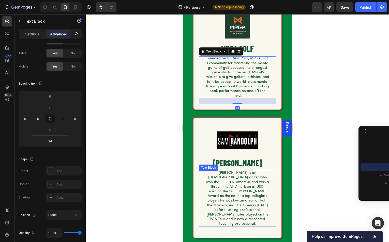
click at [245, 181] on p "Sam Randolph Jr. is an American golfer who won the 1985 U.S. Amateur and was a …" at bounding box center [237, 198] width 65 height 55
click at [229, 85] on p "Founded by Dr. Mat Park, MPGA Golf is community for mastering the mental game o…" at bounding box center [237, 77] width 65 height 42
click at [229, 191] on p "Sam Randolph Jr. is an American golfer who won the 1985 U.S. Amateur and was a …" at bounding box center [237, 198] width 65 height 55
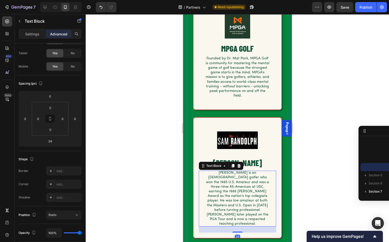
click at [158, 173] on div at bounding box center [238, 128] width 304 height 228
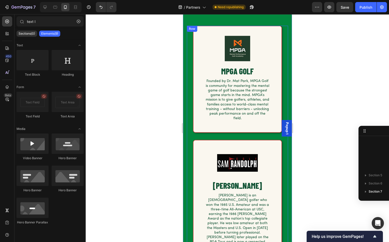
scroll to position [324, 0]
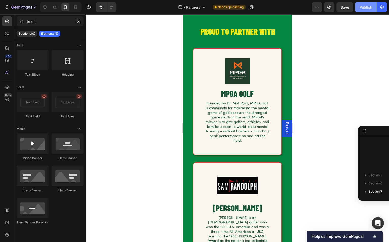
click at [366, 8] on div "Publish" at bounding box center [366, 7] width 13 height 5
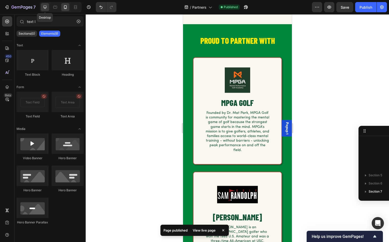
click at [45, 8] on icon at bounding box center [45, 7] width 3 height 3
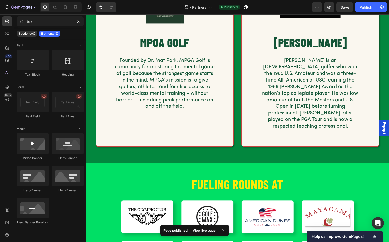
scroll to position [378, 0]
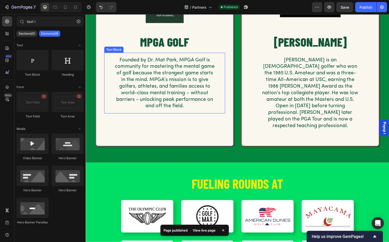
click at [163, 86] on p "Founded by Dr. Mat Park, MPGA Golf is community for mastering the mental game o…" at bounding box center [165, 83] width 101 height 53
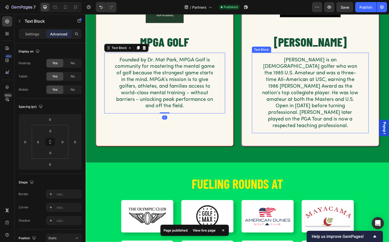
click at [298, 92] on p "Sam Randolph Jr. is an American golfer who won the 1985 U.S. Amateur and was a …" at bounding box center [311, 93] width 97 height 73
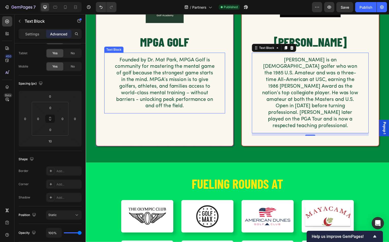
click at [169, 95] on p "Founded by Dr. Mat Park, MPGA Golf is community for mastering the mental game o…" at bounding box center [165, 83] width 101 height 53
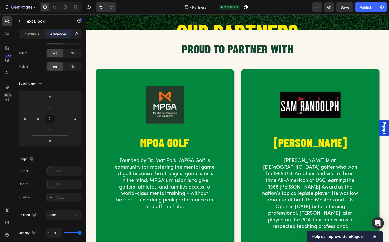
scroll to position [0, 0]
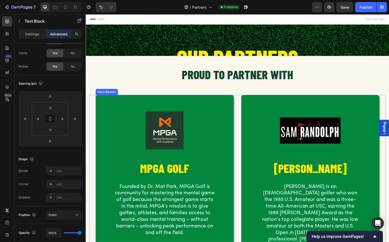
click at [231, 113] on div "Image MPGA GOLF Heading Founded by Dr. Mat Park, MPGA Golf is community for mas…" at bounding box center [165, 172] width 139 height 154
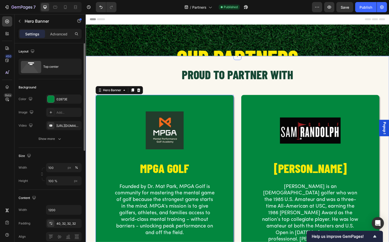
click at [240, 59] on div at bounding box center [238, 56] width 8 height 8
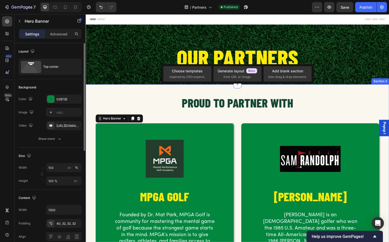
click at [361, 62] on h2 "OUR PARTNERS" at bounding box center [239, 57] width 270 height 23
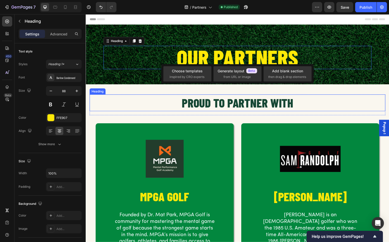
click at [359, 108] on h2 "PROUD TO PARTNER WITH" at bounding box center [239, 103] width 298 height 17
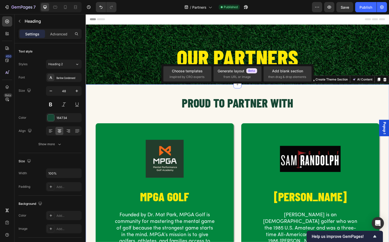
click at [367, 89] on div "PROUD TO PARTNER WITH Heading Row Image MPGA GOLF Heading Founded by Dr. Mat Pa…" at bounding box center [238, 202] width 305 height 234
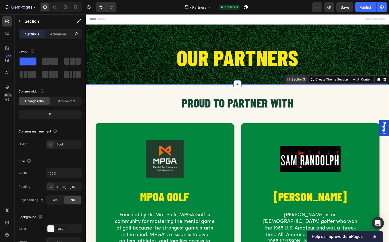
click at [300, 81] on div "Section 3" at bounding box center [300, 80] width 16 height 5
click at [49, 34] on div "Advanced" at bounding box center [58, 34] width 25 height 8
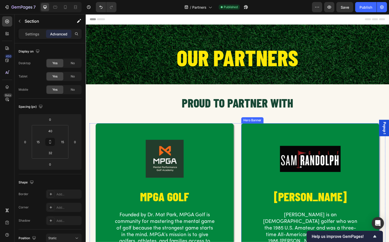
click at [350, 127] on div "Image SAM RANDOLPH Heading Sam Randolph Jr. is an American golfer who won the 1…" at bounding box center [311, 213] width 139 height 178
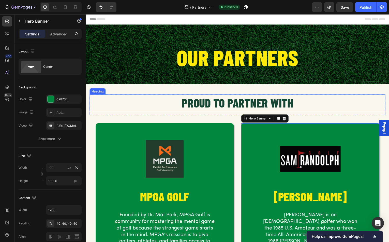
click at [351, 110] on h2 "PROUD TO PARTNER WITH" at bounding box center [239, 103] width 298 height 17
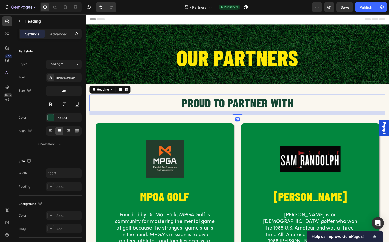
click at [354, 117] on div "PROUD TO PARTNER WITH Heading 16 Row Image MPGA GOLF Heading Founded by Dr. Mat…" at bounding box center [239, 203] width 298 height 216
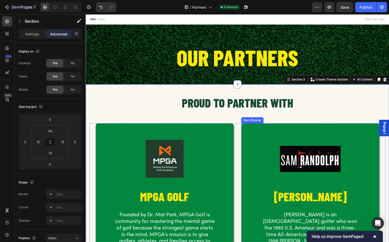
click at [357, 126] on div "Image SAM RANDOLPH Heading Sam Randolph Jr. is an American golfer who won the 1…" at bounding box center [311, 213] width 139 height 178
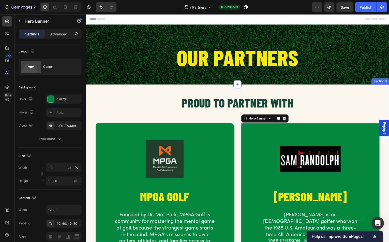
click at [359, 117] on div "PROUD TO PARTNER WITH Heading Row Image MPGA GOLF Heading Founded by Dr. Mat Pa…" at bounding box center [239, 203] width 298 height 216
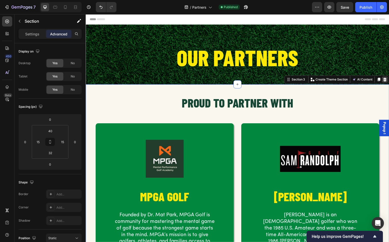
click at [386, 79] on icon at bounding box center [386, 80] width 3 height 4
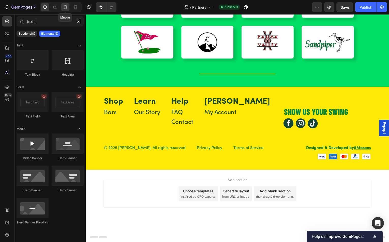
click at [66, 7] on icon at bounding box center [65, 7] width 5 height 5
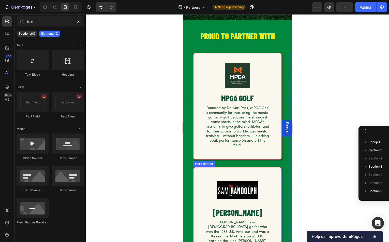
scroll to position [62, 0]
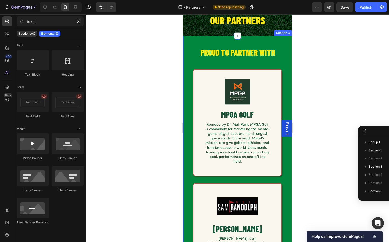
scroll to position [20, 0]
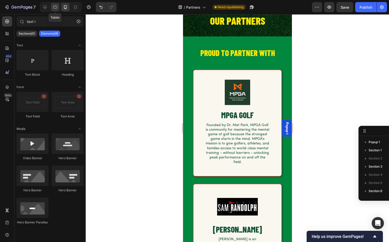
click at [54, 6] on icon at bounding box center [55, 7] width 5 height 5
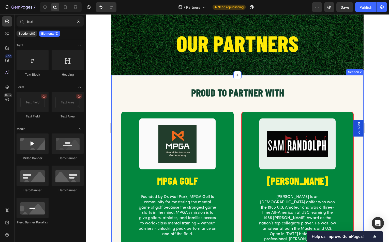
click at [209, 78] on div "PROUD TO PARTNER WITH Heading Row Image MPGA GOLF Heading Founded by Dr. Mat Pa…" at bounding box center [237, 178] width 253 height 207
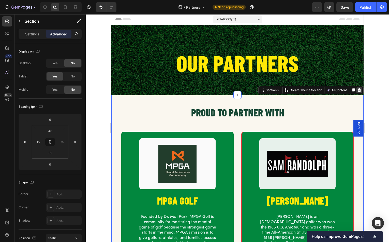
click at [359, 91] on icon at bounding box center [359, 90] width 4 height 4
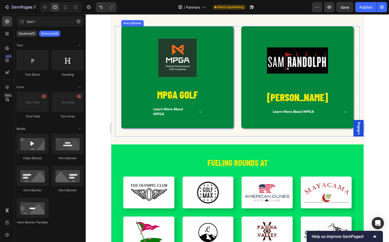
scroll to position [169, 0]
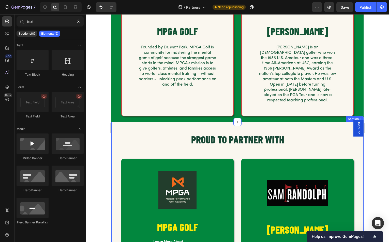
click at [205, 127] on div "PROUD TO PARTNER WITH Heading Row Image MPGA GOLF Heading Learn More About MPGA…" at bounding box center [237, 199] width 253 height 155
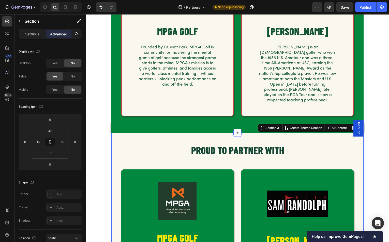
click at [359, 126] on icon at bounding box center [359, 128] width 3 height 4
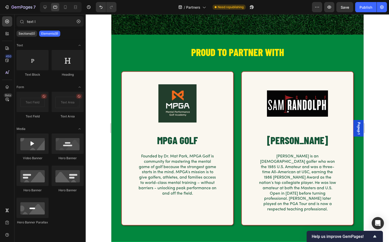
scroll to position [33, 0]
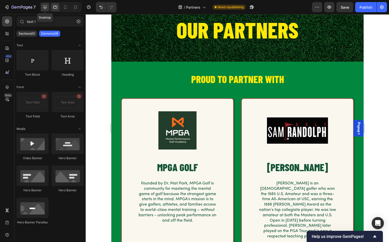
click at [45, 7] on icon at bounding box center [45, 7] width 3 height 3
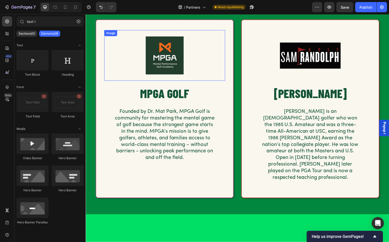
scroll to position [136, 0]
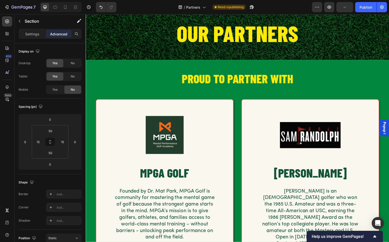
scroll to position [25, 0]
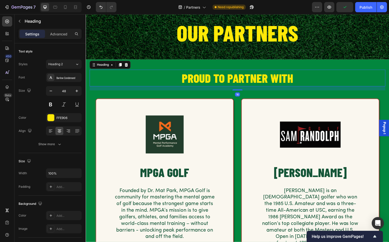
click at [204, 79] on h2 "PROUD TO PARTNER WITH" at bounding box center [239, 78] width 298 height 17
click at [19, 18] on button "button" at bounding box center [20, 21] width 8 height 8
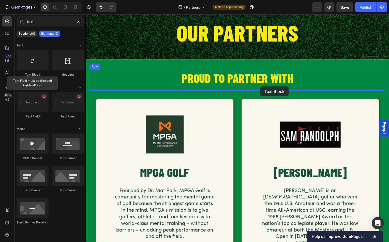
drag, startPoint x: 117, startPoint y: 80, endPoint x: 262, endPoint y: 87, distance: 145.0
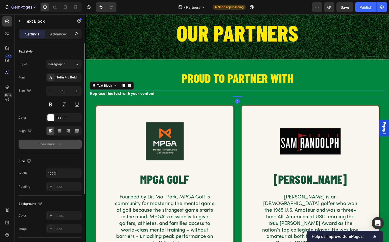
scroll to position [88, 0]
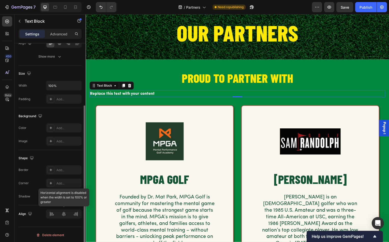
click at [62, 213] on div at bounding box center [64, 213] width 36 height 9
click at [60, 45] on icon at bounding box center [59, 43] width 5 height 5
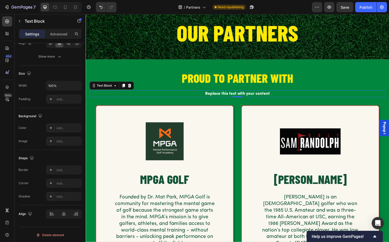
scroll to position [5, 0]
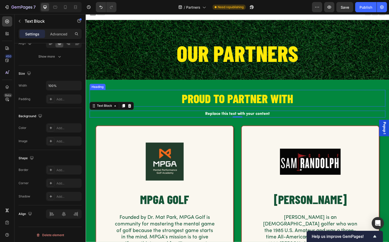
click at [209, 97] on h2 "PROUD TO PARTNER WITH" at bounding box center [239, 98] width 298 height 17
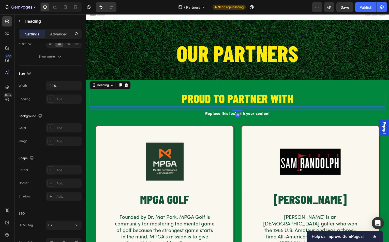
scroll to position [0, 0]
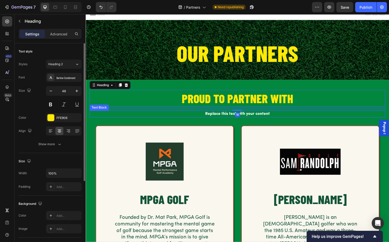
click at [223, 115] on div "Replace this text with your content" at bounding box center [239, 114] width 298 height 7
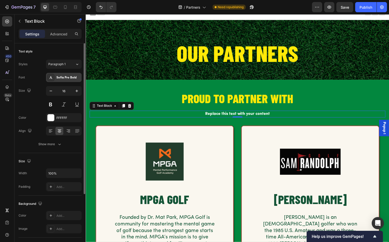
click at [59, 79] on div "Sofia Pro Bold" at bounding box center [69, 77] width 24 height 5
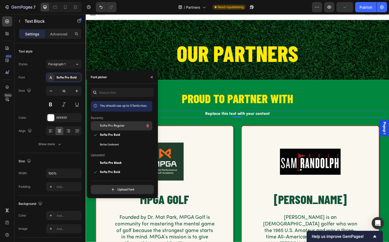
click at [125, 125] on div "Sofia Pro Regular" at bounding box center [125, 126] width 51 height 6
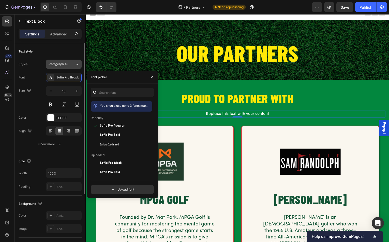
click at [61, 66] on button "Paragraph 1*" at bounding box center [64, 64] width 36 height 9
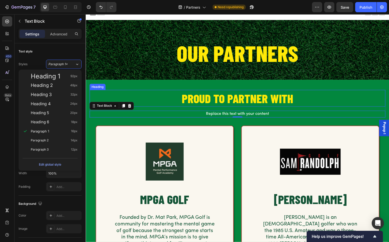
click at [200, 98] on h2 "PROUD TO PARTNER WITH" at bounding box center [239, 98] width 298 height 17
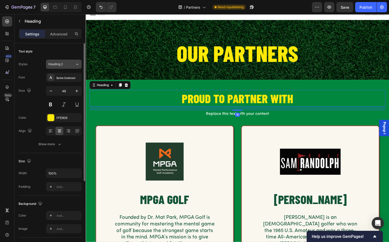
click at [54, 63] on span "Heading 2" at bounding box center [55, 64] width 15 height 5
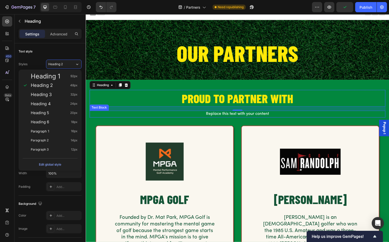
click at [215, 115] on div "Replace this text with your content" at bounding box center [239, 114] width 298 height 7
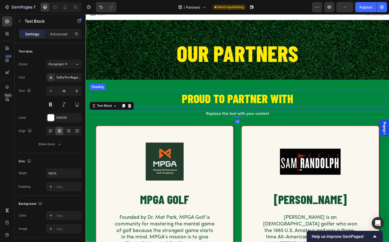
click at [201, 96] on h2 "PROUD TO PARTNER WITH" at bounding box center [239, 98] width 298 height 17
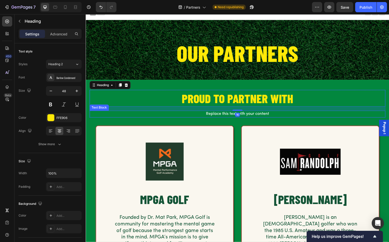
click at [217, 114] on div "Replace this text with your content" at bounding box center [239, 114] width 298 height 7
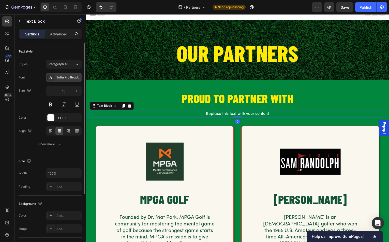
click at [68, 78] on div "Sofia Pro Regular" at bounding box center [69, 77] width 24 height 5
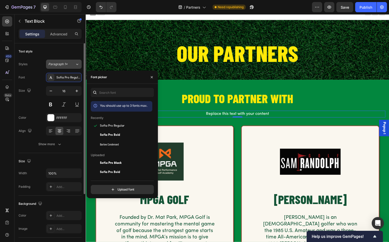
click at [54, 63] on span "Paragraph 1*" at bounding box center [57, 64] width 19 height 5
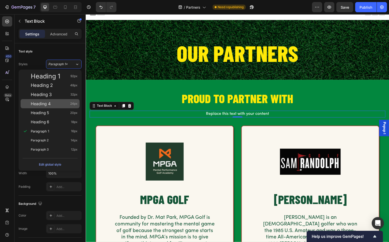
click at [52, 103] on div "Heading 4 24px" at bounding box center [54, 103] width 47 height 5
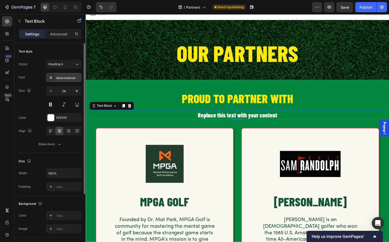
click at [54, 78] on div at bounding box center [50, 77] width 7 height 7
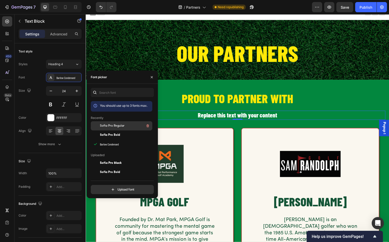
click at [114, 123] on span "Sofia Pro Regular" at bounding box center [112, 125] width 25 height 5
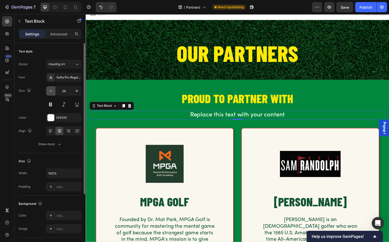
click at [51, 91] on icon "button" at bounding box center [50, 90] width 5 height 5
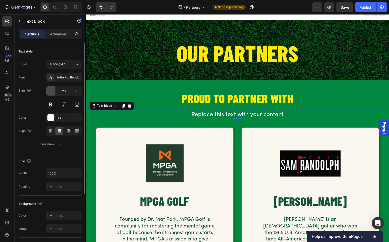
click at [51, 91] on icon "button" at bounding box center [50, 90] width 5 height 5
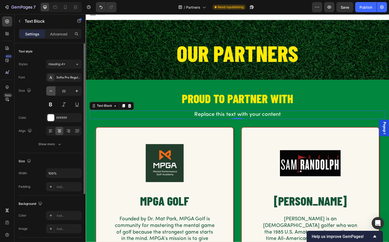
click at [50, 91] on icon "button" at bounding box center [50, 90] width 5 height 5
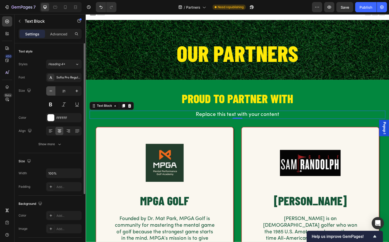
click at [50, 91] on icon "button" at bounding box center [50, 90] width 5 height 5
type input "20"
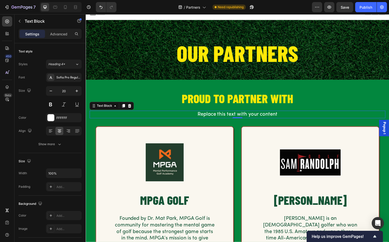
click at [219, 114] on div "Replace this text with your content" at bounding box center [239, 115] width 298 height 8
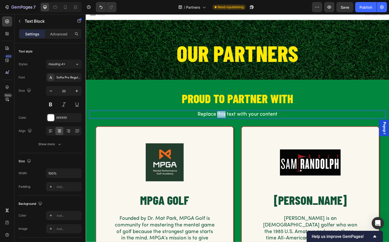
click at [219, 114] on p "Replace this text with your content" at bounding box center [238, 115] width 297 height 7
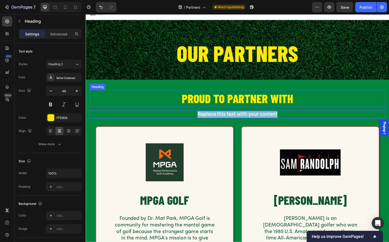
click at [214, 95] on h2 "PROUD TO PARTNER WITH" at bounding box center [239, 98] width 298 height 17
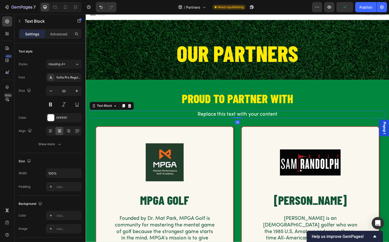
click at [205, 116] on p "Replace this text with your content" at bounding box center [238, 115] width 297 height 7
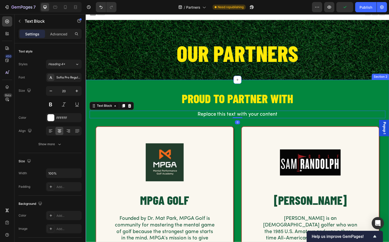
click at [179, 82] on div "PROUD TO PARTNER WITH Heading Replace this text with your content Text Block 0 …" at bounding box center [238, 201] width 305 height 243
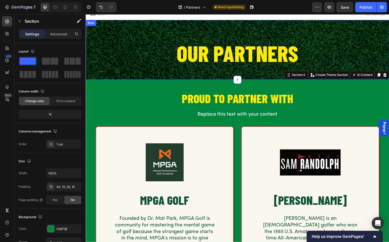
click at [122, 81] on div "PROUD TO PARTNER WITH Heading Replace this text with your content Text Block Ro…" at bounding box center [238, 201] width 305 height 243
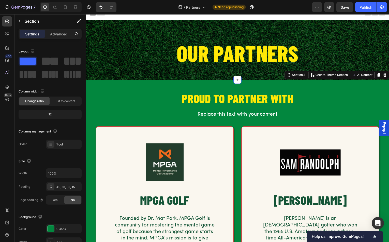
click at [106, 87] on div "PROUD TO PARTNER WITH Heading Replace this text with your content Text Block Ro…" at bounding box center [238, 201] width 305 height 243
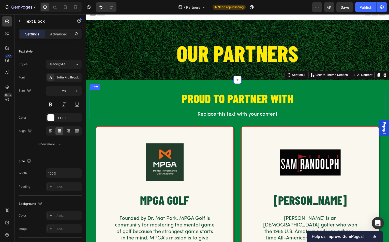
click at [216, 115] on p "Replace this text with your content" at bounding box center [238, 115] width 297 height 7
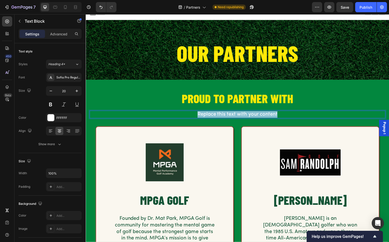
click at [216, 115] on p "Replace this text with your content" at bounding box center [238, 115] width 297 height 7
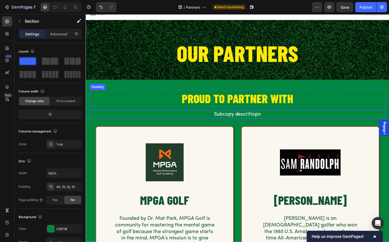
click at [148, 82] on div "PROUD TO PARTNER WITH Heading Subcopy descritiopn Text Block 0 Row Image MPGA G…" at bounding box center [238, 201] width 305 height 243
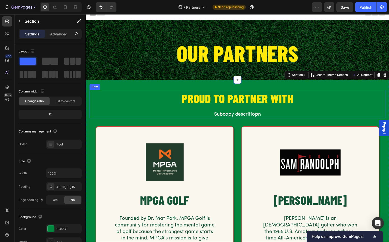
click at [99, 109] on div "PROUD TO PARTNER WITH Heading Subcopy descritiopn Text Block" at bounding box center [239, 104] width 298 height 29
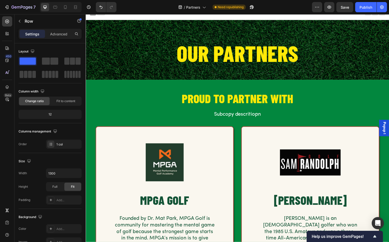
click at [104, 15] on span "Header" at bounding box center [100, 14] width 11 height 5
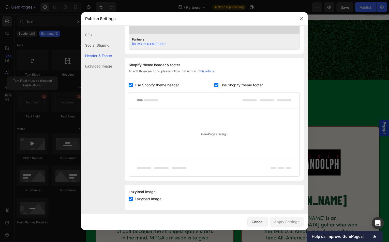
scroll to position [215, 0]
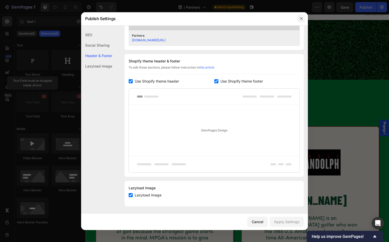
click at [304, 19] on button "button" at bounding box center [302, 19] width 8 height 8
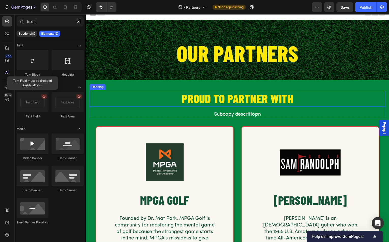
scroll to position [0, 0]
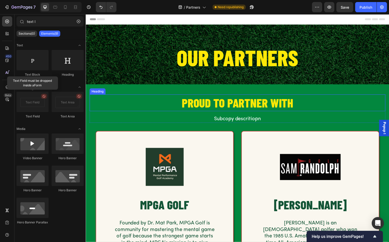
click at [211, 105] on h2 "PROUD TO PARTNER WITH" at bounding box center [239, 103] width 298 height 17
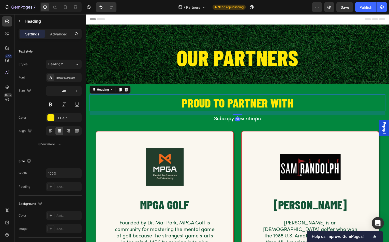
click at [232, 104] on h2 "PROUD TO PARTNER WITH" at bounding box center [239, 103] width 298 height 17
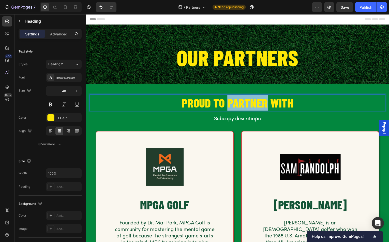
click at [232, 104] on p "PROUD TO PARTNER WITH" at bounding box center [238, 103] width 297 height 16
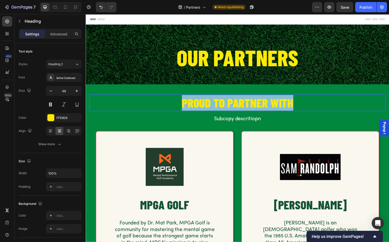
click at [232, 104] on p "PROUD TO PARTNER WITH" at bounding box center [238, 103] width 297 height 16
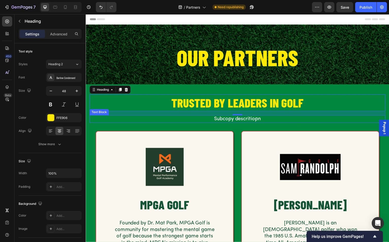
click at [243, 120] on p "Subcopy descritiopn" at bounding box center [238, 119] width 297 height 7
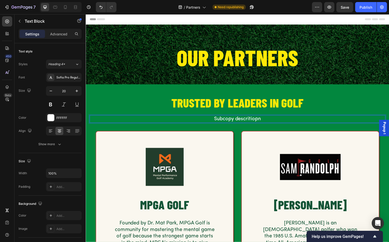
click at [243, 120] on p "Subcopy descritiopn" at bounding box center [238, 119] width 297 height 7
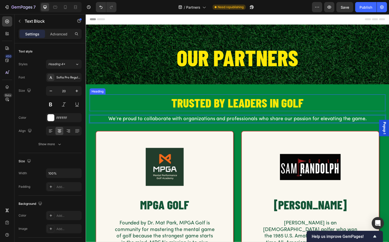
click at [166, 103] on p "TRUSTED BY LEADERS IN GOLF" at bounding box center [238, 103] width 297 height 16
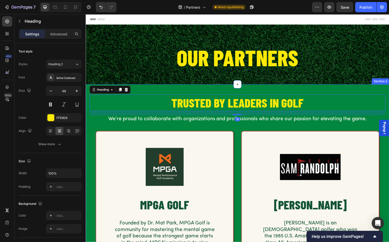
click at [179, 124] on div "TRUSTED BY LEADERS IN GOLF Heading 16 We’re proud to collaborate with organizat…" at bounding box center [239, 207] width 298 height 224
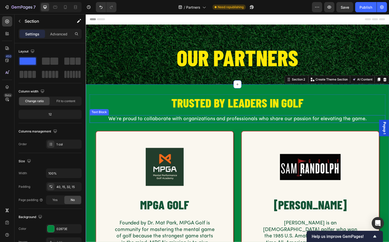
click at [177, 120] on p "We’re proud to collaborate with organizations and professionals who share our p…" at bounding box center [238, 119] width 297 height 7
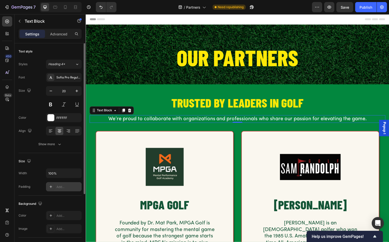
click at [62, 183] on div "Add..." at bounding box center [64, 186] width 36 height 9
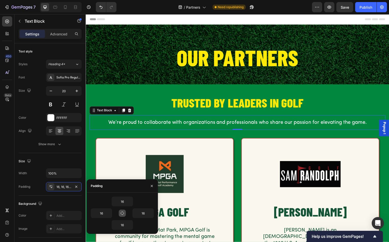
click at [121, 214] on icon "button" at bounding box center [122, 213] width 4 height 4
click at [120, 212] on icon "button" at bounding box center [122, 213] width 4 height 4
click at [105, 213] on input "16" at bounding box center [101, 212] width 21 height 9
click at [105, 212] on input "40" at bounding box center [101, 212] width 21 height 9
type input "4"
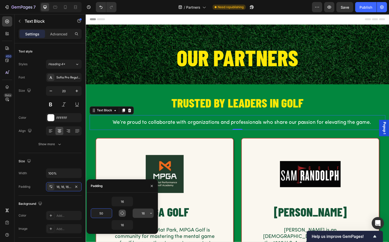
type input "50"
click at [145, 212] on input "16" at bounding box center [143, 212] width 21 height 9
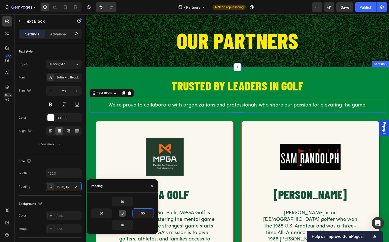
scroll to position [20, 0]
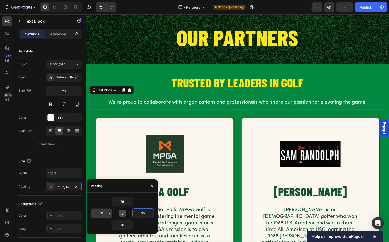
type input "50"
click at [104, 213] on input "50" at bounding box center [101, 212] width 21 height 9
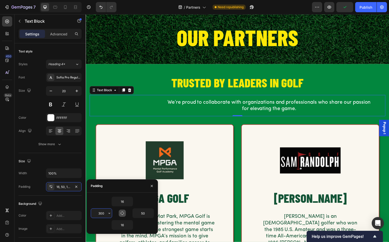
type input "300"
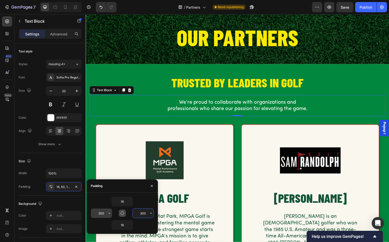
type input "300"
click at [105, 212] on input "300" at bounding box center [101, 212] width 21 height 9
type input "250"
click at [144, 213] on input "300" at bounding box center [143, 212] width 21 height 9
type input "0"
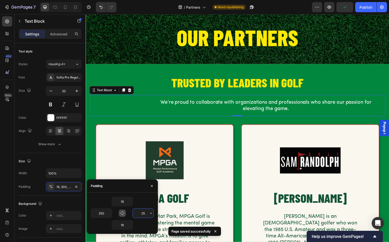
type input "250"
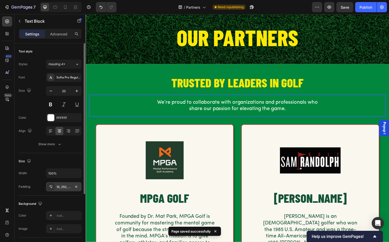
click at [62, 187] on div "16, 250, 16, 250" at bounding box center [64, 187] width 15 height 5
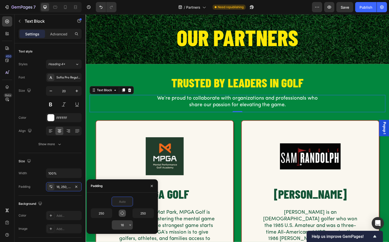
type input "0"
click at [125, 225] on input "16" at bounding box center [122, 224] width 21 height 9
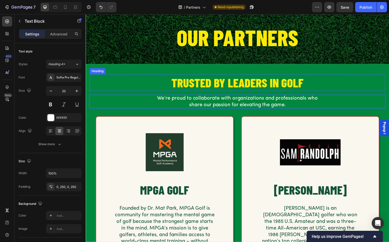
click at [166, 68] on div "TRUSTED BY LEADERS IN GOLF Heading We’re proud to collaborate with organization…" at bounding box center [238, 188] width 305 height 248
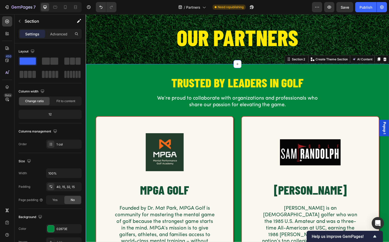
click at [122, 80] on p "TRUSTED BY LEADERS IN GOLF" at bounding box center [238, 83] width 297 height 16
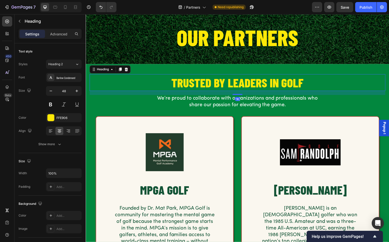
click at [119, 44] on h2 "OUR PARTNERS" at bounding box center [239, 37] width 270 height 23
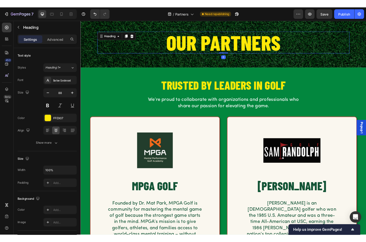
scroll to position [0, 0]
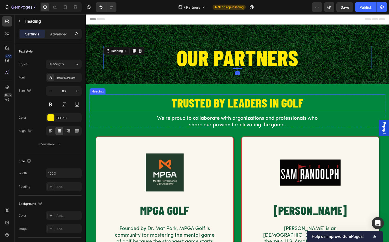
click at [149, 101] on p "TRUSTED BY LEADERS IN GOLF" at bounding box center [238, 103] width 297 height 16
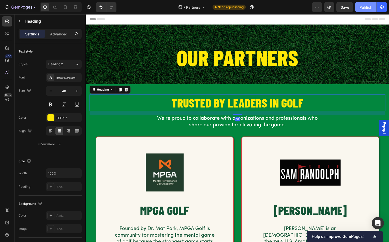
click at [366, 7] on div "Publish" at bounding box center [366, 7] width 13 height 5
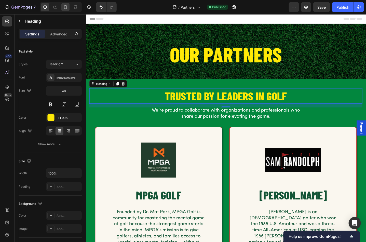
click at [65, 8] on icon at bounding box center [65, 8] width 1 height 1
type input "32"
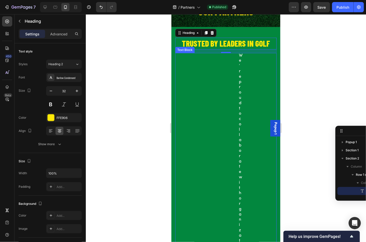
scroll to position [35, 0]
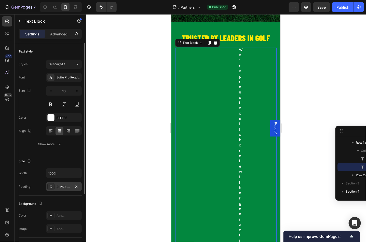
click at [60, 187] on div "0, 250, 0, 250" at bounding box center [64, 187] width 15 height 5
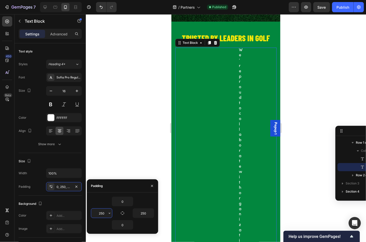
click at [105, 213] on input "250" at bounding box center [101, 212] width 21 height 9
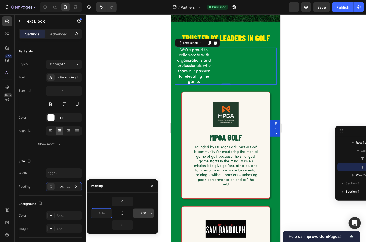
type input "0"
click at [145, 213] on input "250" at bounding box center [143, 212] width 21 height 9
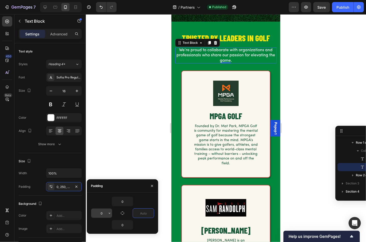
type input "0"
click at [103, 212] on input "0" at bounding box center [101, 212] width 21 height 9
type input "50"
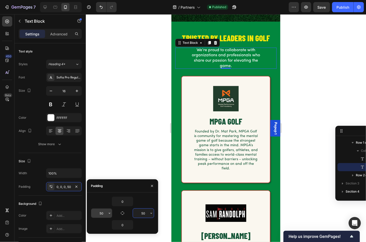
type input "50"
click at [103, 212] on input "50" at bounding box center [101, 212] width 21 height 9
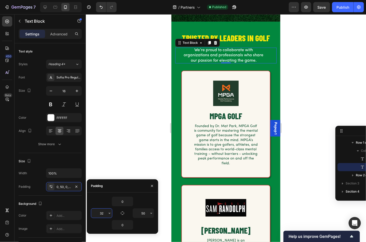
type input "32"
click at [130, 154] on div at bounding box center [226, 128] width 280 height 228
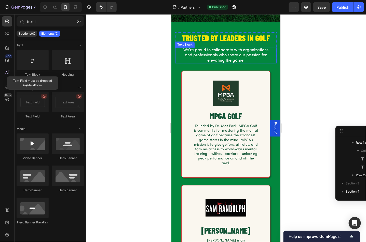
click at [206, 55] on p "We’re proud to collaborate with organizations and professionals who share our p…" at bounding box center [225, 55] width 85 height 16
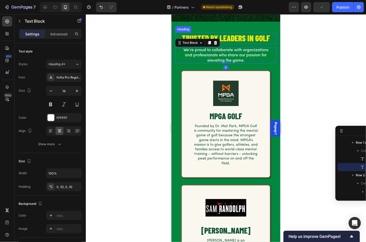
click at [234, 37] on p "TRUSTED BY LEADERS IN GOLF" at bounding box center [225, 38] width 100 height 11
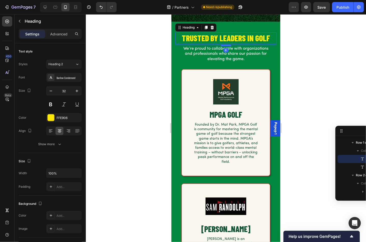
click at [225, 45] on div at bounding box center [225, 45] width 10 height 2
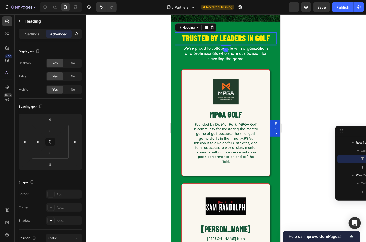
click at [136, 63] on div at bounding box center [226, 128] width 280 height 228
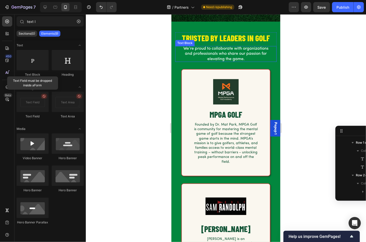
scroll to position [0, 0]
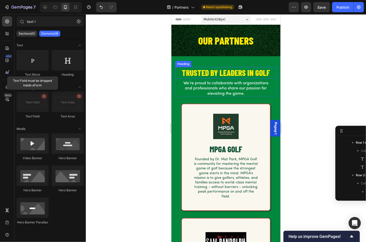
click at [215, 67] on p "TRUSTED BY LEADERS IN GOLF" at bounding box center [225, 72] width 100 height 11
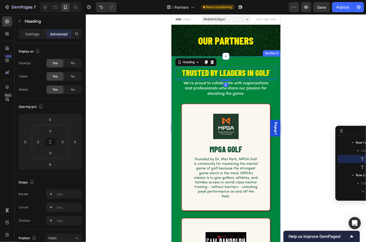
click at [234, 61] on div "TRUSTED BY LEADERS IN GOLF Heading 8 We’re proud to collaborate with organizati…" at bounding box center [225, 204] width 109 height 297
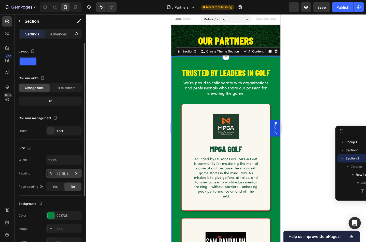
click at [73, 171] on div "42, 15, 14, 15" at bounding box center [64, 173] width 36 height 9
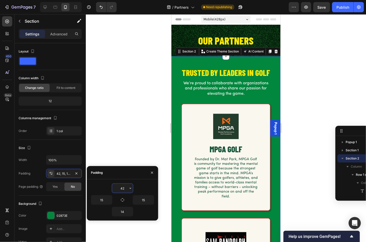
click at [127, 187] on input "42" at bounding box center [122, 188] width 21 height 9
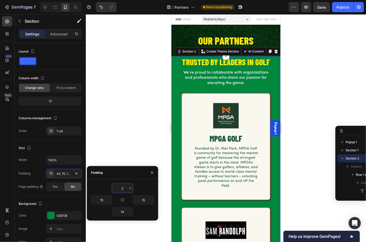
type input "24"
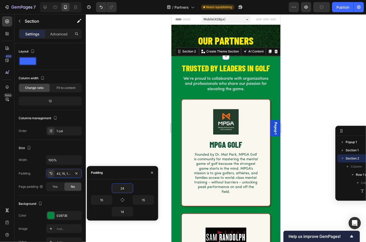
click at [147, 130] on div at bounding box center [226, 128] width 280 height 228
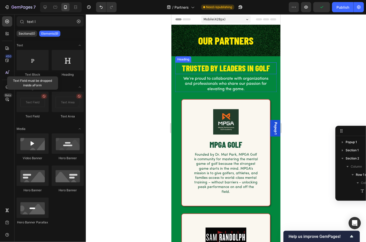
click at [193, 66] on p "TRUSTED BY LEADERS IN GOLF" at bounding box center [225, 68] width 100 height 11
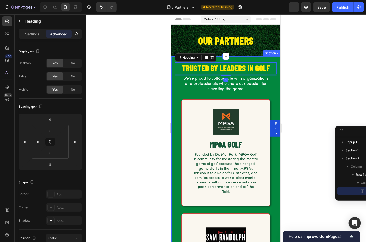
click at [238, 59] on div "TRUSTED BY LEADERS IN GOLF Heading 8 We’re proud to collaborate with organizati…" at bounding box center [225, 202] width 109 height 293
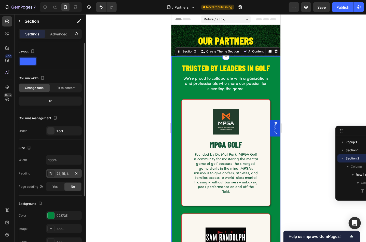
click at [61, 174] on div "24, 15, 14, 15" at bounding box center [64, 173] width 15 height 5
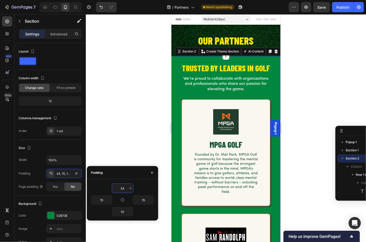
click at [125, 189] on input "24" at bounding box center [122, 188] width 21 height 9
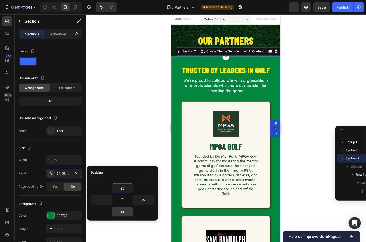
type input "32"
click at [124, 211] on input "14" at bounding box center [122, 211] width 21 height 9
type input "32"
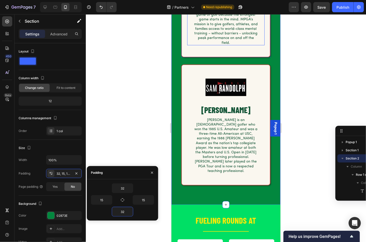
scroll to position [204, 0]
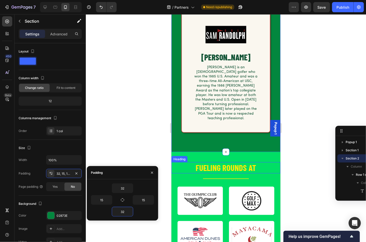
click at [125, 121] on div at bounding box center [226, 128] width 280 height 228
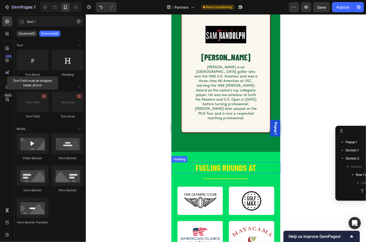
click at [221, 162] on h2 "FUELING ROUNDS AT" at bounding box center [225, 167] width 109 height 11
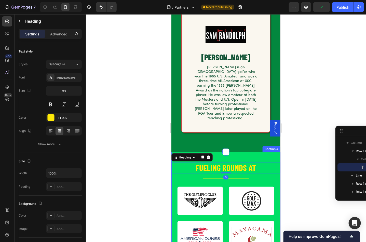
click at [218, 152] on div "FUELING ROUNDS AT Heading 0 Row Title Line Image Image Row Image Image Row Row …" at bounding box center [225, 245] width 109 height 186
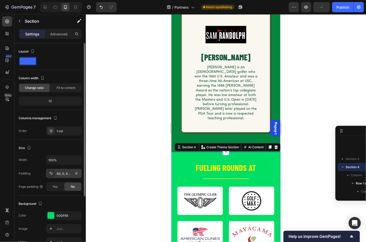
click at [63, 175] on div "40, 0, 40, 0" at bounding box center [64, 173] width 15 height 5
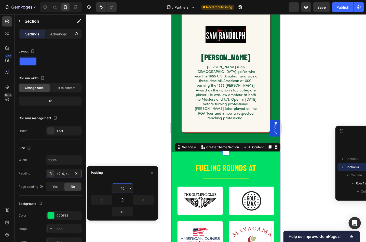
click at [125, 188] on input "40" at bounding box center [122, 188] width 21 height 9
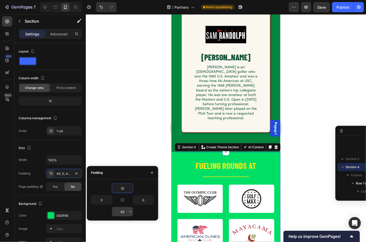
type input "32"
click at [125, 210] on input "40" at bounding box center [122, 211] width 21 height 9
type input "32"
click at [139, 73] on div at bounding box center [226, 128] width 280 height 228
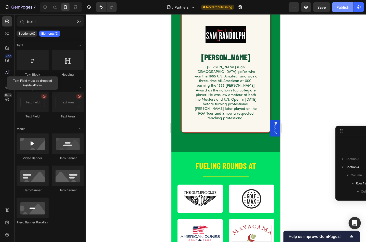
click at [346, 11] on button "Publish" at bounding box center [342, 7] width 21 height 10
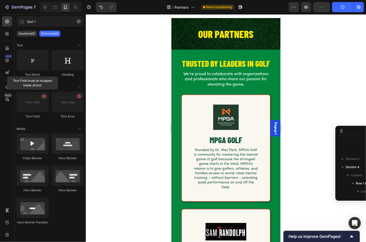
scroll to position [0, 0]
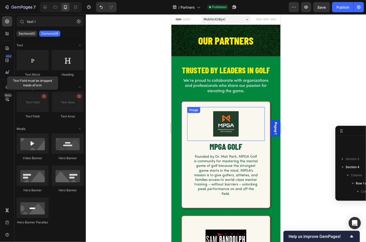
click at [221, 127] on img at bounding box center [225, 124] width 51 height 34
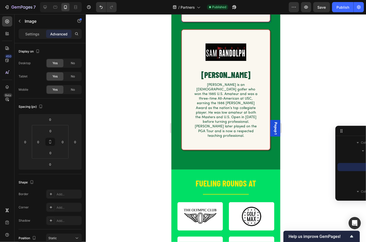
scroll to position [220, 0]
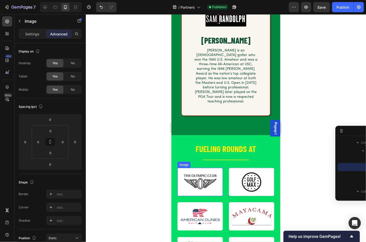
click at [199, 168] on img at bounding box center [199, 181] width 45 height 28
click at [32, 33] on p "Settings" at bounding box center [32, 33] width 14 height 5
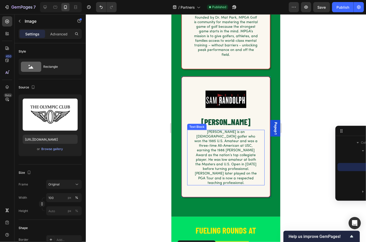
scroll to position [102, 0]
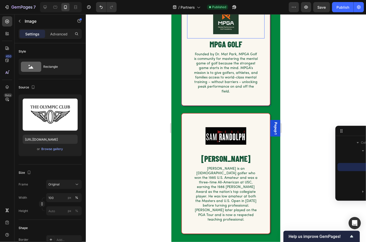
click at [223, 22] on img at bounding box center [225, 21] width 51 height 34
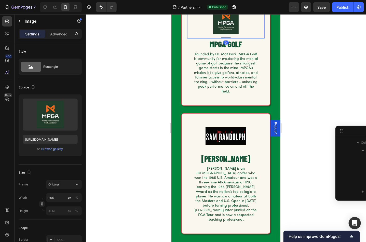
scroll to position [73, 0]
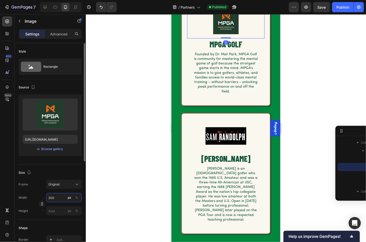
click at [56, 196] on input "200" at bounding box center [64, 197] width 36 height 9
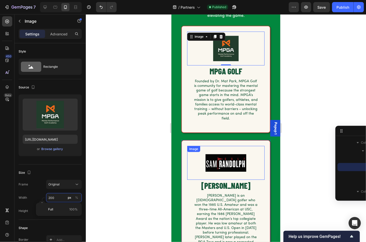
scroll to position [76, 0]
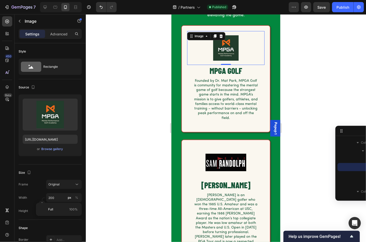
click at [138, 109] on div at bounding box center [226, 128] width 280 height 228
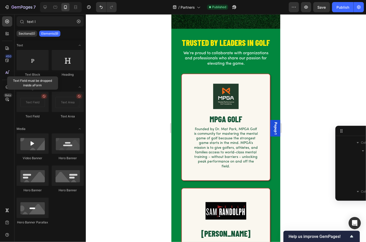
scroll to position [0, 0]
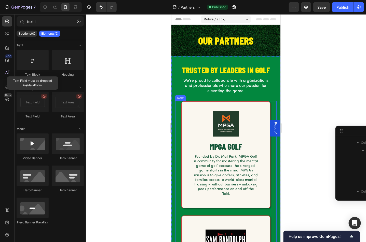
click at [125, 131] on div at bounding box center [226, 128] width 280 height 228
click at [44, 6] on icon at bounding box center [45, 7] width 3 height 3
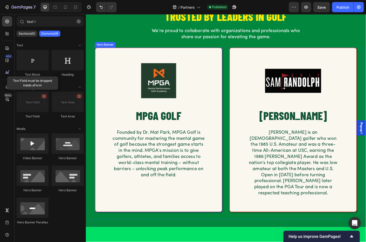
scroll to position [86, 0]
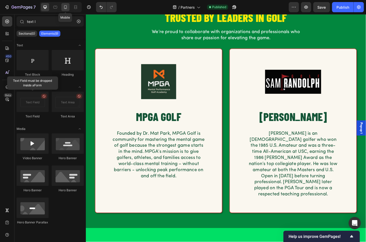
click at [65, 7] on icon at bounding box center [65, 7] width 5 height 5
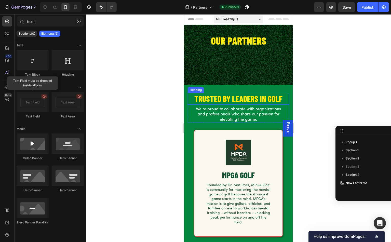
click at [214, 99] on h2 "TRUSTED BY LEADERS IN GOLF" at bounding box center [238, 99] width 101 height 12
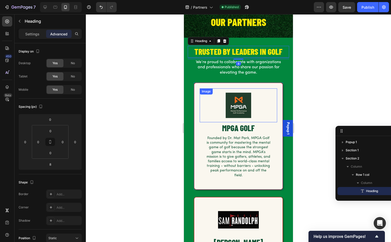
scroll to position [17, 0]
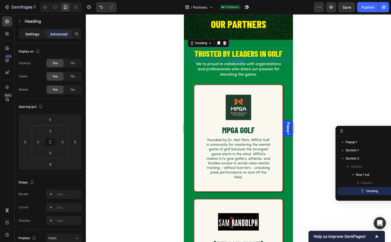
click at [29, 33] on p "Settings" at bounding box center [32, 33] width 14 height 5
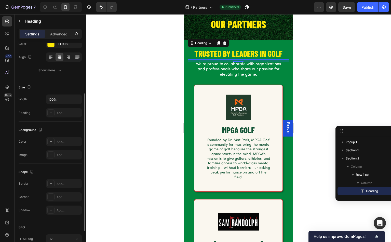
scroll to position [75, 0]
click at [65, 112] on div "Add..." at bounding box center [69, 111] width 24 height 5
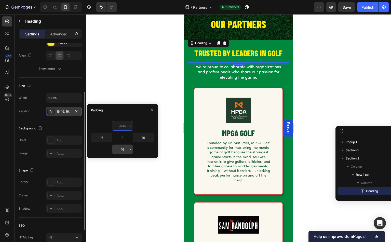
click at [124, 150] on input "16" at bounding box center [122, 149] width 21 height 9
type input "0"
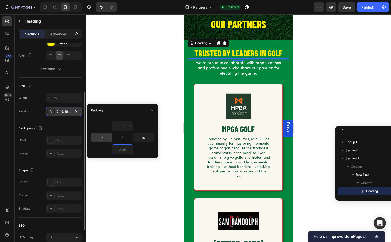
click at [105, 138] on input "16" at bounding box center [101, 137] width 21 height 9
type input "0"
type input "2"
type input "32"
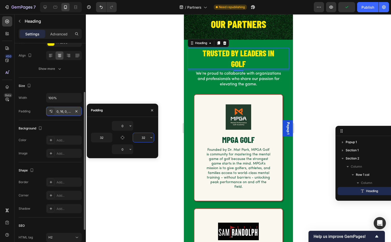
type input "3"
type input "24"
click at [105, 138] on input "32" at bounding box center [101, 137] width 21 height 9
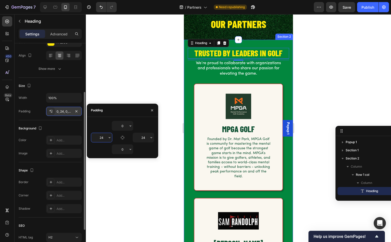
type input "2"
type input "24"
click at [178, 69] on div at bounding box center [238, 128] width 305 height 228
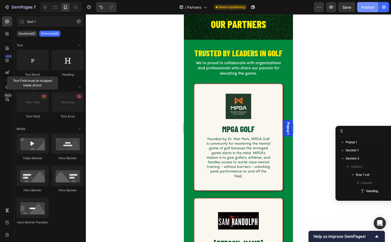
click at [367, 9] on div "Publish" at bounding box center [367, 7] width 13 height 5
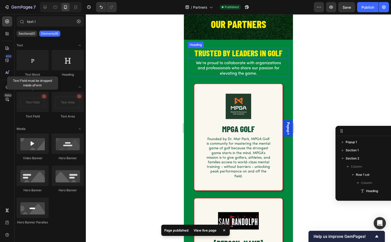
click at [243, 51] on h2 "TRUSTED BY LEADERS IN GOLF" at bounding box center [238, 53] width 101 height 11
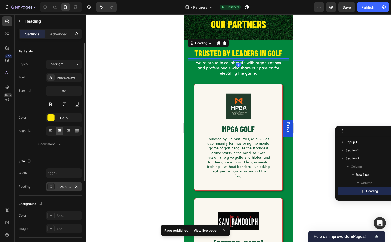
click at [60, 186] on div "0, 24, 0, 24" at bounding box center [64, 187] width 15 height 5
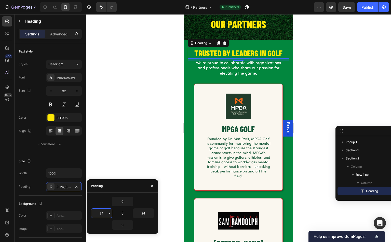
click at [104, 212] on input "24" at bounding box center [101, 212] width 21 height 9
type input "20"
click at [141, 137] on div at bounding box center [238, 128] width 305 height 228
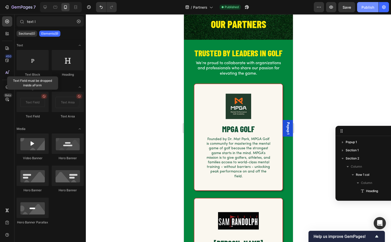
click at [367, 9] on div "Publish" at bounding box center [367, 7] width 13 height 5
click at [207, 51] on h2 "TRUSTED BY LEADERS IN GOLF" at bounding box center [238, 53] width 101 height 11
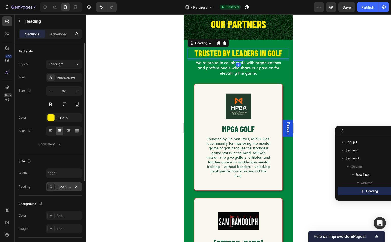
click at [64, 186] on div "0, 20, 0, 20" at bounding box center [64, 187] width 15 height 5
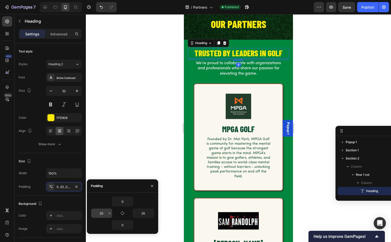
click at [104, 214] on input "20" at bounding box center [101, 212] width 21 height 9
type input "24"
click at [104, 213] on input "24" at bounding box center [101, 212] width 21 height 9
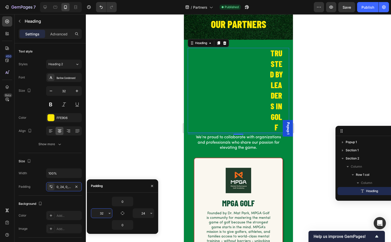
type input "32"
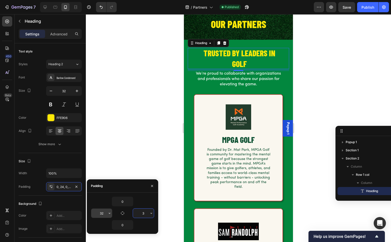
type input "32"
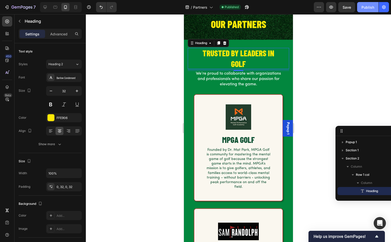
click at [366, 8] on div "Publish" at bounding box center [367, 7] width 13 height 5
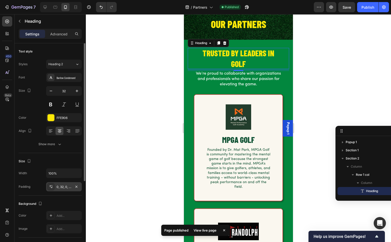
click at [56, 185] on div "0, 32, 0, 32" at bounding box center [64, 186] width 36 height 9
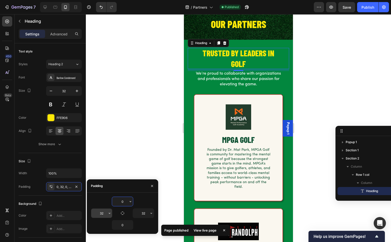
click at [104, 214] on input "32" at bounding box center [101, 212] width 21 height 9
type input "36"
click at [102, 213] on input "36" at bounding box center [101, 212] width 21 height 9
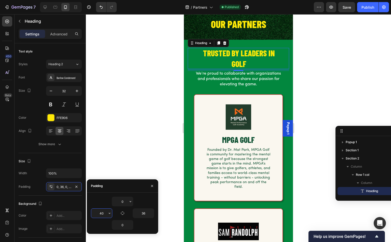
type input "40"
click at [103, 212] on input "40" at bounding box center [101, 212] width 21 height 9
type input "48"
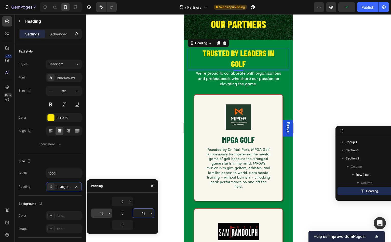
click at [103, 213] on input "48" at bounding box center [101, 212] width 21 height 9
type input "90"
click at [106, 214] on input "90" at bounding box center [101, 212] width 21 height 9
type input "40"
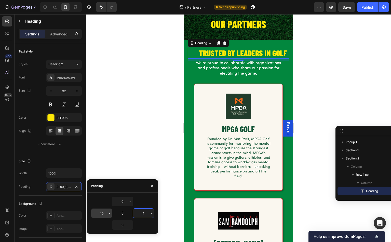
type input "40"
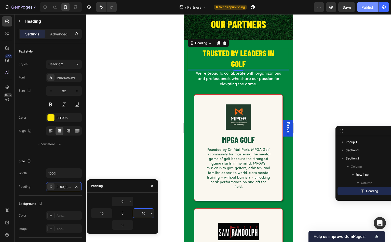
click at [360, 8] on button "Publish" at bounding box center [367, 7] width 21 height 10
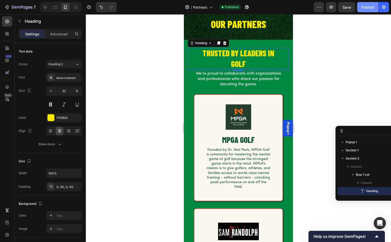
click at [363, 9] on div "Publish" at bounding box center [367, 7] width 13 height 5
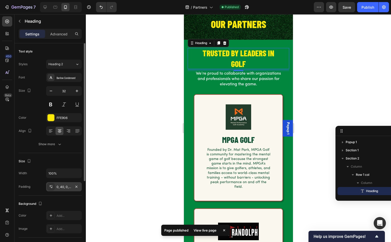
click at [63, 185] on div "0, 40, 0, 40" at bounding box center [64, 187] width 15 height 5
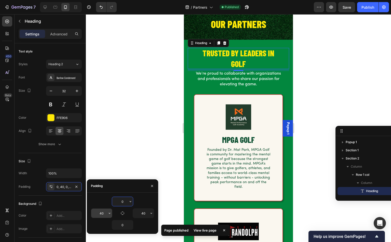
click at [105, 215] on input "40" at bounding box center [101, 212] width 21 height 9
type input "48"
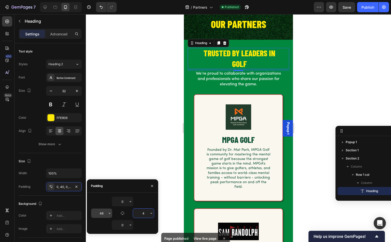
type input "48"
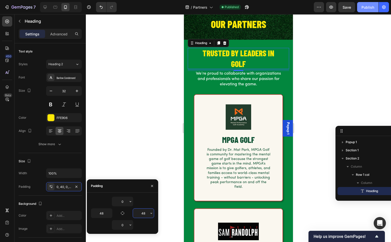
click at [364, 6] on div "Publish" at bounding box center [367, 7] width 13 height 5
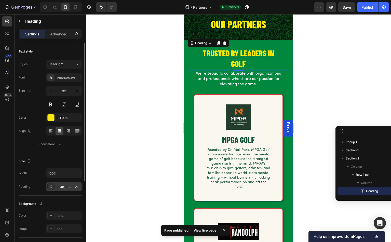
click at [58, 186] on div "0, 48, 0, 48" at bounding box center [64, 187] width 15 height 5
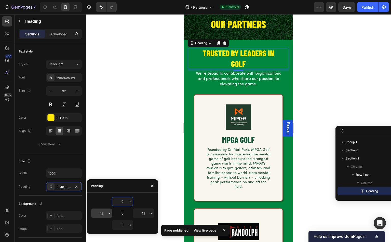
click at [104, 214] on input "48" at bounding box center [101, 212] width 21 height 9
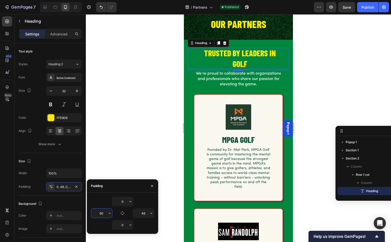
type input "60"
click at [365, 8] on div "Publish" at bounding box center [367, 7] width 13 height 5
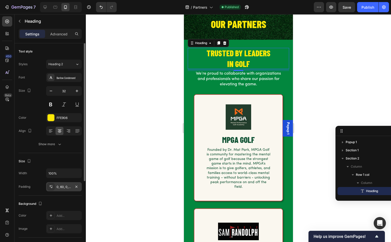
click at [64, 185] on div "0, 60, 0, 60" at bounding box center [64, 187] width 15 height 5
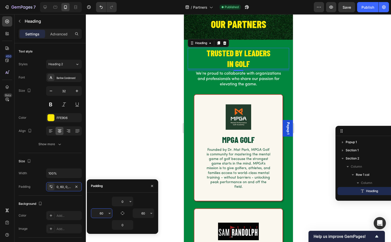
click at [104, 212] on input "60" at bounding box center [101, 212] width 21 height 9
type input "32"
click at [105, 214] on input "32" at bounding box center [101, 212] width 21 height 9
type input "24"
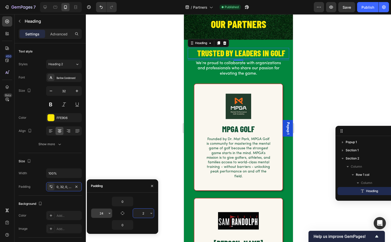
type input "24"
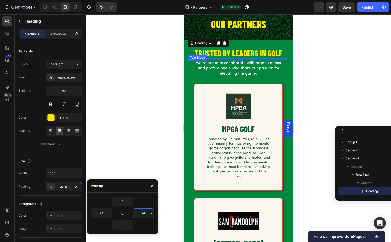
click at [233, 69] on p "We’re proud to collaborate with organizations and professionals who share our p…" at bounding box center [238, 69] width 85 height 16
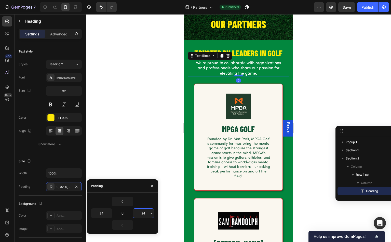
scroll to position [32, 0]
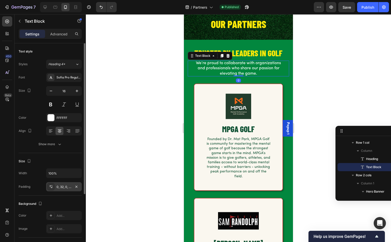
click at [60, 187] on div "0, 32, 0, 32" at bounding box center [64, 187] width 15 height 5
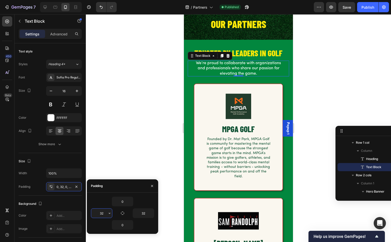
click at [104, 214] on input "32" at bounding box center [101, 212] width 21 height 9
type input "24"
click at [138, 162] on div at bounding box center [238, 128] width 305 height 228
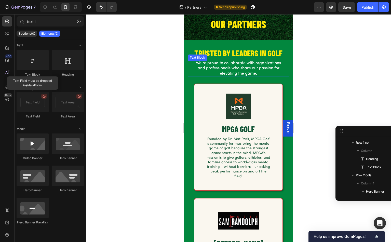
click at [232, 68] on p "We’re proud to collaborate with organizations and professionals who share our p…" at bounding box center [238, 69] width 89 height 16
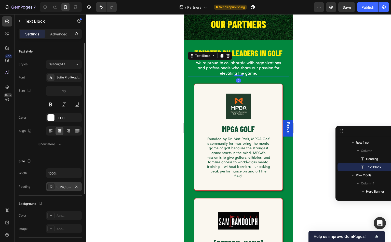
click at [61, 187] on div "0, 24, 0, 24" at bounding box center [64, 187] width 15 height 5
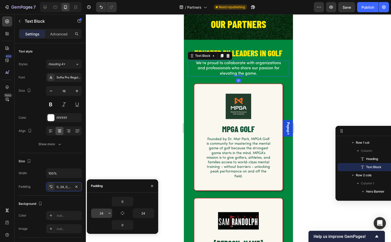
click at [106, 214] on input "24" at bounding box center [101, 212] width 21 height 9
type input "28"
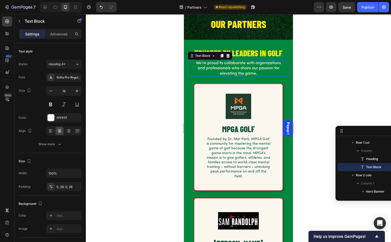
click at [135, 141] on div at bounding box center [238, 128] width 305 height 228
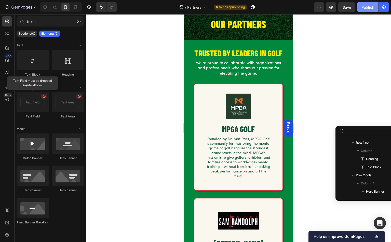
click at [367, 9] on div "Publish" at bounding box center [367, 7] width 13 height 5
click at [370, 7] on div "Publish" at bounding box center [367, 7] width 13 height 5
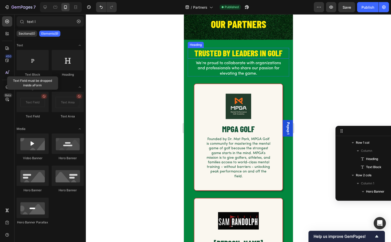
click at [214, 52] on h2 "TRUSTED BY LEADERS IN GOLF" at bounding box center [238, 53] width 101 height 11
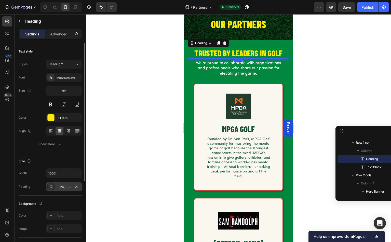
click at [64, 188] on div "0, 24, 0, 24" at bounding box center [64, 187] width 15 height 5
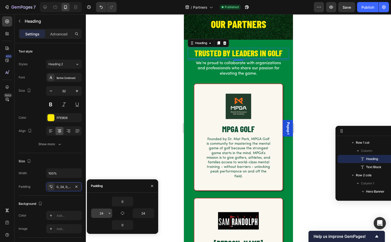
click at [105, 213] on input "24" at bounding box center [101, 212] width 21 height 9
type input "20"
click at [372, 6] on div "Publish" at bounding box center [367, 7] width 13 height 5
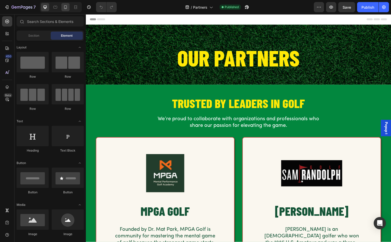
click at [66, 6] on icon at bounding box center [65, 7] width 3 height 4
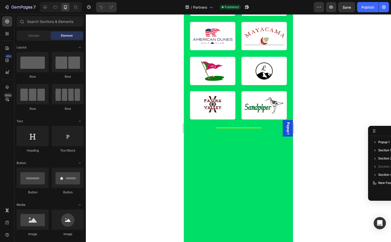
scroll to position [314, 0]
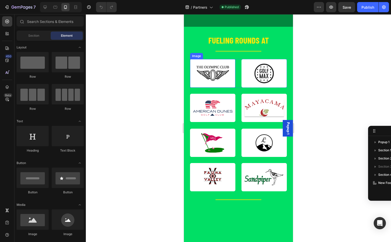
click at [214, 78] on img at bounding box center [212, 73] width 45 height 28
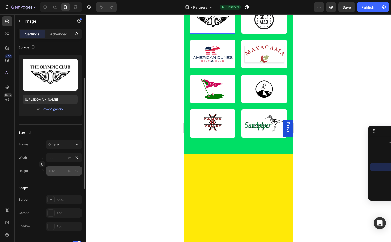
scroll to position [67, 0]
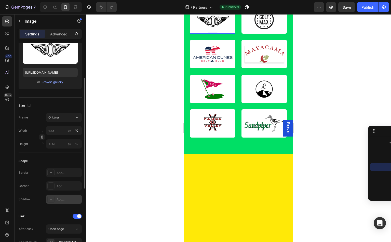
click at [61, 197] on div "Add..." at bounding box center [69, 199] width 24 height 5
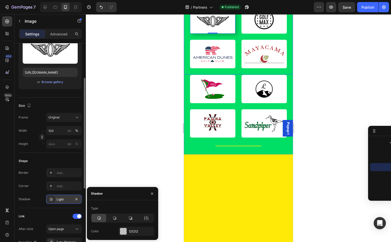
click at [244, 34] on img at bounding box center [263, 19] width 45 height 28
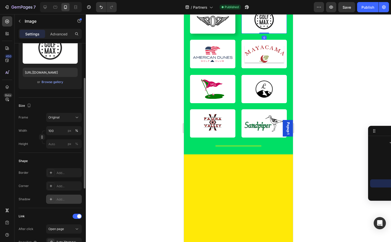
click at [57, 200] on div "Add..." at bounding box center [69, 199] width 24 height 5
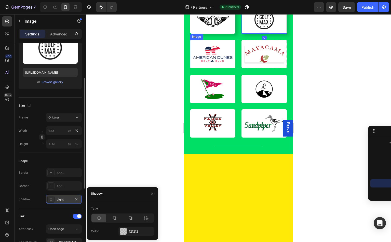
click at [220, 68] on img at bounding box center [212, 54] width 45 height 28
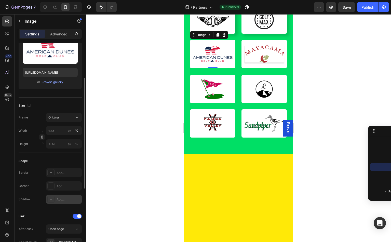
click at [57, 201] on div "Add..." at bounding box center [64, 198] width 36 height 9
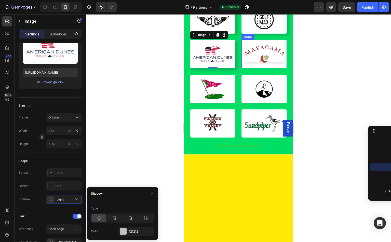
click at [260, 68] on img at bounding box center [263, 54] width 45 height 28
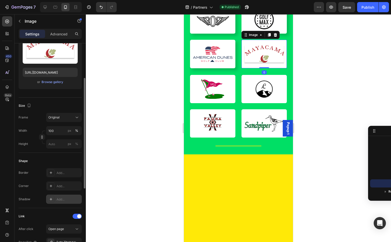
click at [56, 199] on div "Add..." at bounding box center [64, 198] width 36 height 9
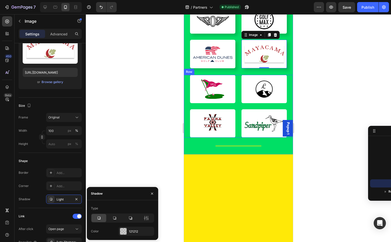
click at [192, 103] on img at bounding box center [212, 89] width 45 height 28
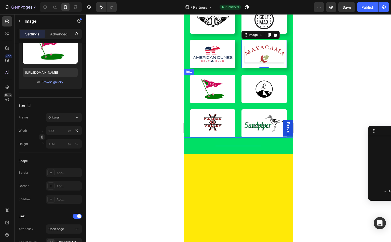
scroll to position [171, 0]
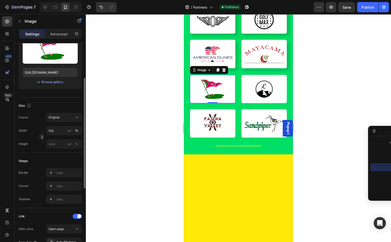
click at [57, 204] on div "Shape Border Add... Corner Add... Shadow Add..." at bounding box center [50, 180] width 63 height 55
click at [56, 199] on div "Add..." at bounding box center [64, 198] width 36 height 9
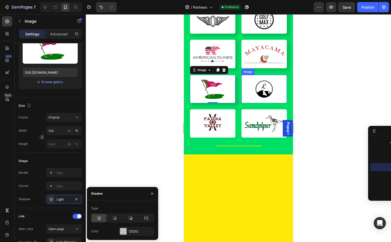
click at [260, 103] on img at bounding box center [263, 89] width 45 height 28
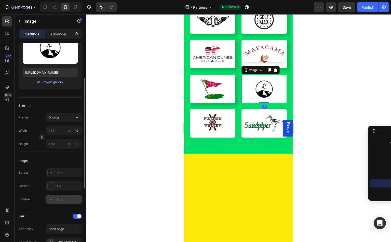
click at [54, 200] on div "Add..." at bounding box center [64, 198] width 36 height 9
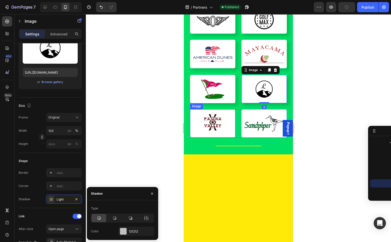
click at [204, 137] on img at bounding box center [212, 123] width 45 height 28
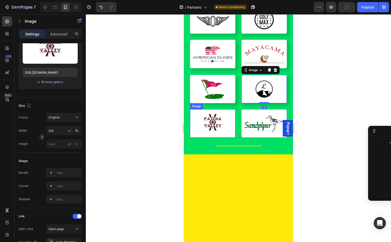
scroll to position [211, 0]
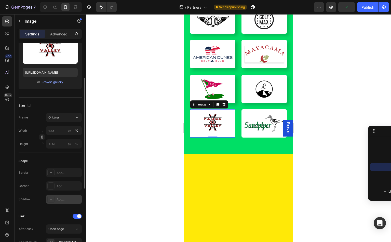
click at [57, 199] on div "Add..." at bounding box center [69, 199] width 24 height 5
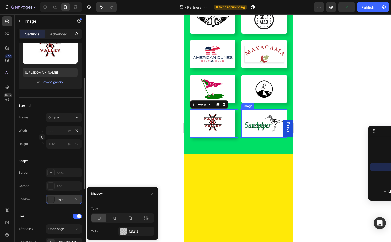
click at [257, 137] on img at bounding box center [263, 123] width 45 height 28
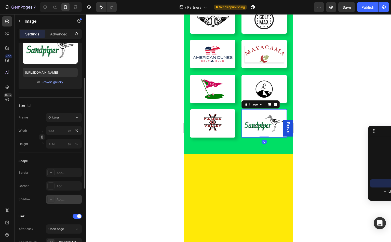
click at [66, 197] on div "Add..." at bounding box center [69, 199] width 24 height 5
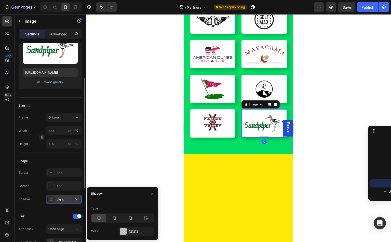
click at [131, 189] on div "Shadow" at bounding box center [122, 193] width 71 height 13
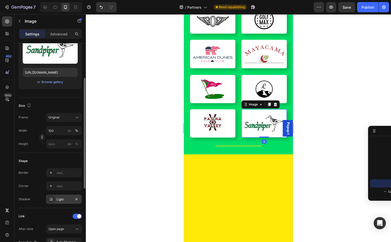
click at [148, 157] on div at bounding box center [238, 128] width 305 height 228
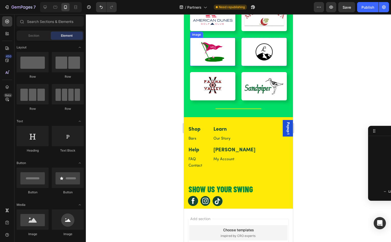
scroll to position [406, 0]
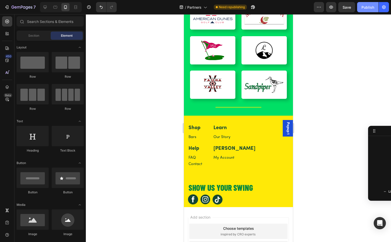
click at [368, 6] on div "Publish" at bounding box center [367, 7] width 13 height 5
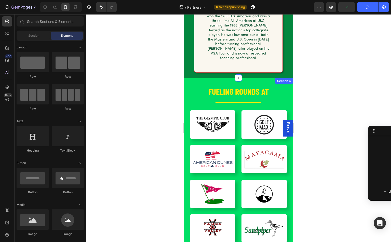
scroll to position [263, 0]
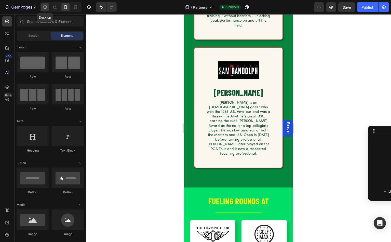
click at [45, 7] on icon at bounding box center [45, 7] width 3 height 3
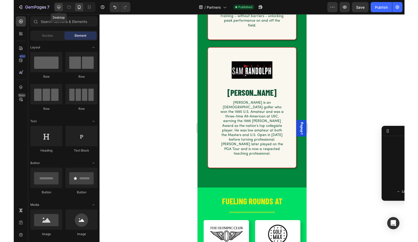
scroll to position [149, 0]
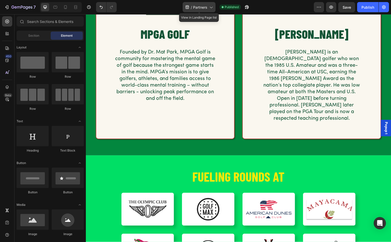
click at [208, 6] on div "/ Partners" at bounding box center [199, 7] width 33 height 10
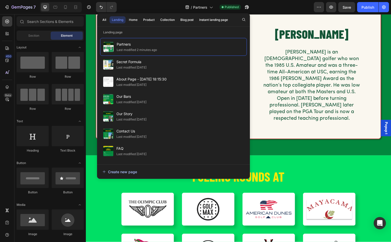
click at [135, 169] on div "Create new page" at bounding box center [119, 171] width 35 height 5
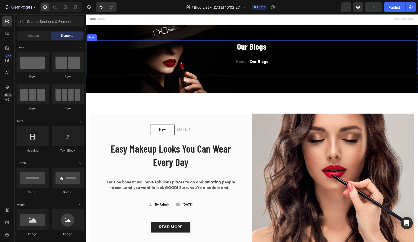
click at [343, 57] on div "Our Blogs Heading Home / Our Blogs Text block" at bounding box center [251, 57] width 323 height 35
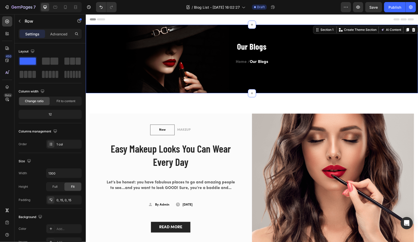
click at [326, 33] on div "Our Blogs Heading Home / Our Blogs Text block Row Section 1 Create Theme Sectio…" at bounding box center [252, 58] width 332 height 68
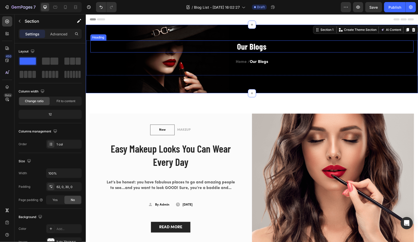
click at [330, 52] on h2 "Our Blogs" at bounding box center [251, 46] width 323 height 12
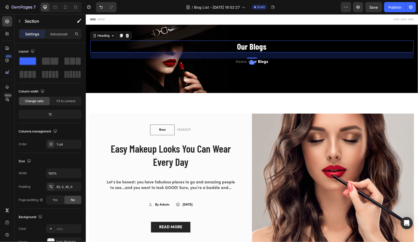
click at [331, 24] on div "Our Blogs Heading 24 Home / Our Blogs Text block Row Section 1" at bounding box center [252, 58] width 332 height 68
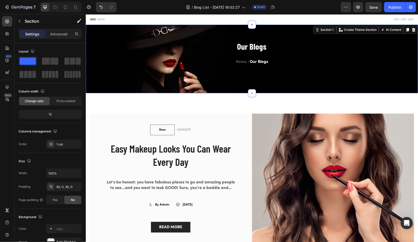
click at [291, 26] on div "Our Blogs Heading Home / Our Blogs Text block Row Section 1 Create Theme Sectio…" at bounding box center [252, 58] width 332 height 68
click at [390, 28] on icon at bounding box center [413, 30] width 3 height 4
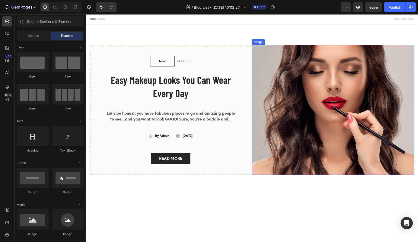
click at [390, 57] on img at bounding box center [333, 110] width 162 height 130
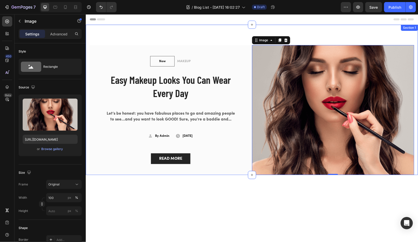
click at [379, 38] on div "New Text block Row MAKEUP Text block Row Easy Makeup Looks You Can Wear Every D…" at bounding box center [252, 99] width 332 height 150
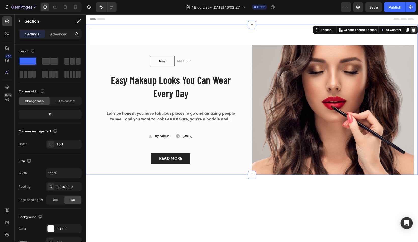
click at [390, 30] on icon at bounding box center [413, 29] width 4 height 4
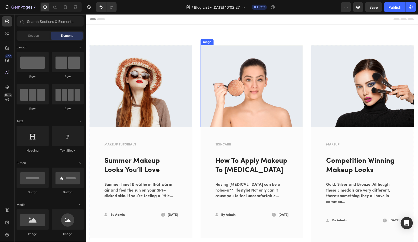
click at [268, 100] on img at bounding box center [251, 86] width 103 height 82
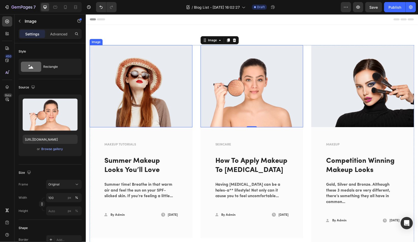
click at [187, 71] on img at bounding box center [140, 86] width 103 height 82
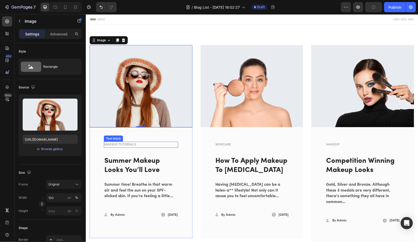
click at [126, 143] on p "MAKEUP TUTORIALS" at bounding box center [140, 144] width 73 height 5
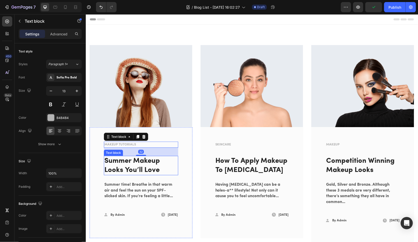
click at [133, 168] on link "Summer Makeup Looks You’ll Love" at bounding box center [131, 165] width 55 height 16
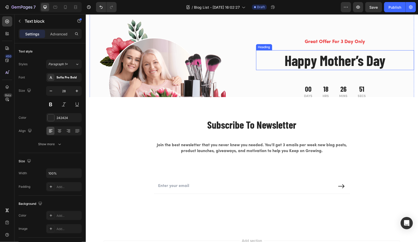
scroll to position [614, 0]
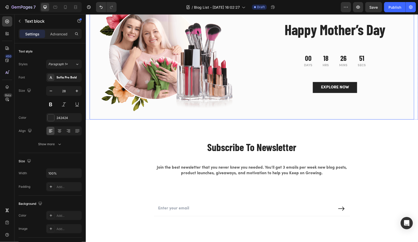
click at [381, 75] on div "Great Offer For 3 Day Only Text block Happy Mother’s Day Heading 00 Days 18 Hrs…" at bounding box center [335, 49] width 158 height 139
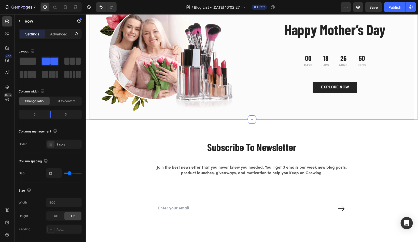
click at [390, 65] on div "Image Great Offer For 3 Day Only Text block Happy Mother’s Day Heading 00 Days …" at bounding box center [252, 39] width 332 height 159
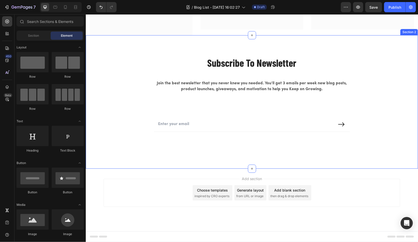
click at [366, 66] on div "Subscribe To Newsletter Heading Join the best newsletter that you never knew yo…" at bounding box center [252, 101] width 332 height 133
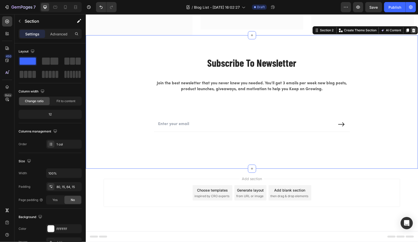
click at [390, 32] on icon at bounding box center [413, 30] width 3 height 4
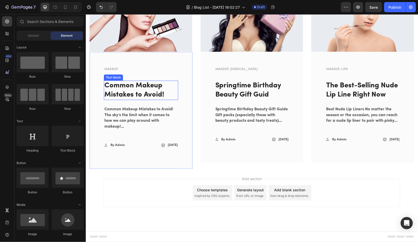
click at [151, 94] on link "Common Makeup Mistakes to Avoid!" at bounding box center [134, 90] width 60 height 16
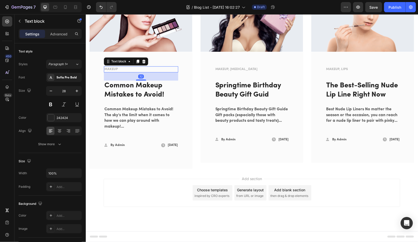
click at [138, 67] on p "MAKEUP" at bounding box center [140, 68] width 73 height 5
click at [129, 41] on img at bounding box center [140, 10] width 103 height 82
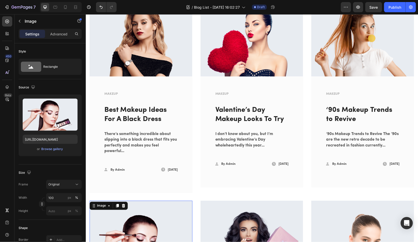
scroll to position [0, 0]
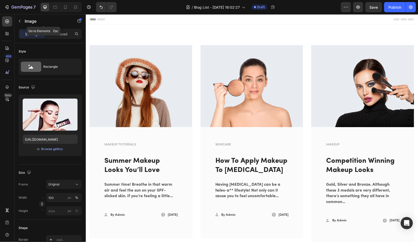
click at [21, 19] on button "button" at bounding box center [20, 21] width 8 height 8
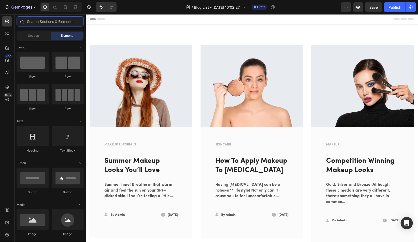
click at [31, 23] on input "text" at bounding box center [50, 21] width 67 height 10
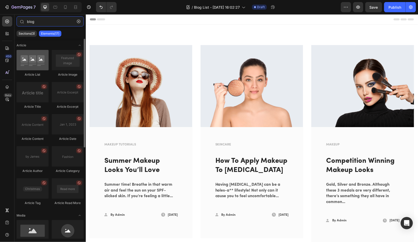
type input "blog"
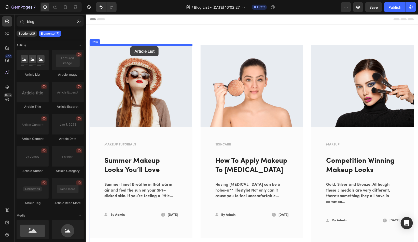
drag, startPoint x: 120, startPoint y: 72, endPoint x: 130, endPoint y: 46, distance: 27.6
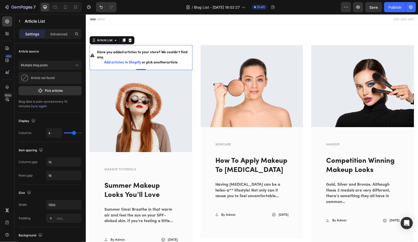
click at [127, 61] on span "Add articles to Shopify" at bounding box center [122, 62] width 37 height 4
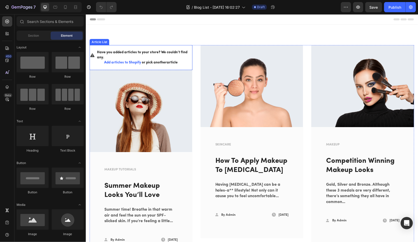
click at [183, 45] on div "Have you added articles to your store? We couldn’t find any. Add articles to Sh…" at bounding box center [140, 57] width 103 height 25
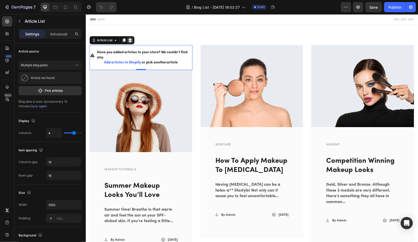
click at [130, 40] on icon at bounding box center [129, 40] width 3 height 4
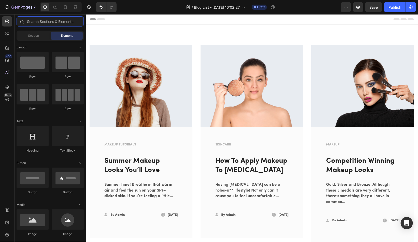
click at [33, 21] on input "text" at bounding box center [50, 21] width 67 height 10
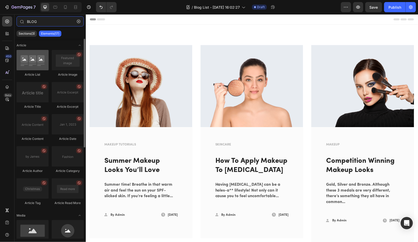
type input "BLOG"
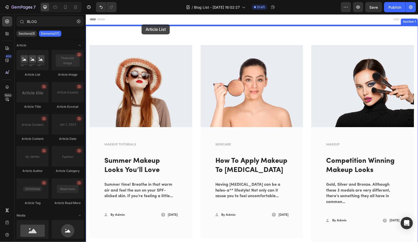
drag, startPoint x: 122, startPoint y: 84, endPoint x: 141, endPoint y: 24, distance: 62.2
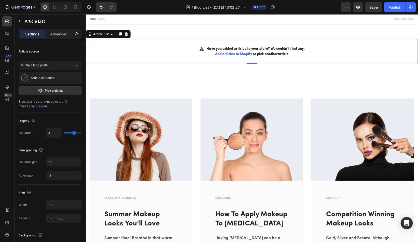
click at [233, 53] on span "Add articles to Shopify" at bounding box center [233, 54] width 37 height 4
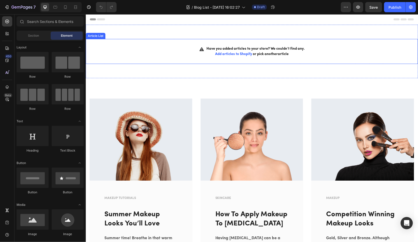
click at [161, 51] on div "Have you added articles to your store? We couldn’t find any. Add articles to Sh…" at bounding box center [252, 51] width 332 height 25
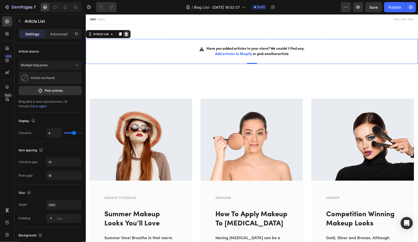
click at [126, 34] on icon at bounding box center [125, 34] width 3 height 4
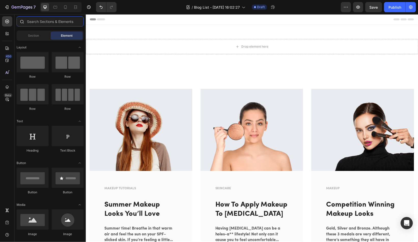
click at [61, 25] on input "text" at bounding box center [50, 21] width 67 height 10
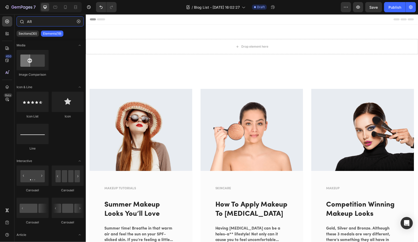
type input "A"
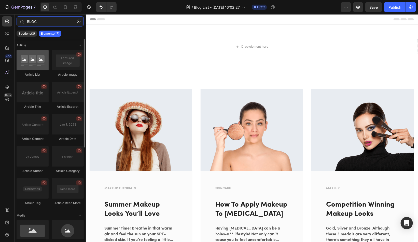
type input "BLOG"
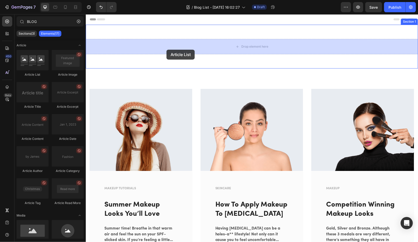
drag, startPoint x: 115, startPoint y: 77, endPoint x: 166, endPoint y: 49, distance: 58.5
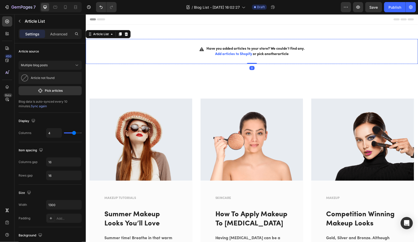
click at [225, 47] on span "Have you added articles to your store? We couldn’t find any." at bounding box center [255, 48] width 98 height 5
click at [52, 92] on p "Pick articles" at bounding box center [54, 90] width 18 height 5
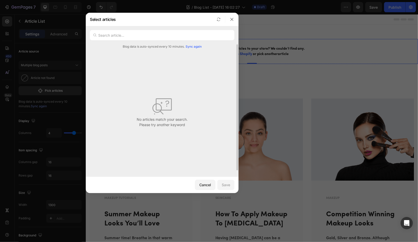
click at [192, 45] on span "Sync again" at bounding box center [194, 46] width 16 height 5
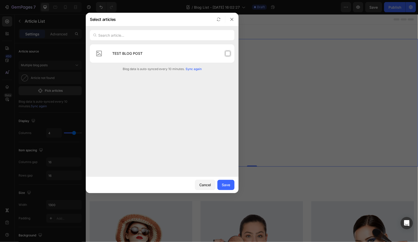
click at [138, 52] on h4 "TEST BLOG POST" at bounding box center [127, 53] width 30 height 6
click at [226, 187] on button "Save" at bounding box center [225, 185] width 17 height 10
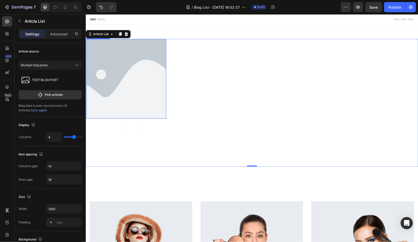
click at [119, 87] on img at bounding box center [126, 79] width 80 height 80
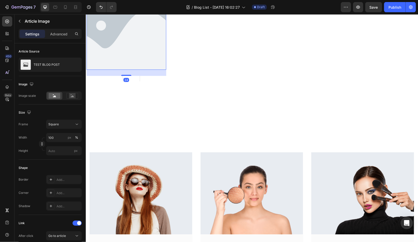
scroll to position [51, 0]
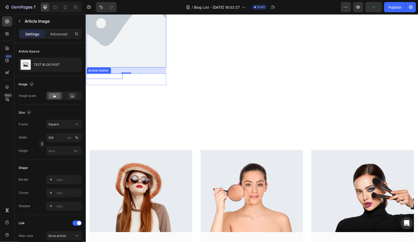
click at [105, 76] on div "By [PERSON_NAME]" at bounding box center [101, 75] width 30 height 5
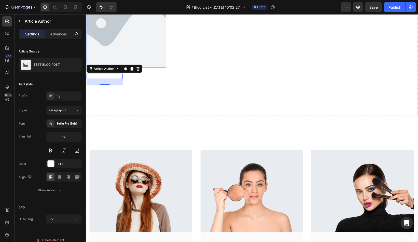
click at [152, 71] on div "Article Image By [PERSON_NAME] Article Author Edit content in Shopify 24 News A…" at bounding box center [126, 52] width 80 height 128
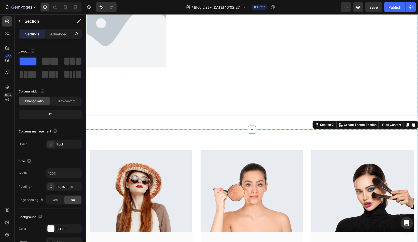
scroll to position [0, 0]
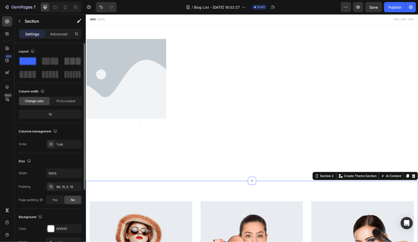
click at [74, 61] on span at bounding box center [72, 61] width 5 height 7
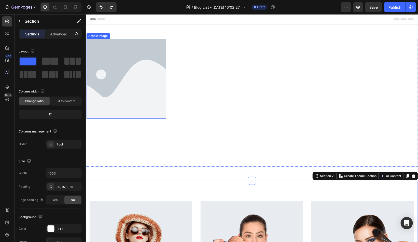
click at [217, 65] on div "Article Image By [PERSON_NAME] Article Author News Article Category [DATE] Arti…" at bounding box center [251, 103] width 331 height 128
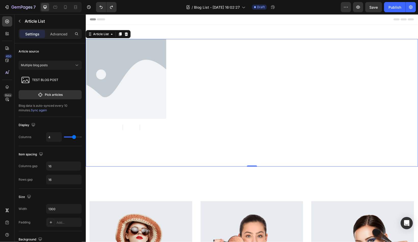
click at [219, 74] on div "Article Image By [PERSON_NAME] Article Author News Article Category [DATE] Arti…" at bounding box center [251, 103] width 331 height 128
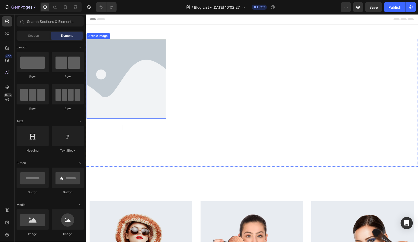
click at [129, 28] on div "Article Image By [PERSON_NAME] Article Author News Article Category [DATE] Arti…" at bounding box center [252, 102] width 332 height 156
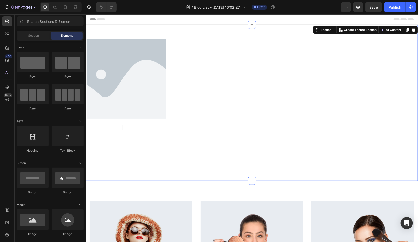
click at [121, 18] on div "Header" at bounding box center [252, 19] width 324 height 10
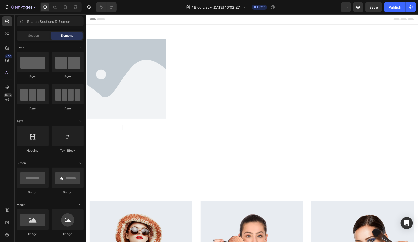
click at [125, 43] on img at bounding box center [126, 79] width 80 height 80
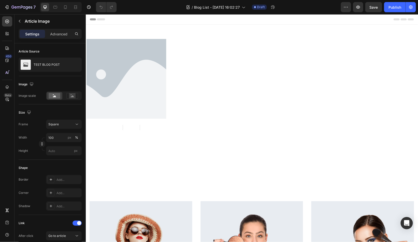
click at [151, 22] on div "Header" at bounding box center [252, 19] width 324 height 10
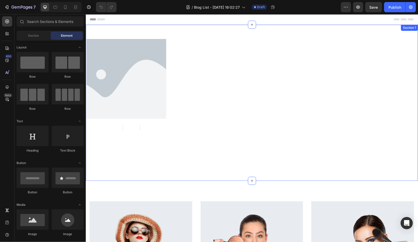
click at [118, 32] on div "Article Image By [PERSON_NAME] Article Author News Article Category [DATE] Arti…" at bounding box center [252, 102] width 332 height 156
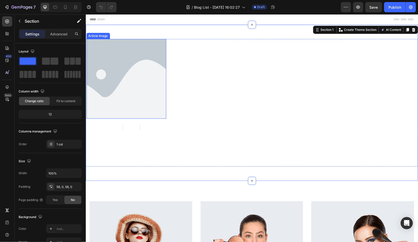
click at [128, 53] on img at bounding box center [126, 79] width 80 height 80
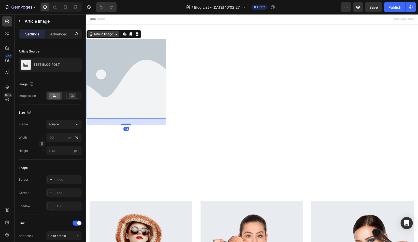
click at [109, 35] on div "Article Image" at bounding box center [103, 34] width 21 height 5
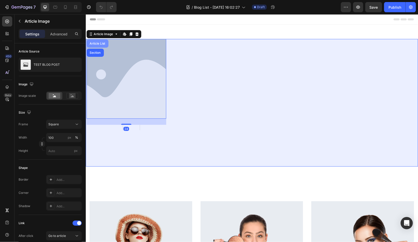
click at [102, 43] on div "Article List" at bounding box center [98, 43] width 18 height 3
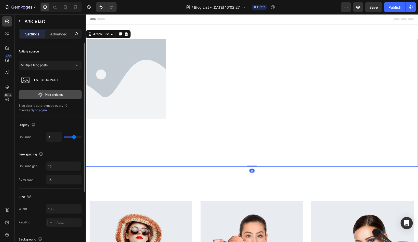
click at [43, 92] on button "Pick articles" at bounding box center [50, 94] width 63 height 9
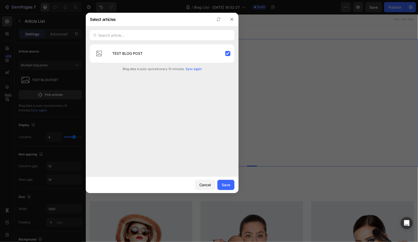
click at [197, 67] on span "Sync again" at bounding box center [194, 69] width 16 height 5
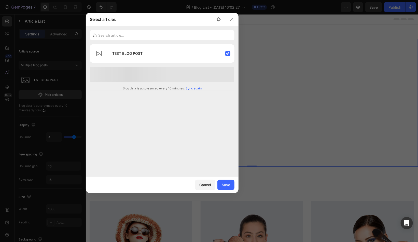
click at [193, 87] on span "Sync again" at bounding box center [194, 88] width 16 height 5
click at [195, 88] on span "Sync again" at bounding box center [194, 88] width 16 height 5
click at [200, 89] on span "Sync again" at bounding box center [194, 88] width 16 height 5
click at [233, 21] on button "button" at bounding box center [232, 19] width 8 height 8
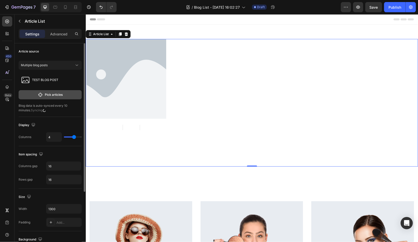
click at [43, 93] on button "Pick articles" at bounding box center [50, 94] width 63 height 9
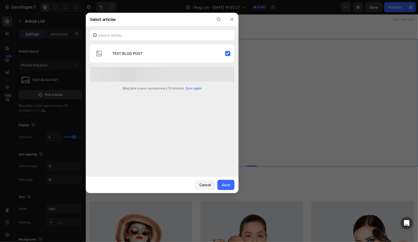
click at [194, 87] on span "Sync again" at bounding box center [194, 88] width 16 height 5
click at [229, 17] on button "button" at bounding box center [232, 19] width 8 height 8
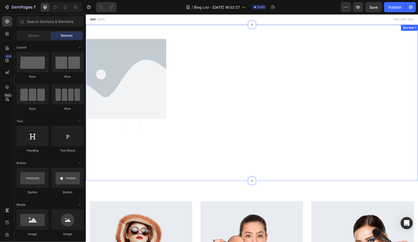
click at [107, 26] on div "Article Image By [PERSON_NAME] Article Author News Article Category [DATE] Arti…" at bounding box center [252, 102] width 332 height 156
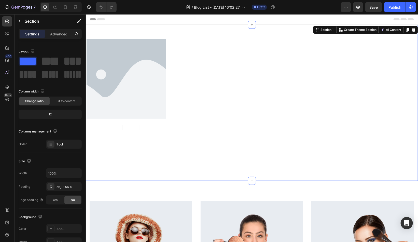
click at [106, 37] on div "Article Image By [PERSON_NAME] Article Author News Article Category [DATE] Arti…" at bounding box center [252, 102] width 332 height 156
click at [103, 48] on img at bounding box center [126, 79] width 80 height 80
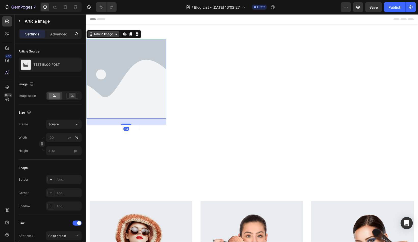
click at [98, 35] on div "Article Image" at bounding box center [103, 34] width 21 height 5
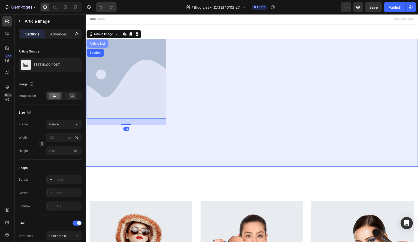
click at [99, 44] on div "Article List" at bounding box center [98, 43] width 18 height 3
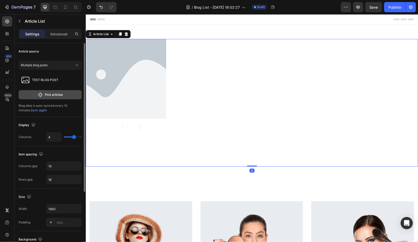
click at [55, 97] on button "Pick articles" at bounding box center [50, 94] width 63 height 9
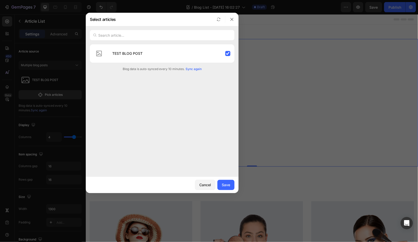
click at [195, 67] on span "Sync again" at bounding box center [194, 69] width 16 height 5
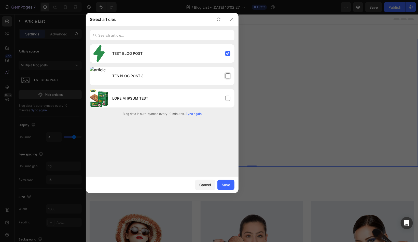
click at [197, 76] on div "TES BLOG POST 3" at bounding box center [171, 76] width 126 height 14
click at [214, 97] on div "LOREIM IPSUM TEST" at bounding box center [171, 98] width 126 height 14
click at [227, 183] on div "Save" at bounding box center [226, 184] width 8 height 5
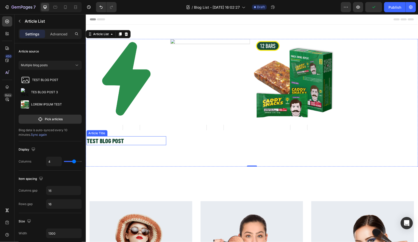
click at [114, 141] on h2 "TEST BLOG POST" at bounding box center [126, 140] width 80 height 9
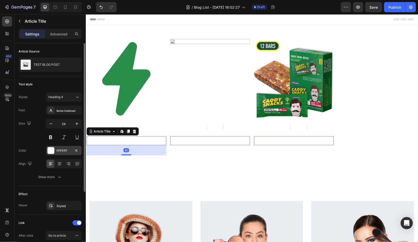
click at [48, 150] on div at bounding box center [51, 150] width 7 height 7
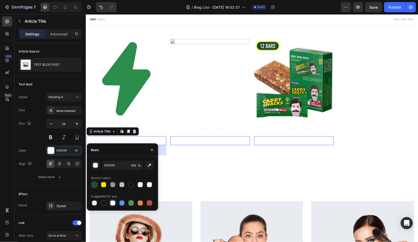
click at [93, 185] on div at bounding box center [94, 184] width 5 height 5
type input "135436"
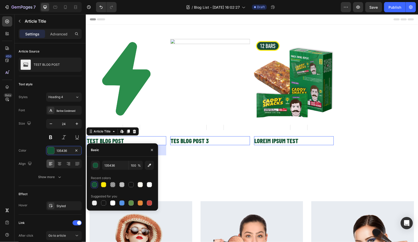
click at [199, 160] on div "Article Image By [PERSON_NAME] Article Author News Article Category [DATE] Arti…" at bounding box center [210, 103] width 80 height 128
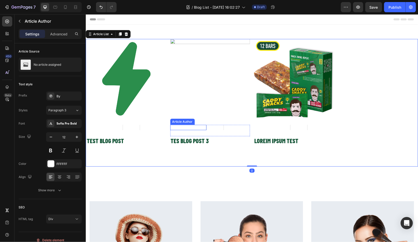
click at [179, 128] on div "By [PERSON_NAME]" at bounding box center [185, 126] width 30 height 5
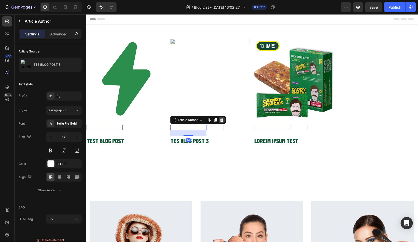
click at [222, 119] on icon at bounding box center [221, 120] width 3 height 4
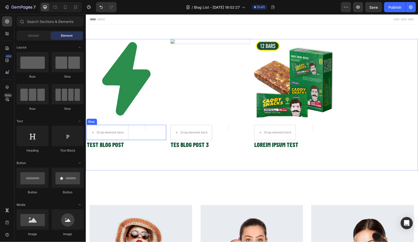
click at [129, 128] on div "Drop element here News Article Category [DATE] Article Date Row" at bounding box center [126, 131] width 80 height 15
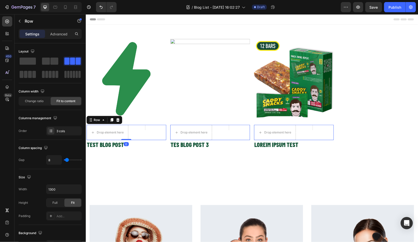
click at [101, 123] on div "Row" at bounding box center [104, 120] width 36 height 8
click at [118, 119] on icon at bounding box center [118, 120] width 4 height 4
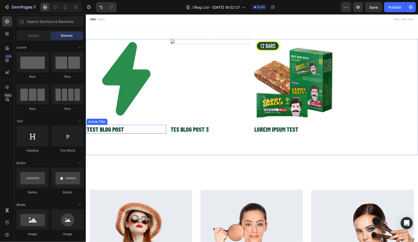
click at [114, 129] on h2 "TEST BLOG POST" at bounding box center [126, 128] width 80 height 9
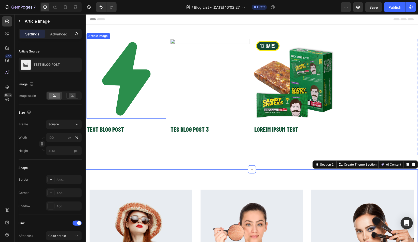
click at [108, 71] on img at bounding box center [126, 79] width 80 height 80
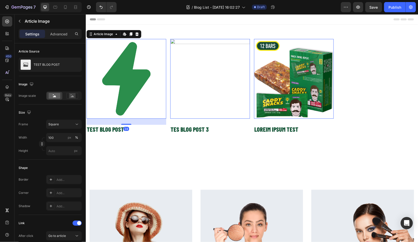
click at [193, 70] on img at bounding box center [210, 79] width 80 height 80
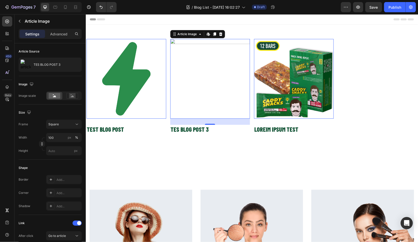
click at [152, 70] on img at bounding box center [126, 79] width 80 height 80
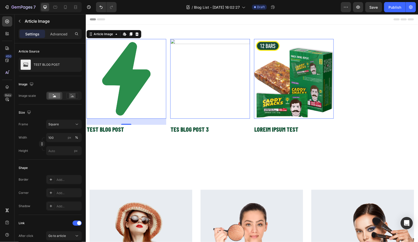
click at [278, 74] on img at bounding box center [294, 79] width 80 height 80
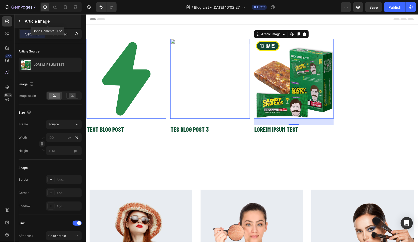
click at [20, 18] on button "button" at bounding box center [20, 21] width 8 height 8
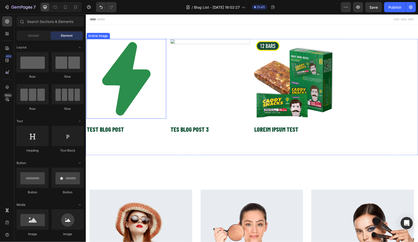
click at [126, 67] on img at bounding box center [126, 79] width 80 height 80
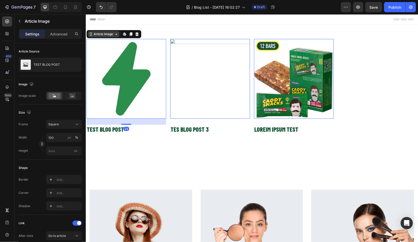
click at [110, 34] on div "Article Image" at bounding box center [103, 34] width 21 height 5
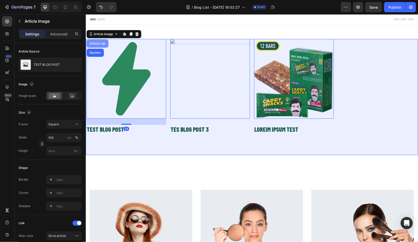
click at [97, 43] on div "Article List" at bounding box center [98, 43] width 18 height 3
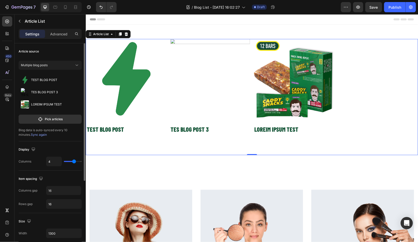
type input "3"
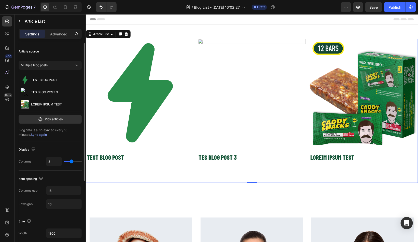
drag, startPoint x: 74, startPoint y: 162, endPoint x: 70, endPoint y: 162, distance: 4.3
type input "3"
click at [70, 162] on input "range" at bounding box center [73, 161] width 18 height 1
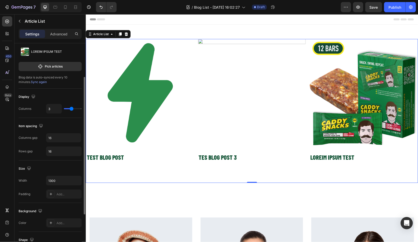
scroll to position [67, 0]
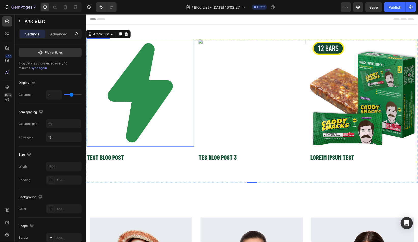
click at [112, 46] on img at bounding box center [140, 93] width 108 height 108
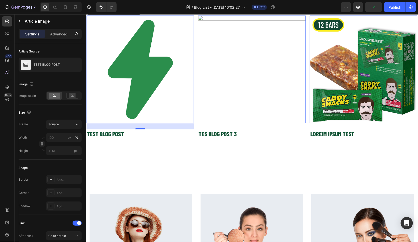
scroll to position [24, 0]
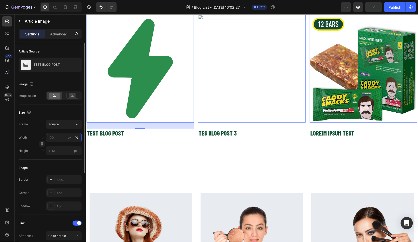
click at [61, 136] on input "100" at bounding box center [64, 137] width 36 height 9
type input "5"
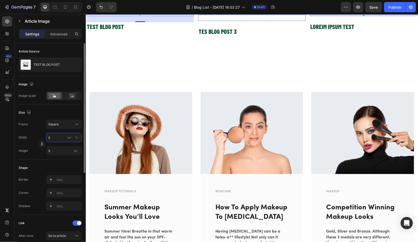
type input "50"
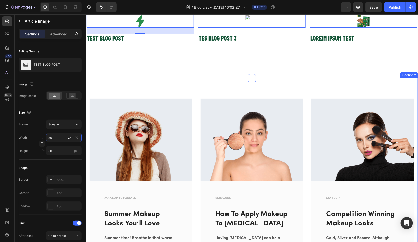
scroll to position [0, 0]
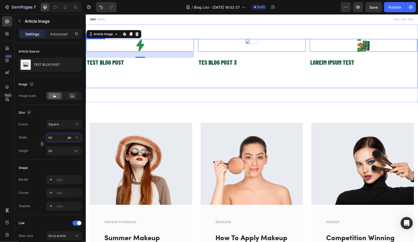
type input "50"
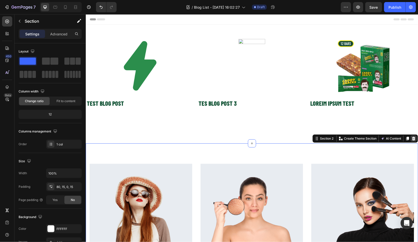
click at [415, 139] on icon at bounding box center [413, 138] width 4 height 4
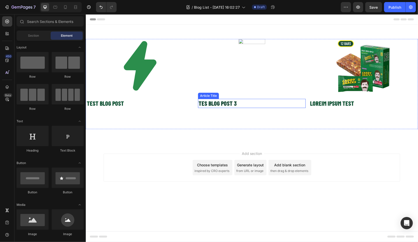
click at [216, 102] on h2 "TES BLOG POST 3" at bounding box center [252, 103] width 108 height 9
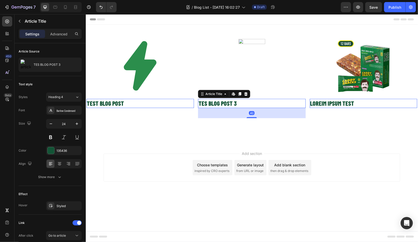
click at [216, 112] on div "40" at bounding box center [252, 113] width 108 height 10
click at [175, 124] on div "Article Image TEST BLOG POST Article Title Edit content in Shopify 0 THIS IS A …" at bounding box center [140, 84] width 108 height 90
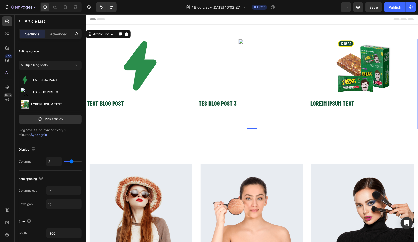
click at [130, 119] on p "THIS IS A TEST" at bounding box center [140, 120] width 108 height 5
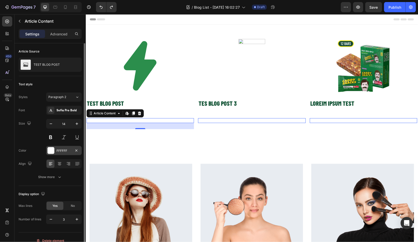
click at [50, 149] on div at bounding box center [51, 150] width 7 height 7
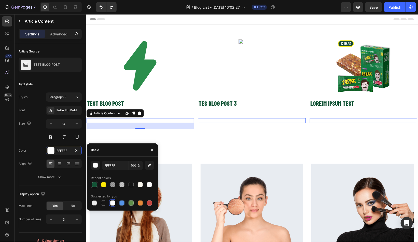
click at [94, 185] on div at bounding box center [94, 184] width 5 height 5
type input "135436"
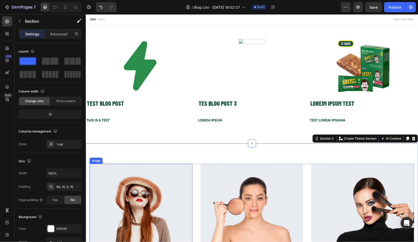
click at [145, 165] on img at bounding box center [140, 204] width 103 height 82
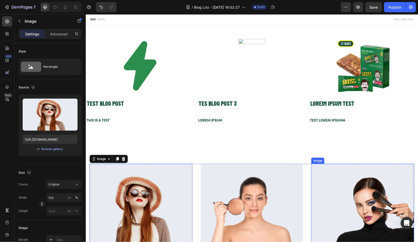
click at [387, 184] on img at bounding box center [362, 204] width 103 height 82
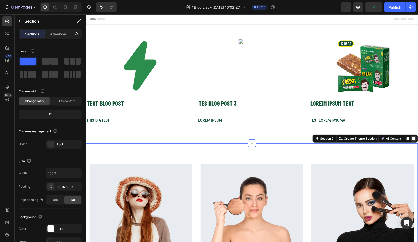
click at [414, 139] on icon at bounding box center [413, 138] width 3 height 4
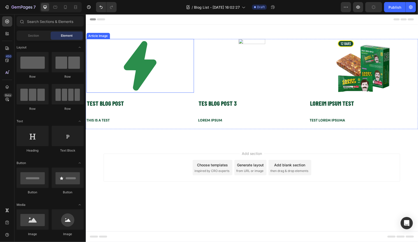
click at [146, 66] on img at bounding box center [140, 66] width 54 height 54
click at [119, 90] on img at bounding box center [140, 66] width 54 height 54
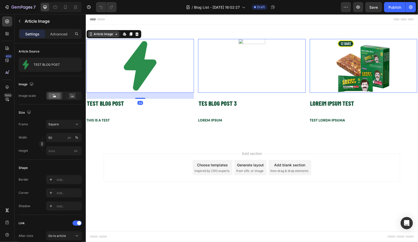
click at [102, 34] on div "Article Image" at bounding box center [103, 34] width 21 height 5
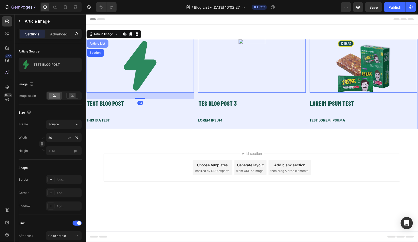
click at [102, 44] on div "Article List" at bounding box center [98, 43] width 18 height 3
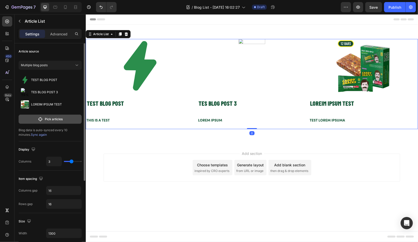
click at [49, 119] on p "Pick articles" at bounding box center [54, 119] width 18 height 5
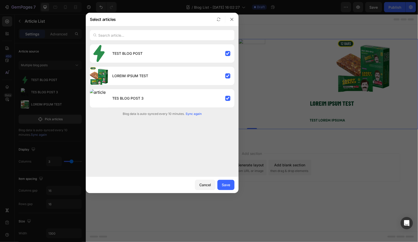
click at [191, 112] on span "Sync again" at bounding box center [194, 113] width 16 height 5
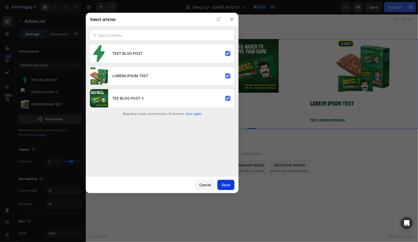
click at [226, 184] on div "Save" at bounding box center [226, 184] width 8 height 5
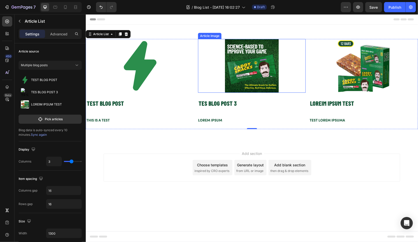
click at [247, 69] on img at bounding box center [252, 66] width 54 height 54
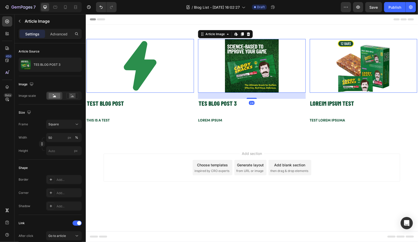
click at [129, 67] on img at bounding box center [140, 66] width 54 height 54
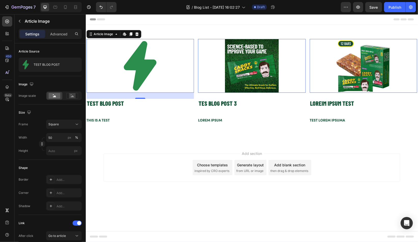
click at [251, 65] on img at bounding box center [252, 66] width 54 height 54
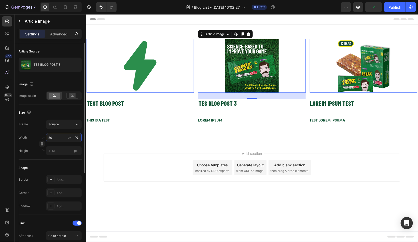
click at [55, 136] on input "50" at bounding box center [64, 137] width 36 height 9
type input "1"
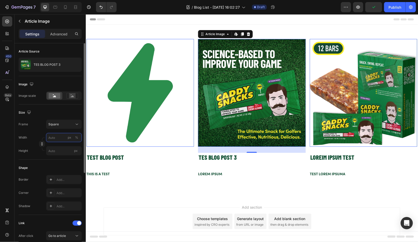
type input "1"
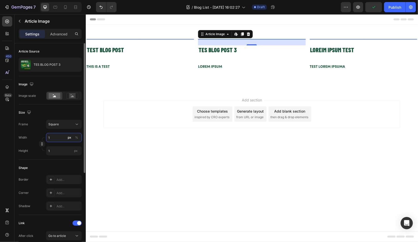
type input "10"
type input "100"
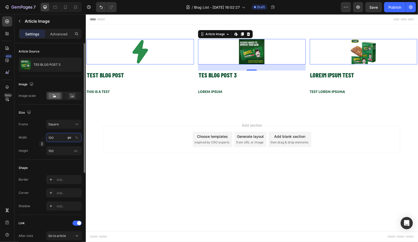
type input "100"
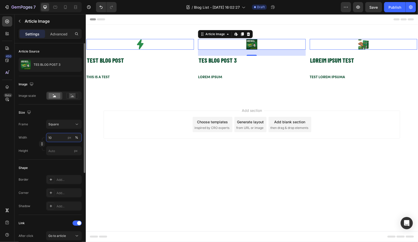
type input "1"
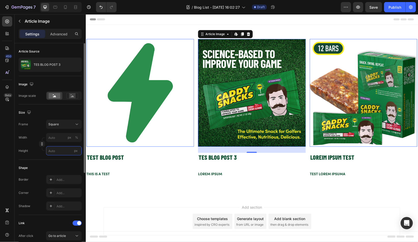
click at [61, 151] on input "px" at bounding box center [64, 150] width 36 height 9
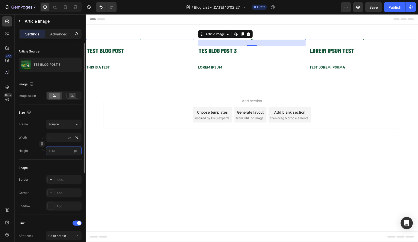
type input "7"
type input "75"
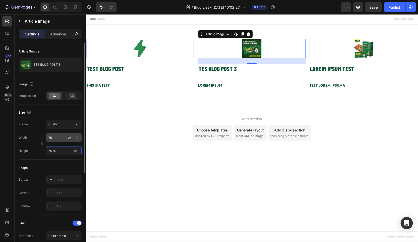
type input "75 %"
click at [56, 141] on div "Width 75 px % Height 75 % px" at bounding box center [50, 144] width 63 height 22
click at [58, 134] on input "75" at bounding box center [64, 137] width 36 height 9
click at [59, 138] on input "75" at bounding box center [64, 137] width 36 height 9
type input "7"
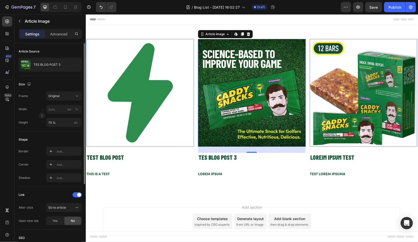
click at [59, 115] on div "Article Source TES BLOG POST 3 Size Frame Original Width px % Height 75 % px Sh…" at bounding box center [50, 187] width 63 height 288
click at [66, 127] on div "Size Frame Original Width px % Height 75 % px" at bounding box center [50, 103] width 63 height 55
click at [61, 124] on input "75 %" at bounding box center [64, 122] width 36 height 9
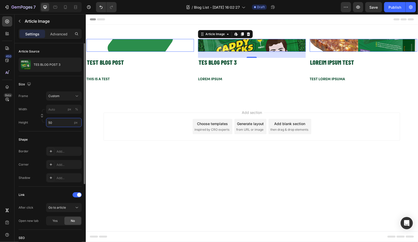
type input "50 %"
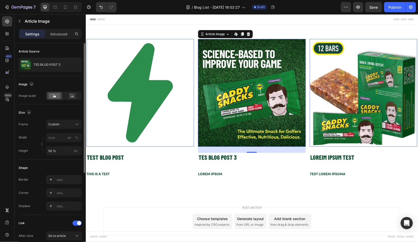
click at [231, 78] on img at bounding box center [252, 93] width 108 height 108
click at [58, 153] on input "50 %" at bounding box center [64, 150] width 36 height 9
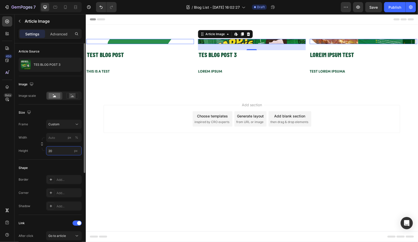
type input "2"
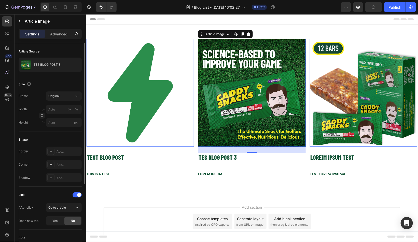
click at [237, 85] on img at bounding box center [252, 93] width 108 height 108
click at [146, 85] on img at bounding box center [140, 93] width 108 height 108
click at [225, 85] on img at bounding box center [252, 93] width 108 height 108
click at [60, 124] on input "px" at bounding box center [64, 122] width 36 height 9
type input "5"
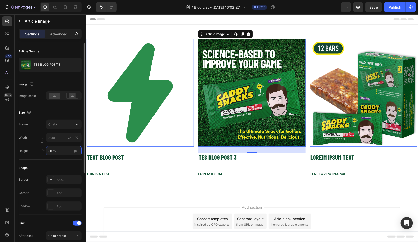
click at [61, 151] on input "50 %" at bounding box center [64, 150] width 36 height 9
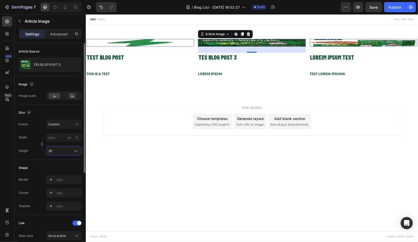
type input "3"
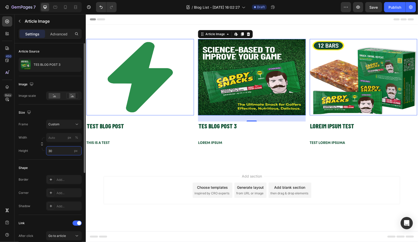
type input "3"
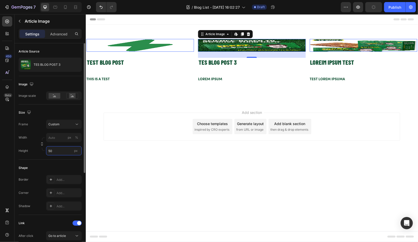
type input "5"
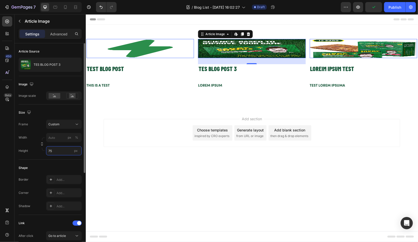
type input "7"
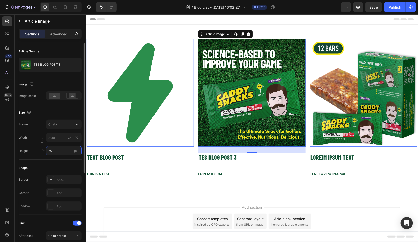
type input "7"
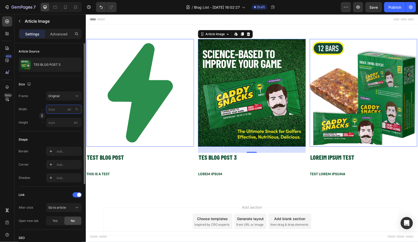
click at [53, 110] on input "px %" at bounding box center [64, 109] width 36 height 9
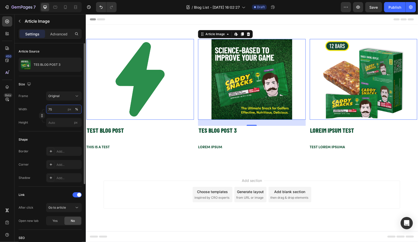
type input "7"
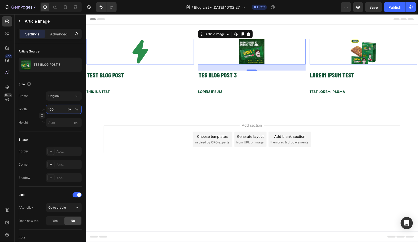
type input "100"
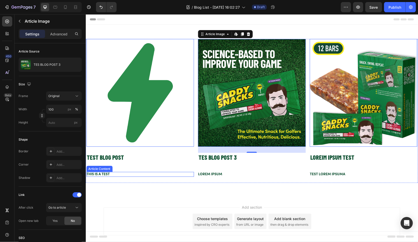
click at [139, 175] on p "THIS IS A TEST" at bounding box center [140, 174] width 108 height 5
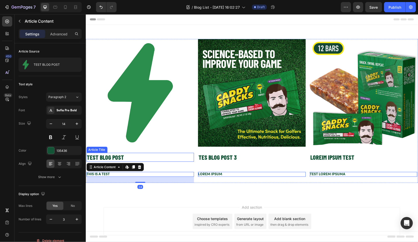
click at [150, 129] on img at bounding box center [140, 93] width 108 height 108
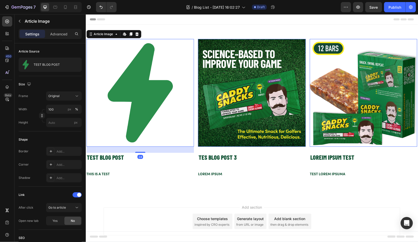
click at [216, 121] on img at bounding box center [252, 93] width 108 height 108
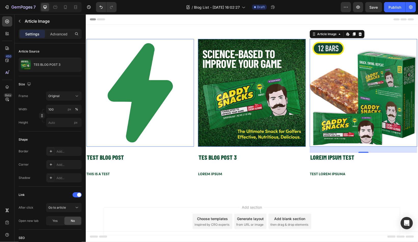
click at [320, 112] on img at bounding box center [364, 93] width 108 height 108
click at [247, 113] on img at bounding box center [252, 93] width 108 height 108
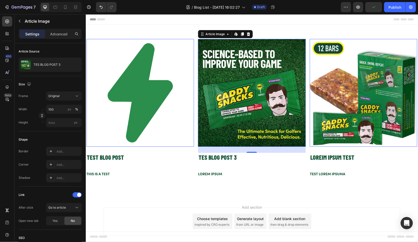
click at [232, 99] on img at bounding box center [252, 93] width 108 height 108
click at [62, 109] on input "100" at bounding box center [64, 109] width 36 height 9
type input "300"
click at [39, 117] on div at bounding box center [42, 116] width 6 height 6
click at [41, 116] on icon "button" at bounding box center [42, 116] width 4 height 4
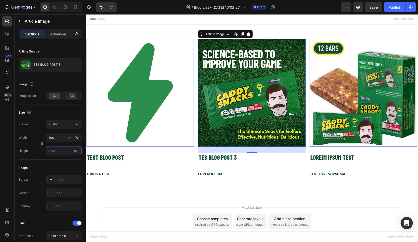
click at [60, 153] on input "px" at bounding box center [64, 150] width 36 height 9
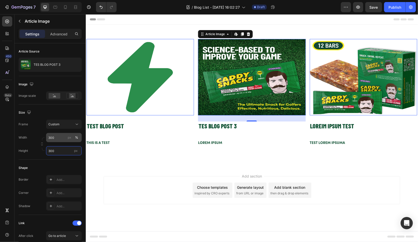
type input "300"
click at [57, 137] on input "300" at bounding box center [64, 137] width 36 height 9
type input "X"
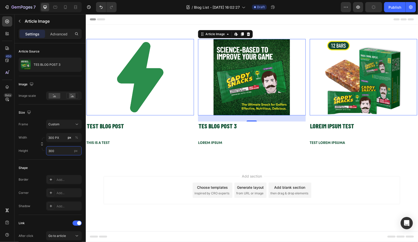
type input "300"
click at [57, 152] on input "300" at bounding box center [64, 150] width 36 height 9
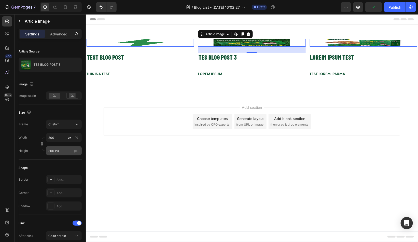
type input "300"
click at [160, 132] on div "Add section Choose templates inspired by CRO experts Generate layout from URL o…" at bounding box center [251, 121] width 297 height 28
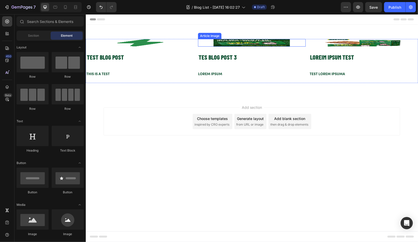
click at [237, 42] on img at bounding box center [251, 43] width 76 height 8
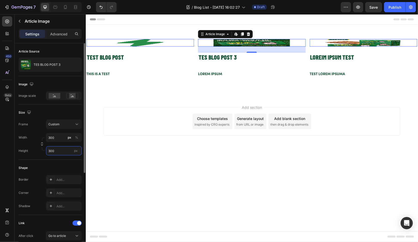
click at [69, 152] on input "300" at bounding box center [64, 150] width 36 height 9
click at [78, 150] on div "px" at bounding box center [76, 150] width 8 height 7
click at [78, 150] on input "300" at bounding box center [64, 150] width 36 height 9
click at [63, 151] on input "300" at bounding box center [64, 150] width 36 height 9
type input "3"
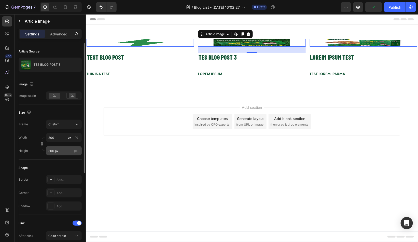
type input "300"
click at [79, 124] on icon at bounding box center [76, 124] width 5 height 5
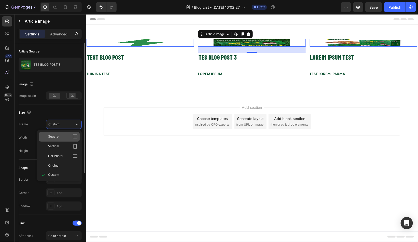
click at [64, 137] on div "Square" at bounding box center [63, 136] width 30 height 5
type input "30"
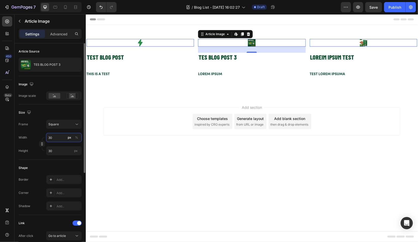
click at [64, 137] on input "30" at bounding box center [64, 137] width 36 height 9
type input "0"
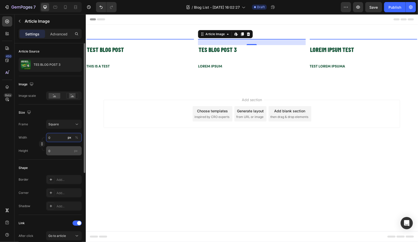
type input "3"
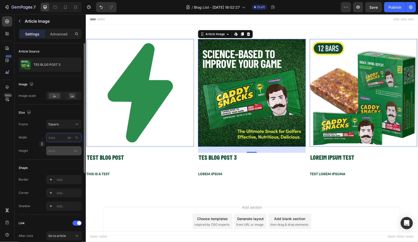
type input "3"
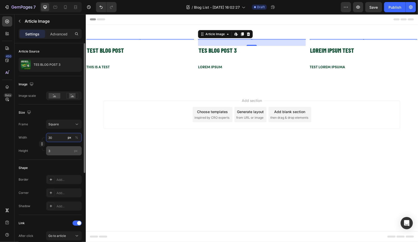
type input "300"
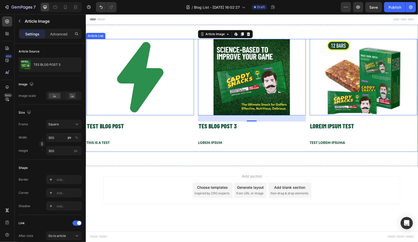
click at [110, 149] on div "Article Image Edit content in Shopify 0 TEST BLOG POST Article Title THIS IS A …" at bounding box center [140, 95] width 108 height 113
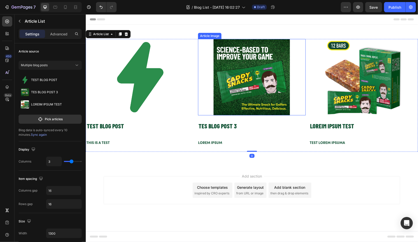
click at [247, 70] on img at bounding box center [251, 77] width 76 height 76
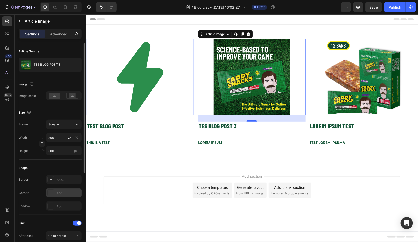
click at [62, 190] on div "Add..." at bounding box center [64, 192] width 36 height 9
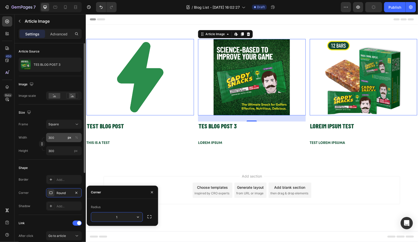
type input "10"
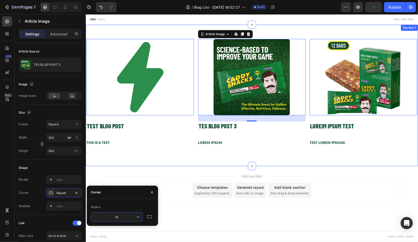
click at [133, 161] on div "Article Image Edit content in Shopify 0 TEST BLOG POST Article Title THIS IS A …" at bounding box center [252, 94] width 332 height 141
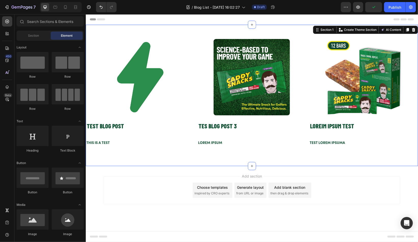
click at [153, 200] on div "Add section Choose templates inspired by CRO experts Generate layout from URL o…" at bounding box center [251, 190] width 297 height 28
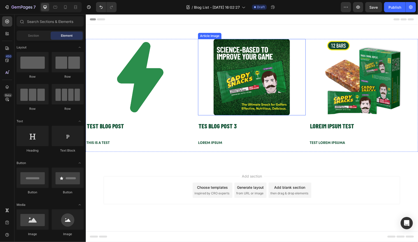
click at [263, 77] on img at bounding box center [251, 77] width 76 height 76
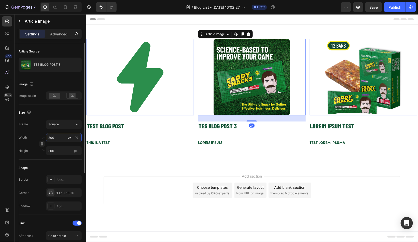
click at [57, 138] on input "300" at bounding box center [64, 137] width 36 height 9
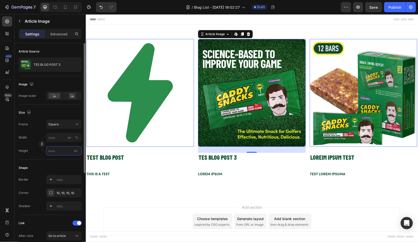
click at [59, 152] on input "px" at bounding box center [64, 150] width 36 height 9
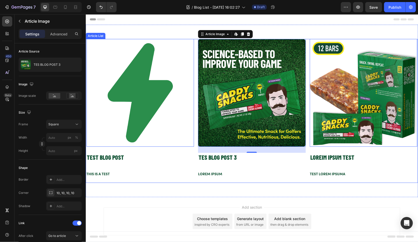
click at [159, 182] on div "Article Image Edit content in Shopify 0 TEST BLOG POST Article Title THIS IS A …" at bounding box center [140, 111] width 108 height 144
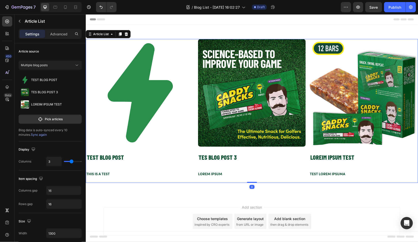
click at [161, 216] on div "Add section Choose templates inspired by CRO experts Generate layout from URL o…" at bounding box center [251, 221] width 297 height 28
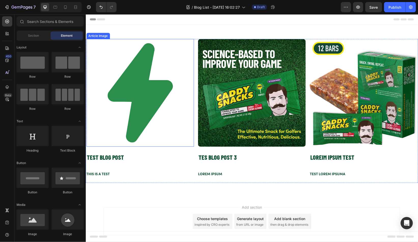
click at [144, 105] on img at bounding box center [140, 93] width 108 height 108
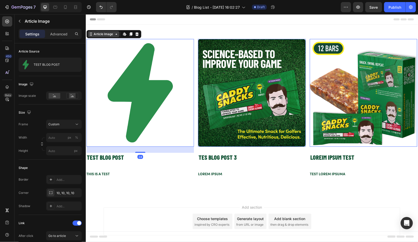
click at [99, 35] on div "Article Image" at bounding box center [103, 34] width 21 height 5
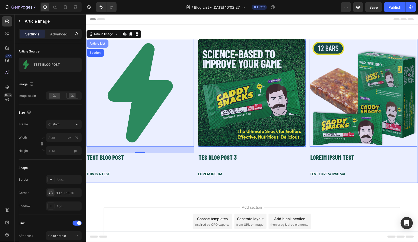
click at [101, 44] on div "Article List" at bounding box center [98, 43] width 18 height 3
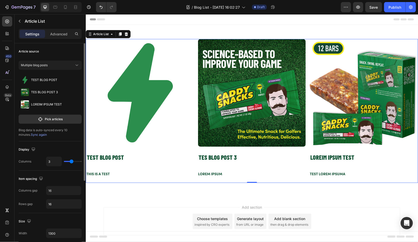
type input "4"
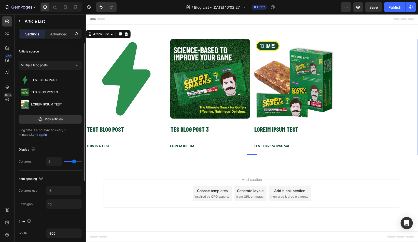
type input "4"
click at [73, 161] on input "range" at bounding box center [73, 161] width 18 height 1
click at [106, 139] on div "Article Image TEST BLOG POST Article Title THIS IS A TEST Article Content Artic…" at bounding box center [126, 97] width 80 height 116
click at [104, 146] on p "THIS IS A TEST" at bounding box center [126, 146] width 80 height 5
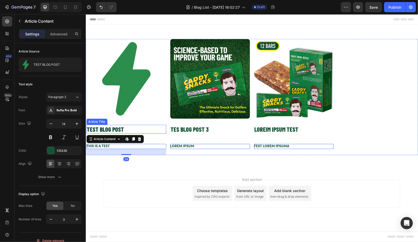
click at [103, 130] on h2 "TEST BLOG POST" at bounding box center [126, 128] width 80 height 9
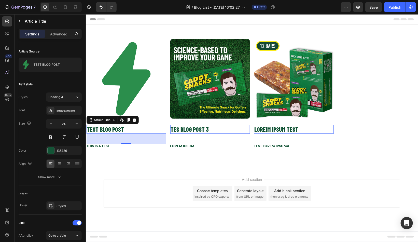
click at [124, 142] on div "40" at bounding box center [126, 138] width 80 height 10
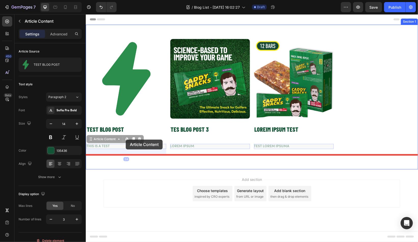
drag, startPoint x: 126, startPoint y: 144, endPoint x: 125, endPoint y: 140, distance: 4.1
click at [125, 139] on div "Header Article Image TEST BLOG POST Article Title THIS IS A TEST Article Conten…" at bounding box center [252, 123] width 332 height 218
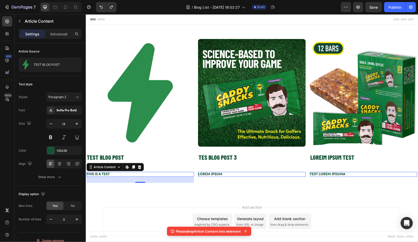
click at [116, 173] on p "THIS IS A TEST" at bounding box center [140, 174] width 108 height 5
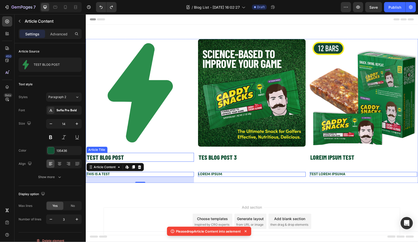
click at [110, 155] on h2 "TEST BLOG POST" at bounding box center [140, 156] width 108 height 9
click at [120, 157] on h2 "TEST BLOG POST" at bounding box center [140, 156] width 108 height 9
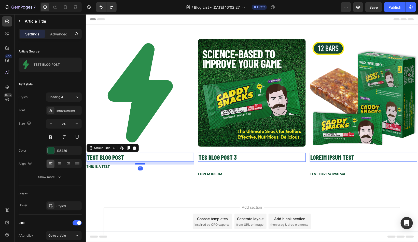
drag, startPoint x: 143, startPoint y: 171, endPoint x: 141, endPoint y: 163, distance: 7.6
click at [141, 163] on div at bounding box center [140, 164] width 10 height 2
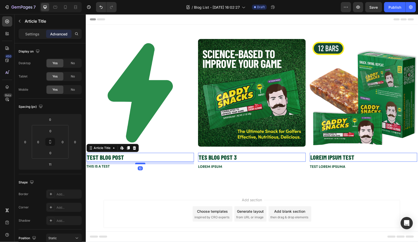
click at [141, 163] on div at bounding box center [140, 163] width 10 height 2
type input "10"
click at [162, 187] on div "Article Image TEST BLOG POST Article Title Edit content in Shopify 10 THIS IS A…" at bounding box center [252, 106] width 332 height 165
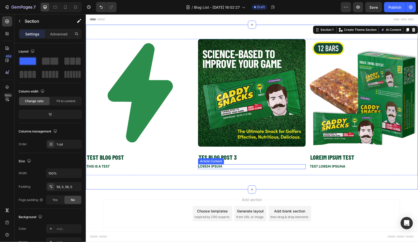
click at [296, 166] on p "LOREM IPSUM" at bounding box center [252, 166] width 108 height 5
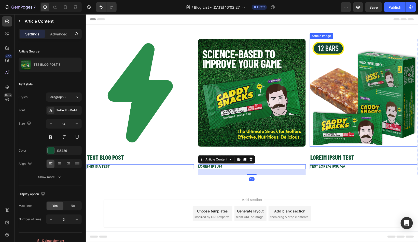
click at [350, 116] on img at bounding box center [364, 93] width 108 height 108
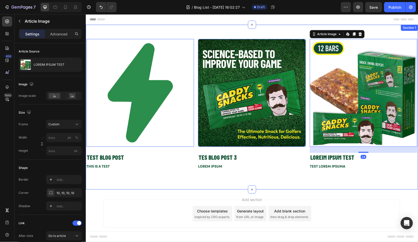
click at [246, 31] on div "Article Image Edit content in Shopify 0 TEST BLOG POST Article Title THIS IS A …" at bounding box center [252, 106] width 332 height 165
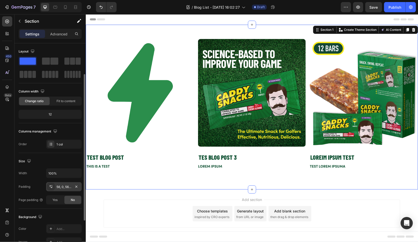
scroll to position [37, 0]
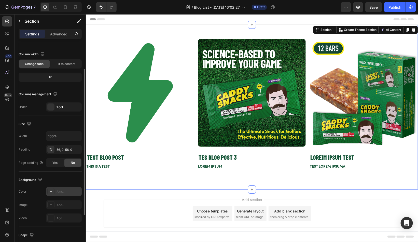
click at [62, 189] on div "Add..." at bounding box center [69, 191] width 24 height 5
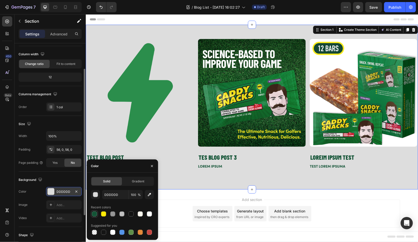
click at [95, 215] on div at bounding box center [94, 213] width 5 height 5
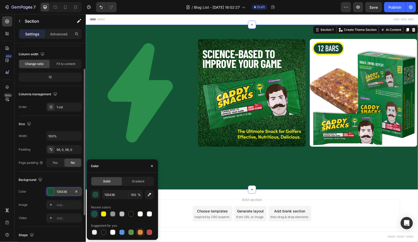
click at [140, 232] on div at bounding box center [140, 232] width 5 height 5
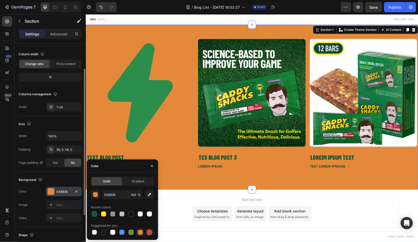
click at [150, 234] on div at bounding box center [149, 232] width 5 height 5
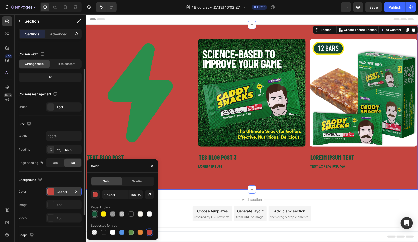
click at [92, 212] on div at bounding box center [94, 213] width 5 height 5
type input "135436"
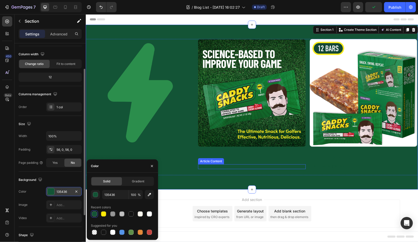
click at [200, 167] on p "LOREM IPSUM" at bounding box center [252, 166] width 108 height 5
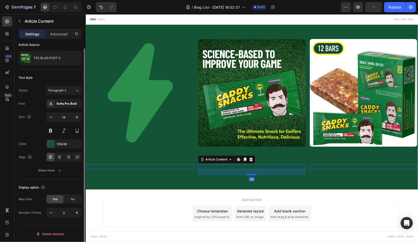
scroll to position [0, 0]
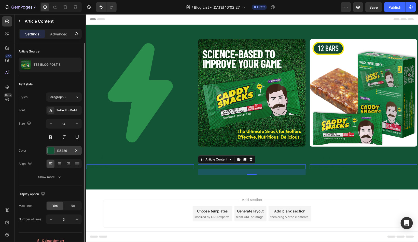
click at [49, 149] on div at bounding box center [51, 150] width 7 height 7
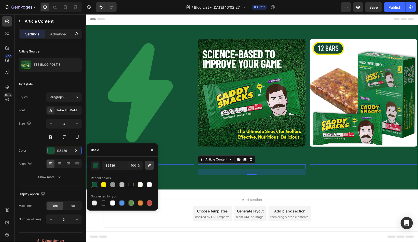
click at [148, 165] on icon "button" at bounding box center [149, 165] width 5 height 5
click at [148, 167] on button "button" at bounding box center [149, 165] width 9 height 9
type input "117D42"
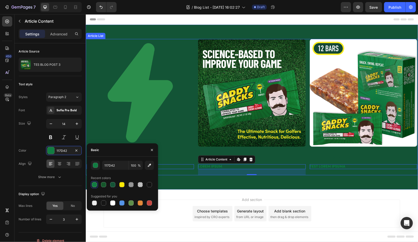
click at [246, 150] on div "Article Image TES BLOG POST 3 Article Title LOREM IPSUM Article Content Edit co…" at bounding box center [252, 107] width 108 height 136
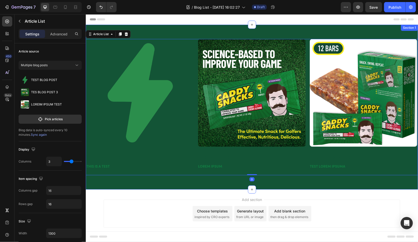
click at [134, 30] on div "Article Image TEST BLOG POST Article Title THIS IS A TEST Article Content Artic…" at bounding box center [252, 106] width 332 height 165
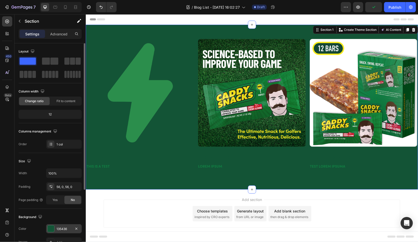
click at [54, 226] on div at bounding box center [50, 228] width 7 height 7
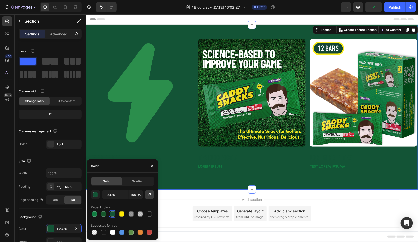
click at [149, 195] on icon "button" at bounding box center [149, 194] width 5 height 5
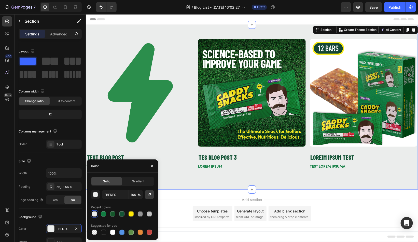
click at [149, 194] on icon "button" at bounding box center [149, 194] width 3 height 3
type input "A9C1AD"
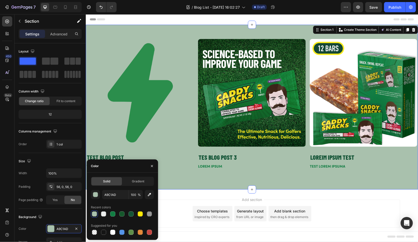
click at [194, 18] on div "Header" at bounding box center [252, 19] width 324 height 10
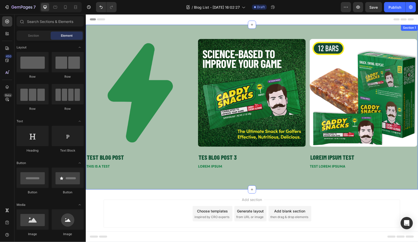
click at [199, 33] on div "Article Image TEST BLOG POST Article Title THIS IS A TEST Article Content Artic…" at bounding box center [252, 106] width 332 height 165
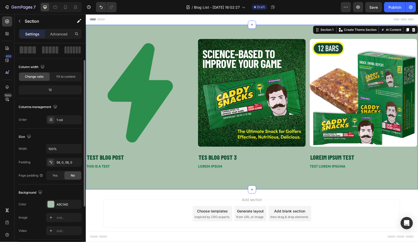
scroll to position [25, 0]
click at [50, 202] on div at bounding box center [51, 204] width 7 height 7
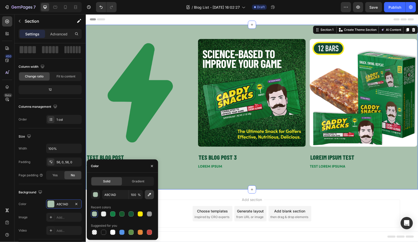
click at [150, 194] on icon "button" at bounding box center [149, 194] width 3 height 3
type input "2C8E4C"
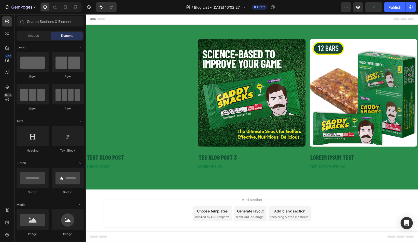
click at [138, 23] on div "Header" at bounding box center [252, 19] width 324 height 10
click at [355, 94] on img at bounding box center [364, 93] width 108 height 108
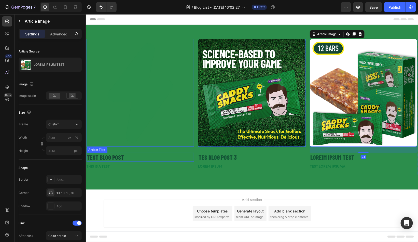
click at [108, 158] on h2 "TEST BLOG POST" at bounding box center [140, 156] width 108 height 9
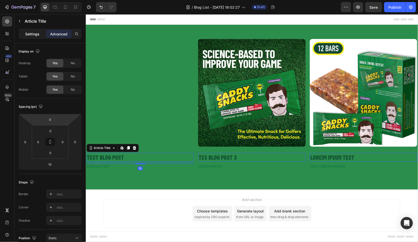
click at [35, 33] on p "Settings" at bounding box center [32, 33] width 14 height 5
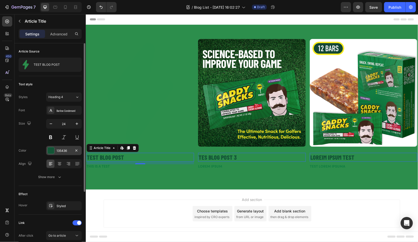
click at [48, 147] on div at bounding box center [51, 150] width 7 height 7
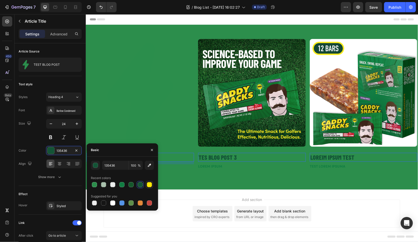
click at [149, 185] on div at bounding box center [149, 184] width 5 height 5
type input "FFE906"
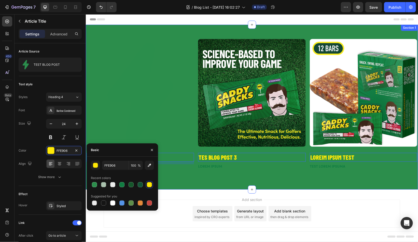
click at [188, 177] on div "Article Image TEST BLOG POST Article Title Edit content in Shopify 10 THIS IS A…" at bounding box center [252, 106] width 332 height 165
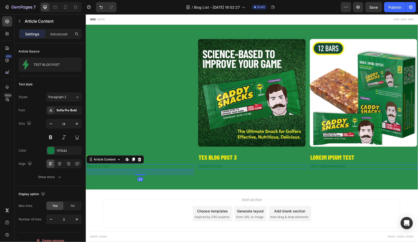
click at [103, 166] on p "THIS IS A TEST" at bounding box center [140, 166] width 108 height 5
click at [50, 150] on div at bounding box center [51, 150] width 7 height 7
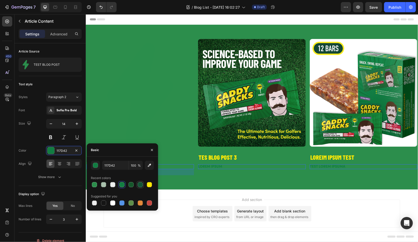
click at [140, 186] on div at bounding box center [140, 184] width 5 height 5
type input "135436"
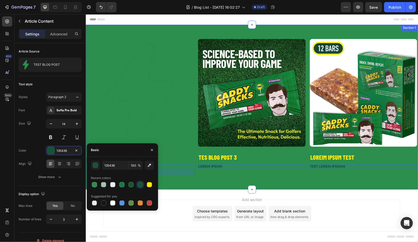
click at [190, 180] on div "Article Image TEST BLOG POST Article Title THIS IS A TEST Article Content Edit …" at bounding box center [252, 106] width 332 height 165
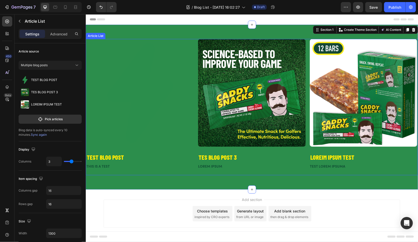
click at [371, 172] on div "Article Image LOREIM IPSUM TEST Article Title TEST LOREM IPSUMA Article Content…" at bounding box center [364, 107] width 108 height 136
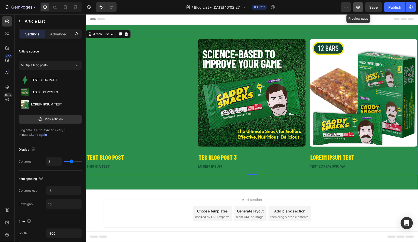
click at [361, 8] on icon "button" at bounding box center [358, 7] width 5 height 5
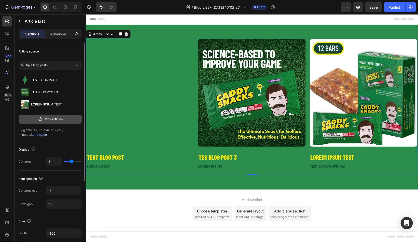
click at [52, 118] on p "Pick articles" at bounding box center [54, 119] width 18 height 5
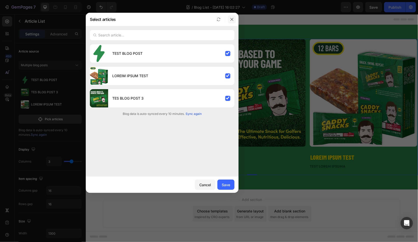
click at [231, 19] on icon "button" at bounding box center [231, 19] width 3 height 3
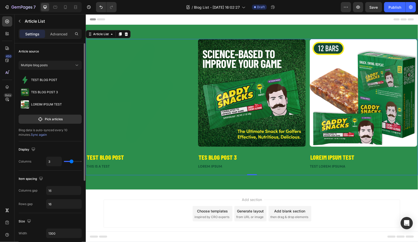
click at [19, 136] on div "Blog data is auto-synced every 10 minutes. Sync again" at bounding box center [50, 132] width 63 height 9
click at [23, 136] on div "Blog data is auto-synced every 10 minutes. Sync again" at bounding box center [50, 132] width 63 height 9
click at [31, 134] on span "Sync again" at bounding box center [39, 135] width 16 height 4
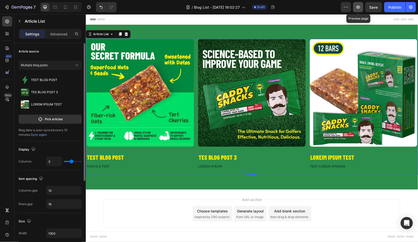
click at [361, 7] on icon "button" at bounding box center [358, 7] width 5 height 5
click at [360, 7] on icon "button" at bounding box center [358, 7] width 5 height 5
click at [53, 121] on button "Pick articles" at bounding box center [50, 119] width 63 height 9
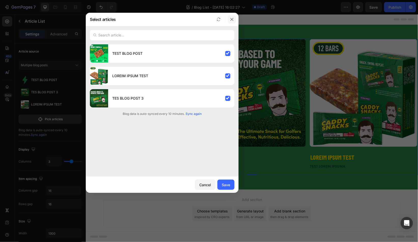
click at [234, 19] on button "button" at bounding box center [232, 19] width 8 height 8
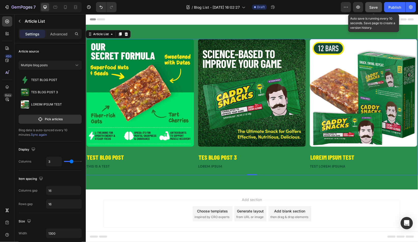
click at [374, 6] on span "Save" at bounding box center [374, 7] width 8 height 4
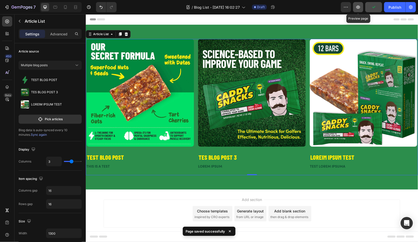
click at [358, 8] on icon "button" at bounding box center [358, 7] width 5 height 5
